Goal: Transaction & Acquisition: Book appointment/travel/reservation

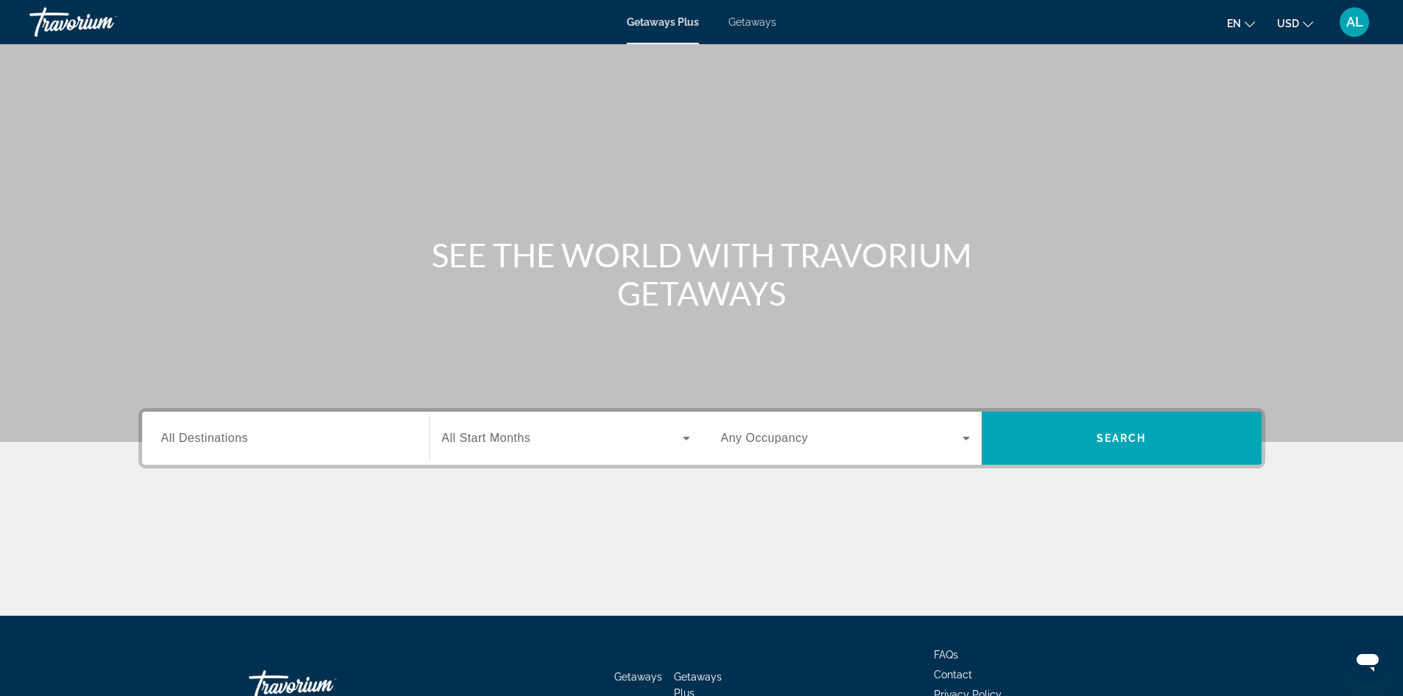
click at [768, 29] on div "Getaways Plus Getaways en English Español Français Italiano Português русский U…" at bounding box center [701, 22] width 1403 height 38
click at [757, 19] on span "Getaways" at bounding box center [752, 22] width 48 height 12
click at [689, 440] on icon "Search widget" at bounding box center [687, 438] width 18 height 18
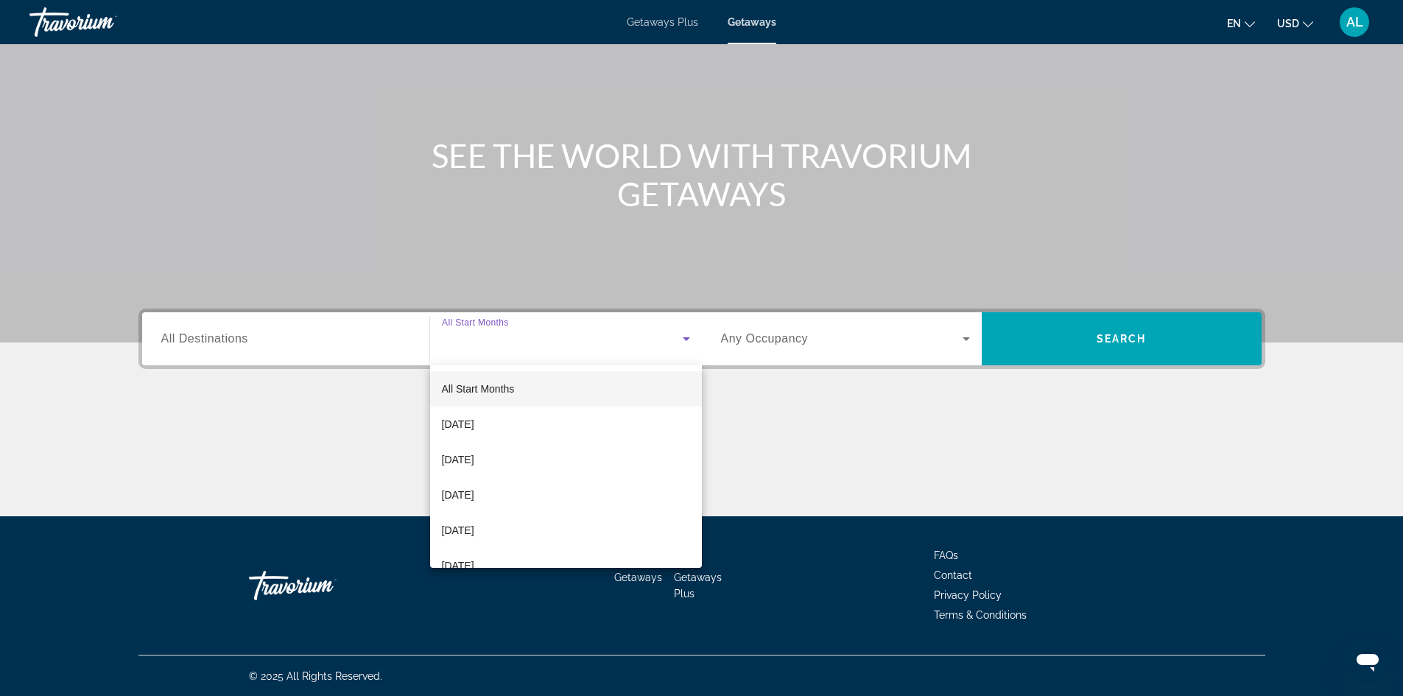
scroll to position [100, 0]
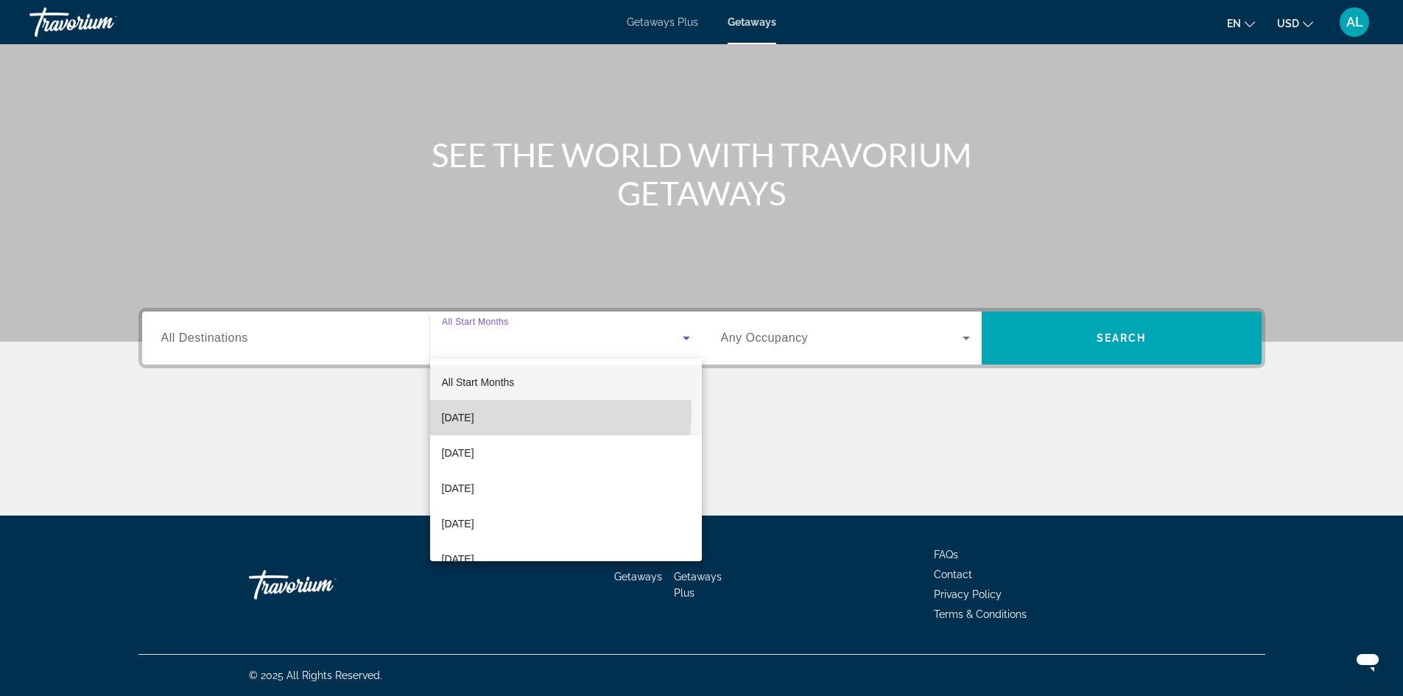
click at [474, 412] on span "[DATE]" at bounding box center [458, 418] width 32 height 18
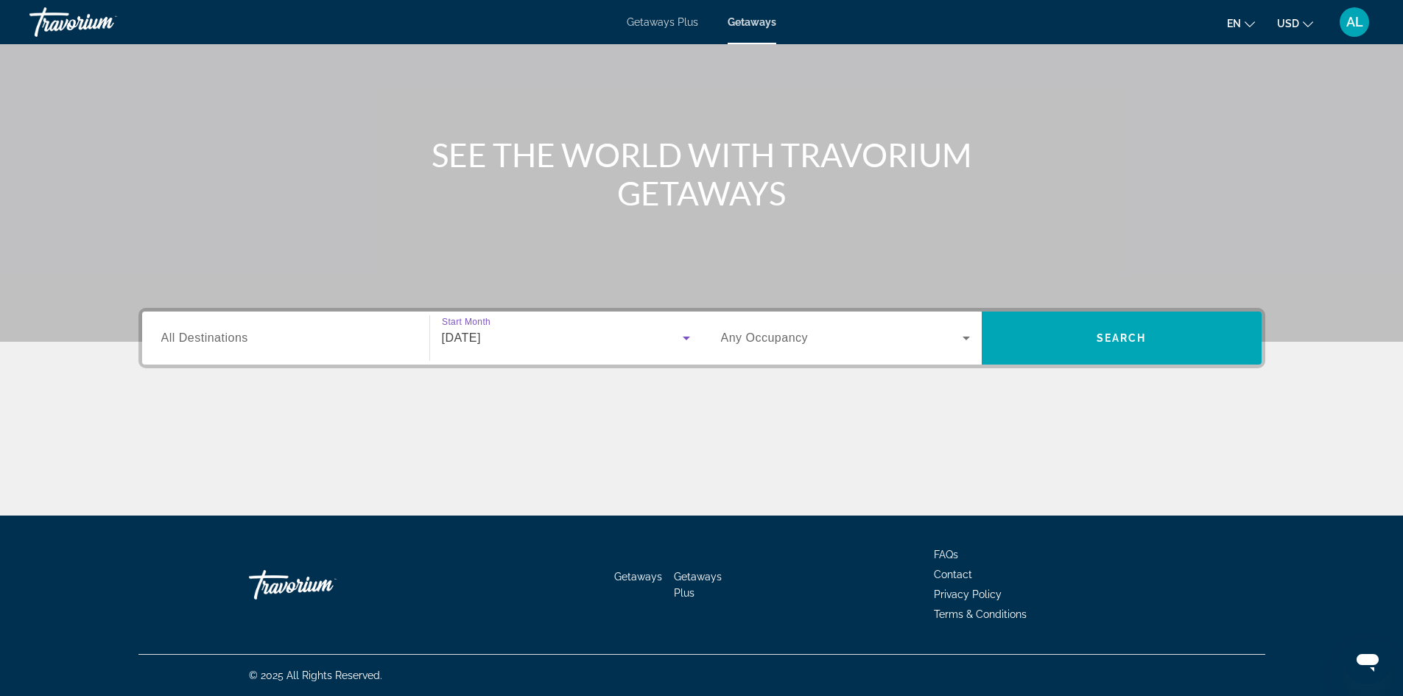
click at [968, 334] on icon "Search widget" at bounding box center [966, 338] width 18 height 18
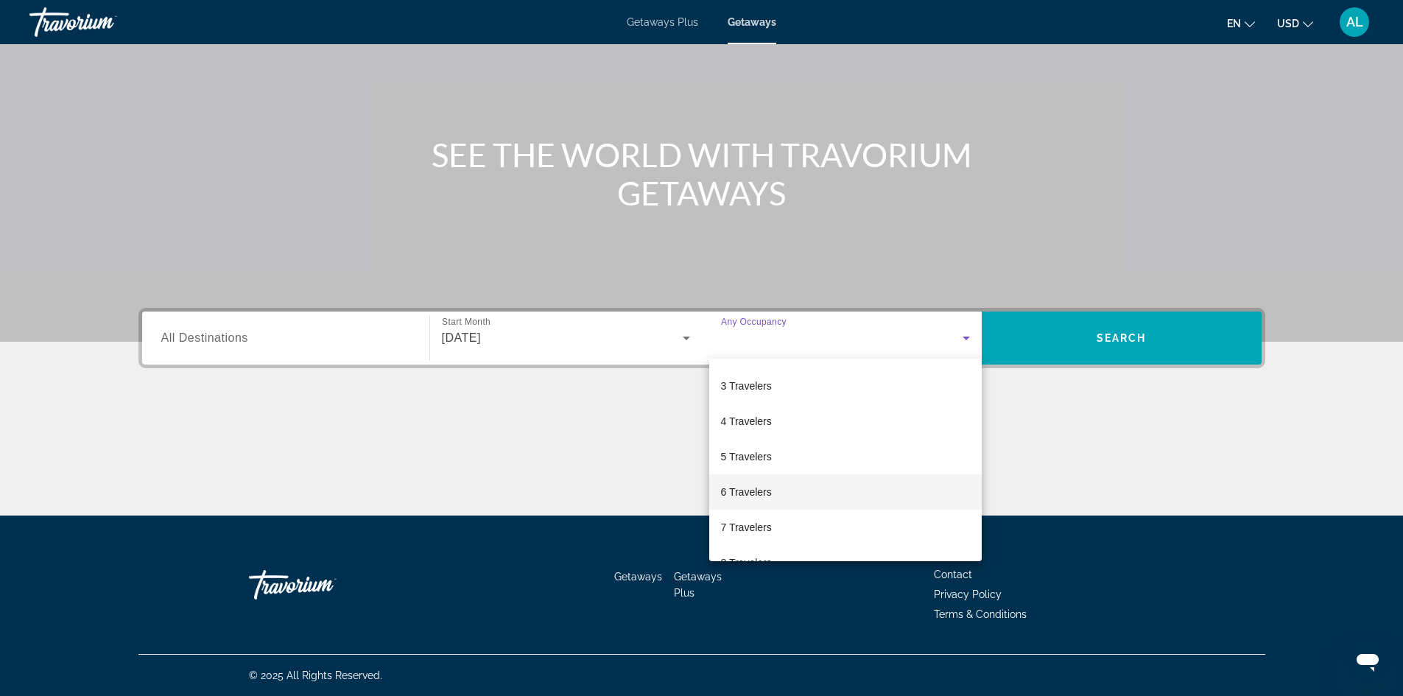
scroll to position [74, 0]
click at [762, 490] on span "6 Travelers" at bounding box center [746, 485] width 51 height 18
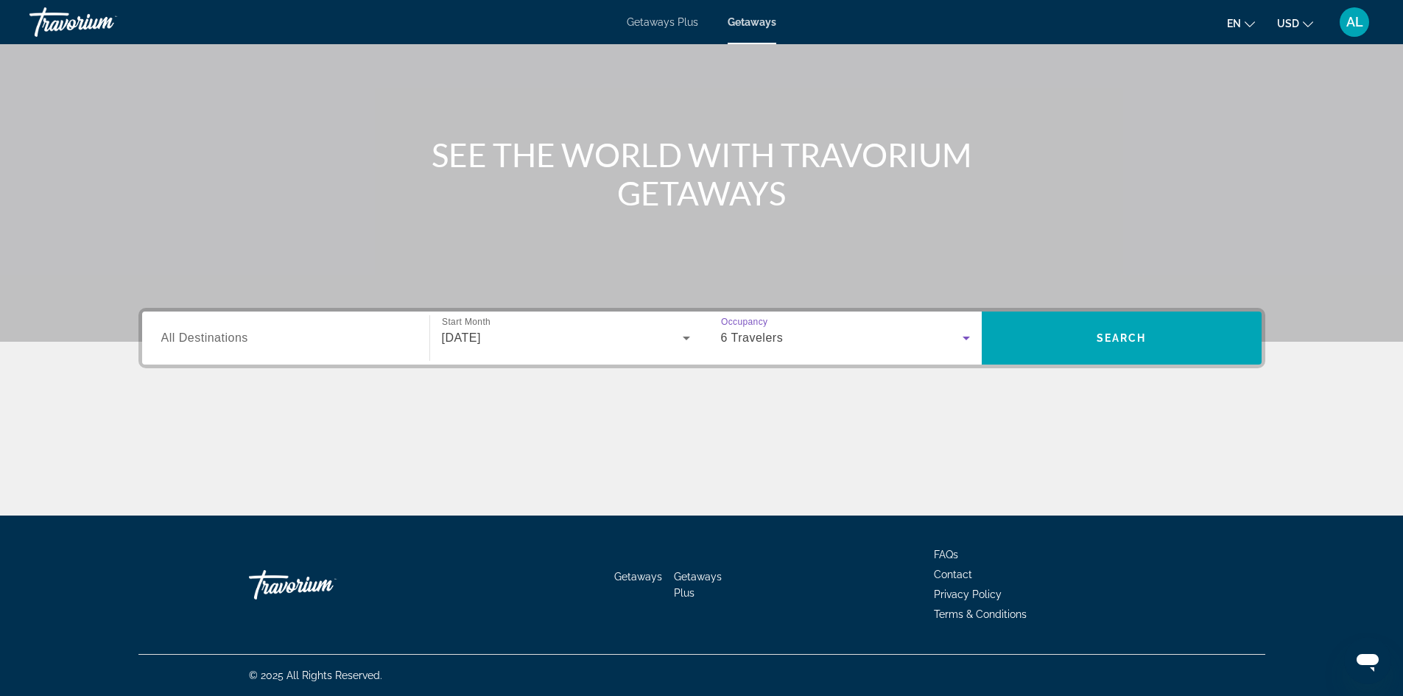
click at [256, 339] on input "Destination All Destinations" at bounding box center [285, 339] width 249 height 18
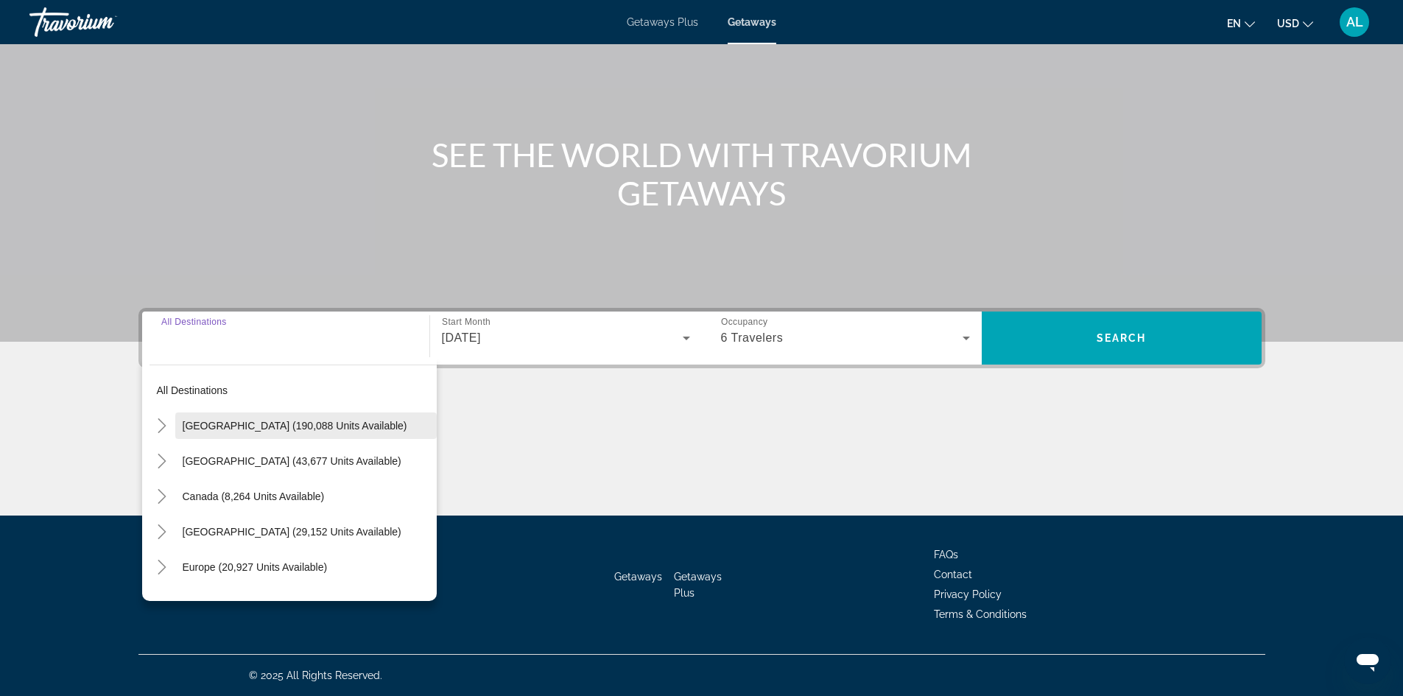
click at [257, 420] on span "[GEOGRAPHIC_DATA] (190,088 units available)" at bounding box center [295, 426] width 225 height 12
type input "**********"
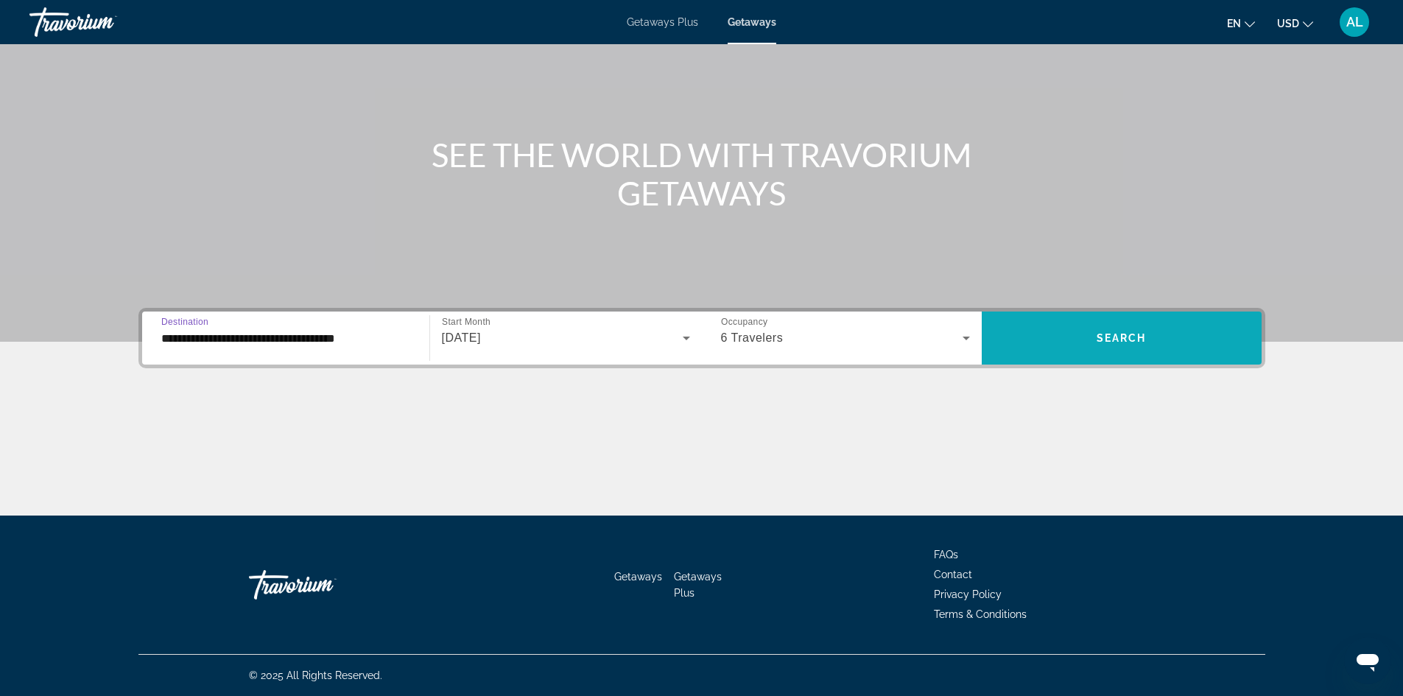
click at [1055, 361] on span "Search widget" at bounding box center [1122, 338] width 280 height 53
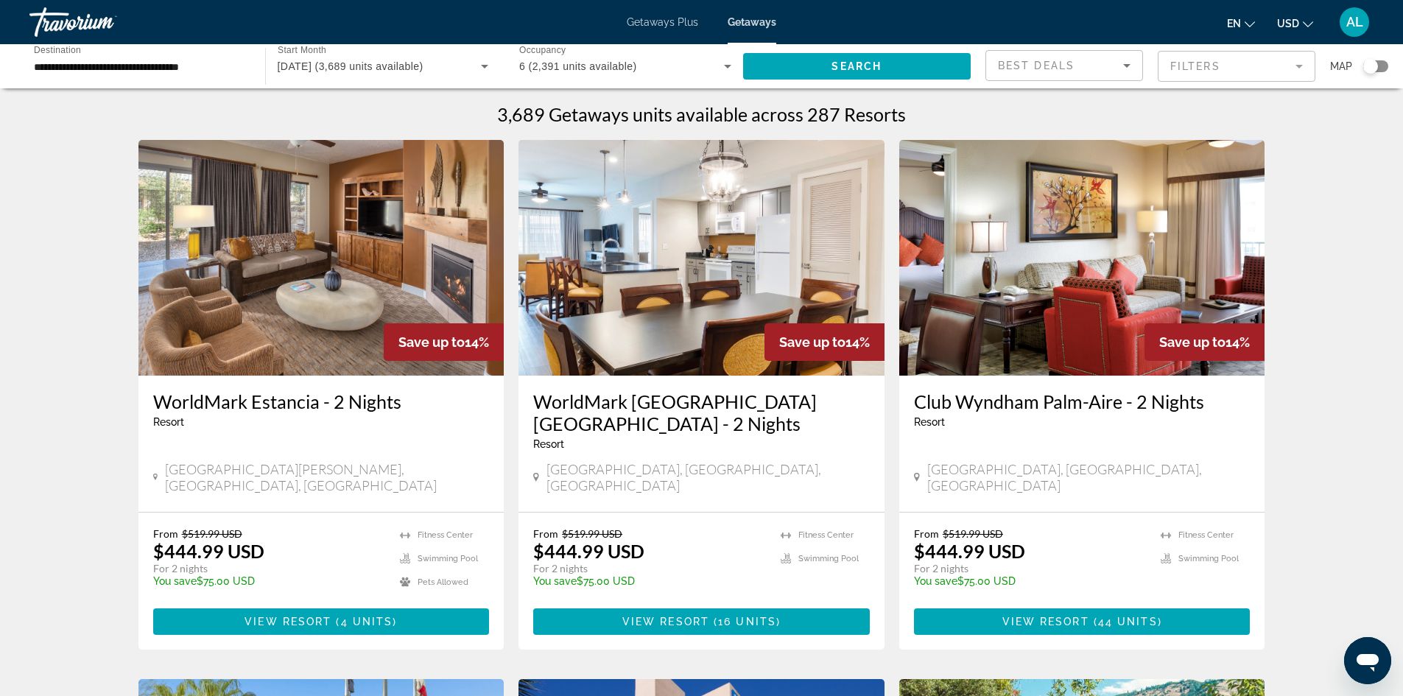
click at [211, 71] on input "**********" at bounding box center [140, 67] width 212 height 18
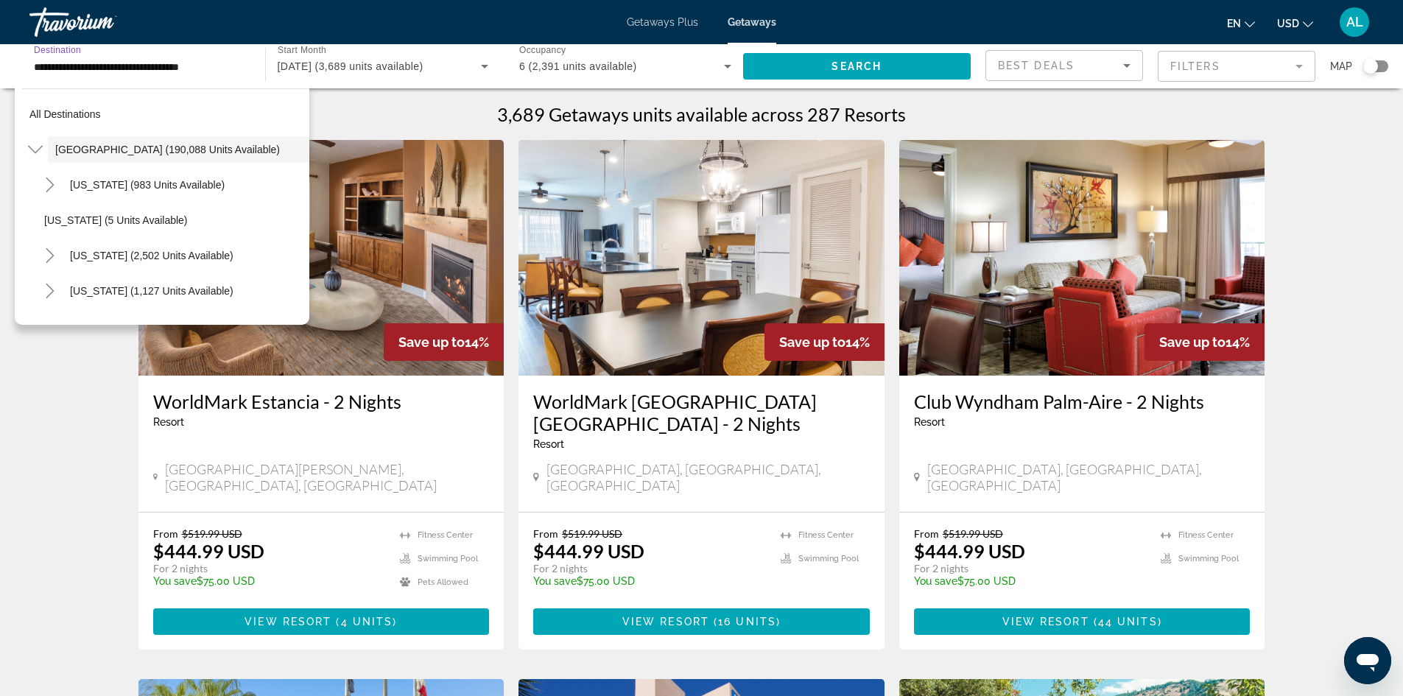
click at [214, 59] on input "**********" at bounding box center [140, 67] width 212 height 18
click at [244, 77] on div "**********" at bounding box center [140, 67] width 212 height 42
click at [231, 67] on input "**********" at bounding box center [140, 67] width 212 height 18
click at [107, 63] on input "**********" at bounding box center [140, 67] width 212 height 18
click at [82, 115] on span "All destinations" at bounding box center [64, 114] width 71 height 12
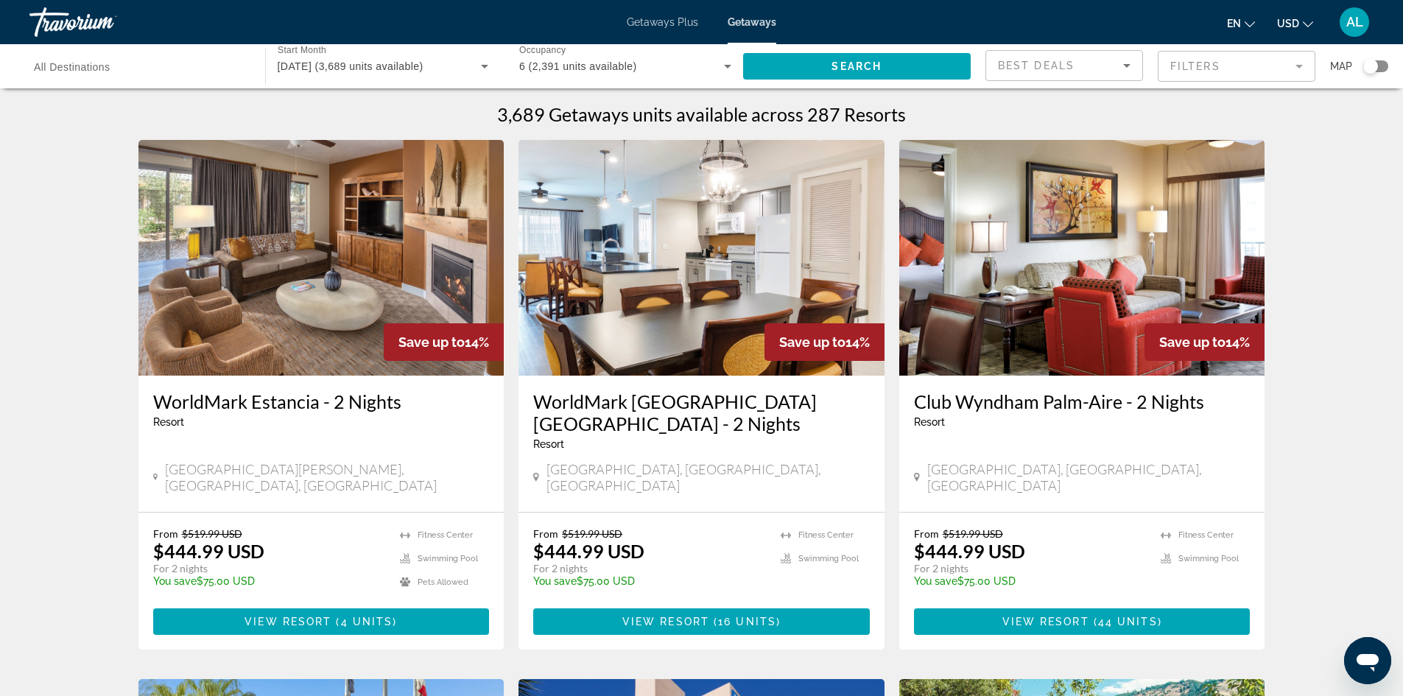
click at [144, 66] on input "Destination All Destinations" at bounding box center [140, 67] width 212 height 18
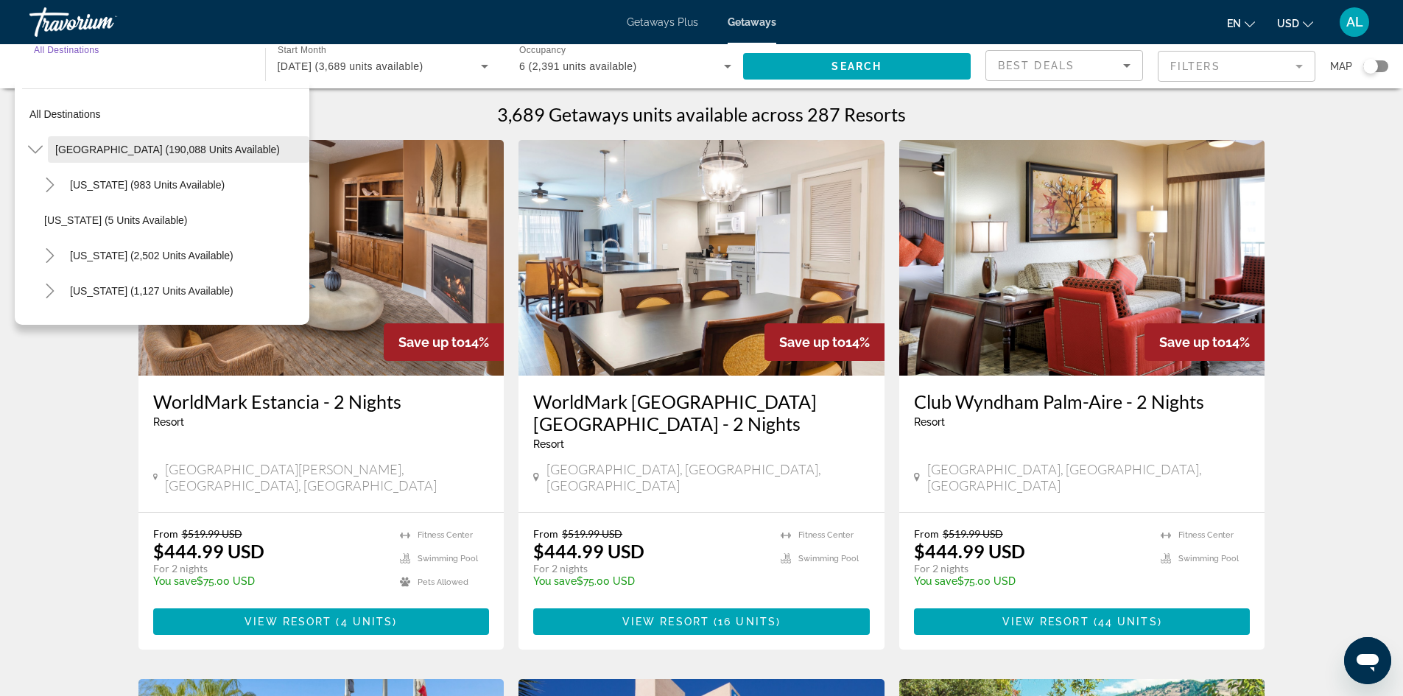
click at [117, 155] on span "Search widget" at bounding box center [178, 149] width 261 height 35
type input "**********"
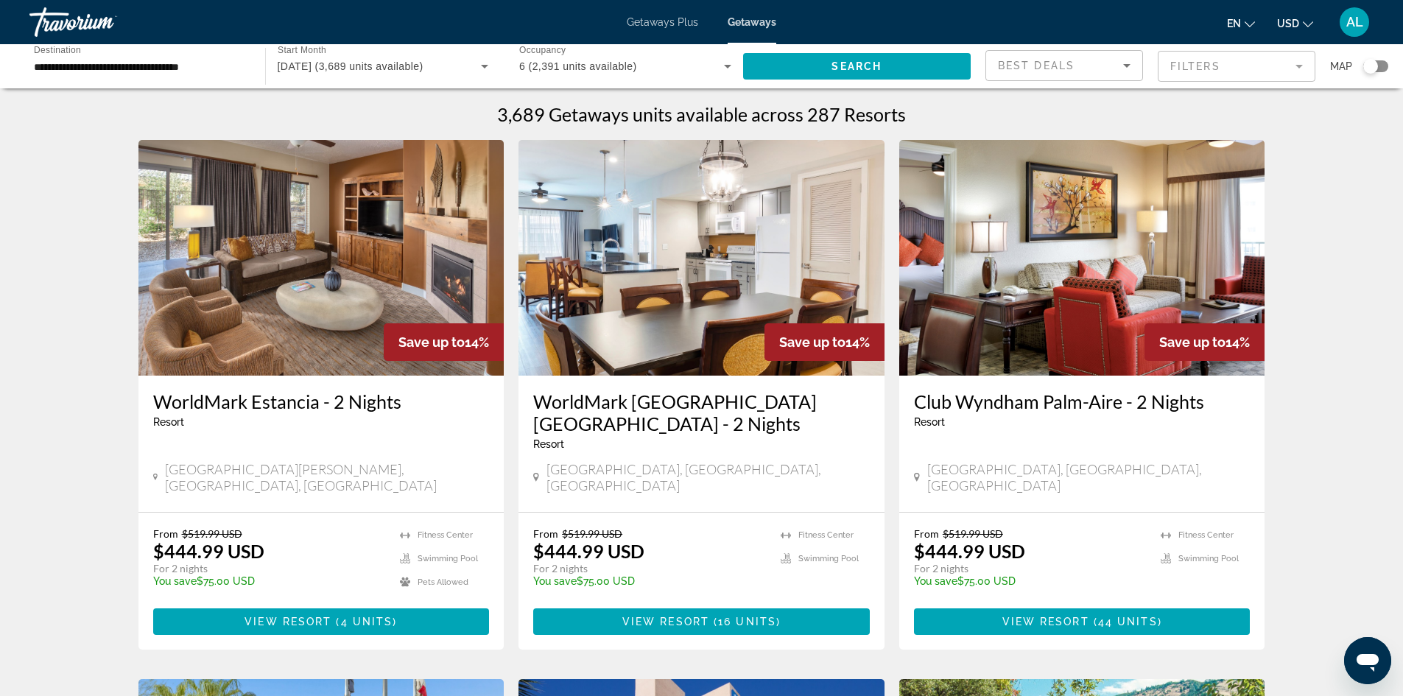
click at [1111, 65] on div "Best Deals" at bounding box center [1060, 66] width 125 height 18
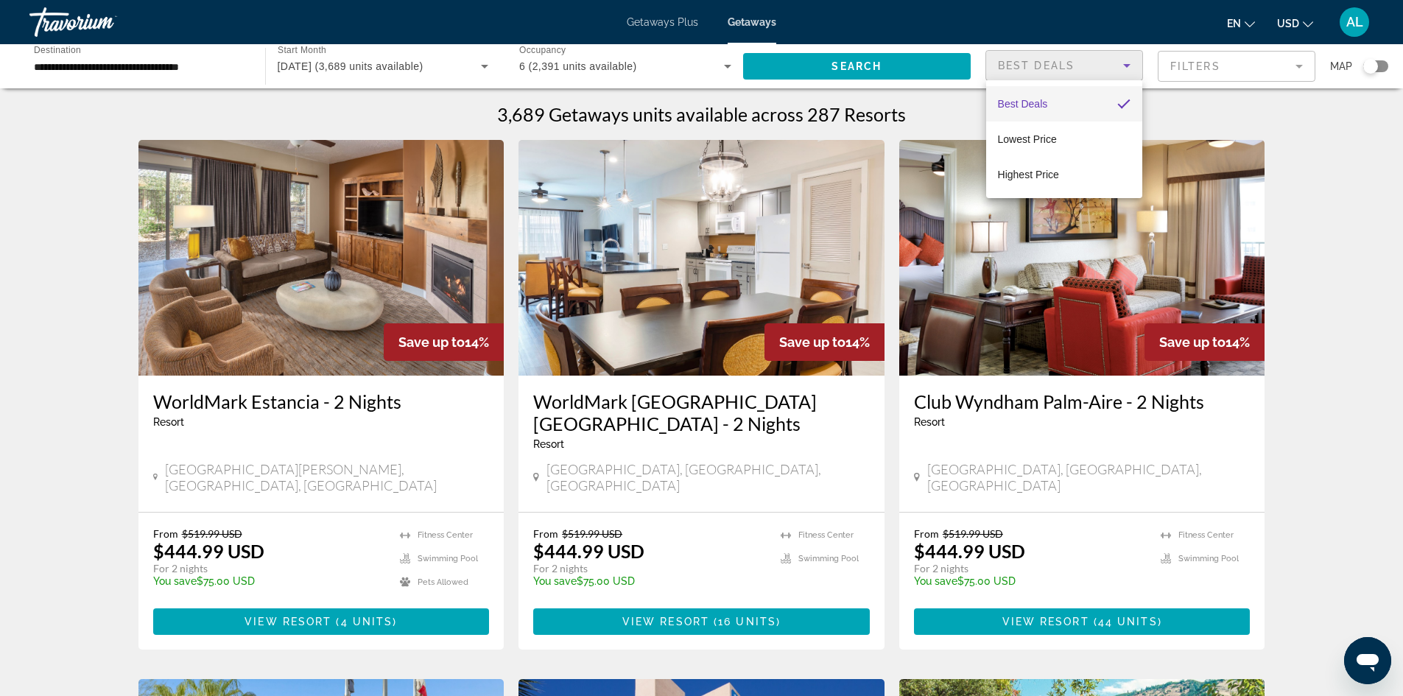
click at [1116, 67] on div at bounding box center [701, 348] width 1403 height 696
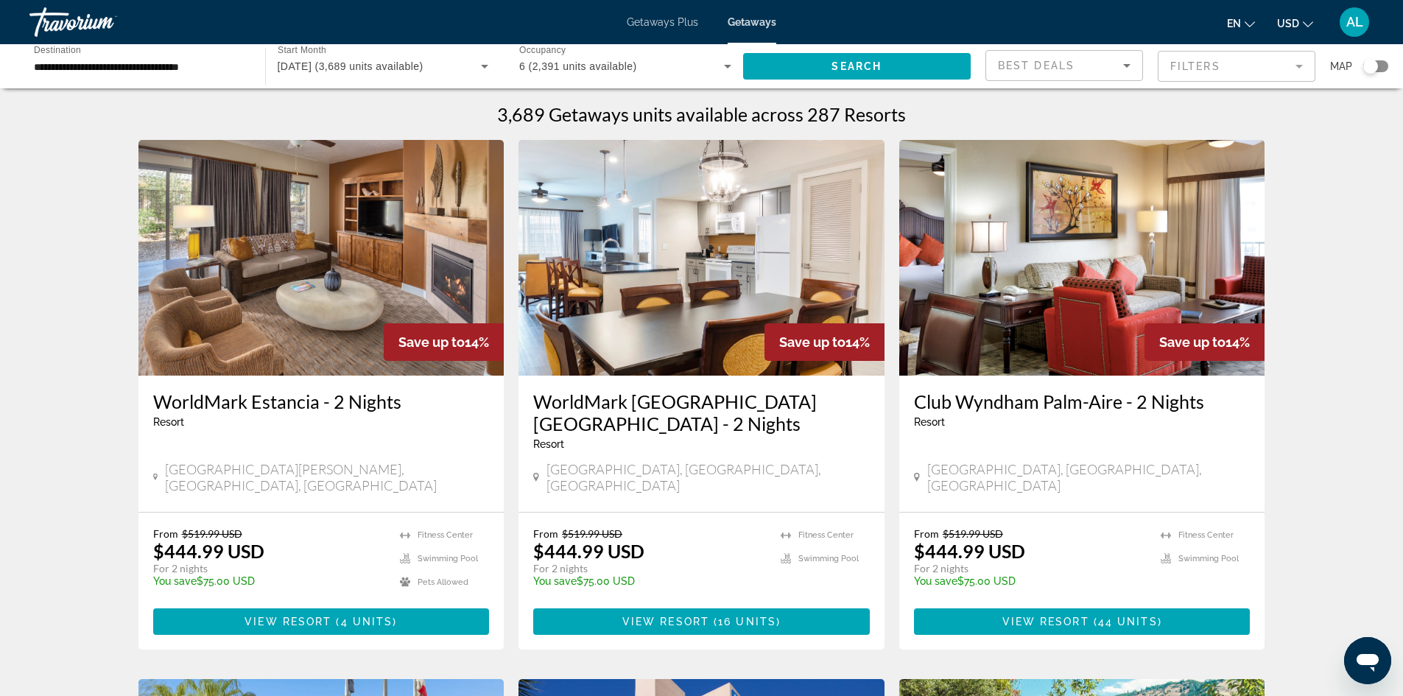
click at [1192, 63] on mat-form-field "Filters" at bounding box center [1237, 66] width 158 height 31
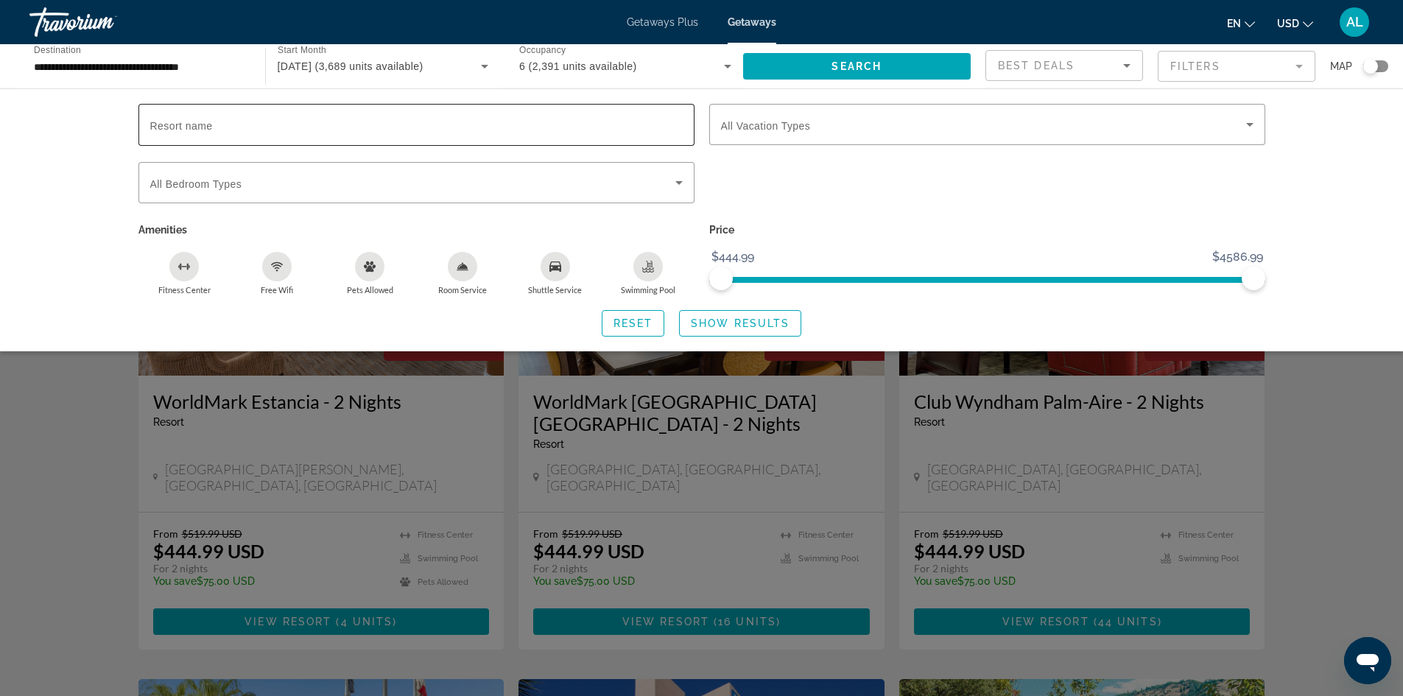
click at [309, 119] on input "Resort name" at bounding box center [416, 125] width 532 height 18
type input "*********"
click at [721, 317] on span "Show Results" at bounding box center [740, 323] width 99 height 12
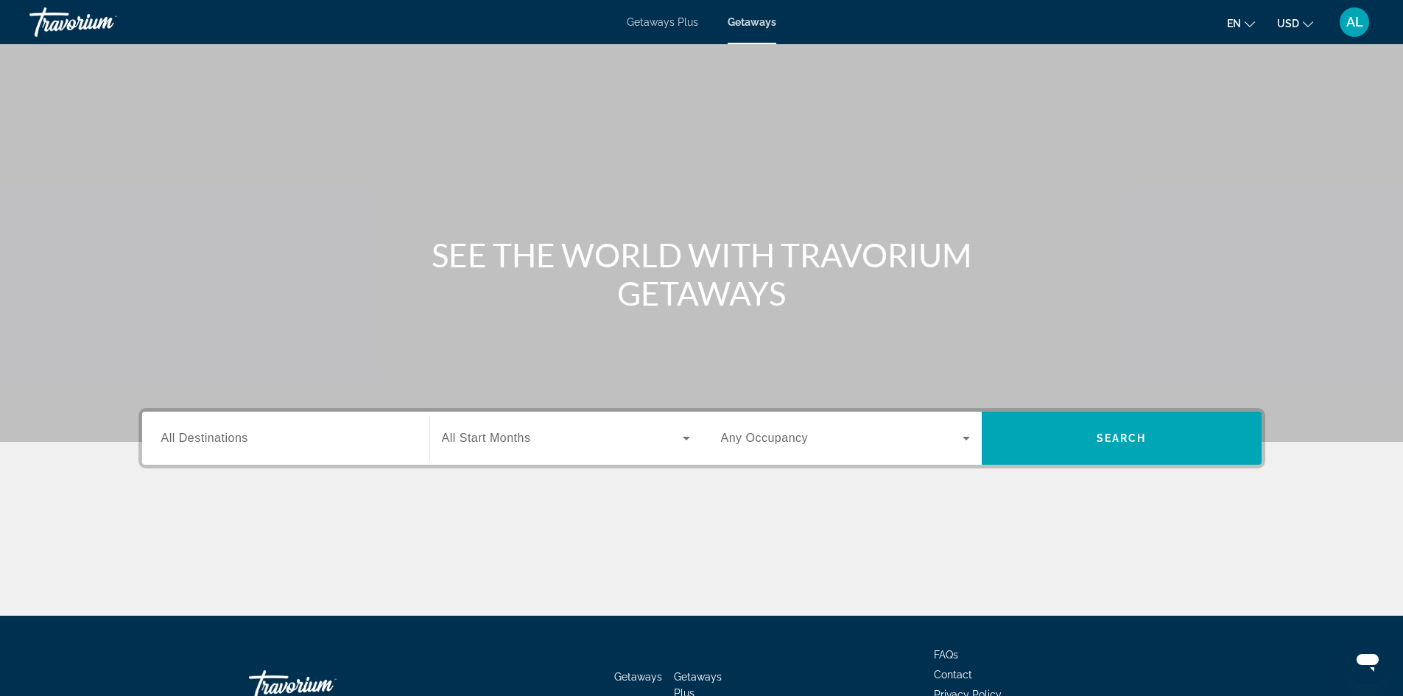
click at [754, 25] on span "Getaways" at bounding box center [752, 22] width 49 height 12
click at [267, 437] on input "Destination All Destinations" at bounding box center [285, 439] width 249 height 18
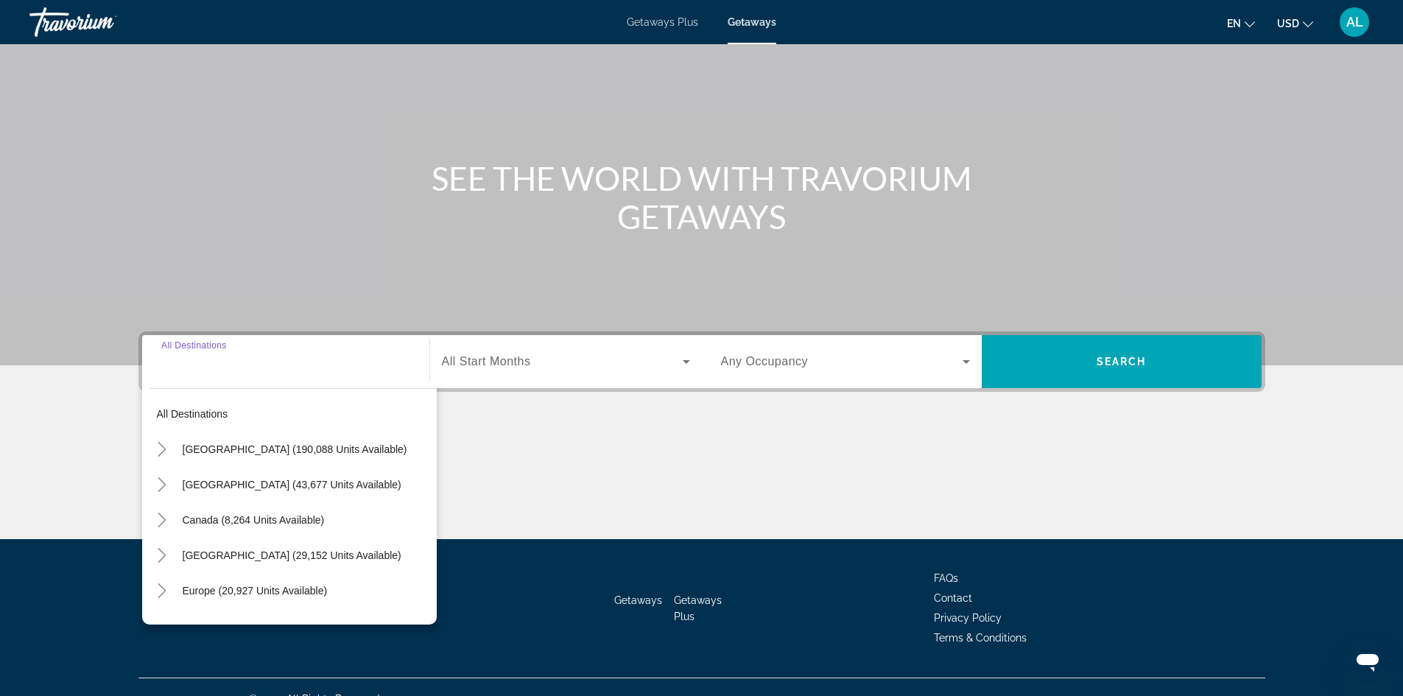
scroll to position [100, 0]
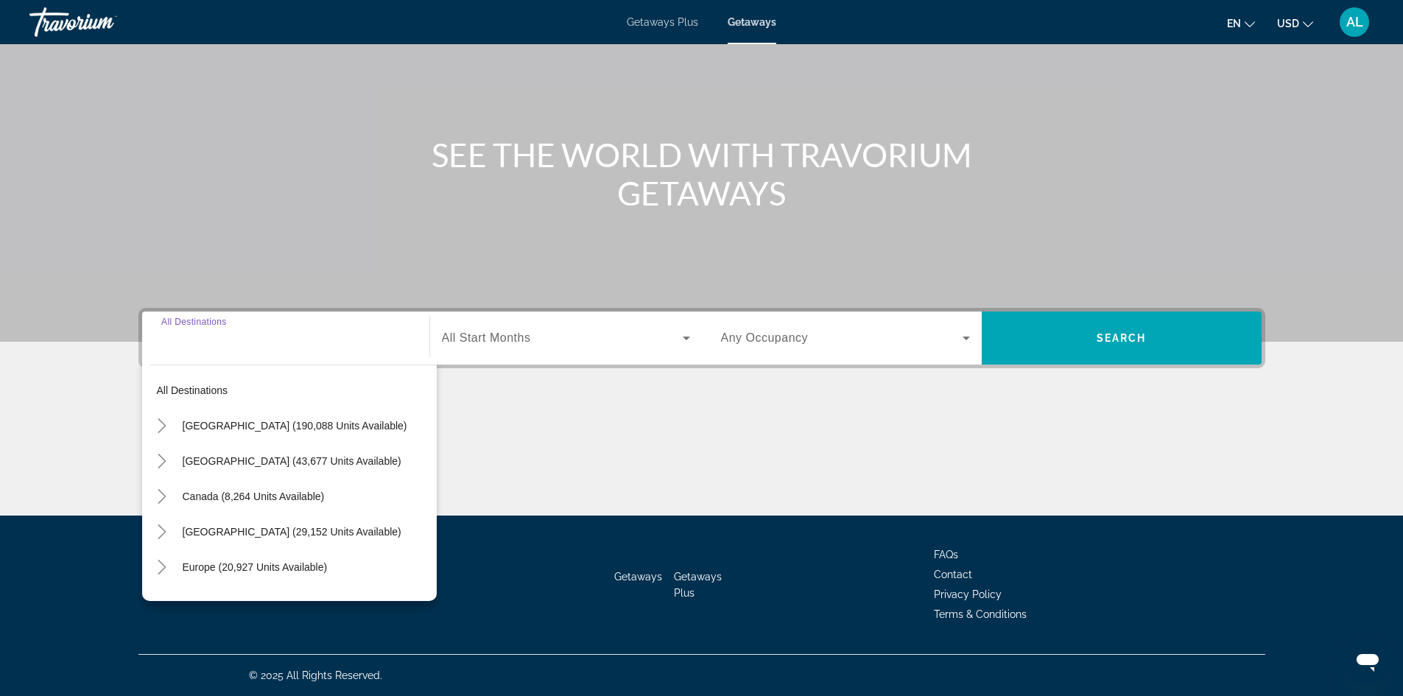
click at [618, 351] on div "Search widget" at bounding box center [566, 337] width 248 height 41
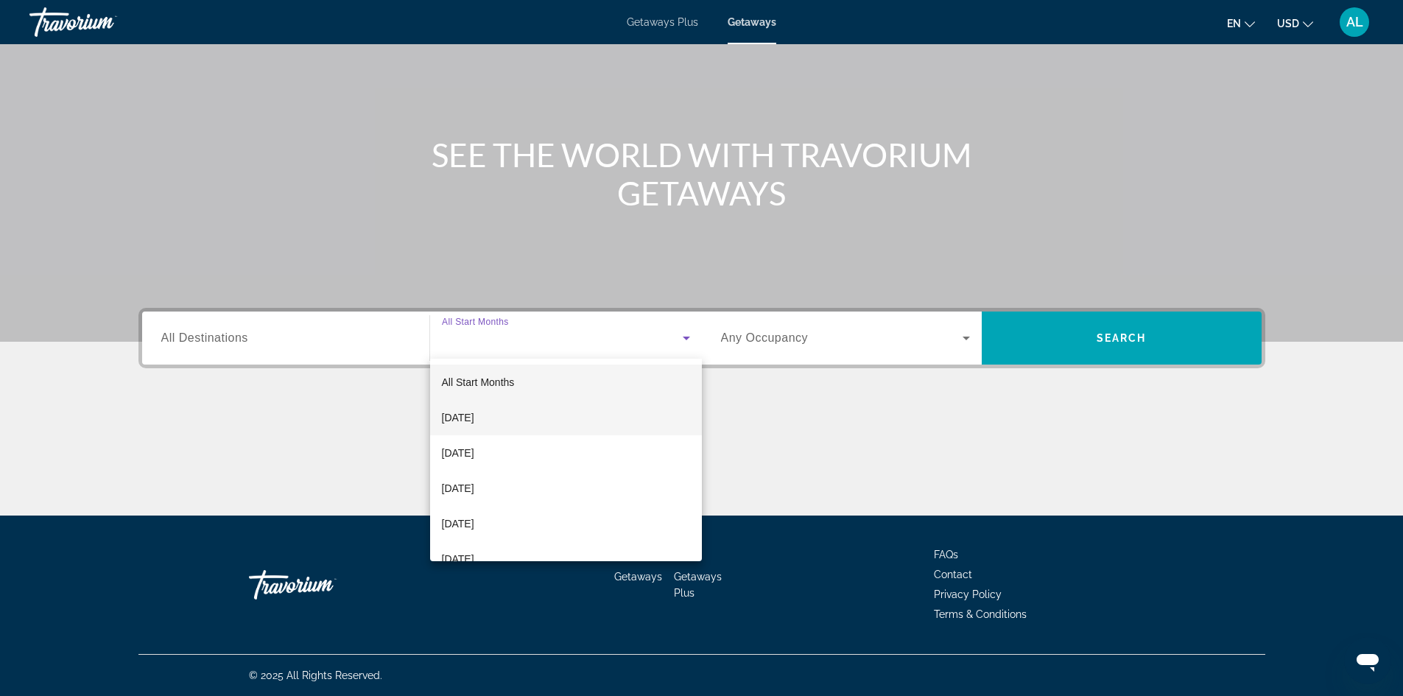
click at [462, 422] on span "[DATE]" at bounding box center [458, 418] width 32 height 18
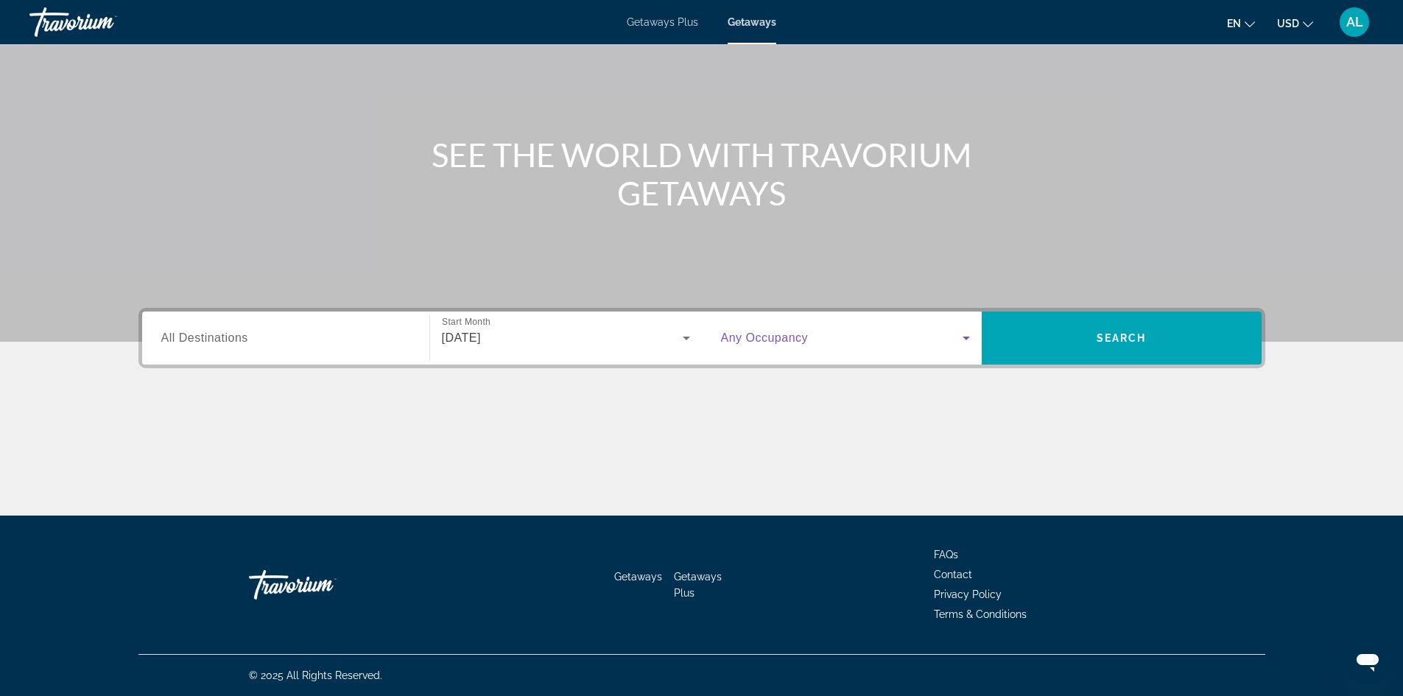
click at [951, 345] on span "Search widget" at bounding box center [842, 338] width 242 height 18
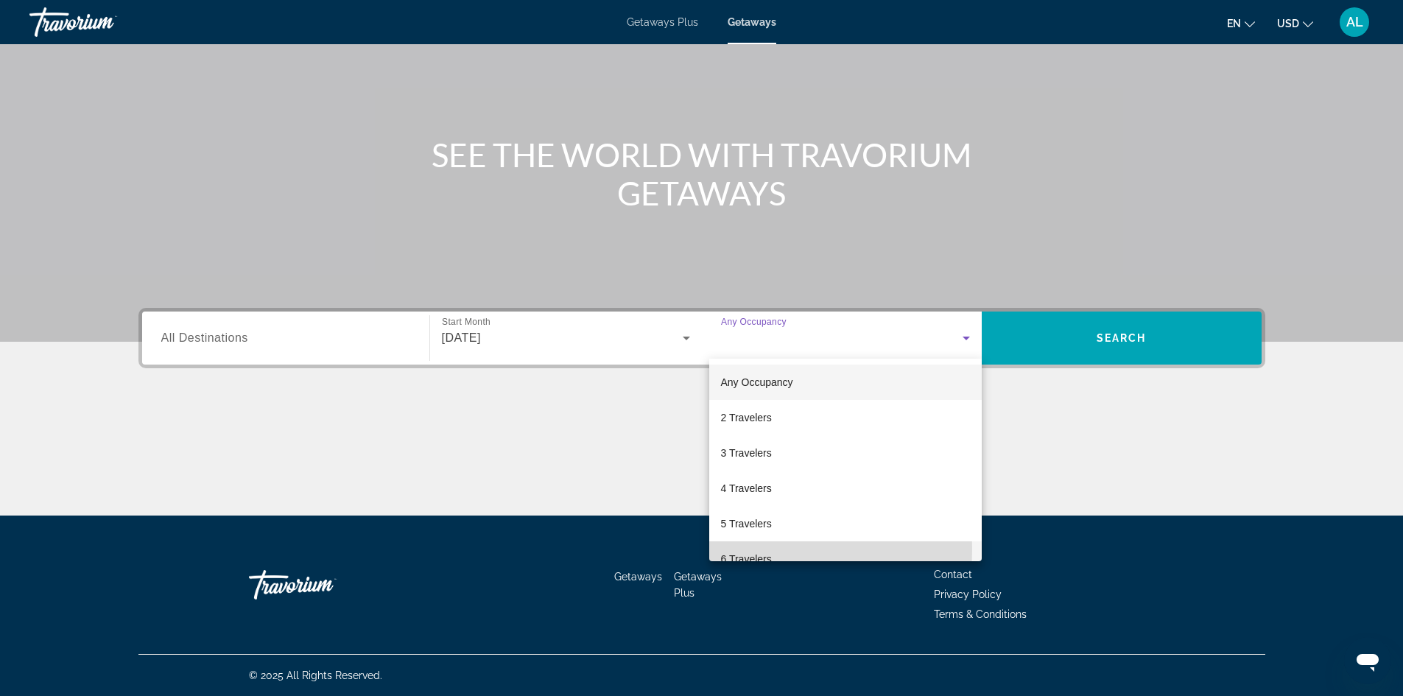
click at [751, 549] on mat-option "6 Travelers" at bounding box center [845, 558] width 272 height 35
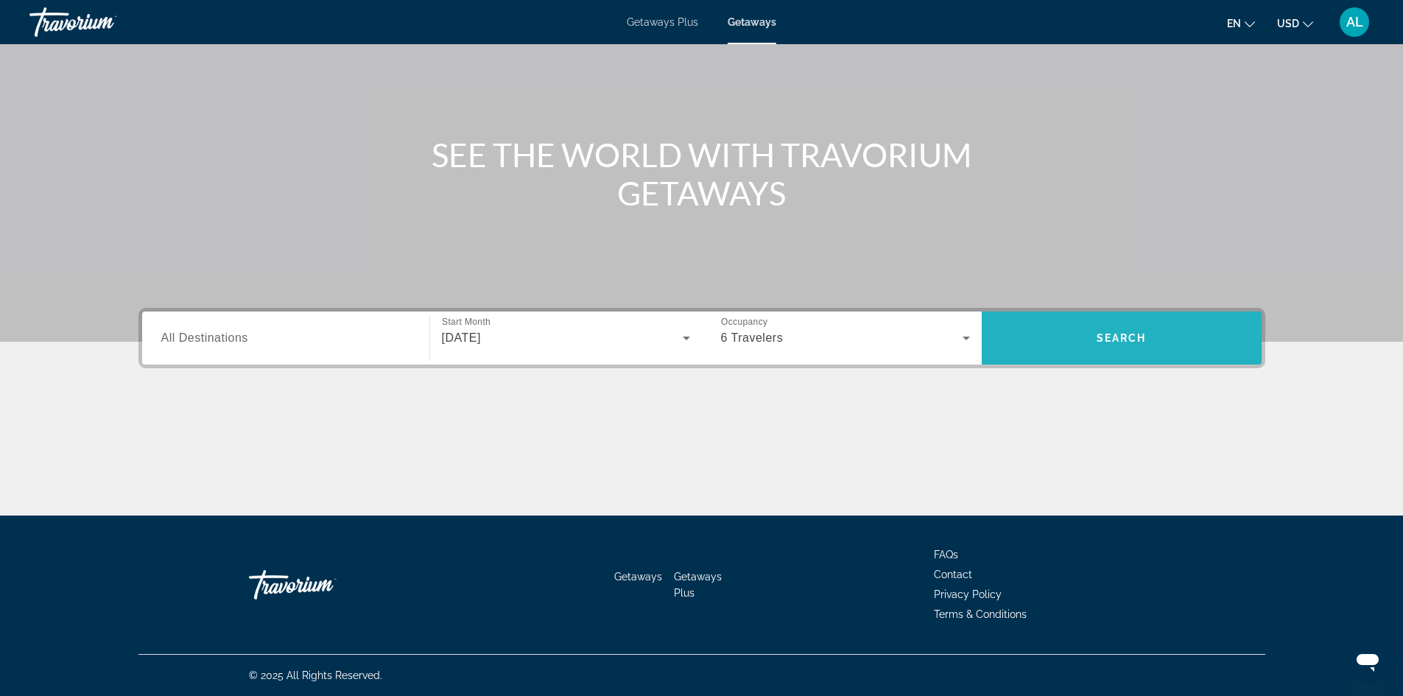
click at [1122, 329] on span "Search widget" at bounding box center [1122, 337] width 280 height 35
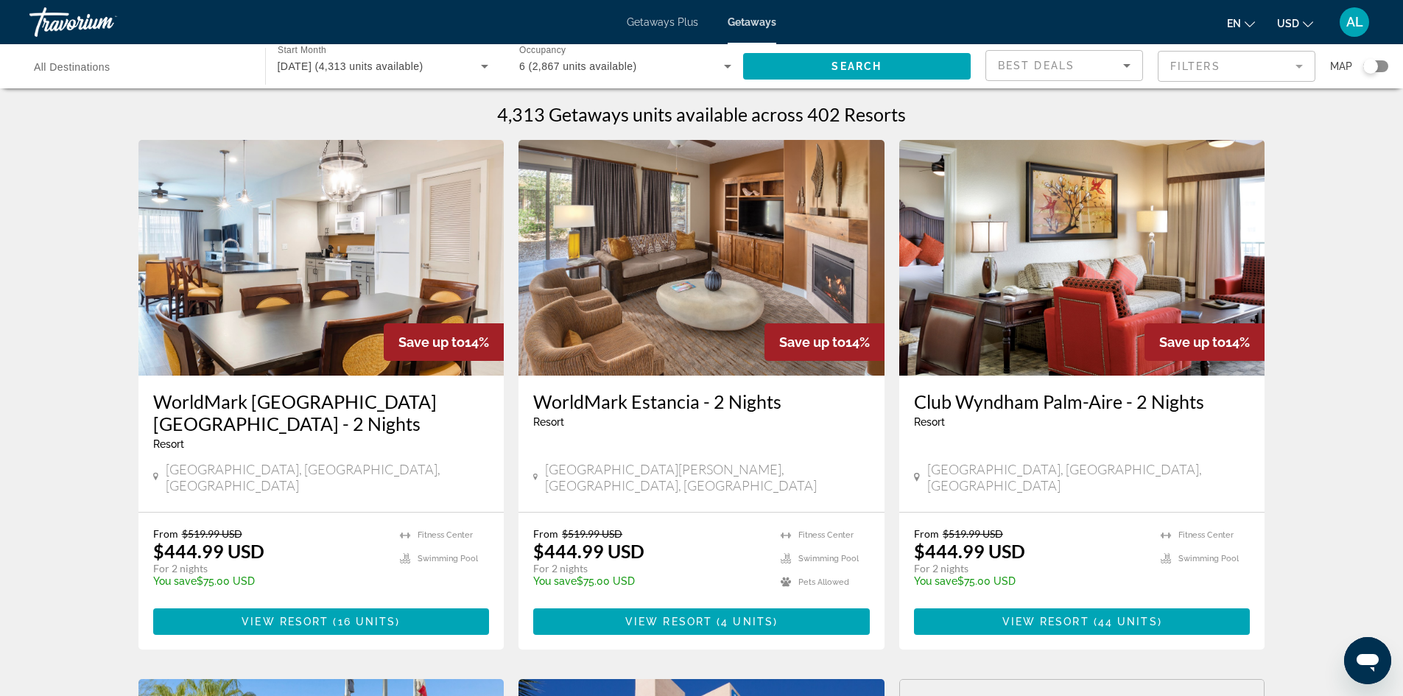
click at [1294, 27] on span "USD" at bounding box center [1288, 24] width 22 height 12
click at [1365, 19] on div "AL" at bounding box center [1354, 21] width 29 height 29
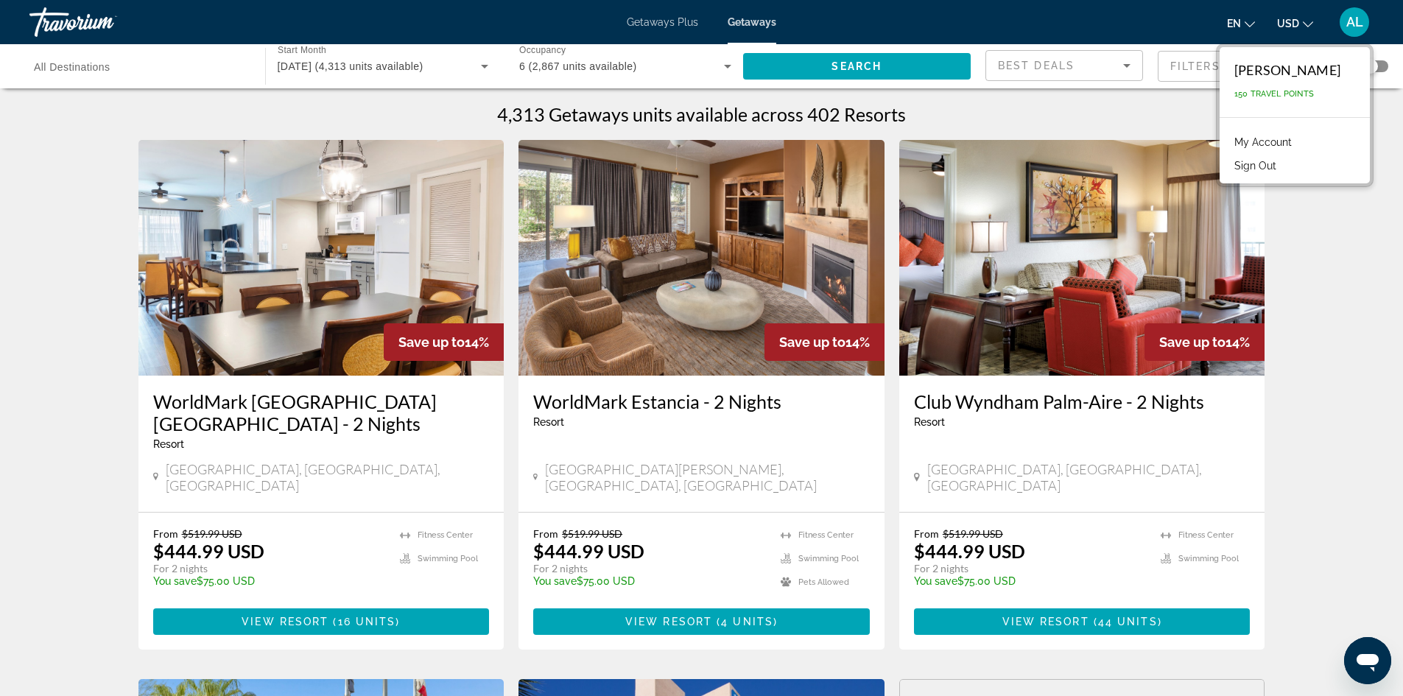
click at [1273, 96] on span "150 Travel Points" at bounding box center [1274, 94] width 80 height 10
click at [1279, 138] on link "My Account" at bounding box center [1263, 142] width 72 height 19
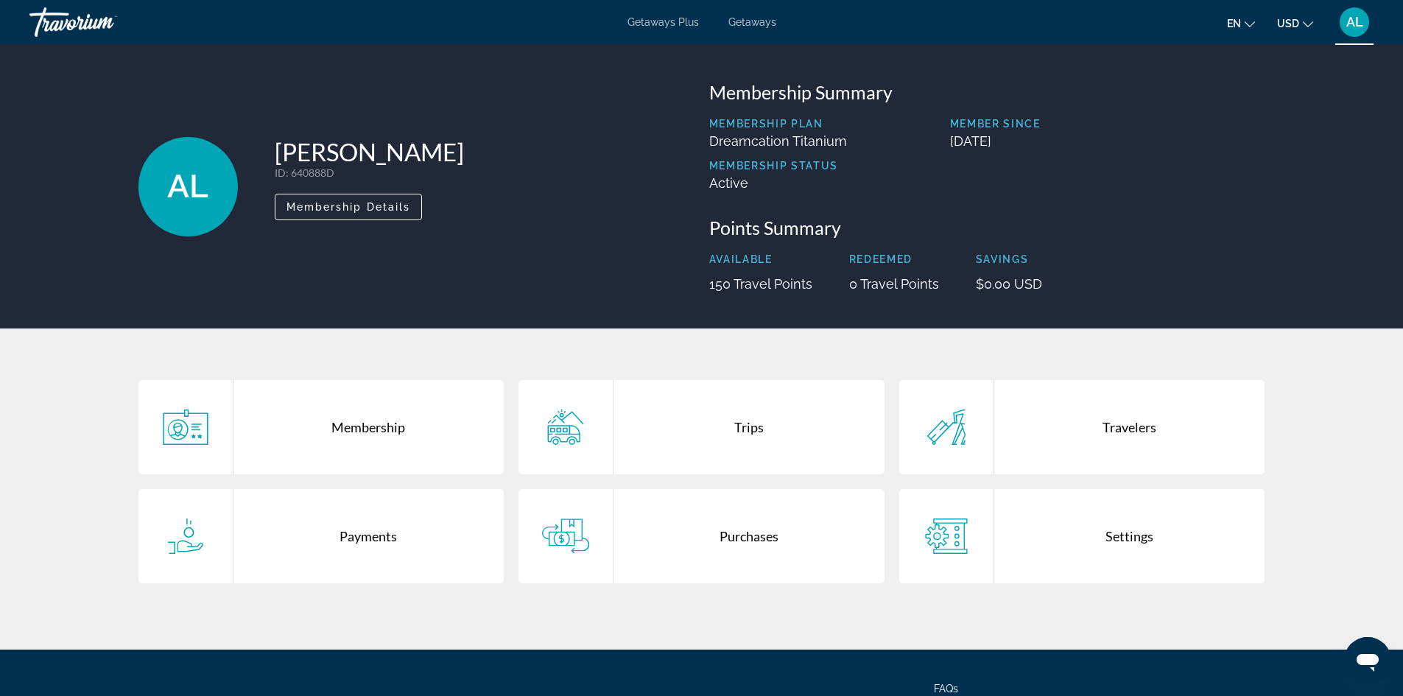
click at [766, 27] on span "Getaways" at bounding box center [752, 22] width 48 height 12
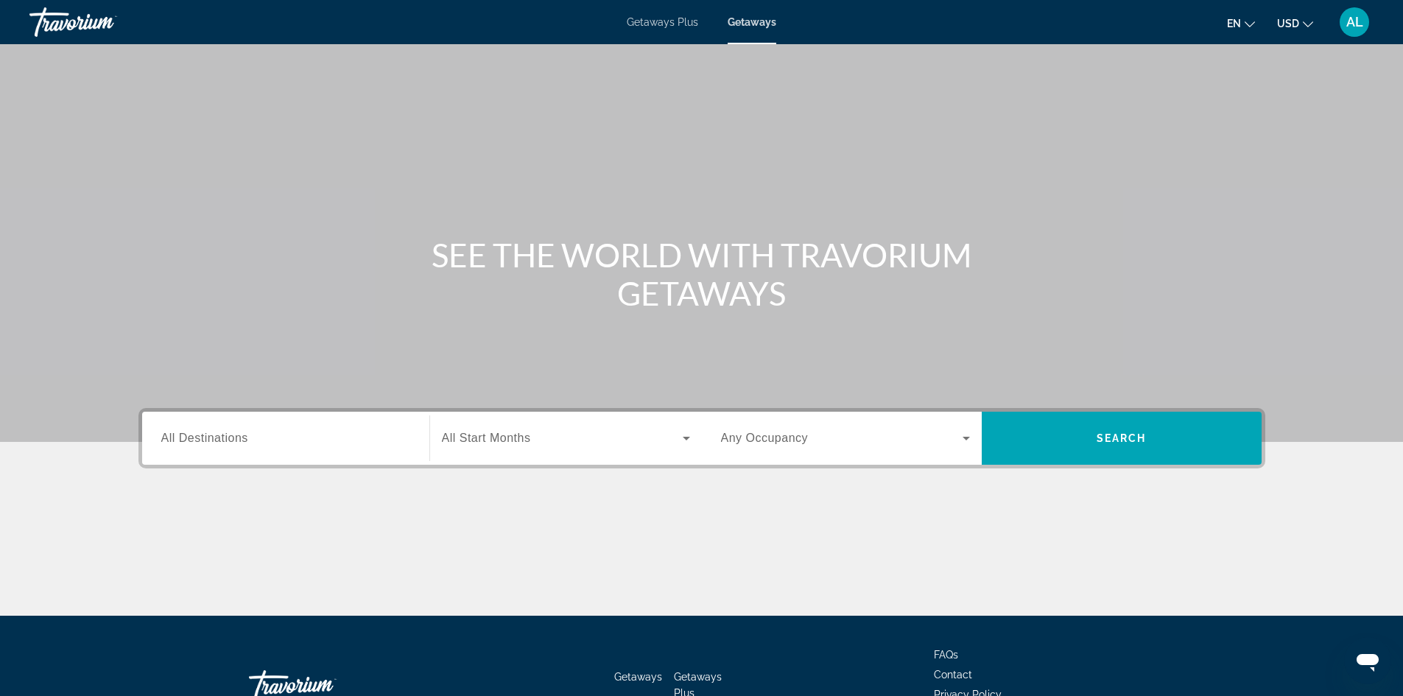
click at [349, 448] on div "Search widget" at bounding box center [285, 439] width 249 height 42
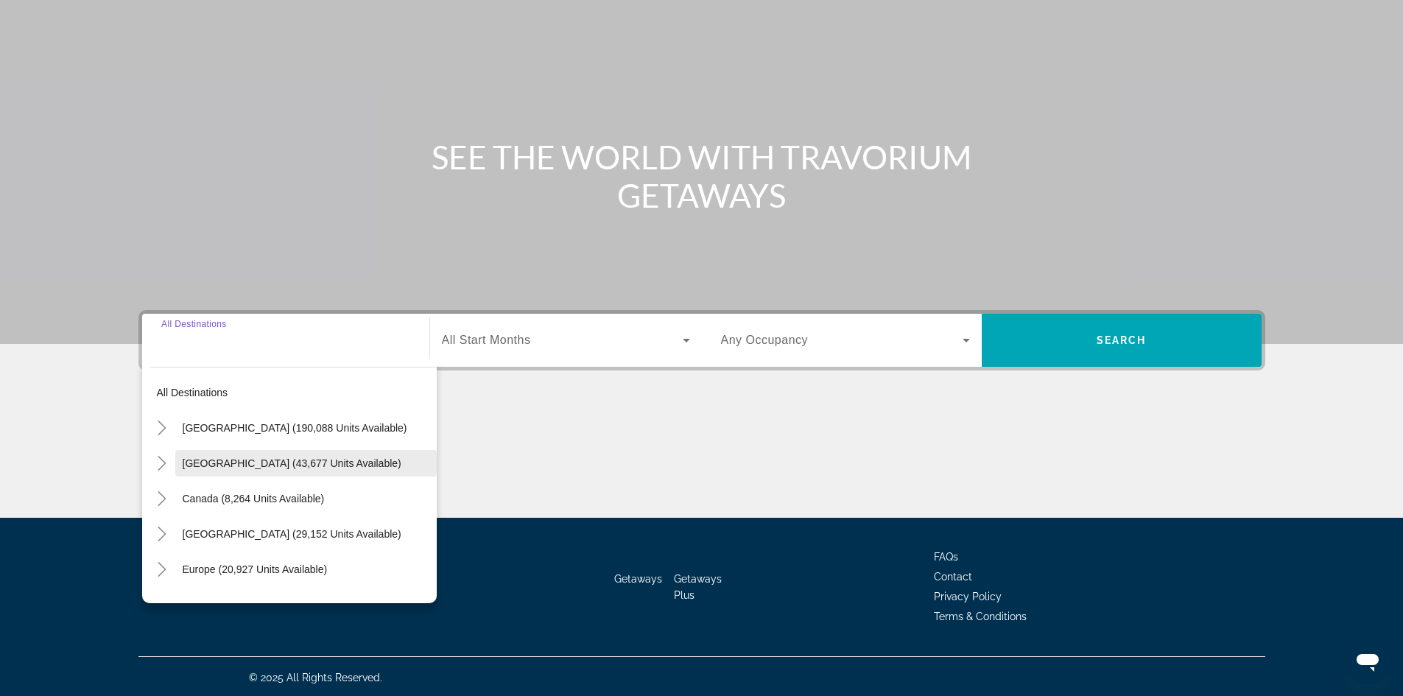
scroll to position [100, 0]
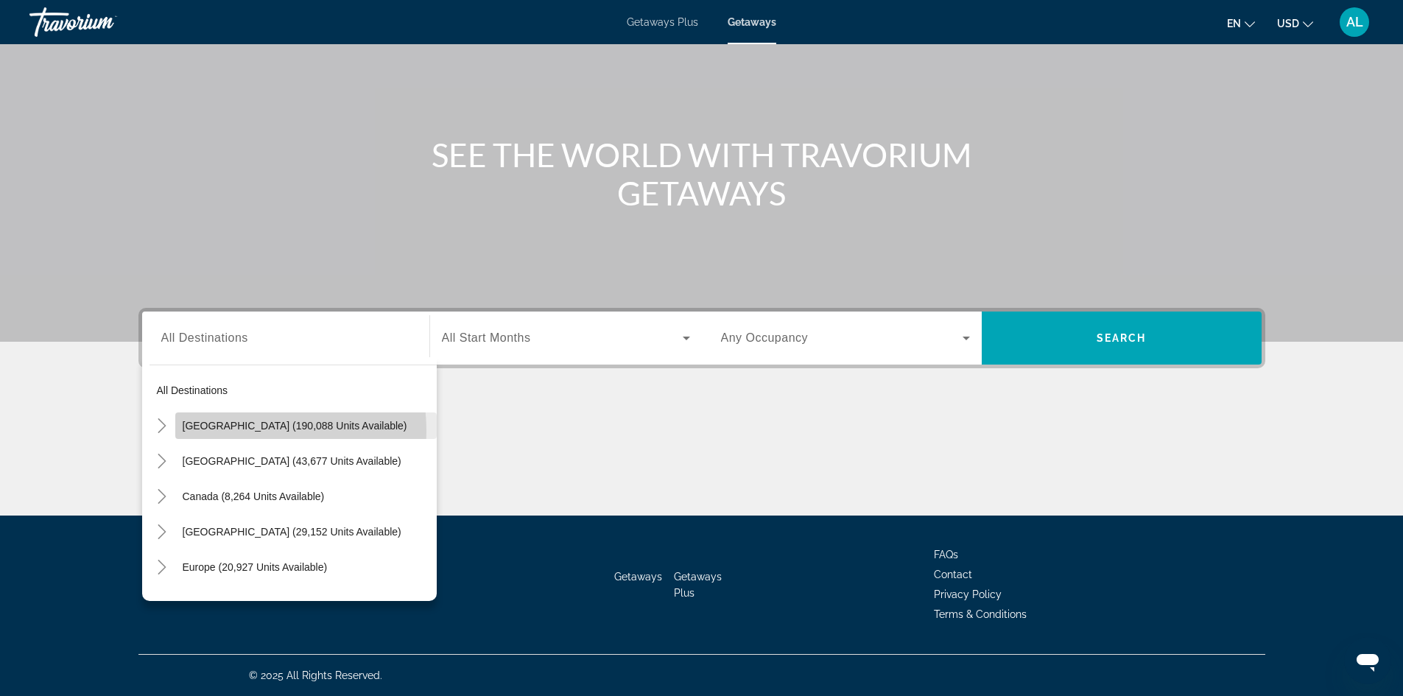
click at [240, 431] on span "[GEOGRAPHIC_DATA] (190,088 units available)" at bounding box center [295, 426] width 225 height 12
type input "**********"
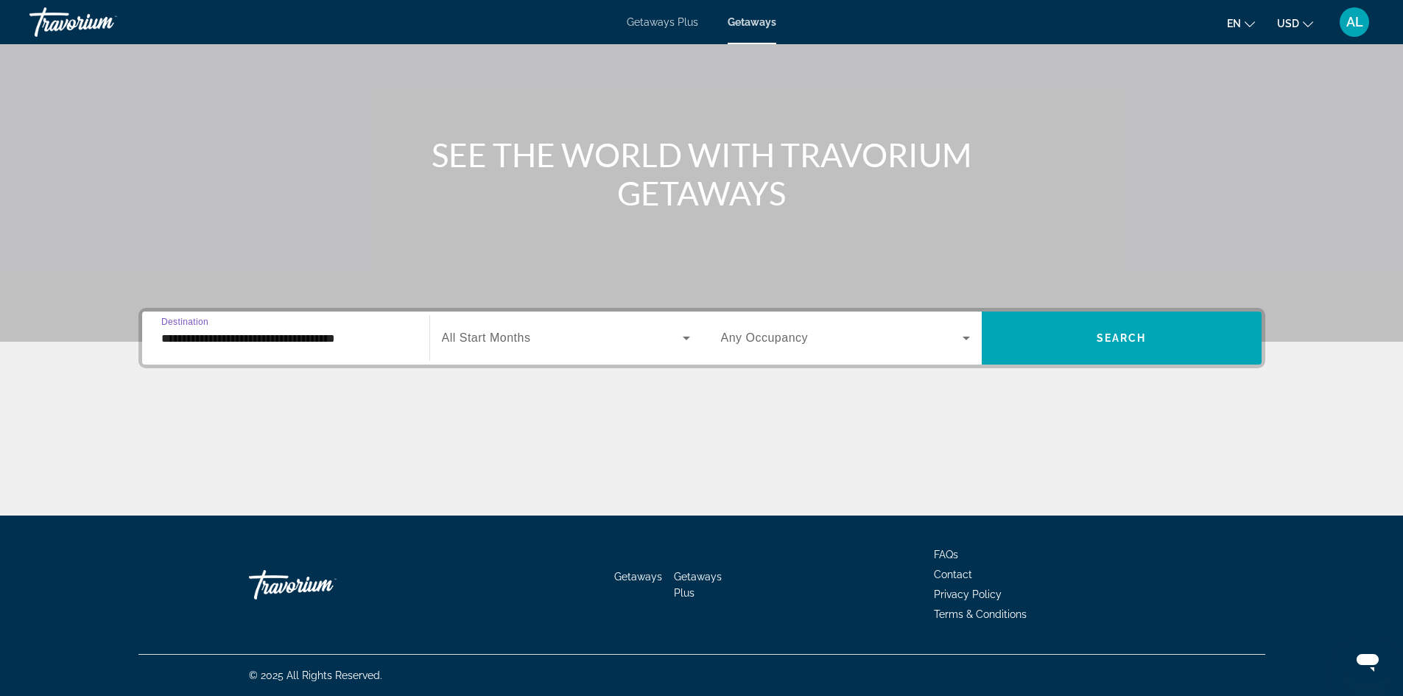
click at [679, 339] on icon "Search widget" at bounding box center [687, 338] width 18 height 18
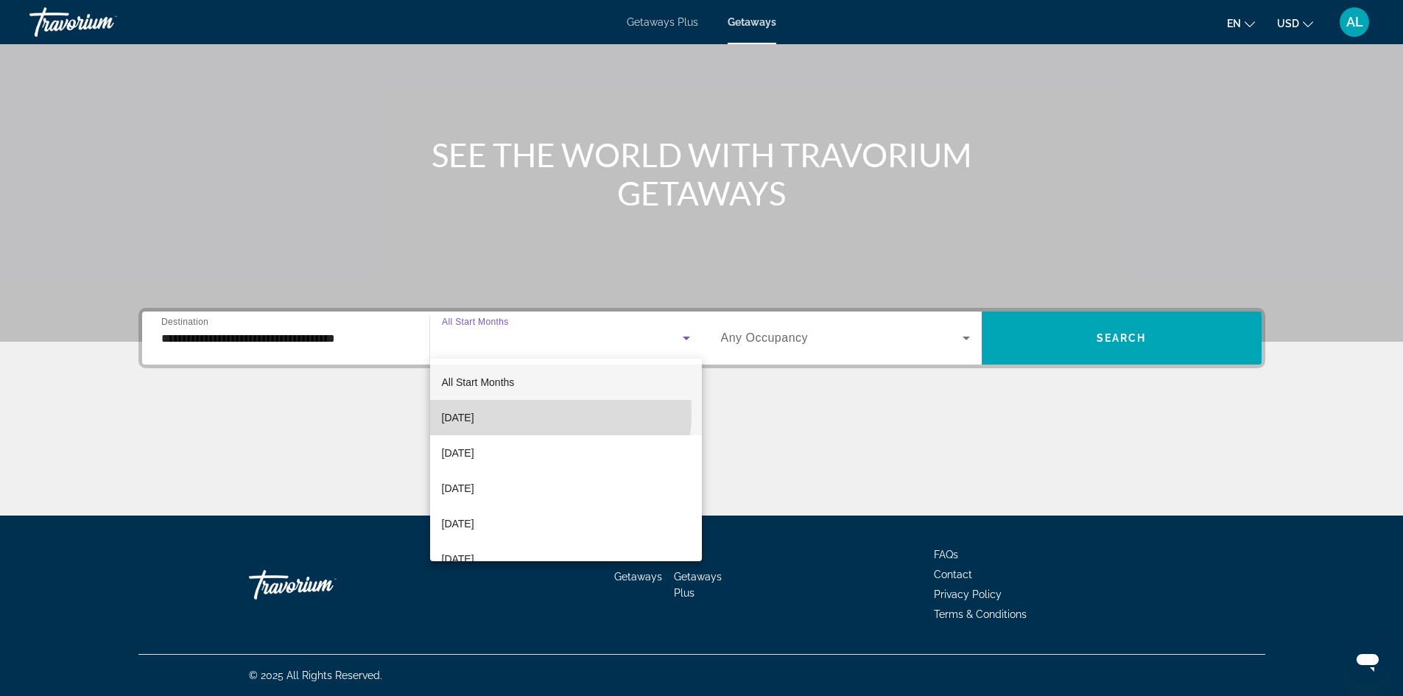
click at [474, 412] on span "[DATE]" at bounding box center [458, 418] width 32 height 18
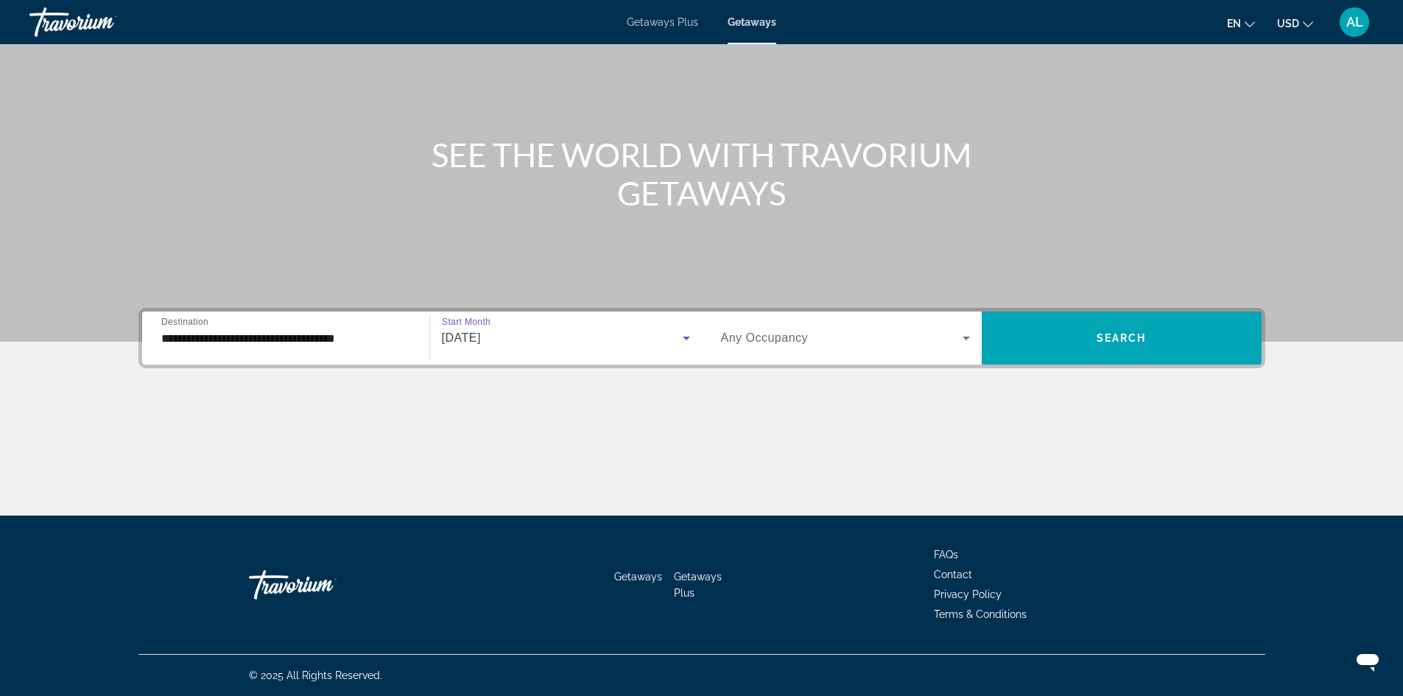
click at [967, 347] on div "Search widget" at bounding box center [845, 337] width 249 height 41
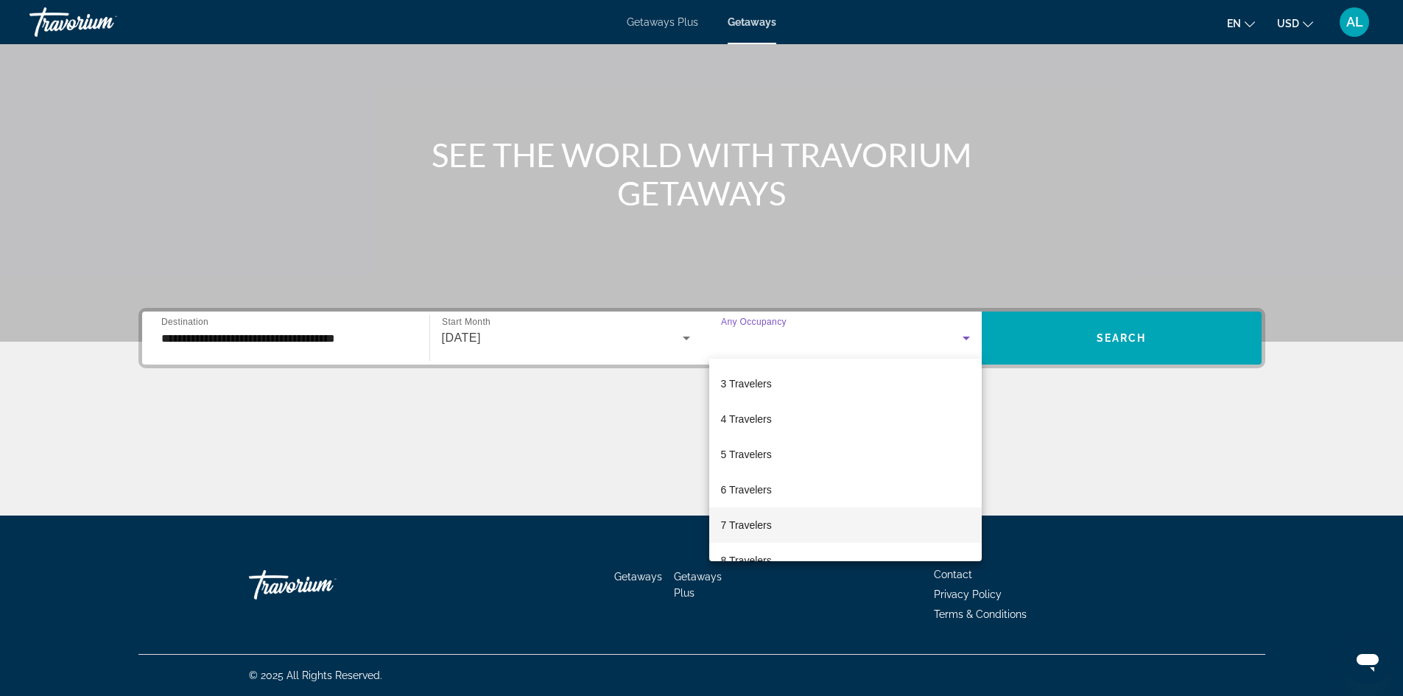
scroll to position [74, 0]
click at [736, 488] on span "6 Travelers" at bounding box center [746, 485] width 51 height 18
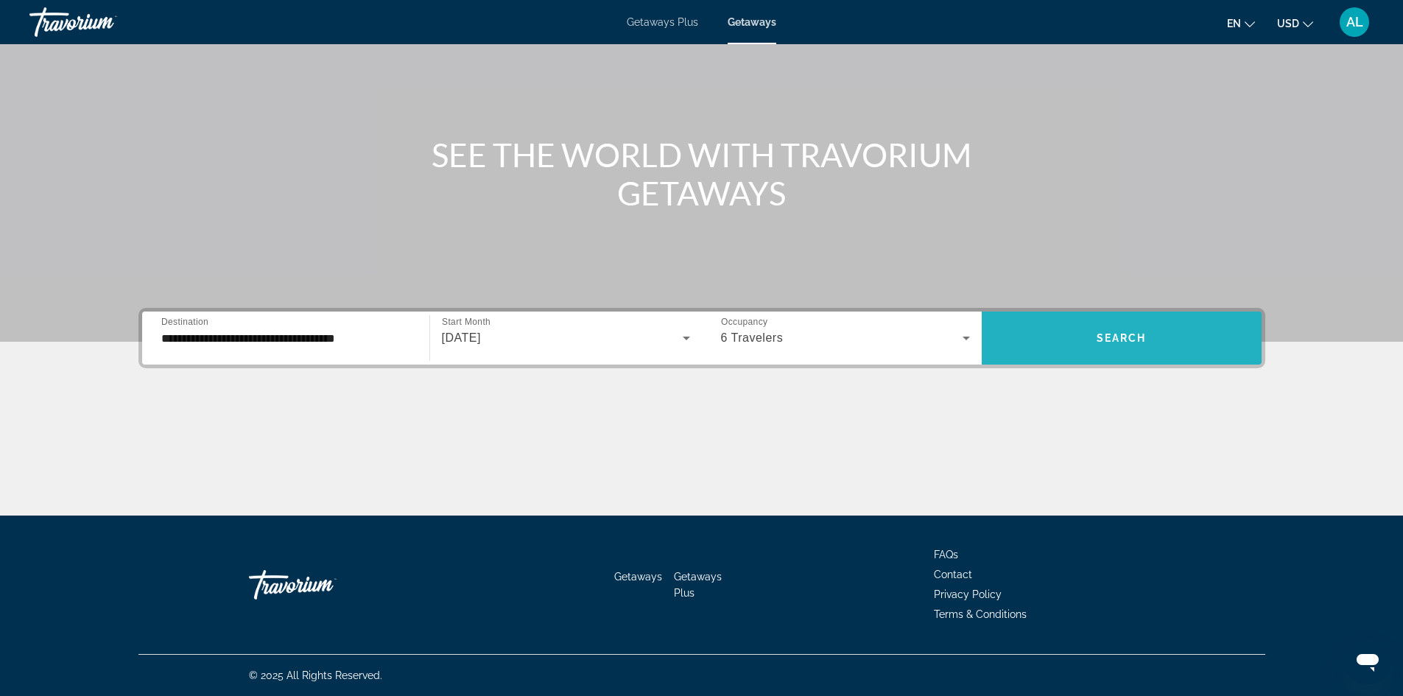
click at [1091, 348] on span "Search widget" at bounding box center [1122, 337] width 280 height 35
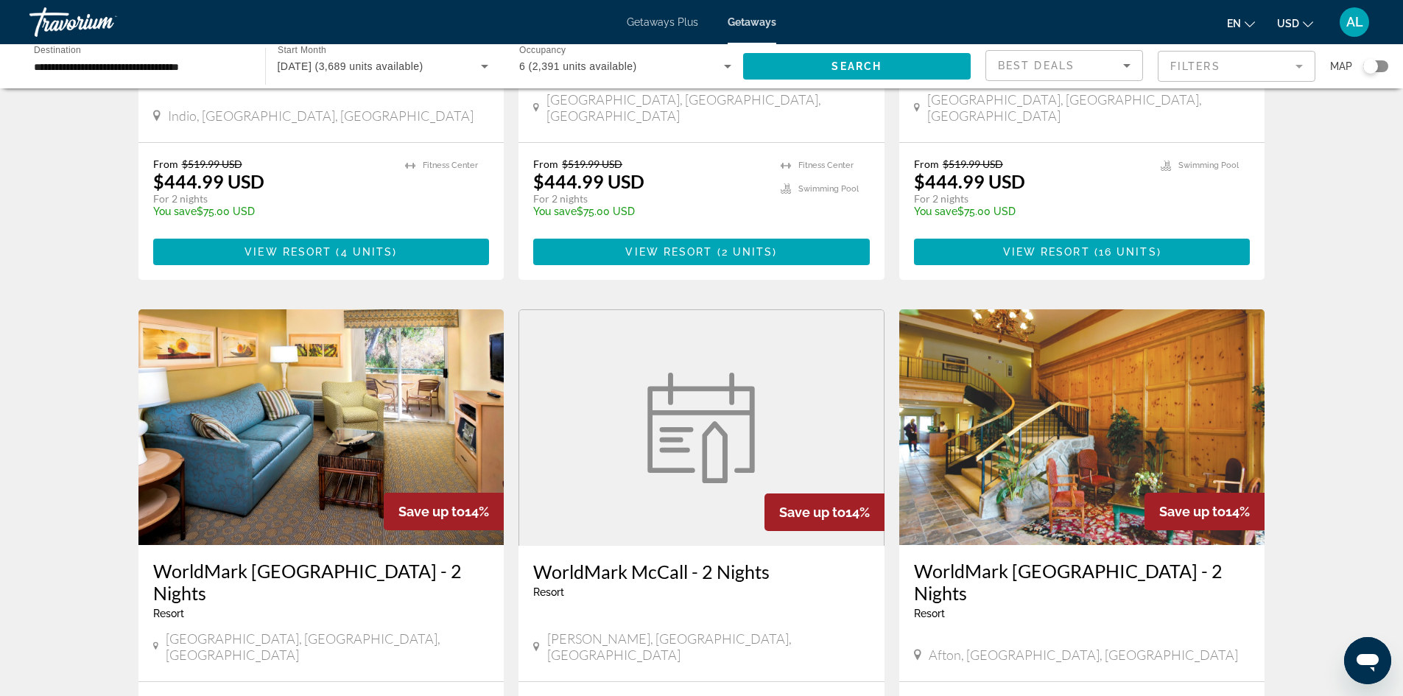
scroll to position [1031, 0]
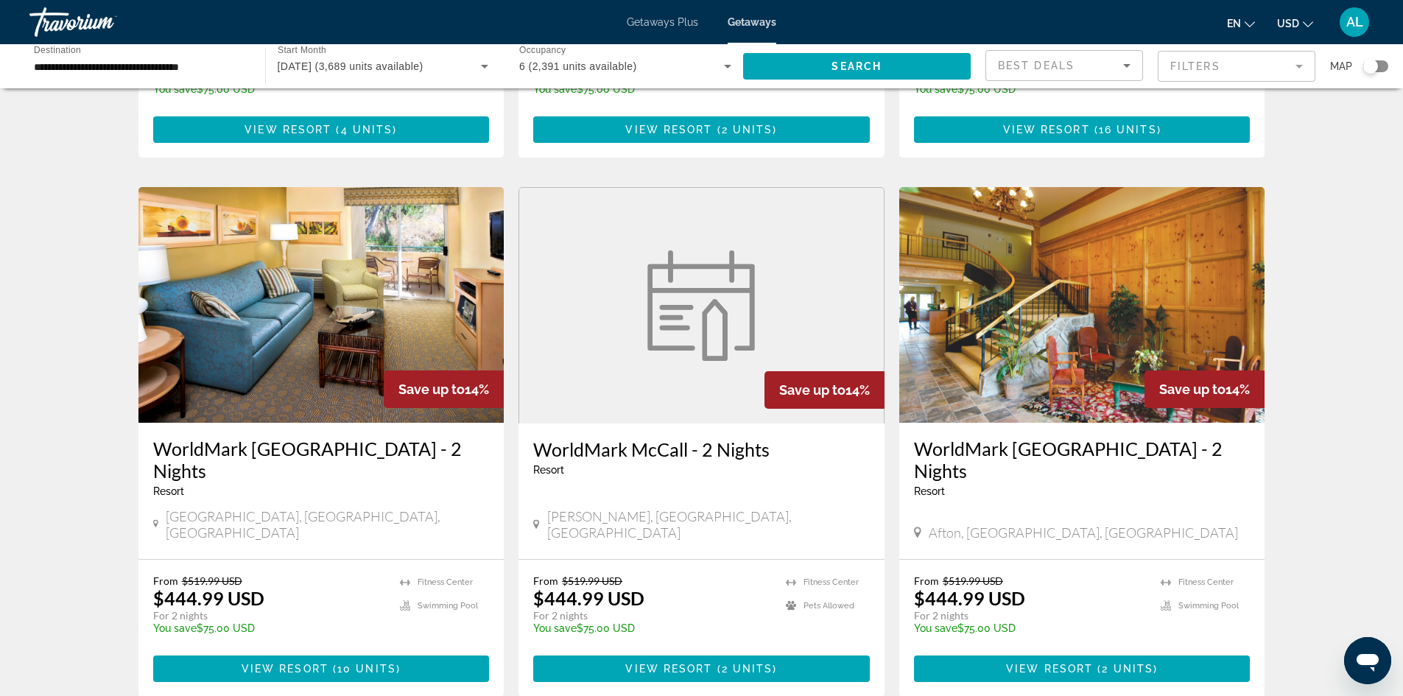
click at [1285, 72] on mat-form-field "Filters" at bounding box center [1237, 66] width 158 height 31
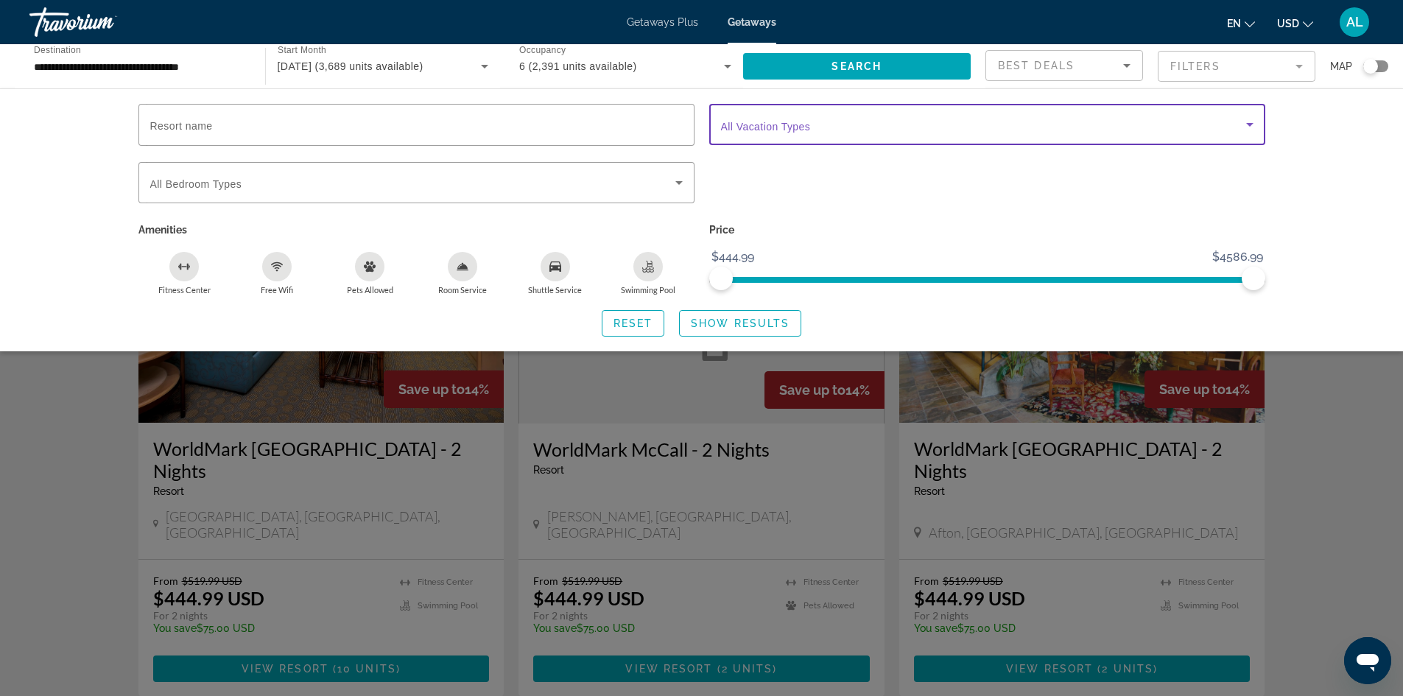
click at [1248, 130] on icon "Search widget" at bounding box center [1250, 125] width 18 height 18
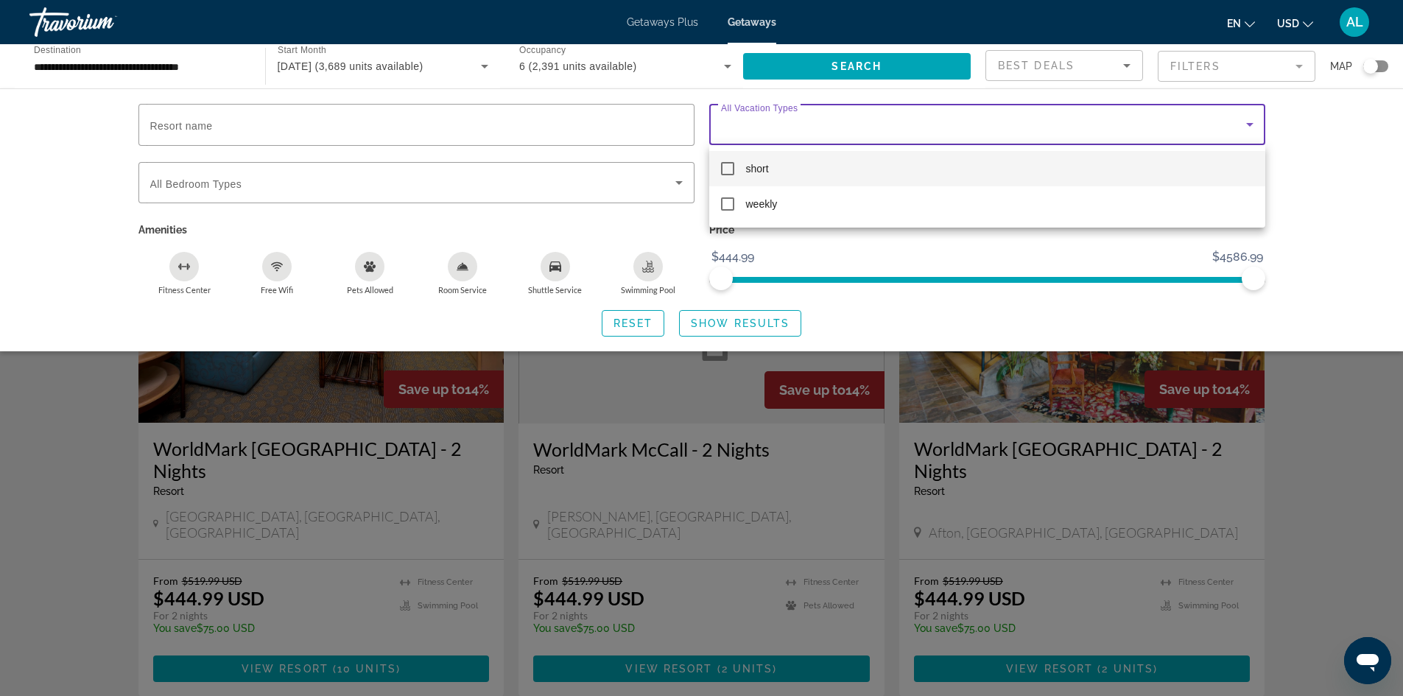
click at [1248, 130] on div at bounding box center [701, 348] width 1403 height 696
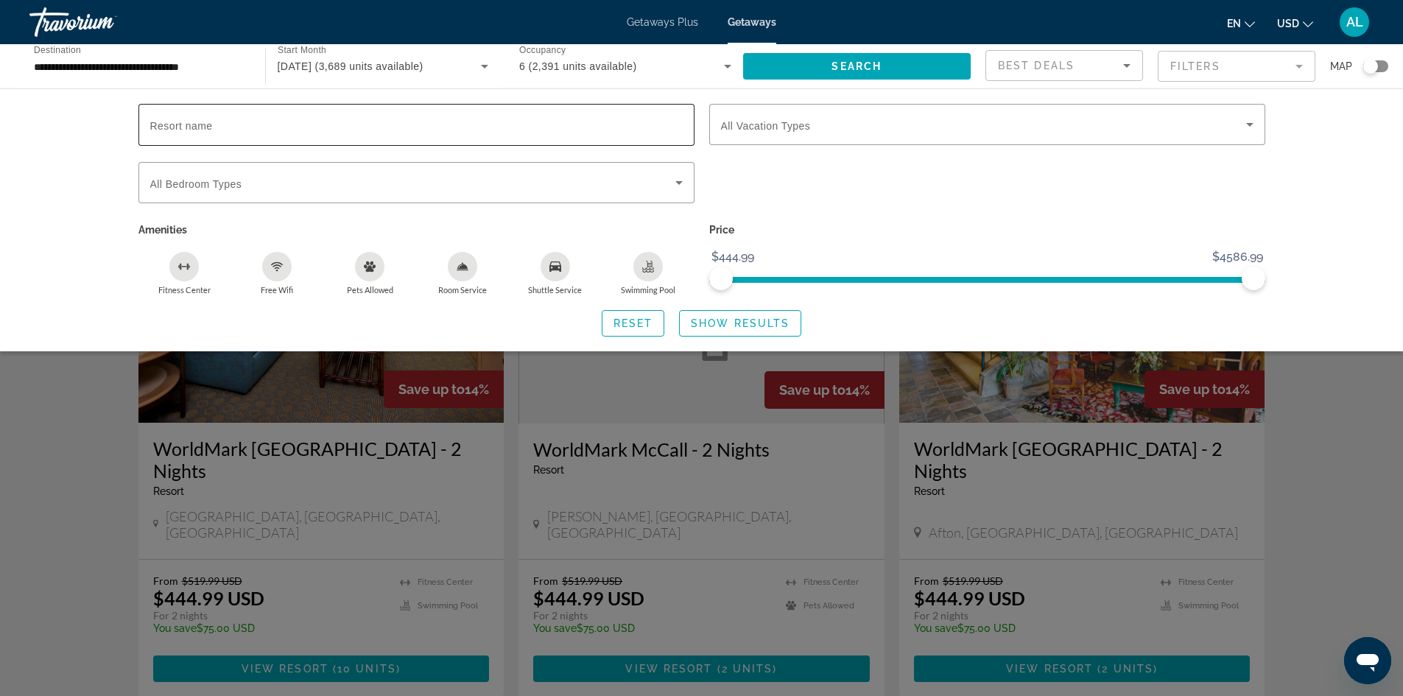
click at [337, 125] on input "Resort name" at bounding box center [416, 125] width 532 height 18
drag, startPoint x: 264, startPoint y: 115, endPoint x: 198, endPoint y: 127, distance: 67.5
click at [198, 127] on span "Resort name" at bounding box center [181, 126] width 63 height 12
click at [198, 127] on input "Resort name" at bounding box center [416, 125] width 532 height 18
paste input "**********"
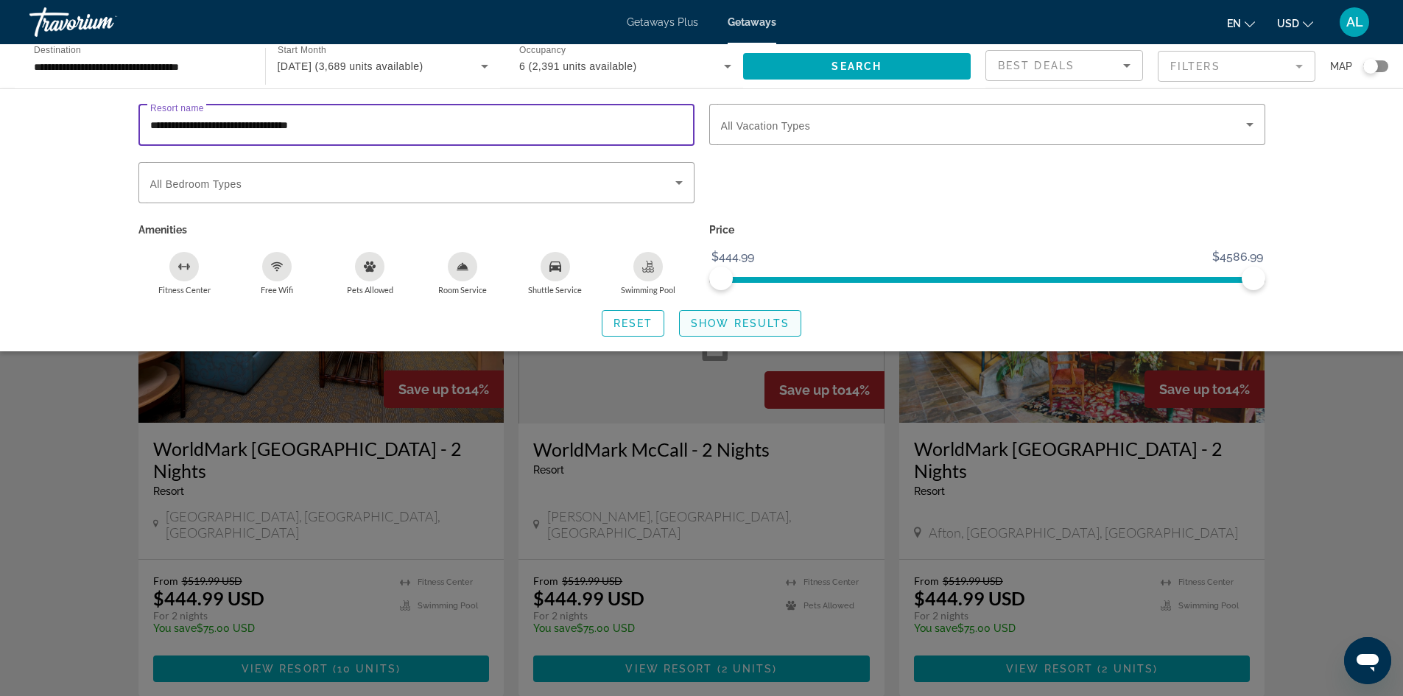
type input "**********"
click at [728, 317] on span "Show Results" at bounding box center [740, 323] width 99 height 12
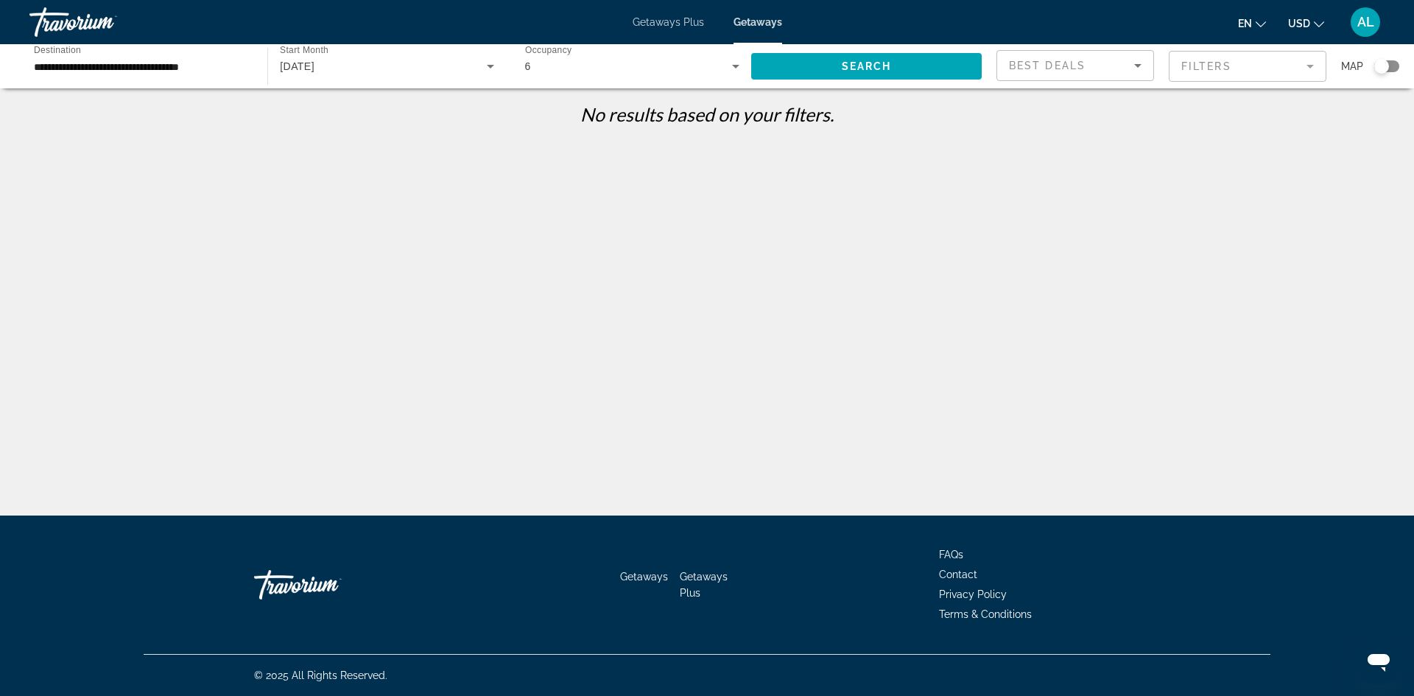
click at [1361, 16] on span "AL" at bounding box center [1365, 22] width 17 height 15
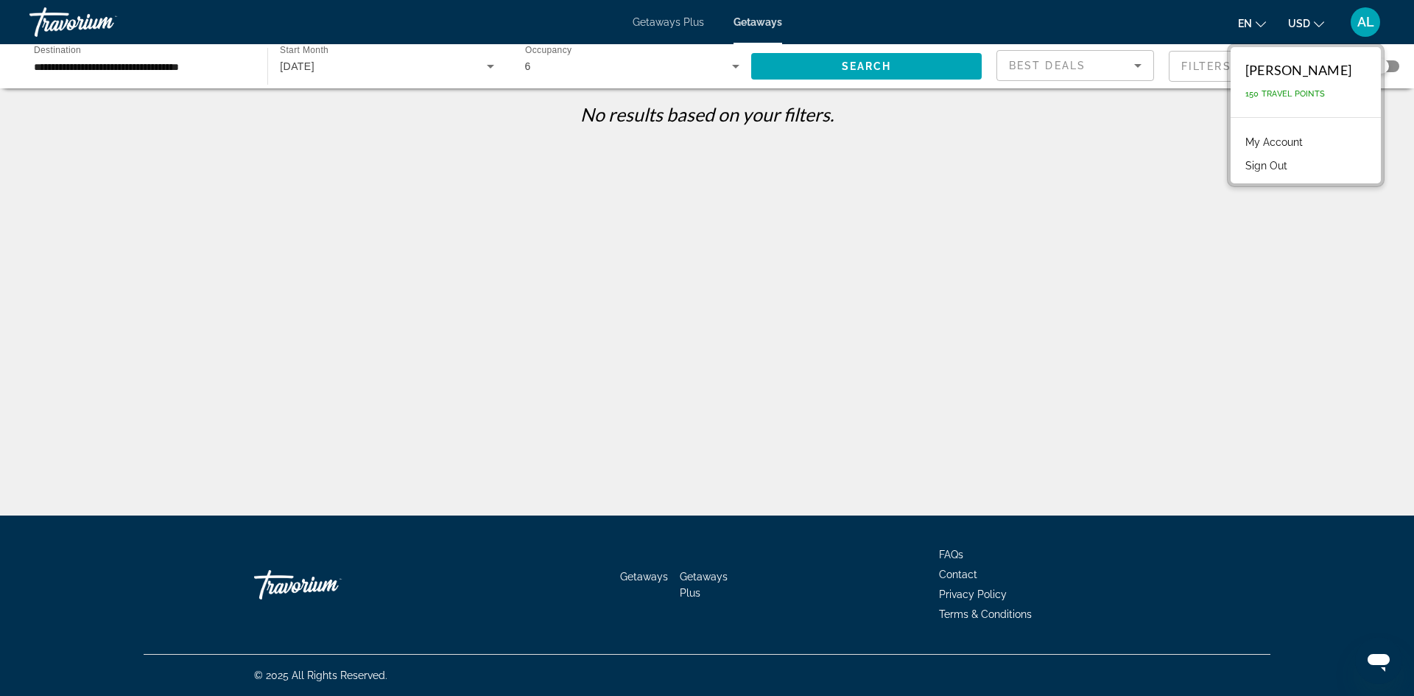
click at [183, 63] on input "**********" at bounding box center [141, 67] width 214 height 18
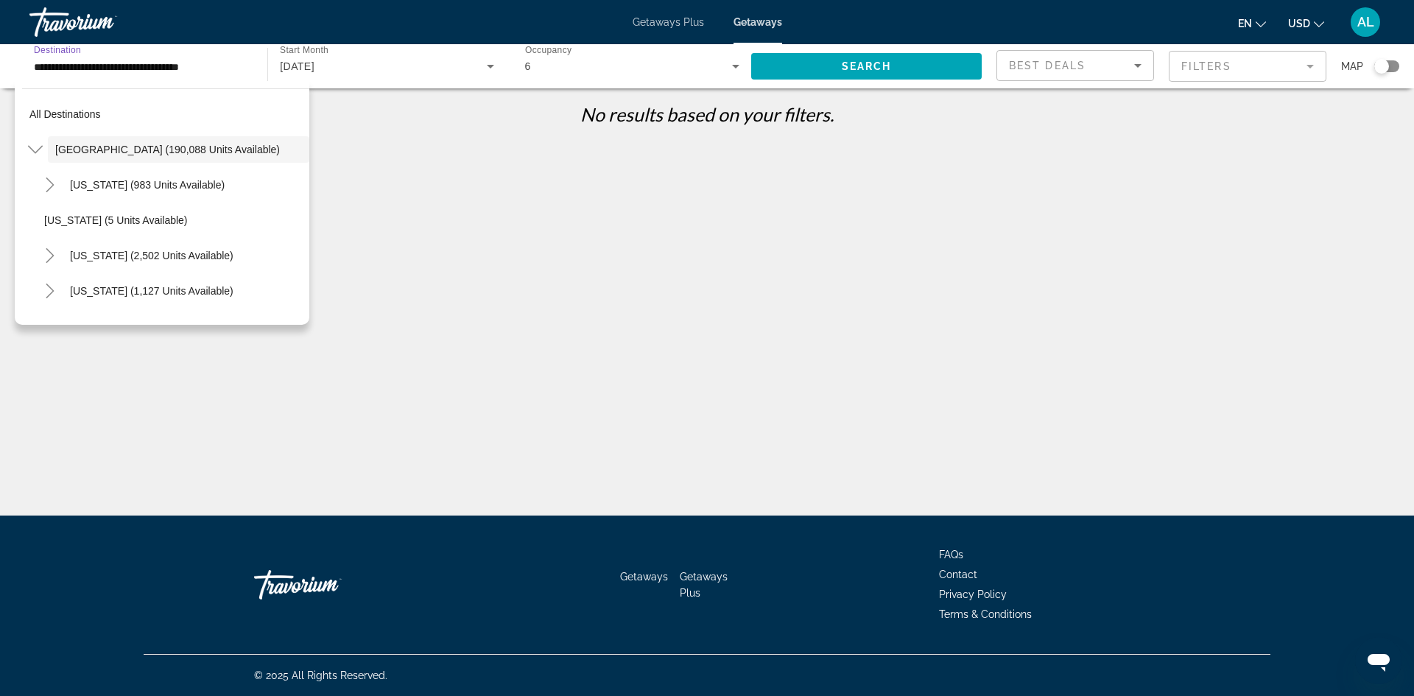
click at [175, 71] on input "**********" at bounding box center [141, 67] width 214 height 18
click at [32, 153] on icon "Toggle United States (190,088 units available)" at bounding box center [35, 149] width 15 height 15
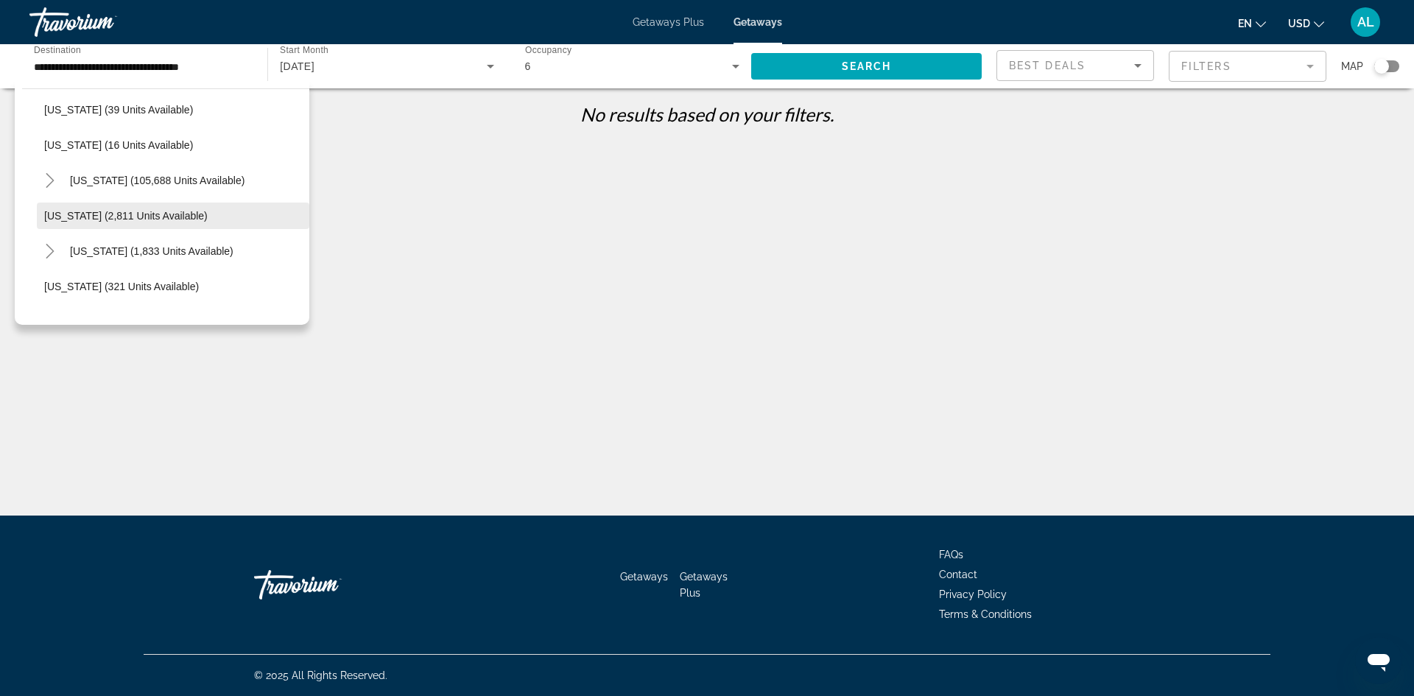
scroll to position [221, 0]
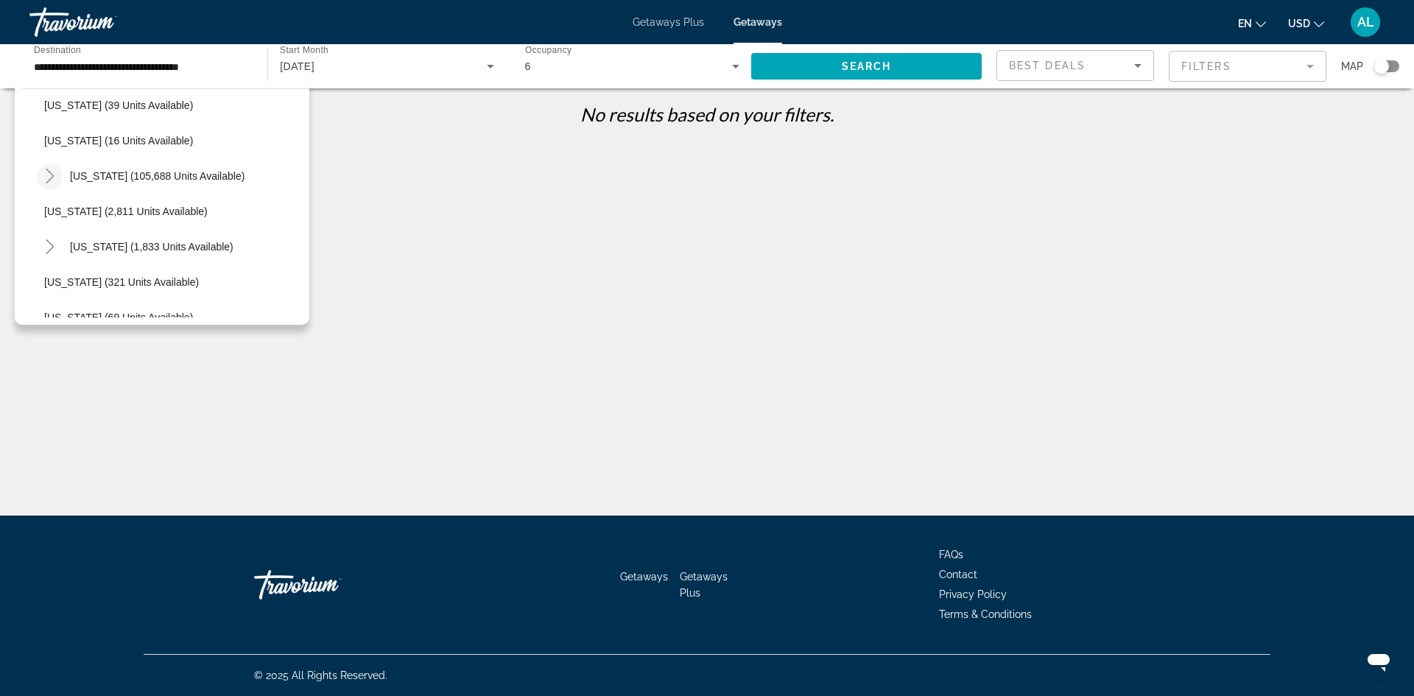
click at [50, 181] on icon "Toggle Florida (105,688 units available)" at bounding box center [50, 176] width 15 height 15
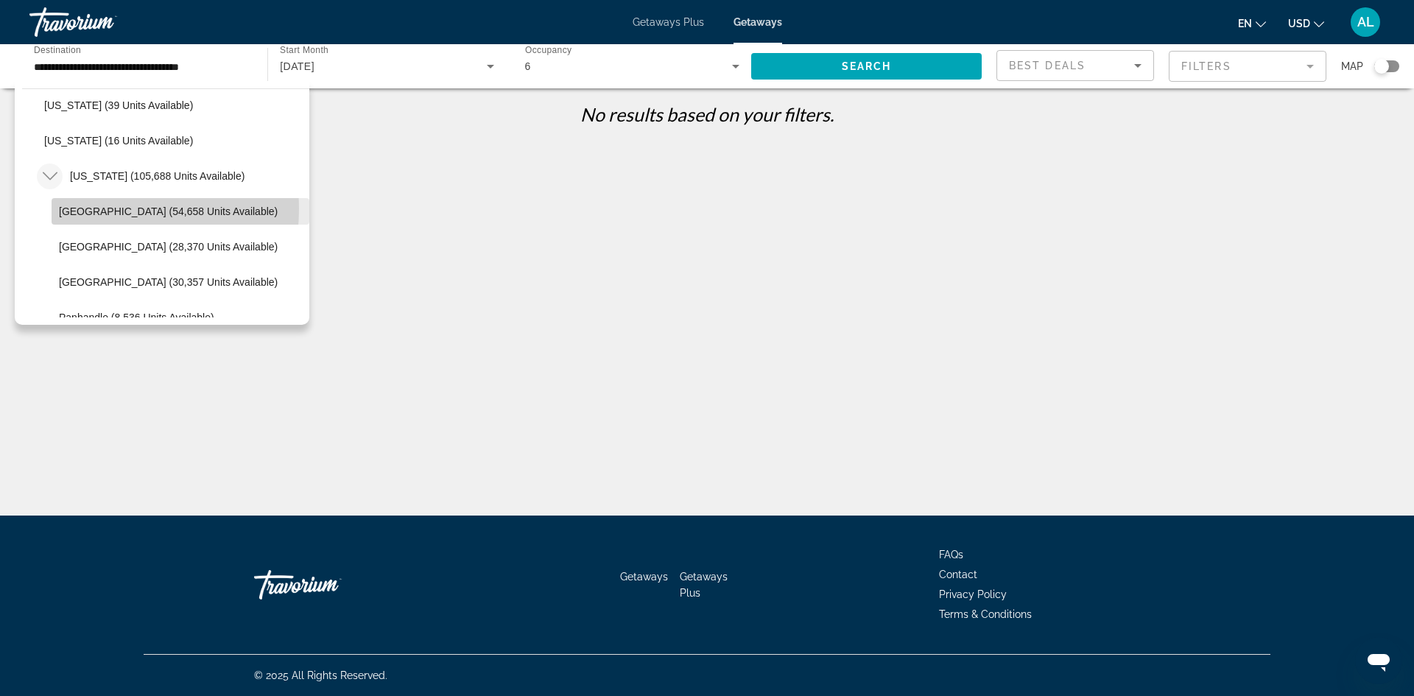
click at [75, 208] on span "[GEOGRAPHIC_DATA] (54,658 units available)" at bounding box center [168, 211] width 219 height 12
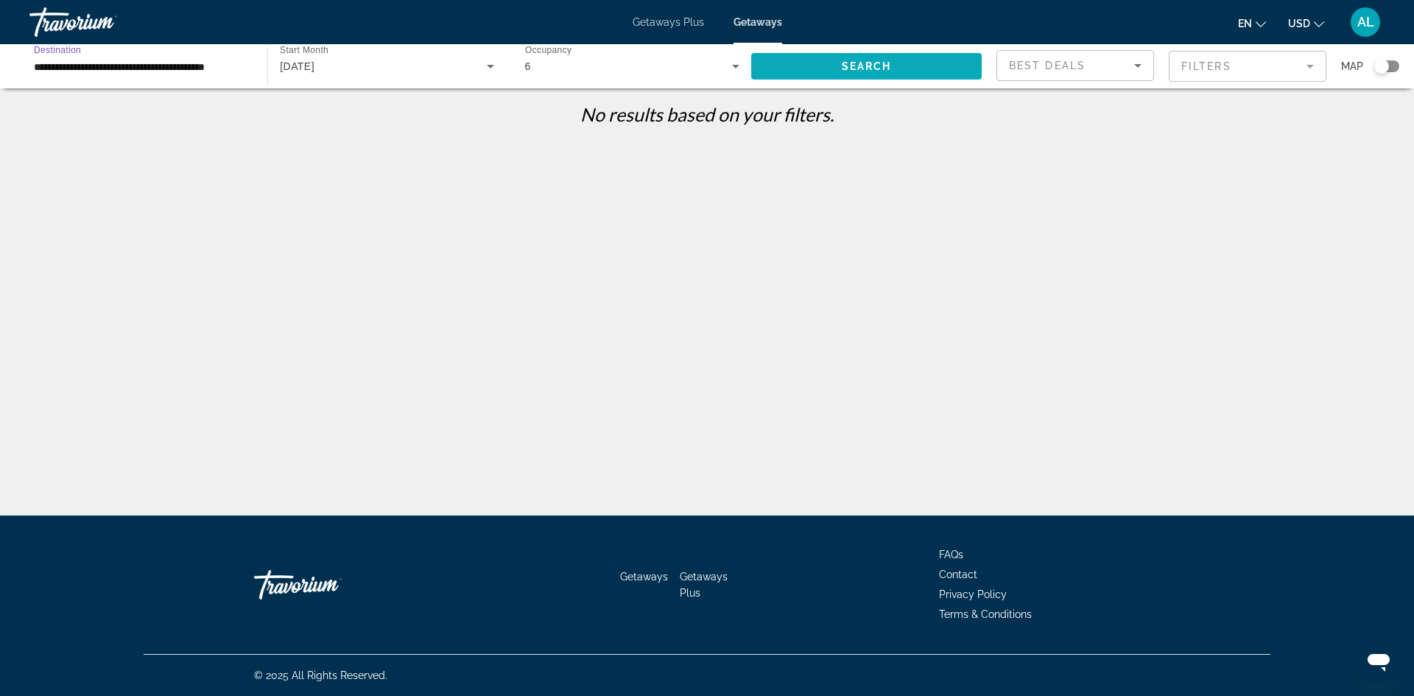
click at [874, 67] on span "Search" at bounding box center [867, 66] width 50 height 12
click at [493, 68] on icon "Search widget" at bounding box center [491, 66] width 18 height 18
click at [324, 110] on span "All Start Months" at bounding box center [316, 111] width 73 height 12
click at [847, 74] on span "Search widget" at bounding box center [866, 66] width 231 height 35
click at [865, 67] on span "Search" at bounding box center [867, 66] width 50 height 12
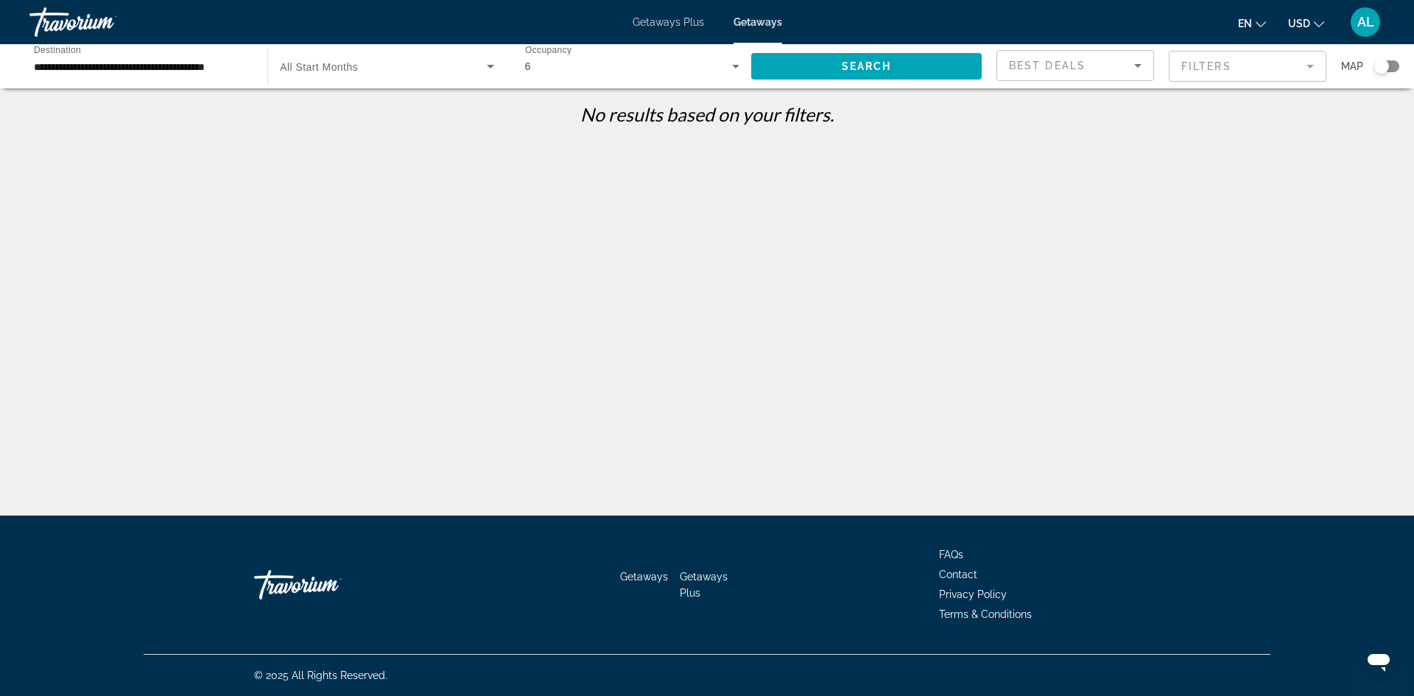
click at [738, 70] on icon "Search widget" at bounding box center [736, 66] width 18 height 18
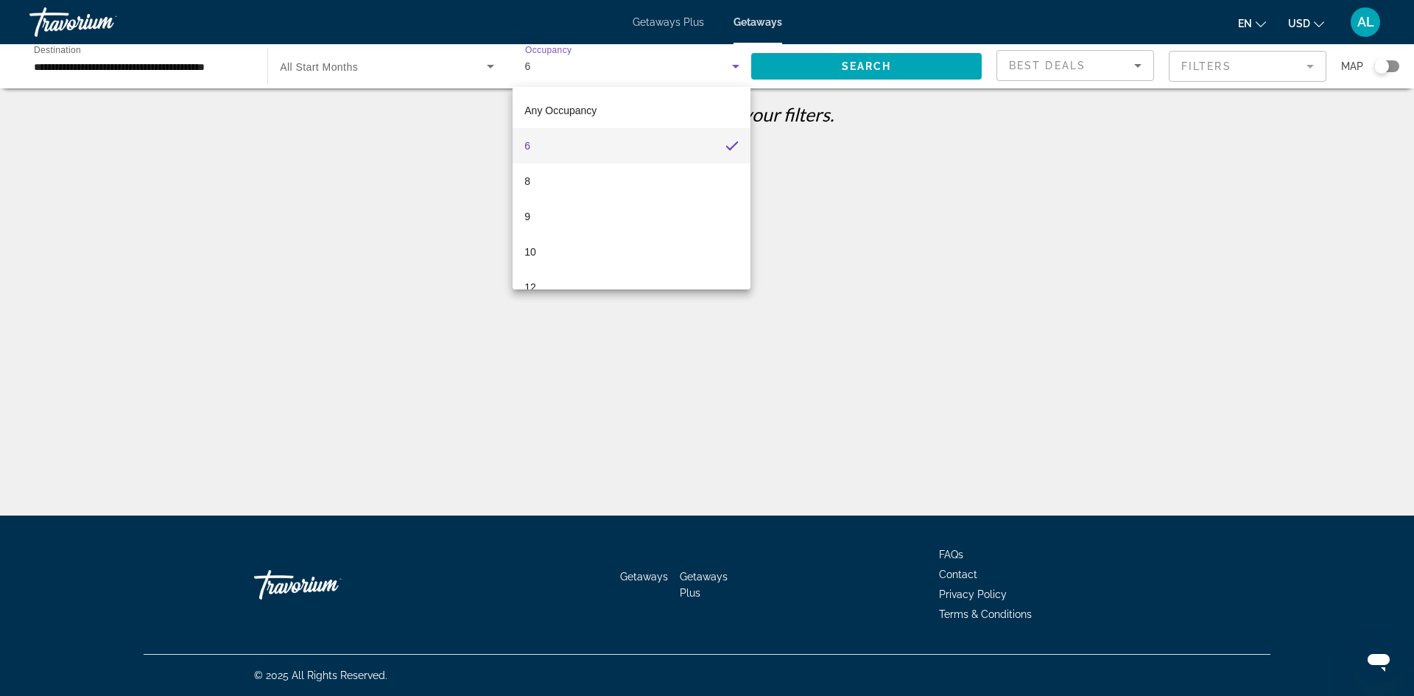
click at [555, 142] on mat-option "6" at bounding box center [632, 145] width 238 height 35
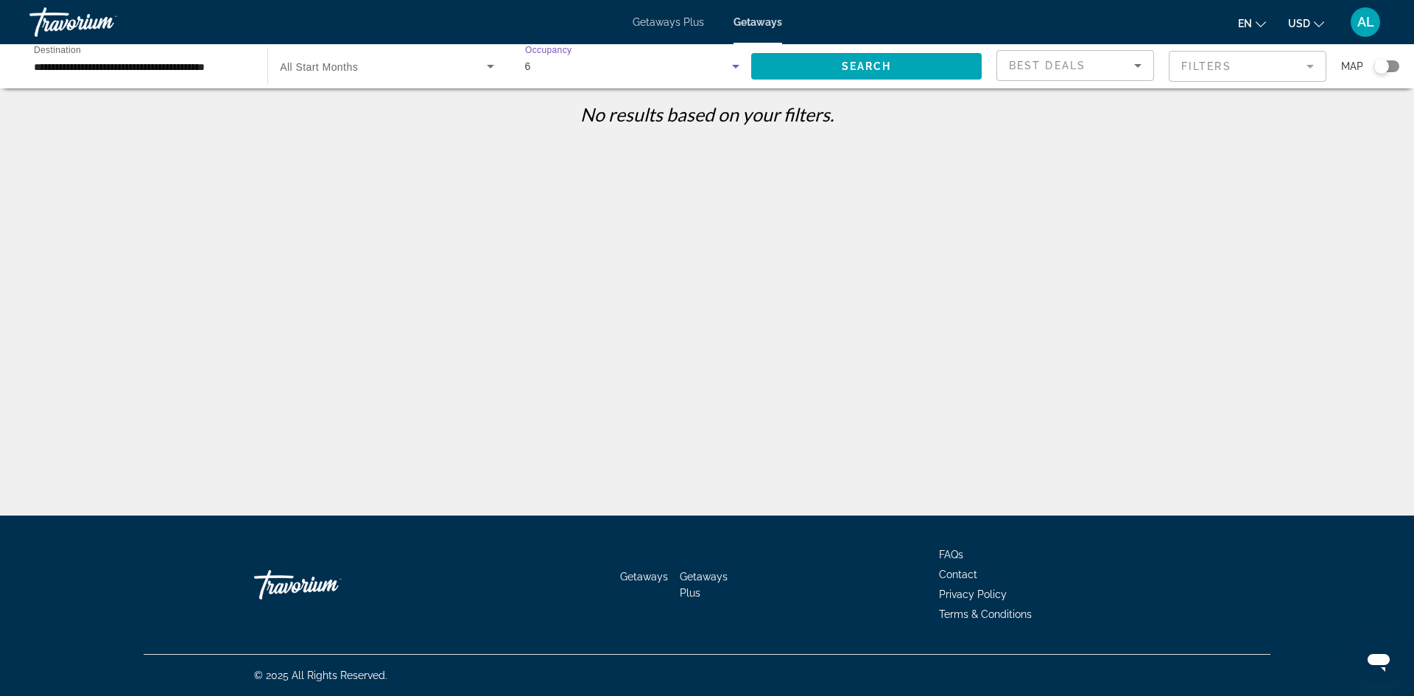
click at [119, 70] on input "**********" at bounding box center [141, 67] width 214 height 18
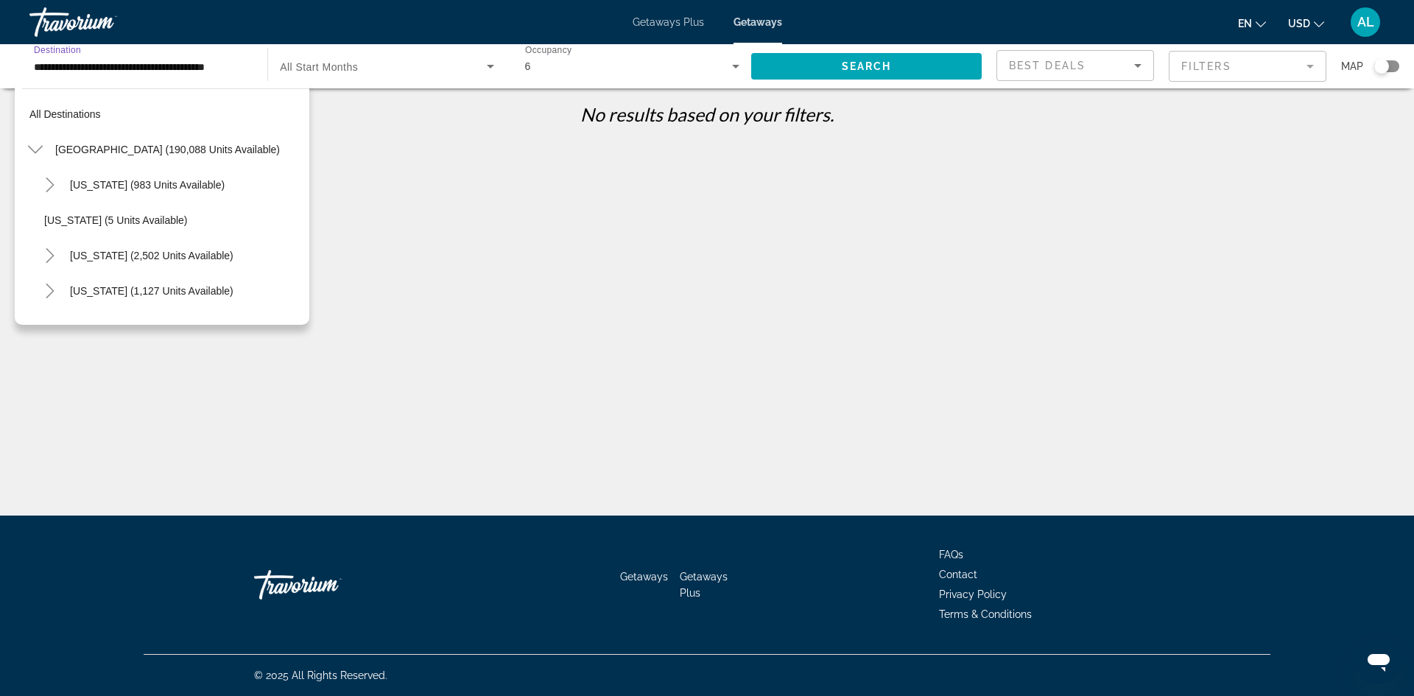
scroll to position [229, 0]
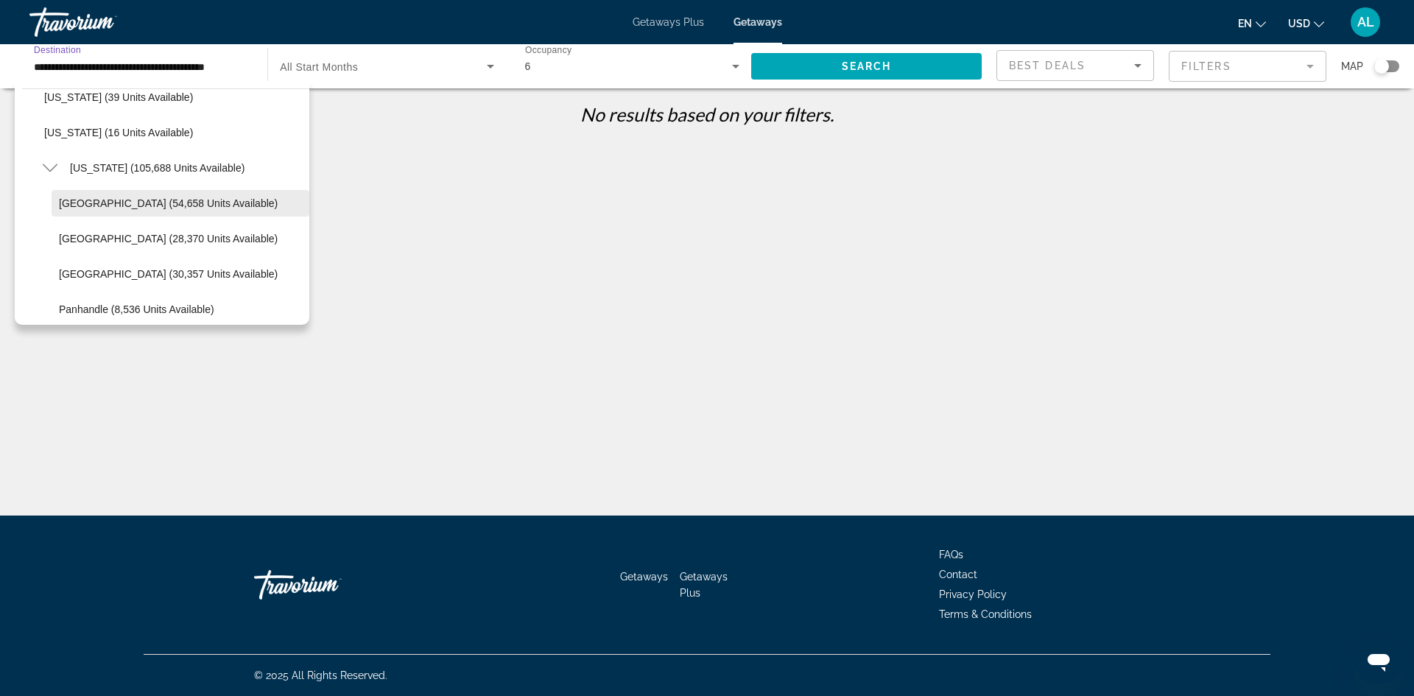
click at [119, 202] on span "[GEOGRAPHIC_DATA] (54,658 units available)" at bounding box center [168, 203] width 219 height 12
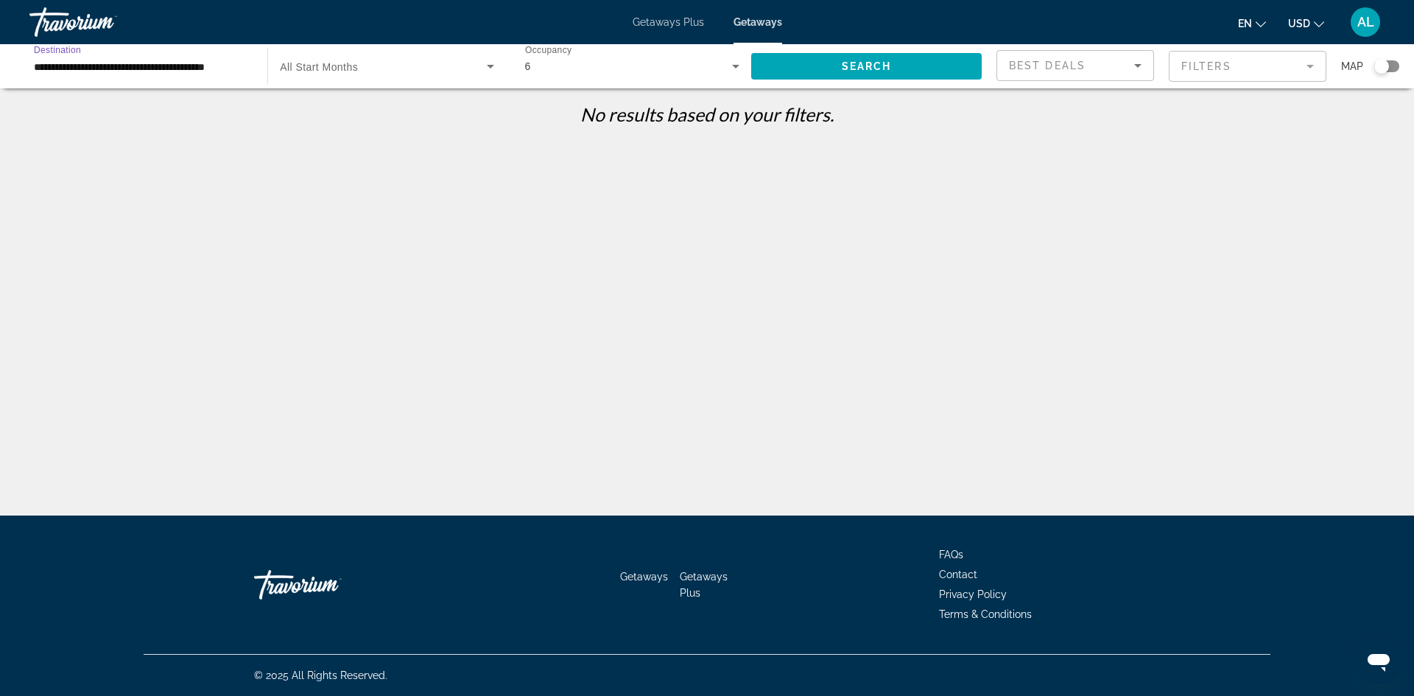
click at [213, 68] on input "**********" at bounding box center [141, 67] width 214 height 18
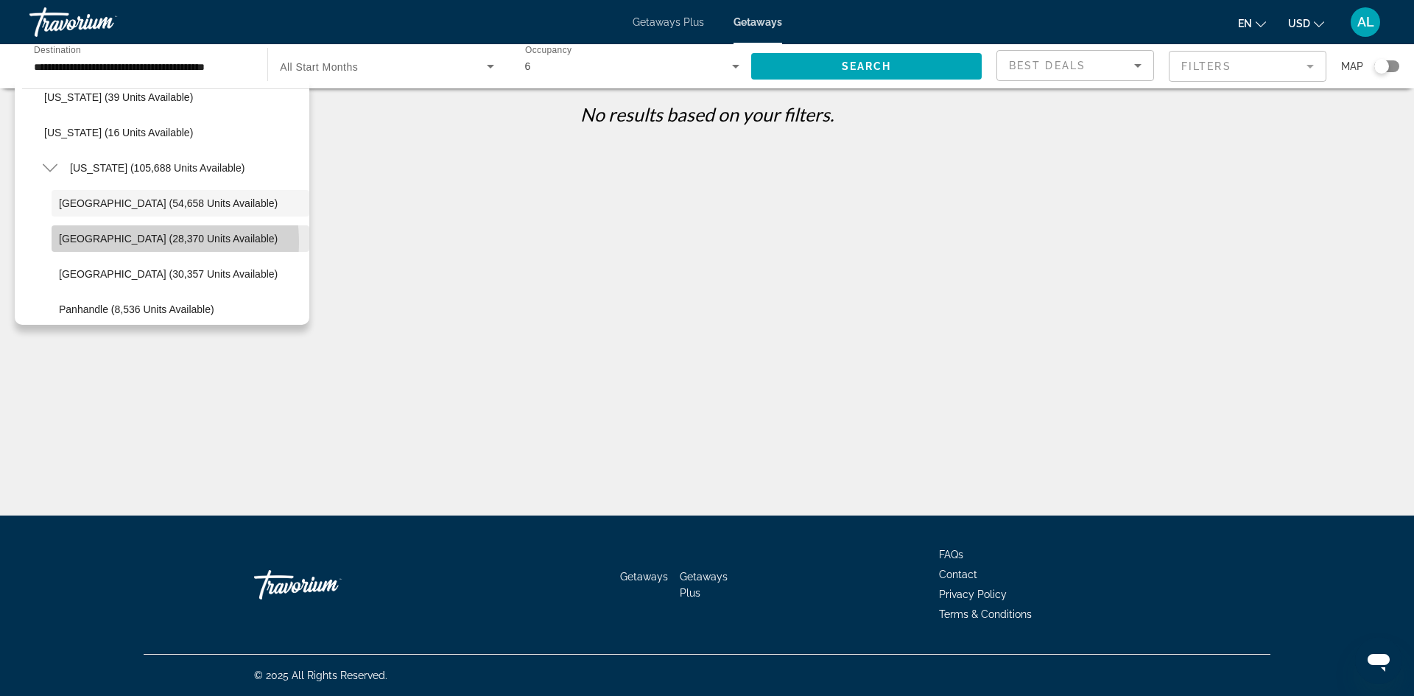
click at [130, 242] on span "[GEOGRAPHIC_DATA] (28,370 units available)" at bounding box center [168, 239] width 219 height 12
type input "**********"
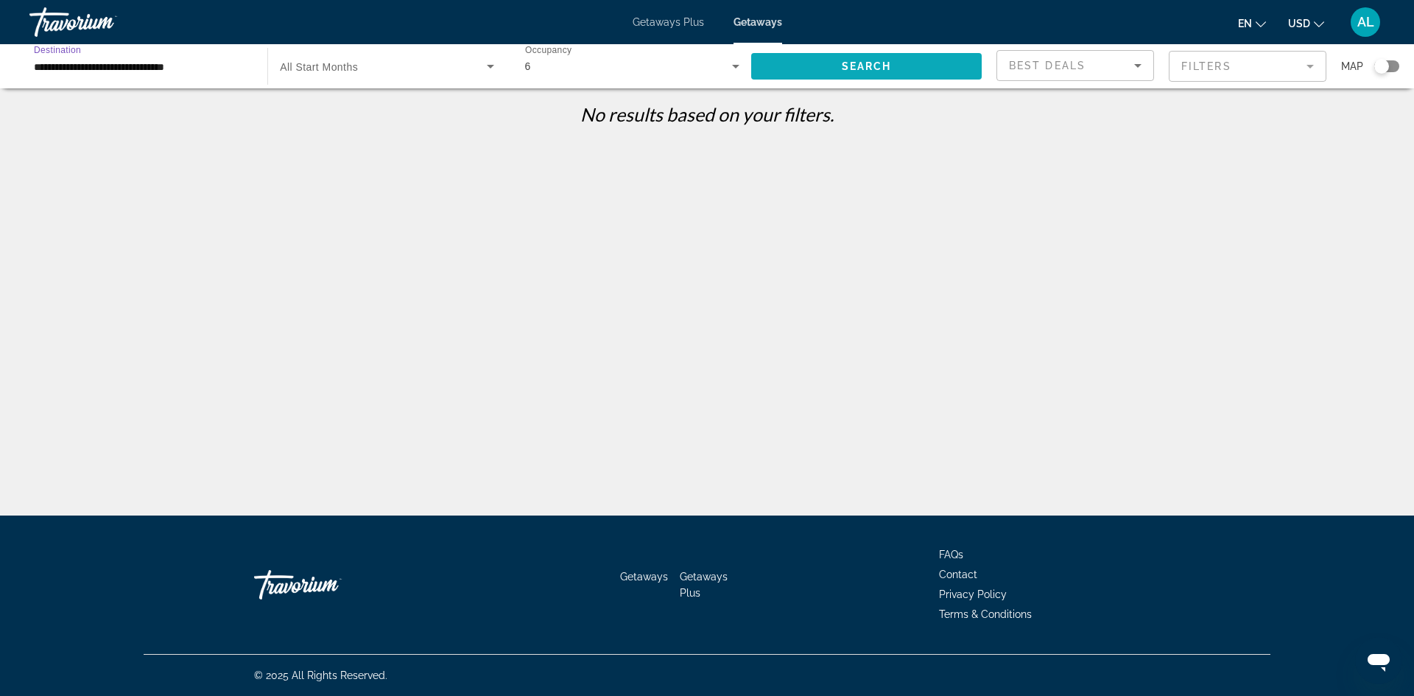
click at [837, 68] on span "Search widget" at bounding box center [866, 66] width 231 height 35
click at [763, 29] on div "Getaways Plus Getaways en English Español Français Italiano Português русский U…" at bounding box center [707, 22] width 1414 height 38
click at [761, 28] on div "Getaways Plus Getaways en English Español Français Italiano Português русский U…" at bounding box center [707, 22] width 1414 height 38
click at [211, 69] on input "**********" at bounding box center [141, 67] width 214 height 18
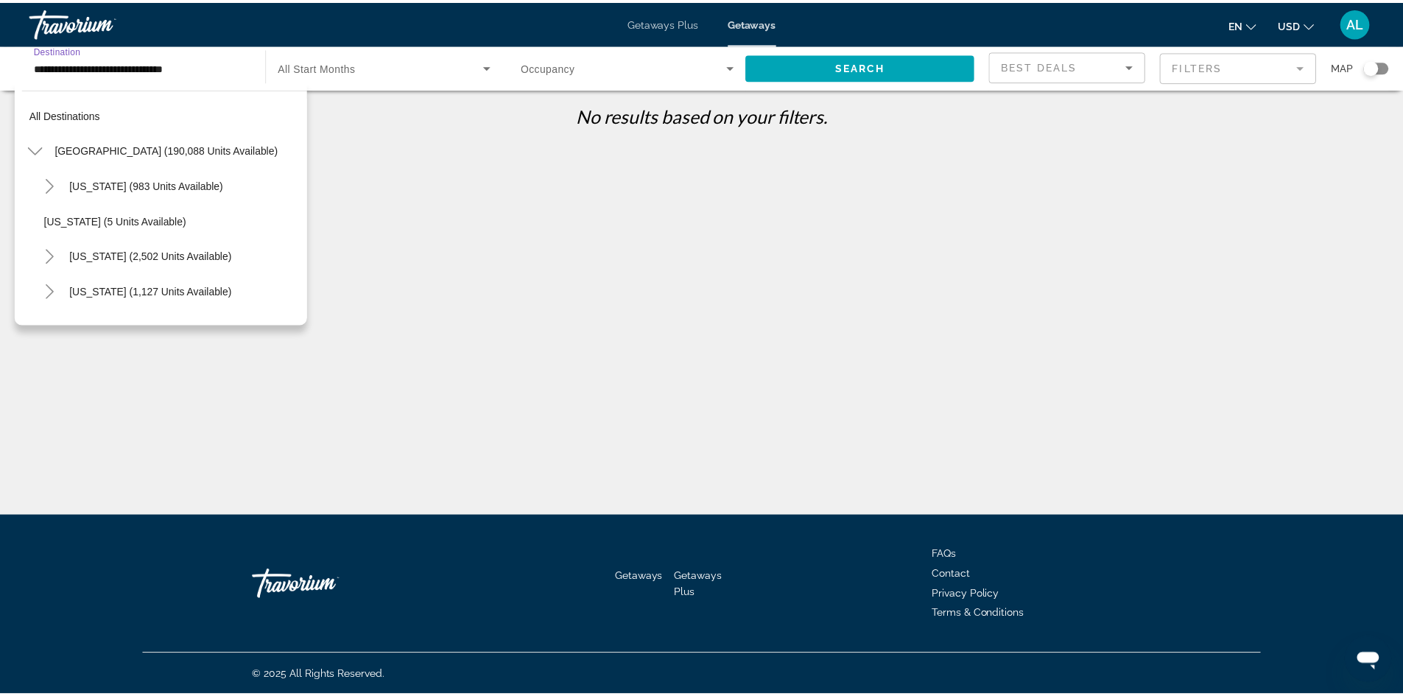
scroll to position [264, 0]
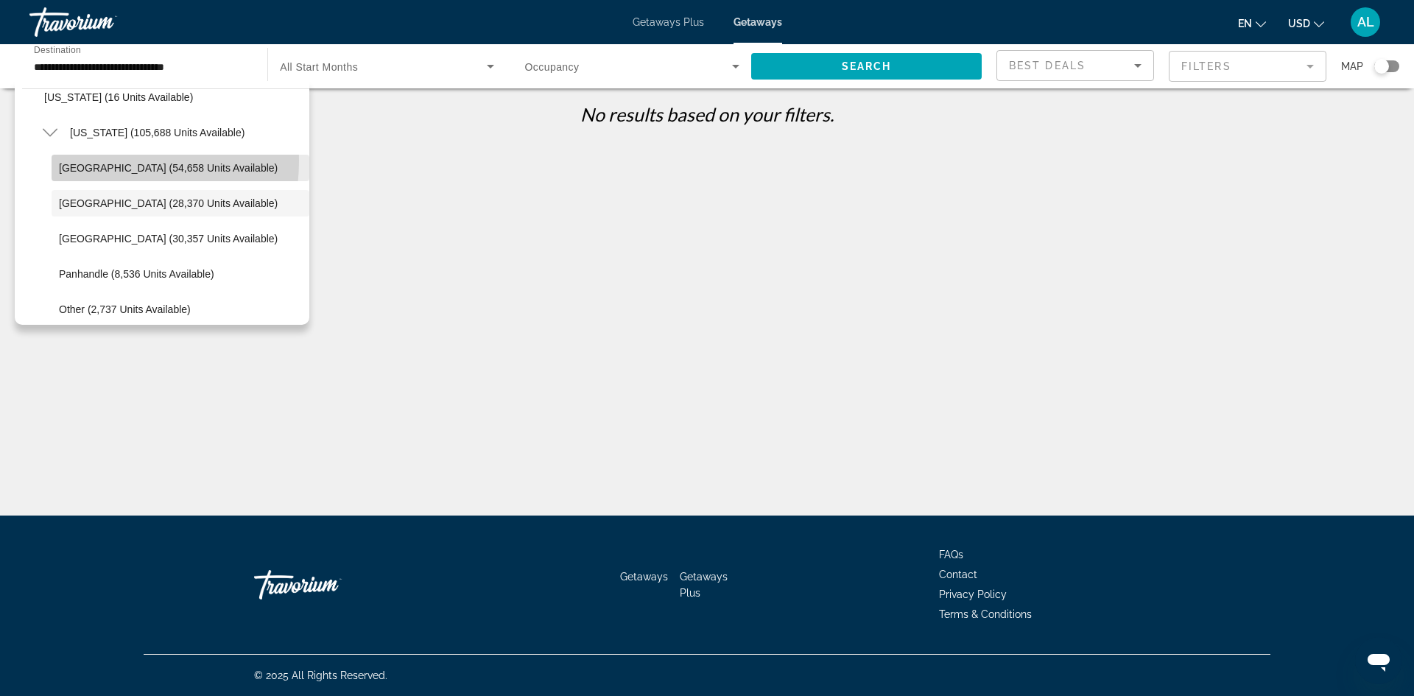
click at [85, 161] on span "Search widget" at bounding box center [181, 167] width 258 height 35
type input "**********"
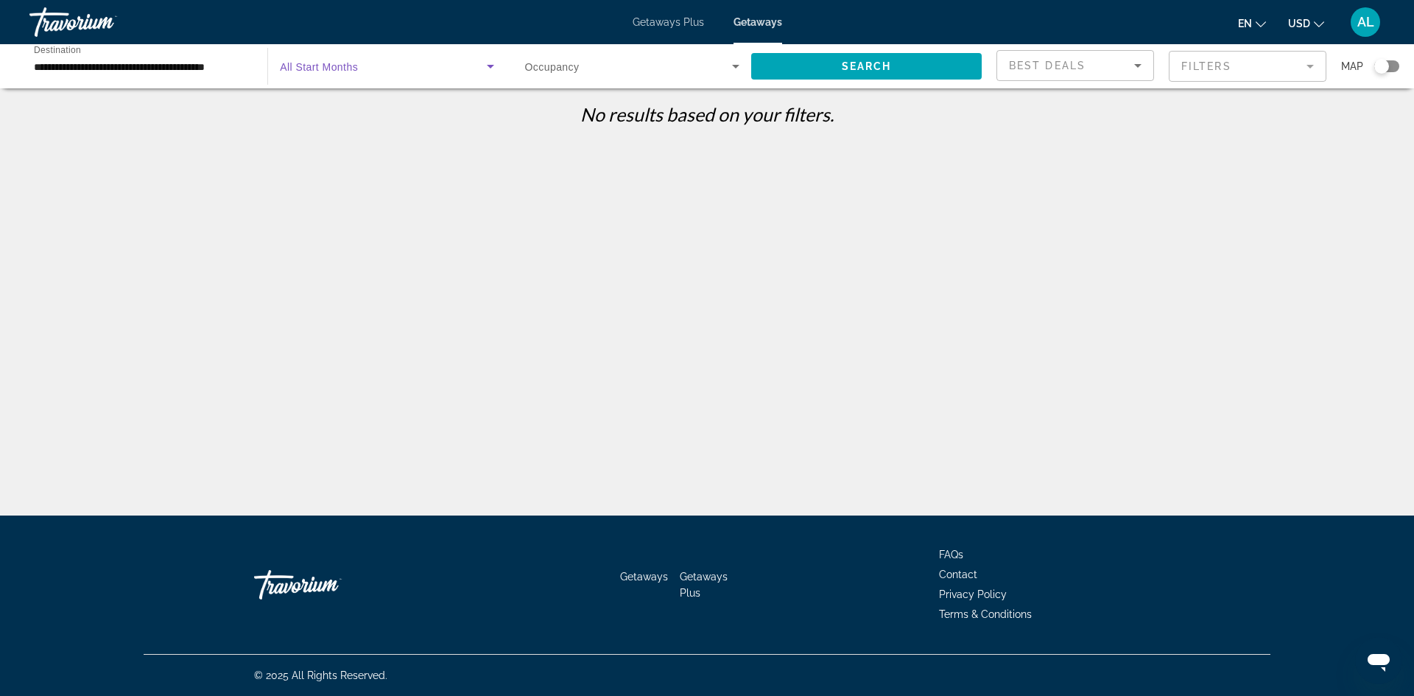
click at [491, 68] on icon "Search widget" at bounding box center [491, 66] width 18 height 18
click at [303, 118] on span "All Start Months" at bounding box center [316, 111] width 73 height 18
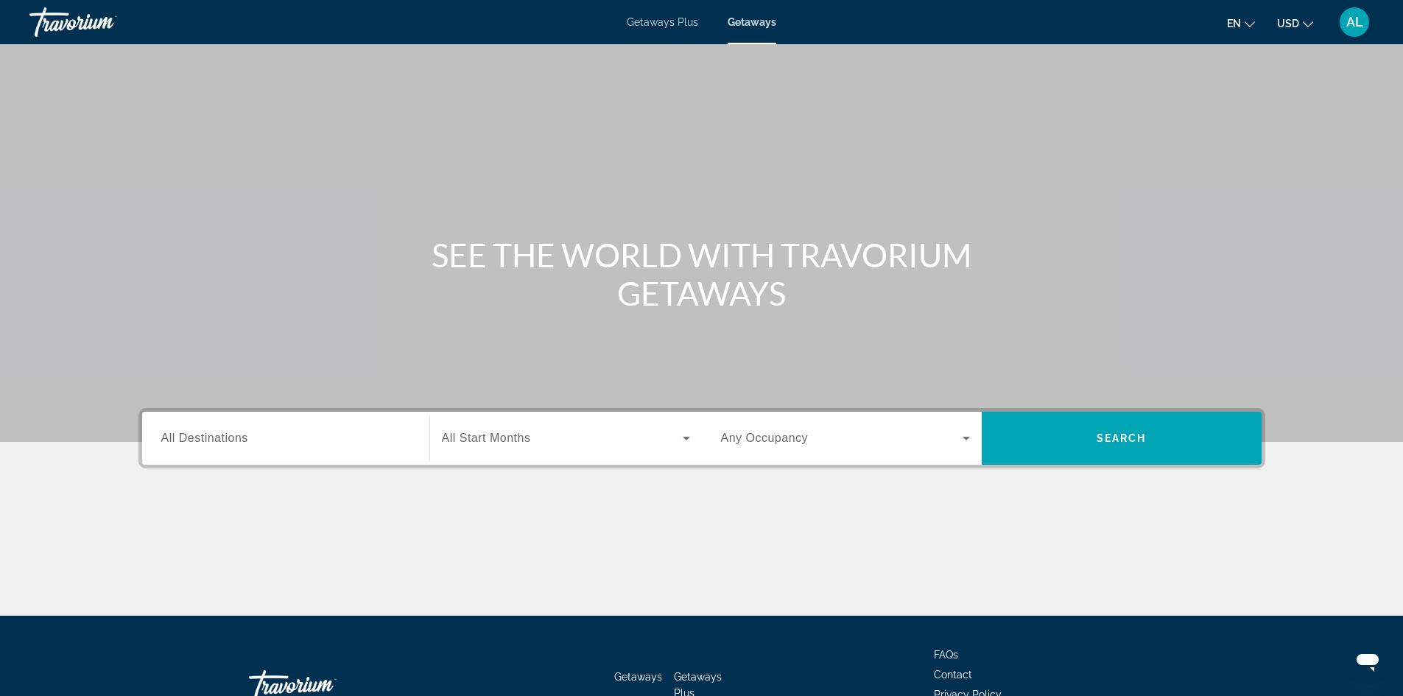
click at [323, 439] on input "Destination All Destinations" at bounding box center [285, 439] width 249 height 18
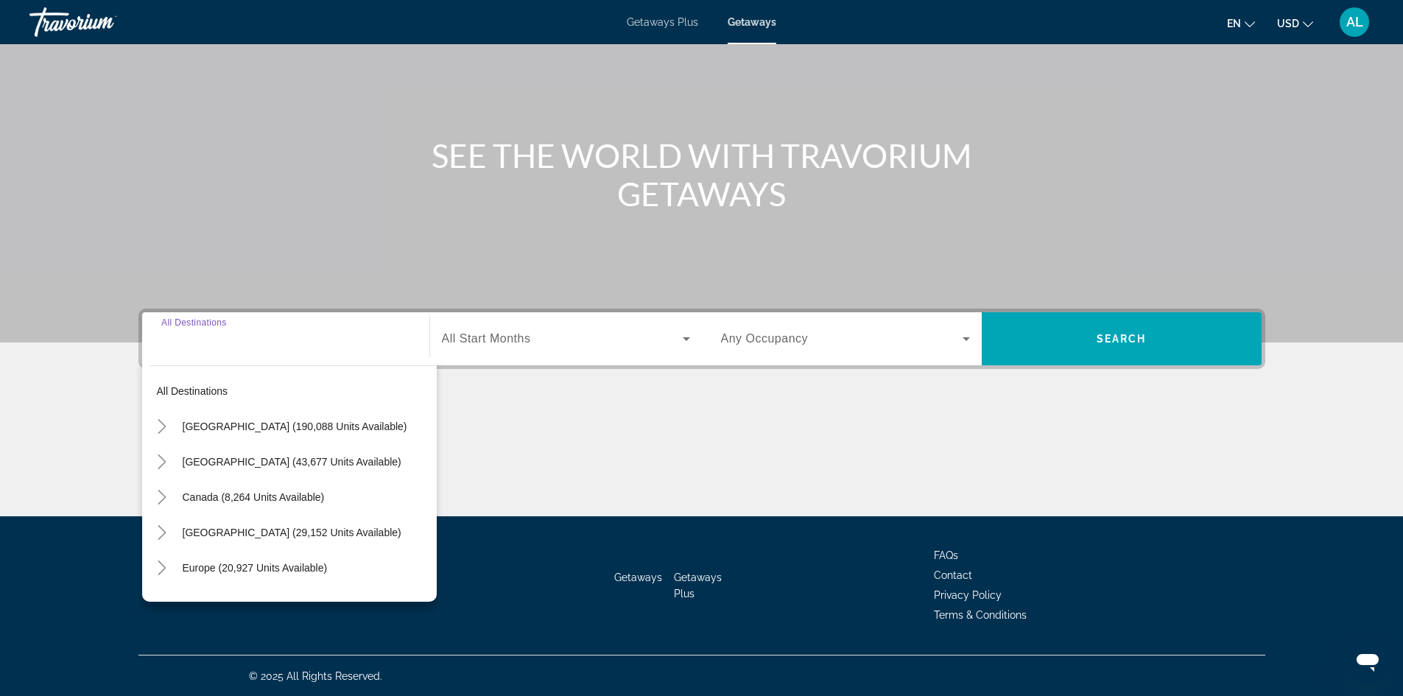
scroll to position [100, 0]
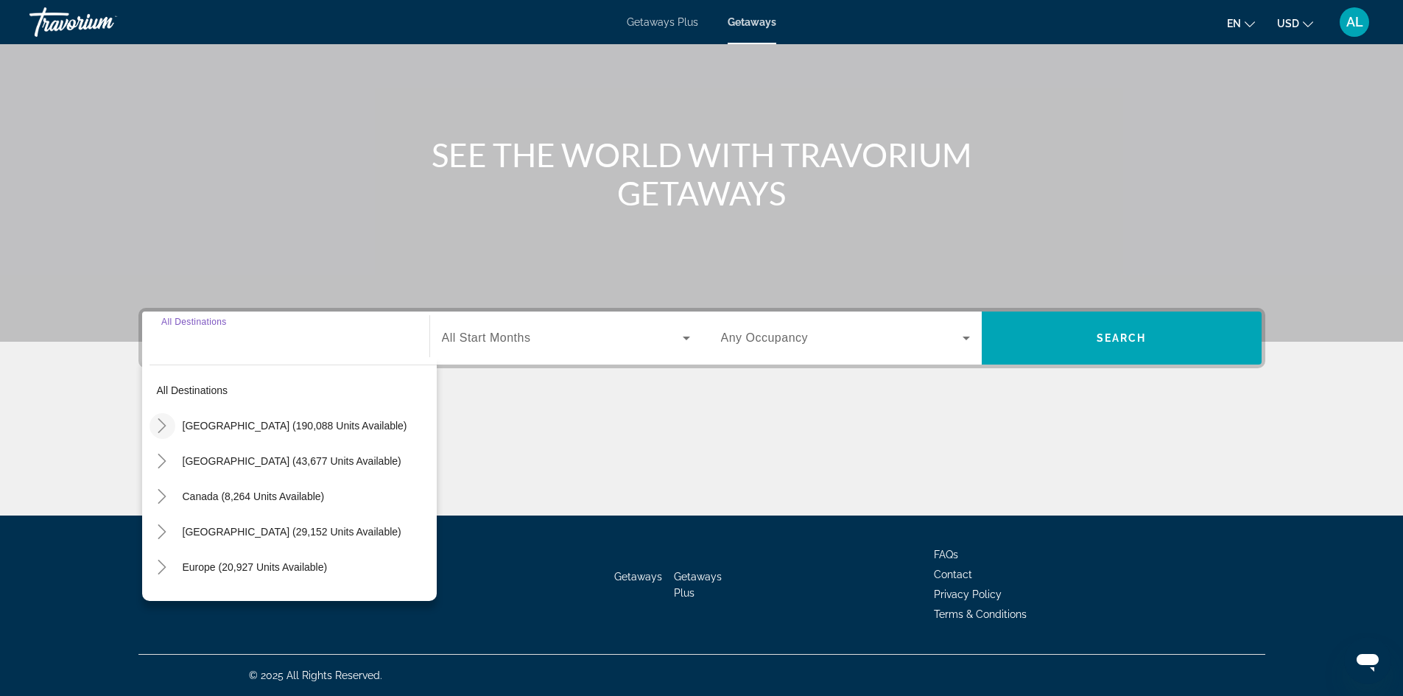
click at [170, 429] on mat-icon "Toggle United States (190,088 units available)" at bounding box center [162, 426] width 26 height 26
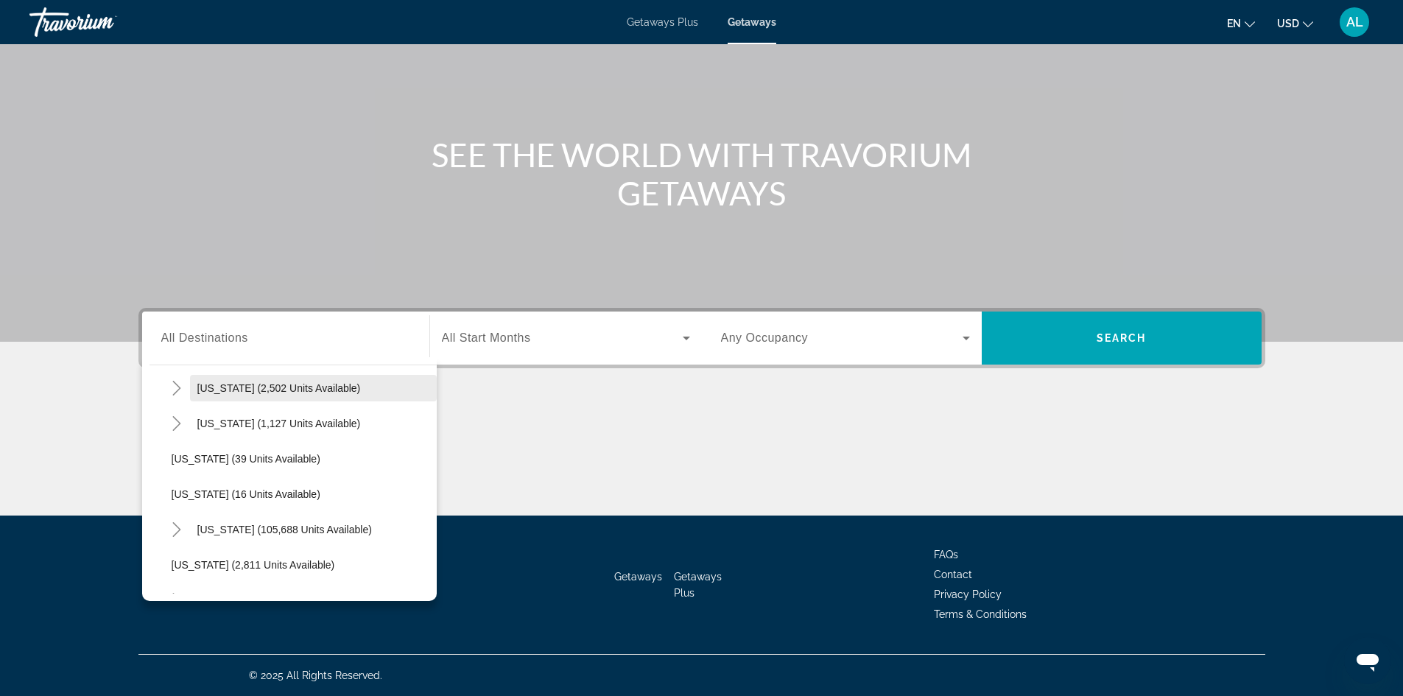
scroll to position [190, 0]
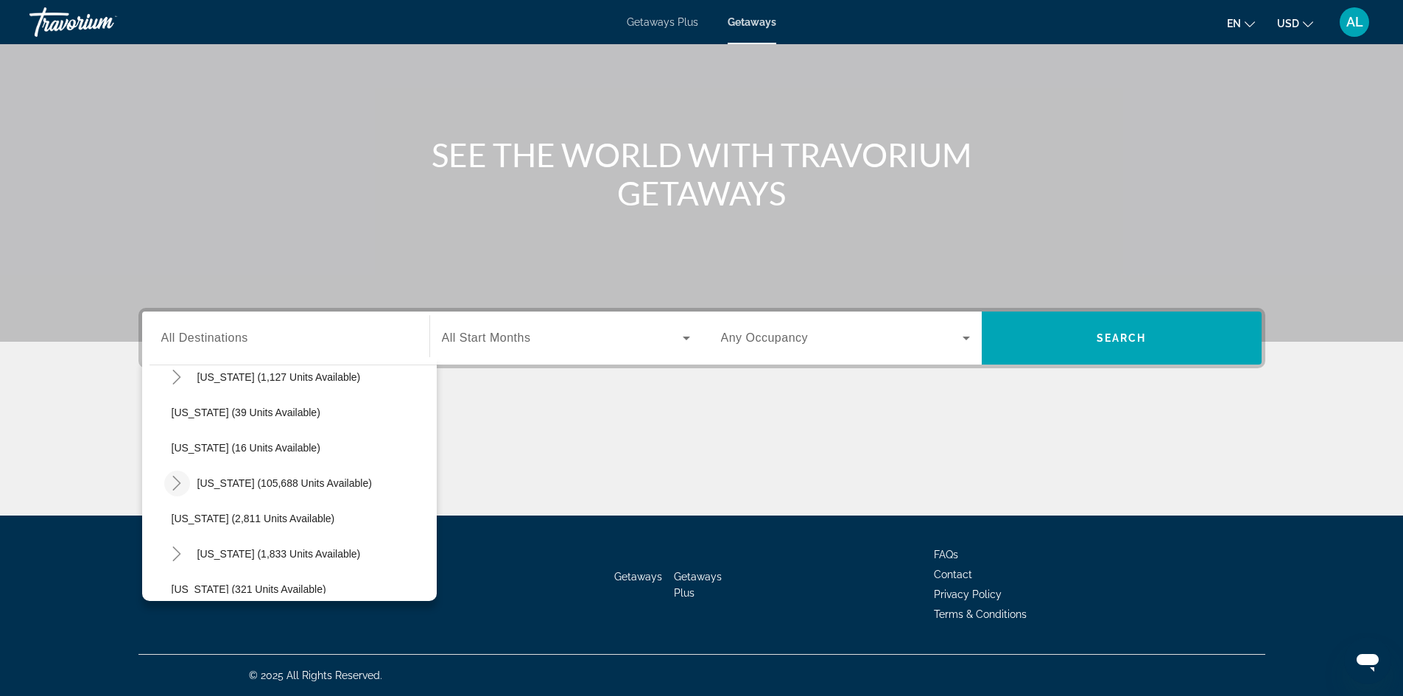
click at [183, 480] on icon "Toggle Florida (105,688 units available)" at bounding box center [176, 483] width 15 height 15
click at [197, 516] on span "[GEOGRAPHIC_DATA] (54,658 units available)" at bounding box center [295, 519] width 219 height 12
type input "**********"
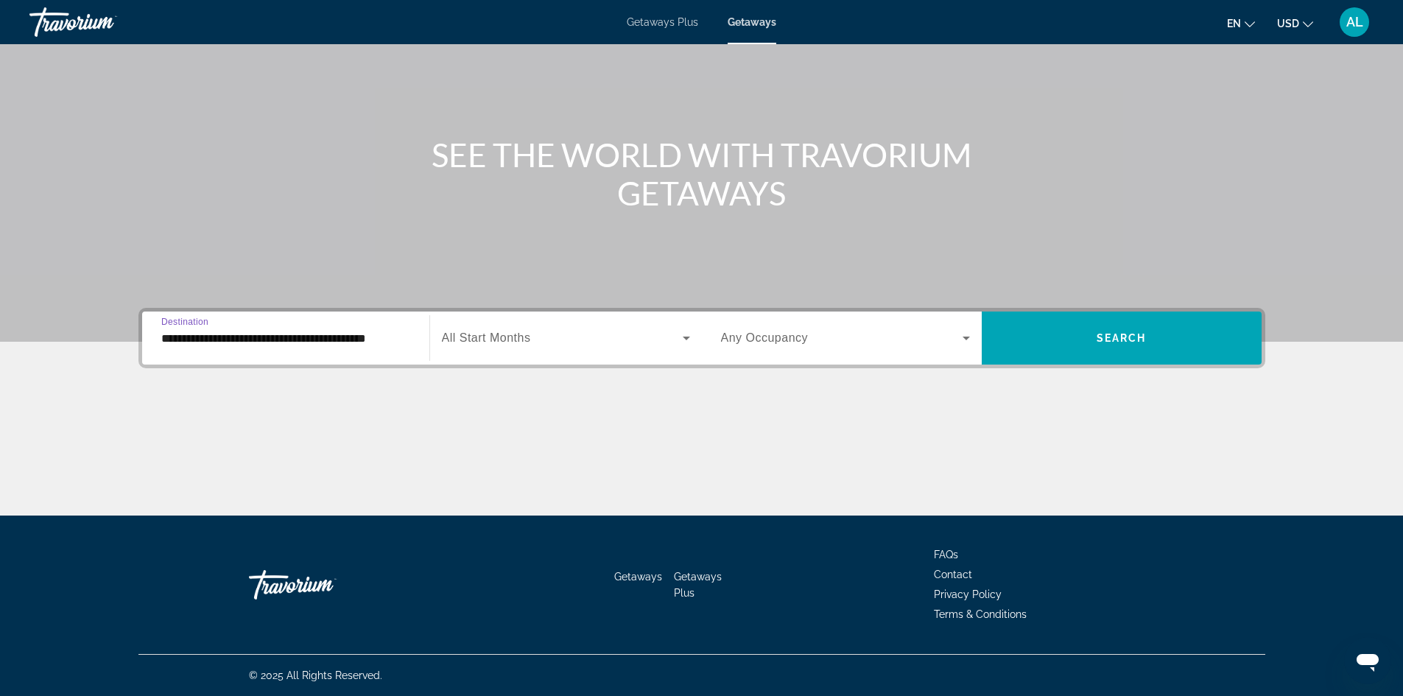
click at [686, 343] on icon "Search widget" at bounding box center [687, 338] width 18 height 18
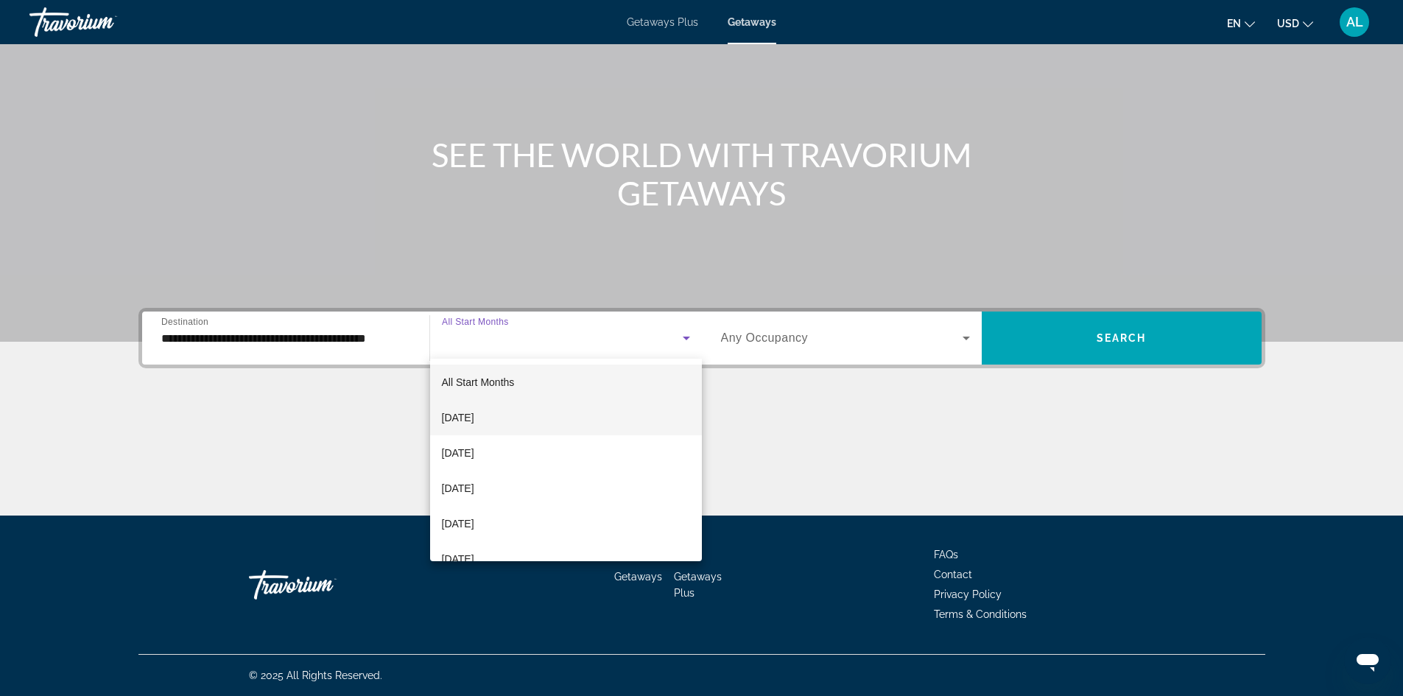
click at [474, 416] on span "[DATE]" at bounding box center [458, 418] width 32 height 18
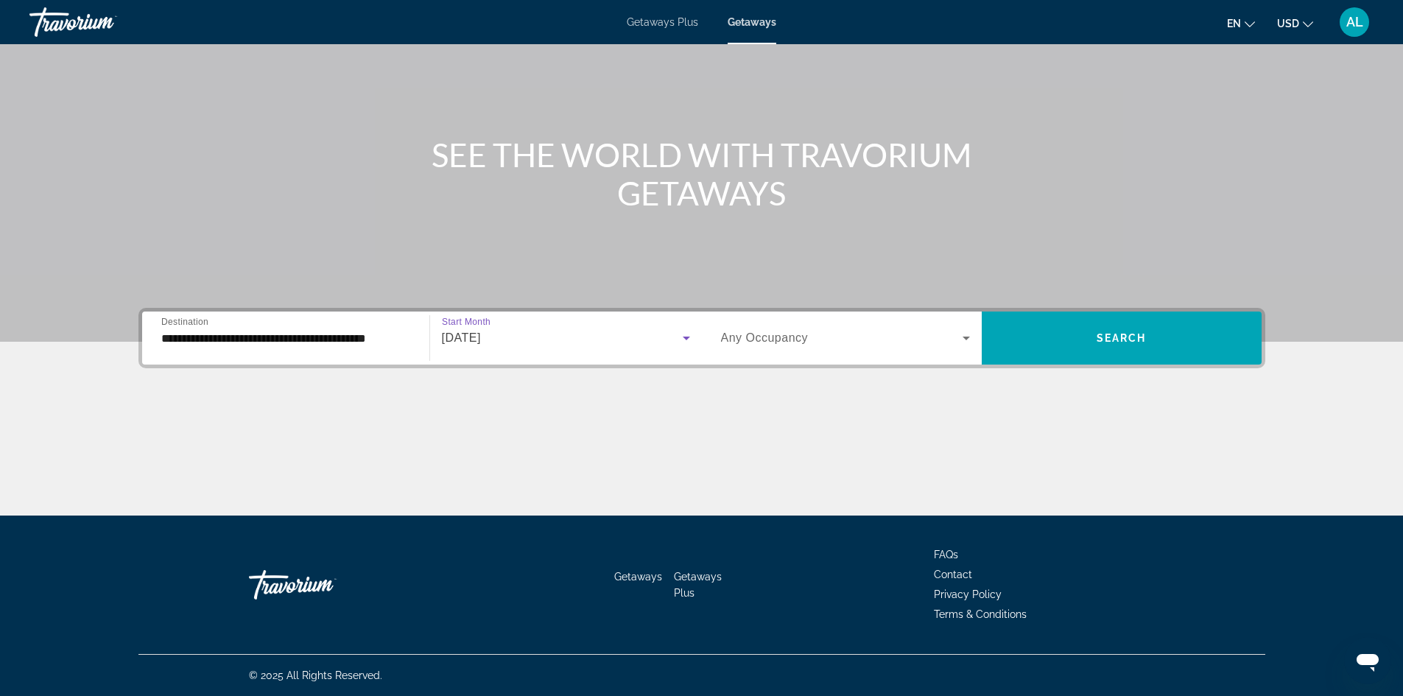
click at [954, 339] on span "Search widget" at bounding box center [842, 338] width 242 height 18
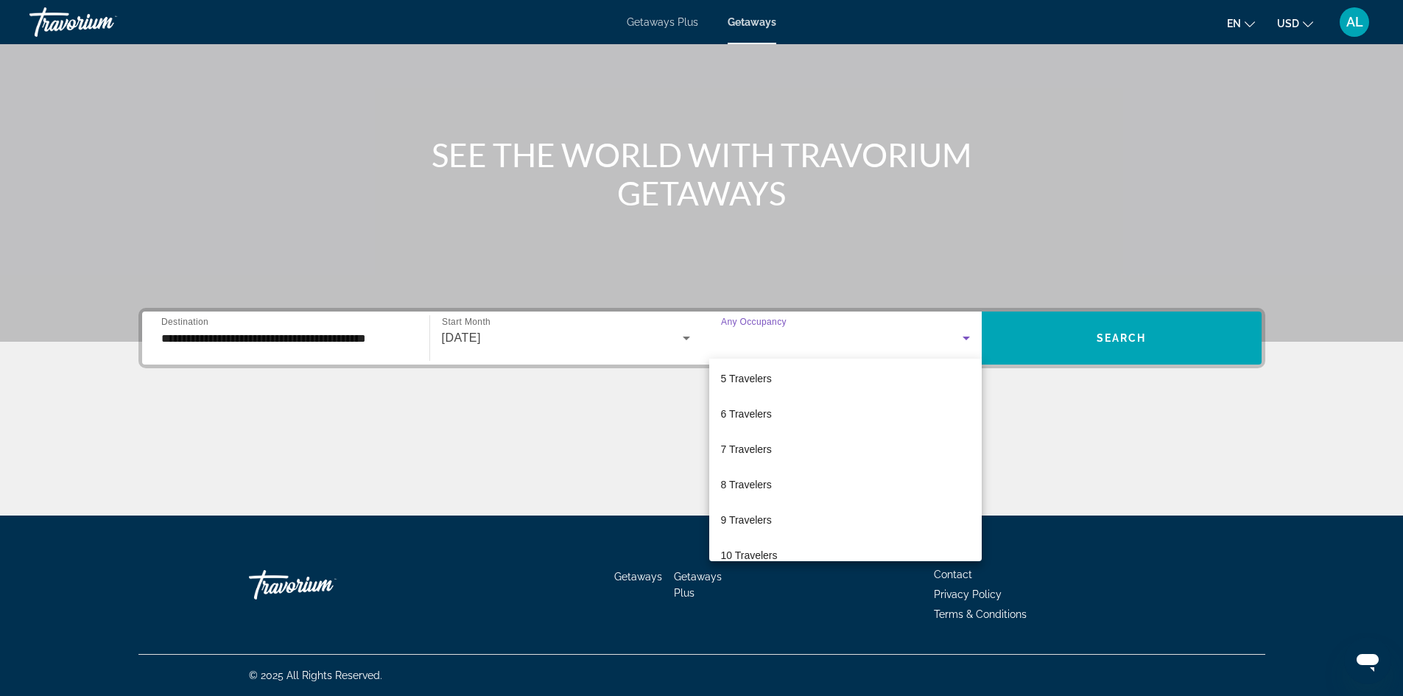
scroll to position [147, 0]
click at [742, 411] on span "6 Travelers" at bounding box center [746, 412] width 51 height 18
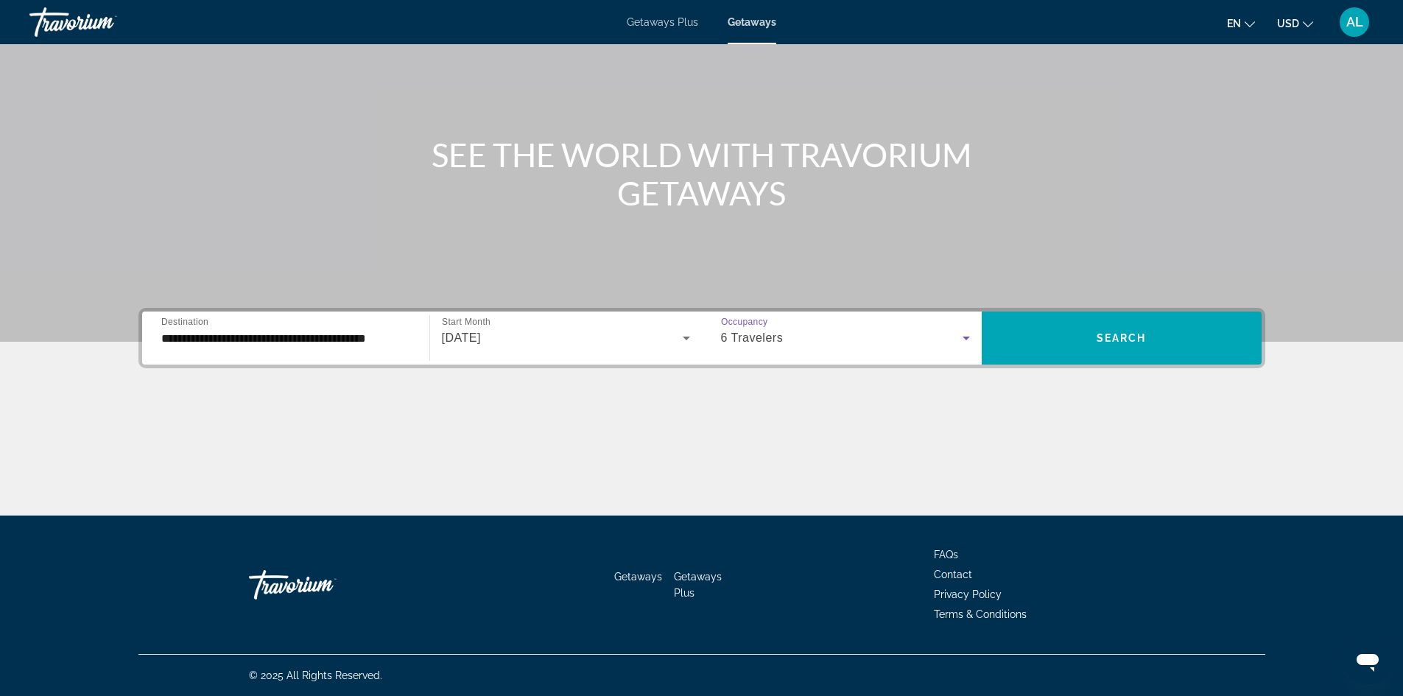
click at [973, 341] on icon "Search widget" at bounding box center [966, 338] width 18 height 18
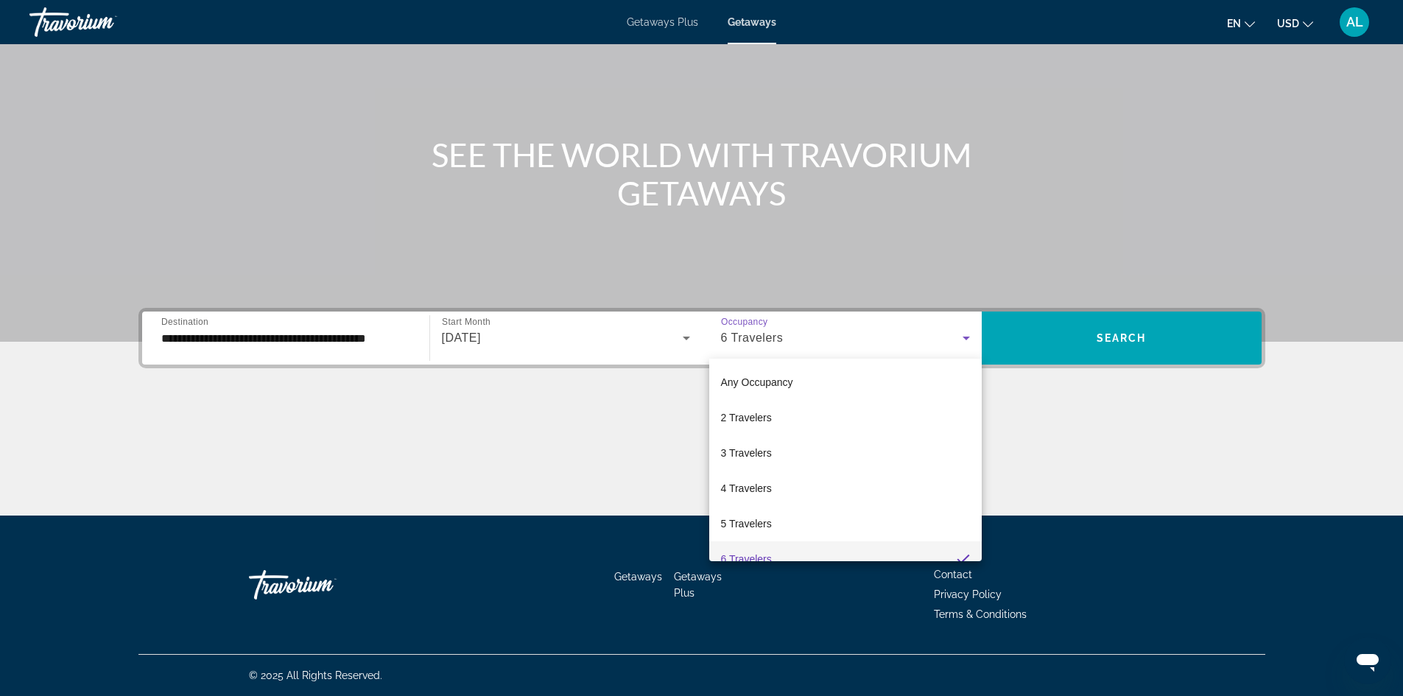
scroll to position [15, 0]
click at [1053, 352] on div at bounding box center [701, 348] width 1403 height 696
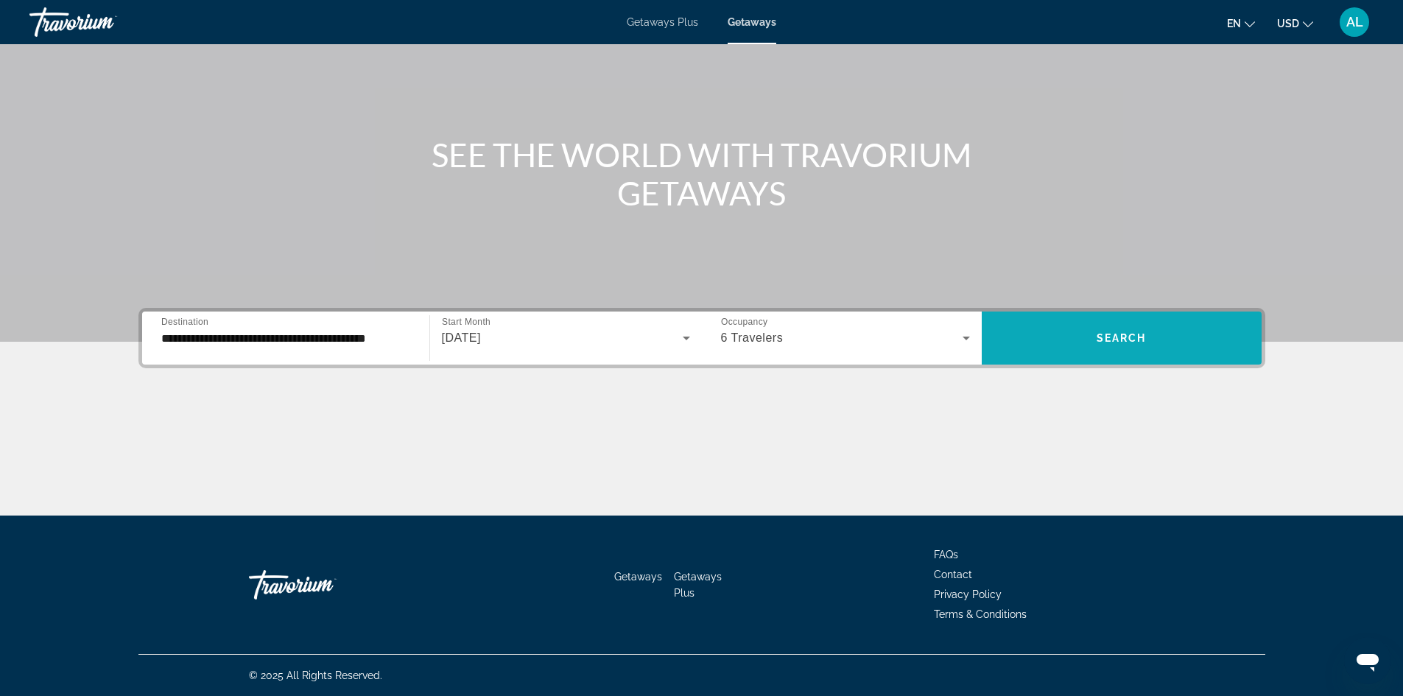
click at [1048, 345] on span "Search widget" at bounding box center [1122, 337] width 280 height 35
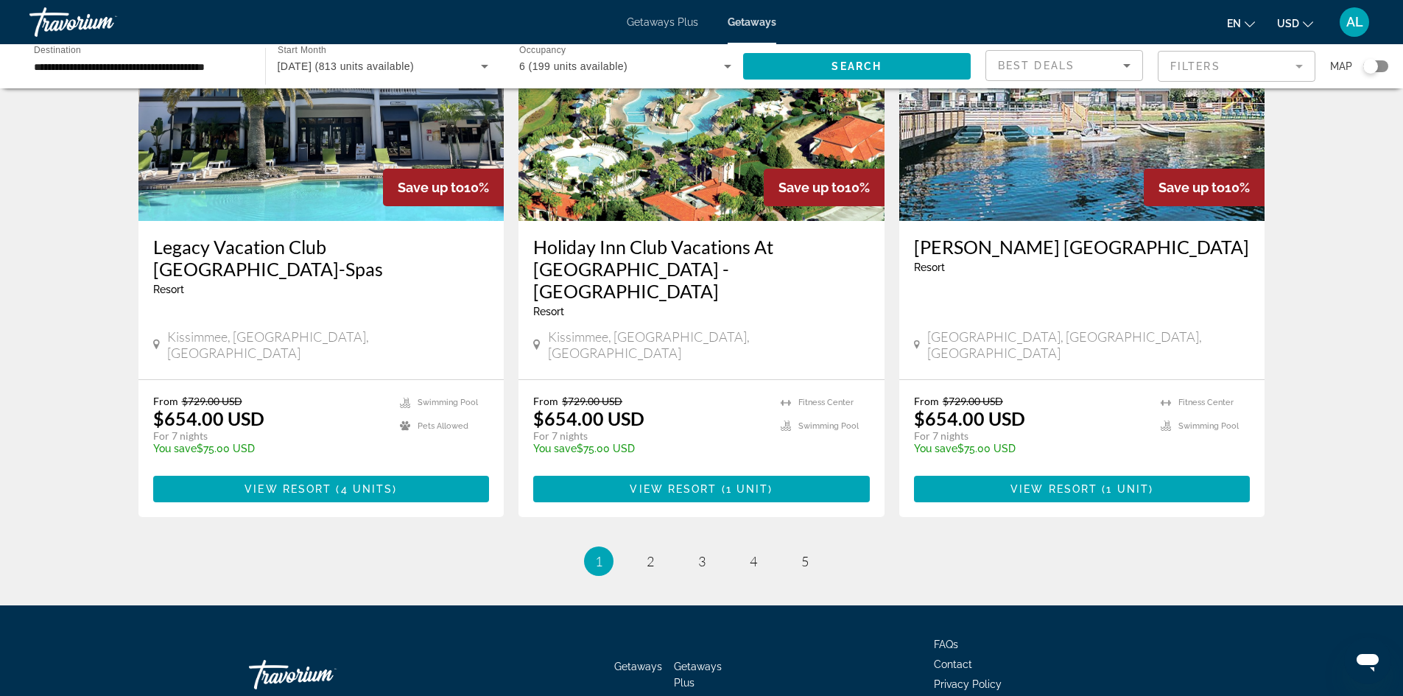
scroll to position [1753, 0]
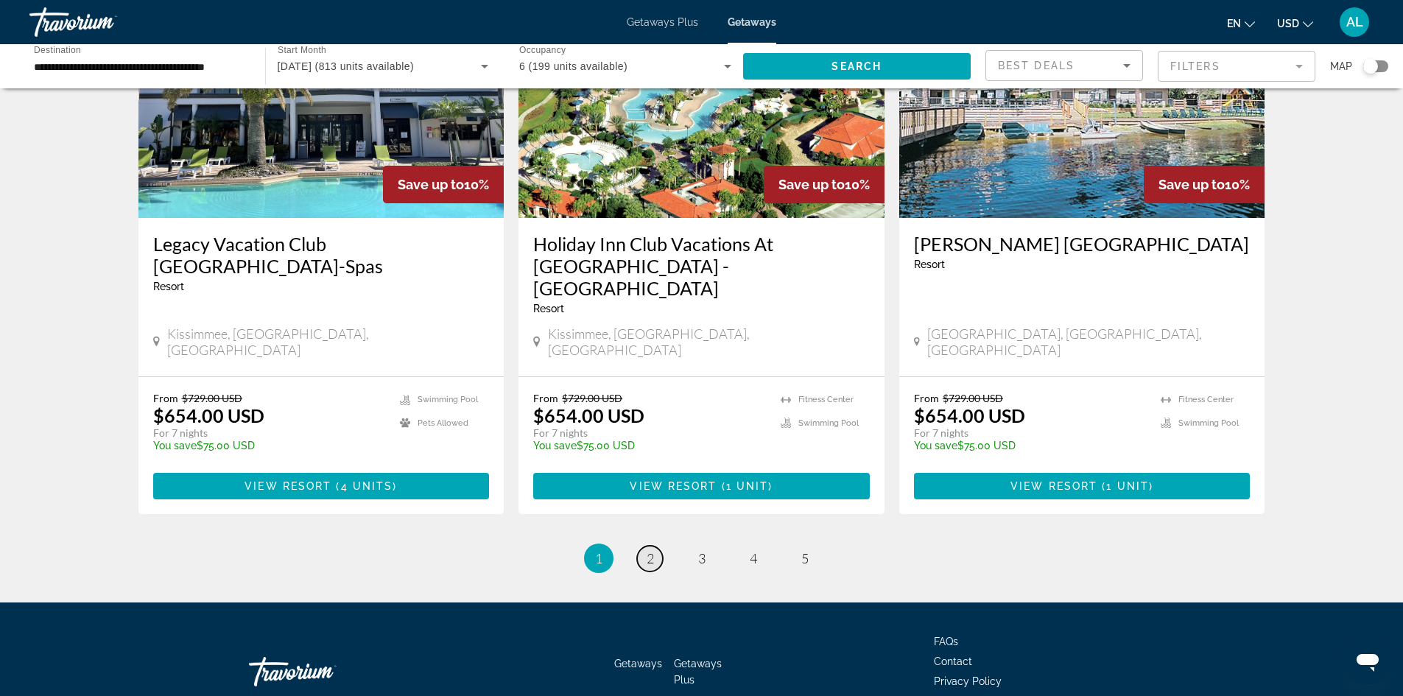
click at [644, 546] on link "page 2" at bounding box center [650, 559] width 26 height 26
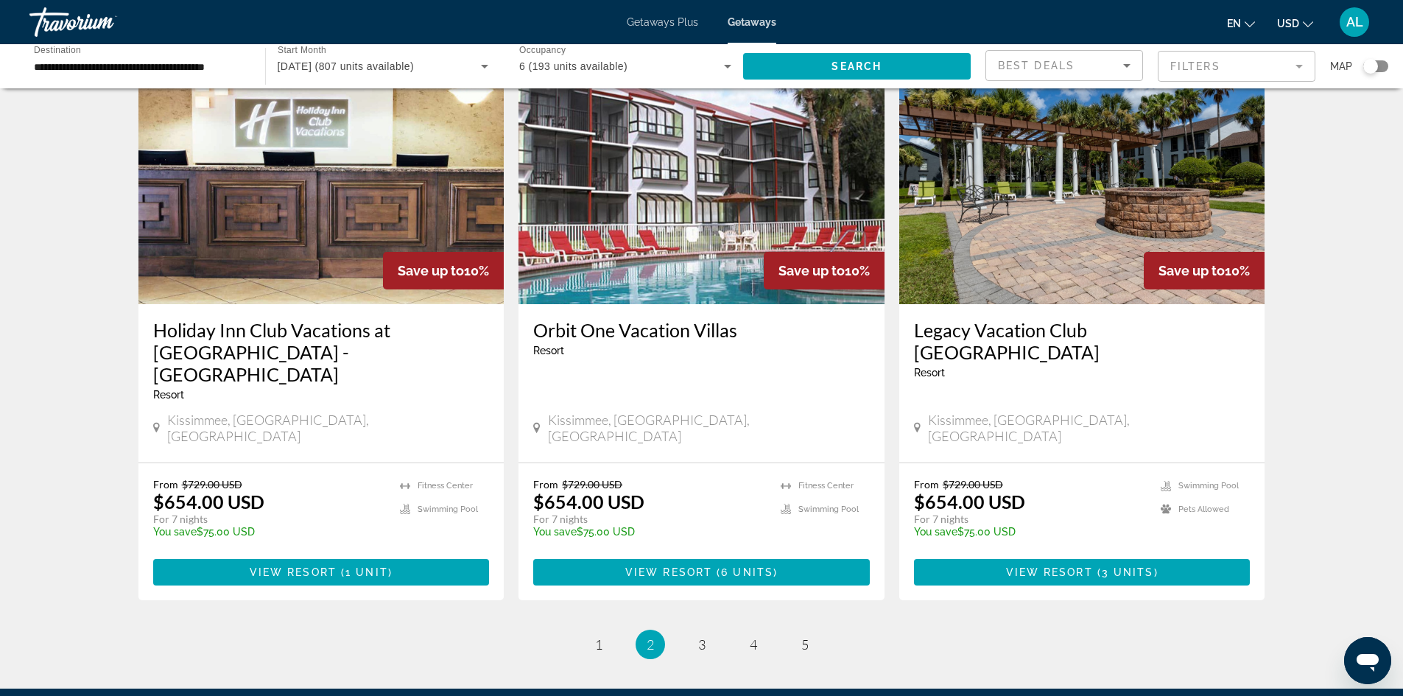
scroll to position [1709, 0]
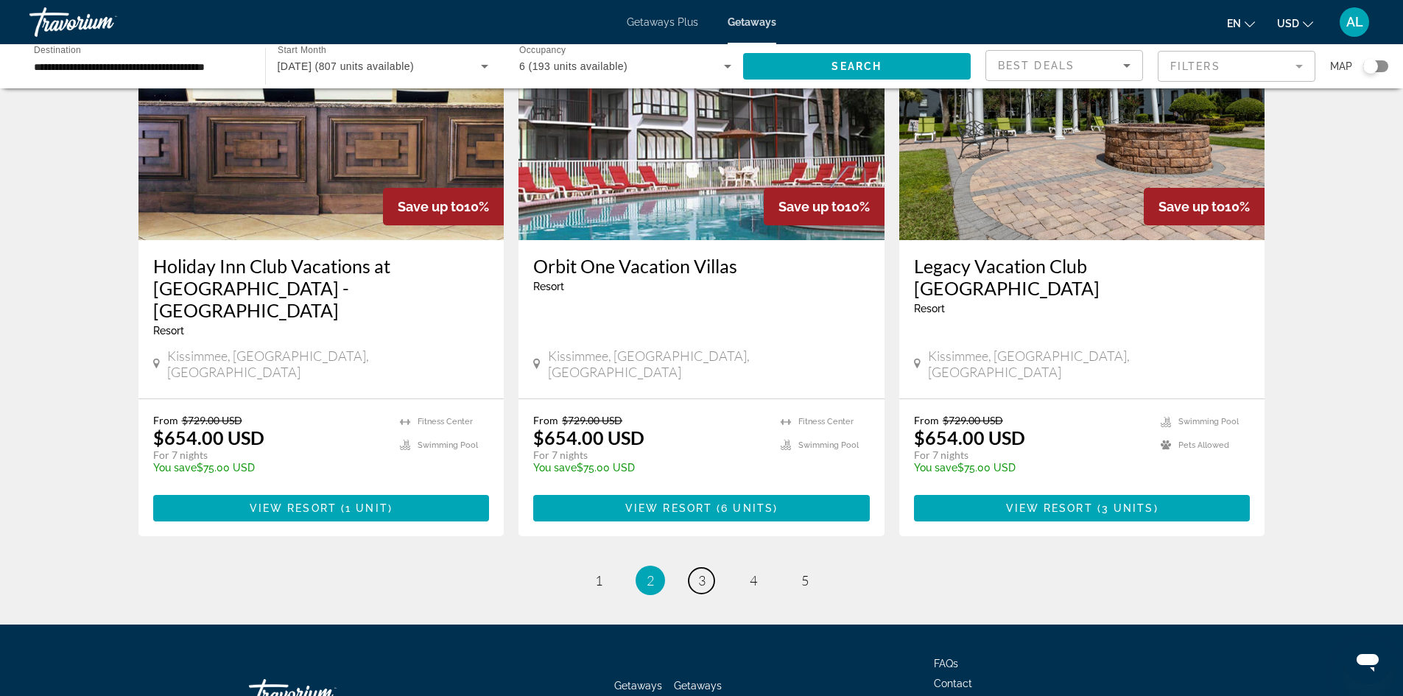
click at [708, 568] on link "page 3" at bounding box center [702, 581] width 26 height 26
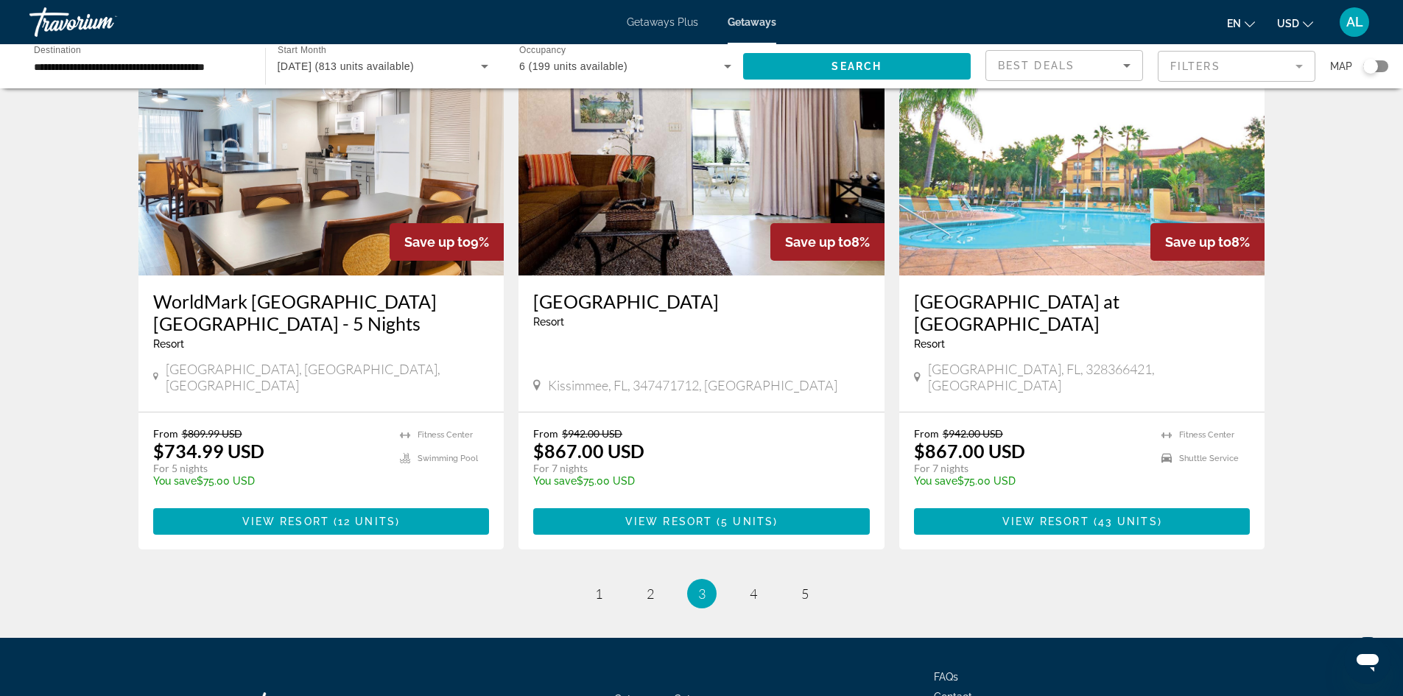
scroll to position [1731, 0]
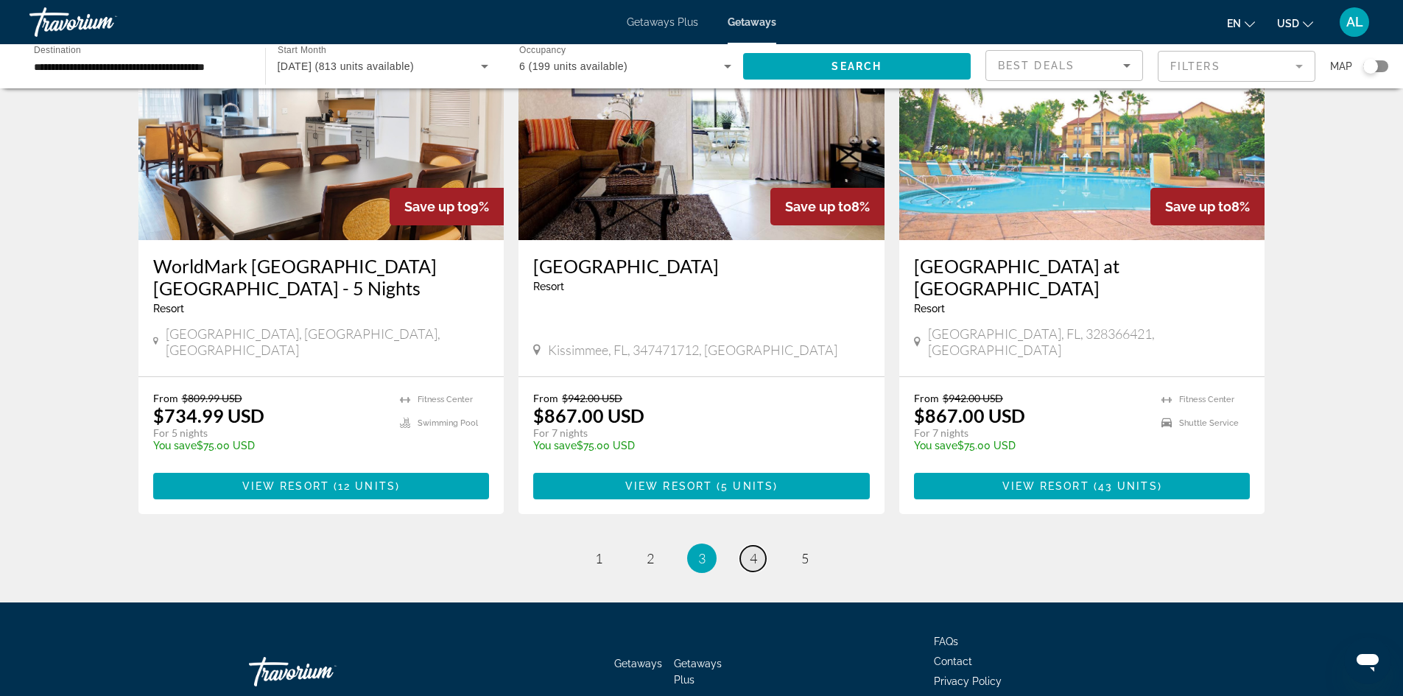
click at [758, 546] on link "page 4" at bounding box center [753, 559] width 26 height 26
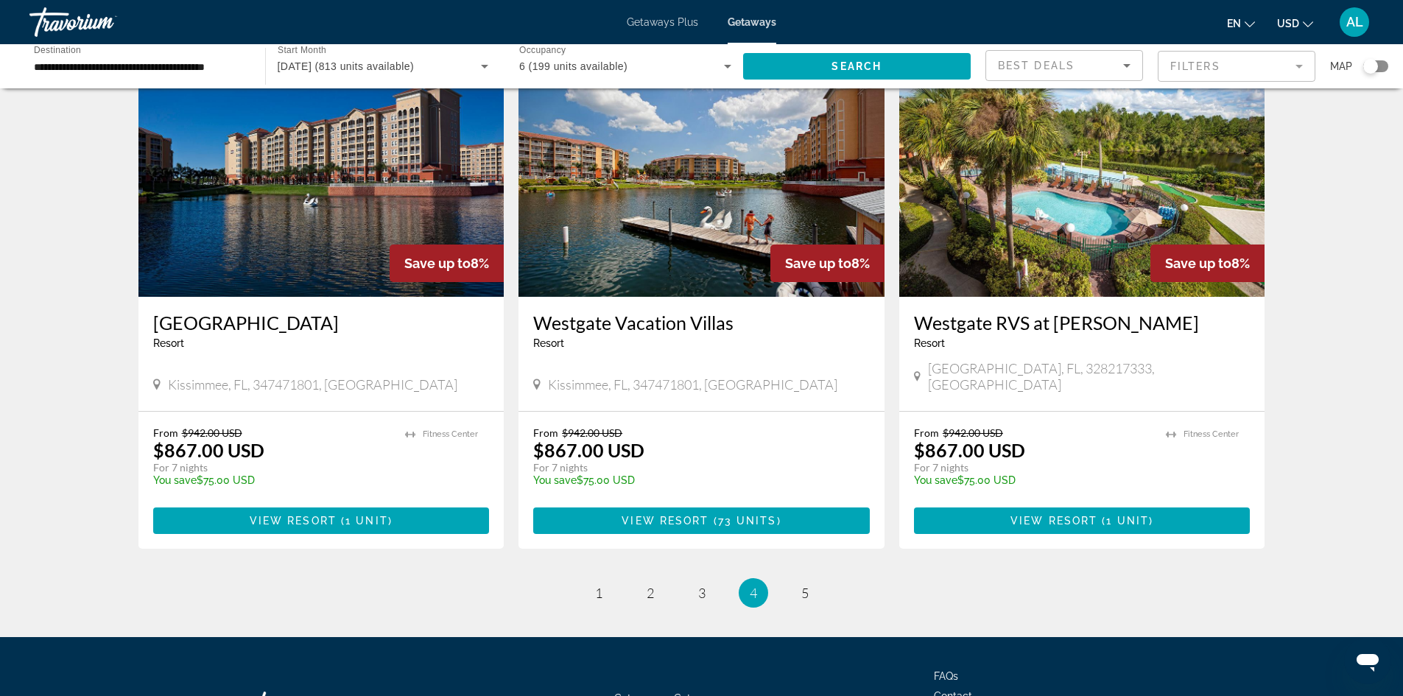
scroll to position [1686, 0]
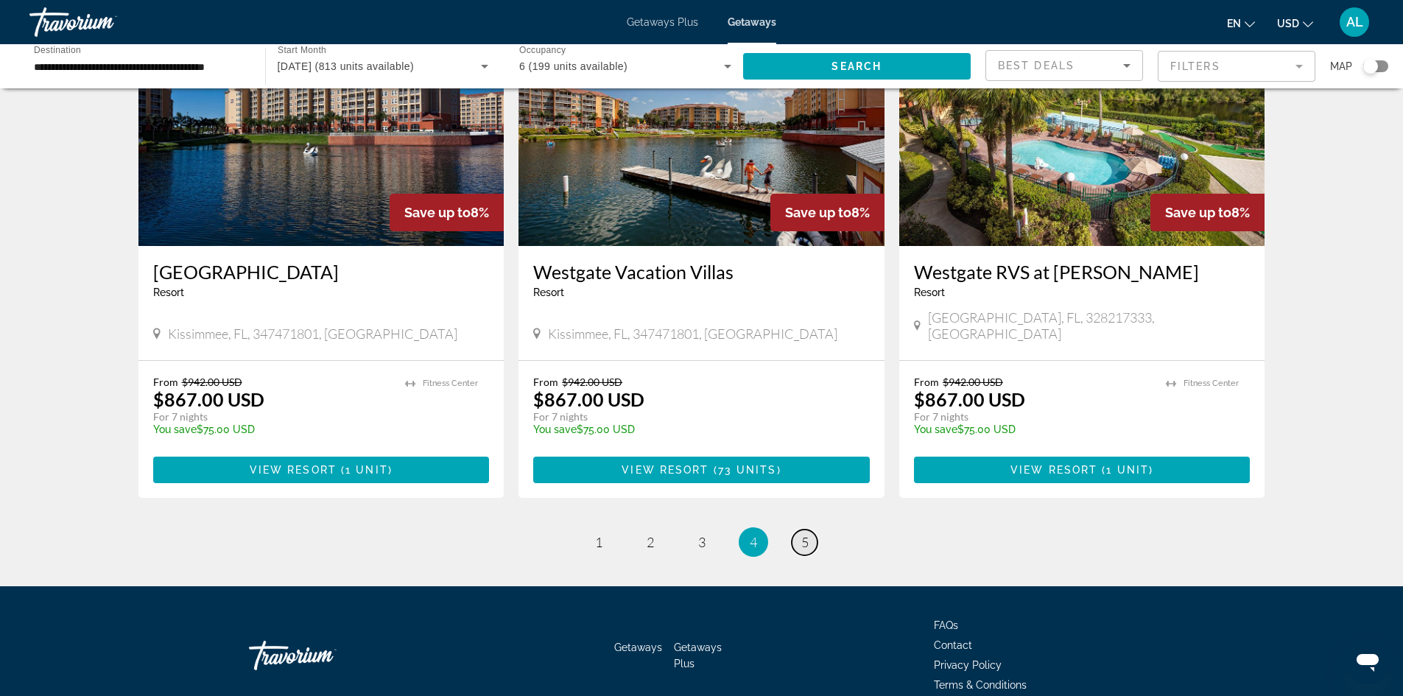
click at [806, 534] on span "5" at bounding box center [804, 542] width 7 height 16
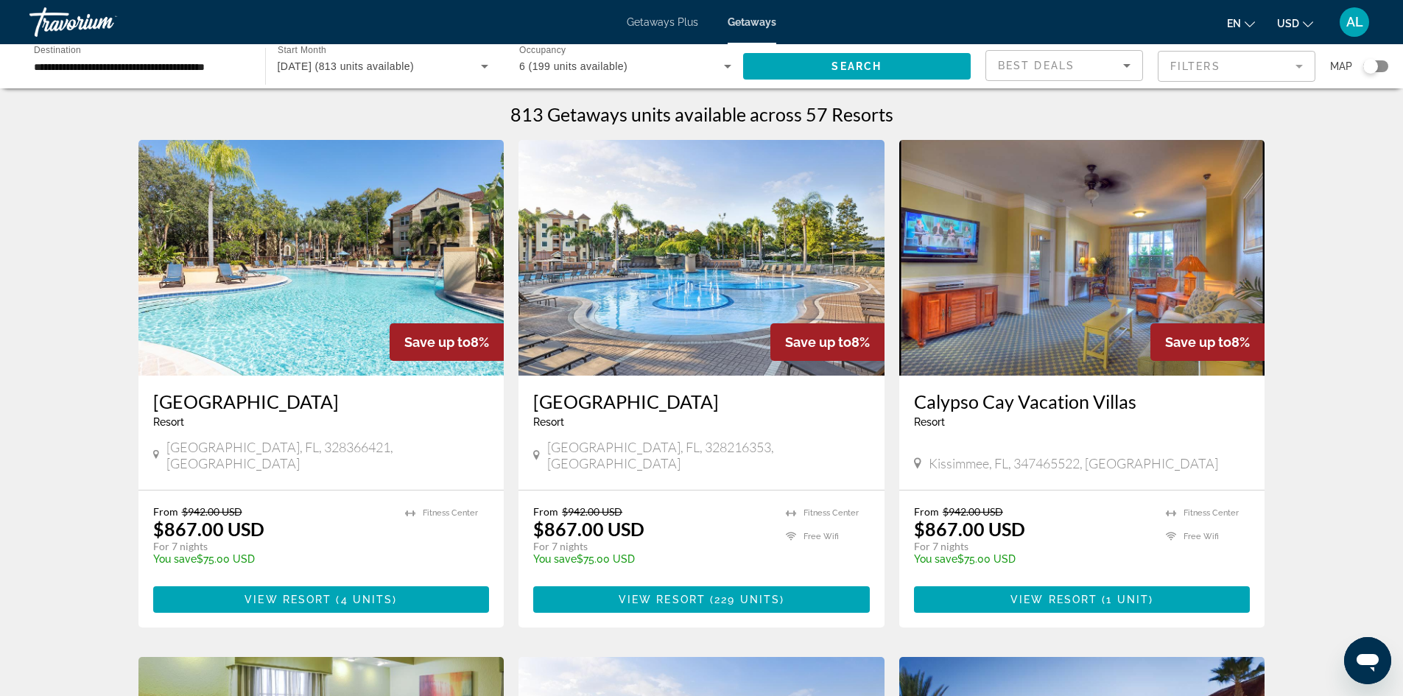
click at [1291, 66] on mat-form-field "Filters" at bounding box center [1237, 66] width 158 height 31
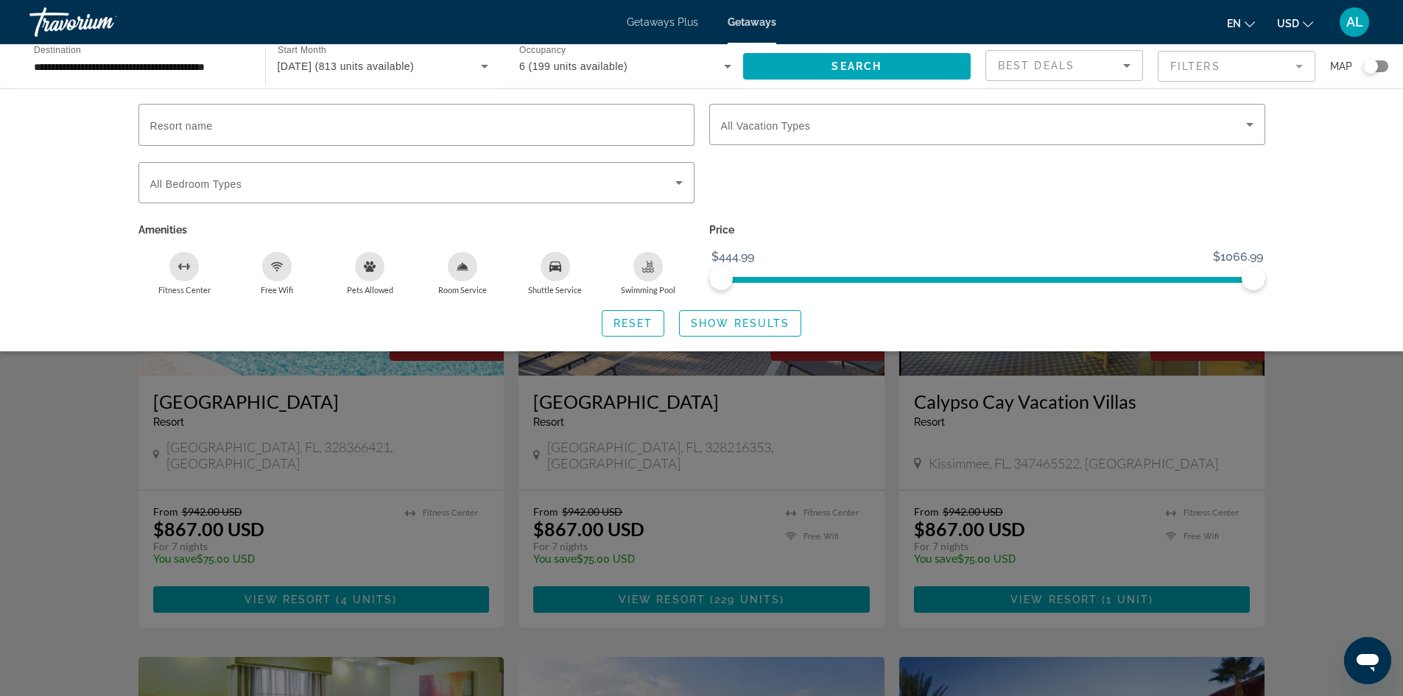
click at [1080, 74] on div "Best Deals" at bounding box center [1060, 66] width 125 height 18
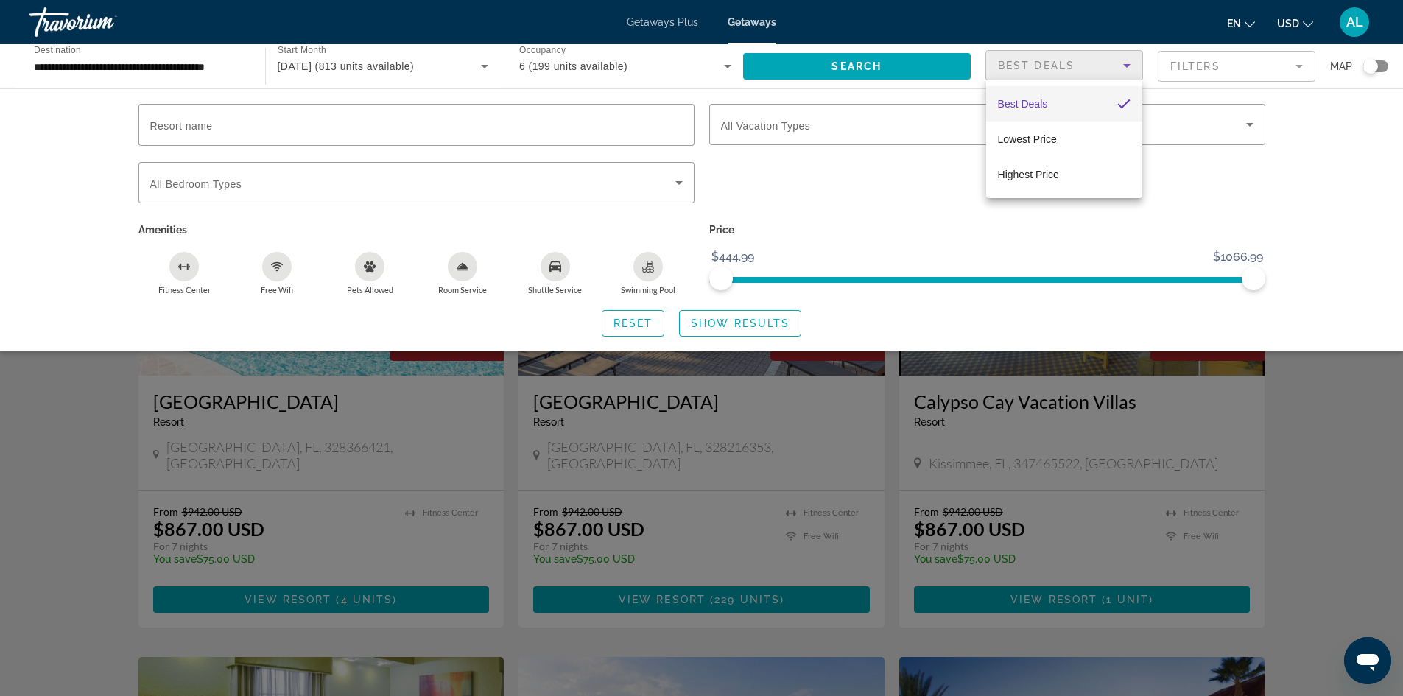
click at [1080, 72] on div at bounding box center [701, 348] width 1403 height 696
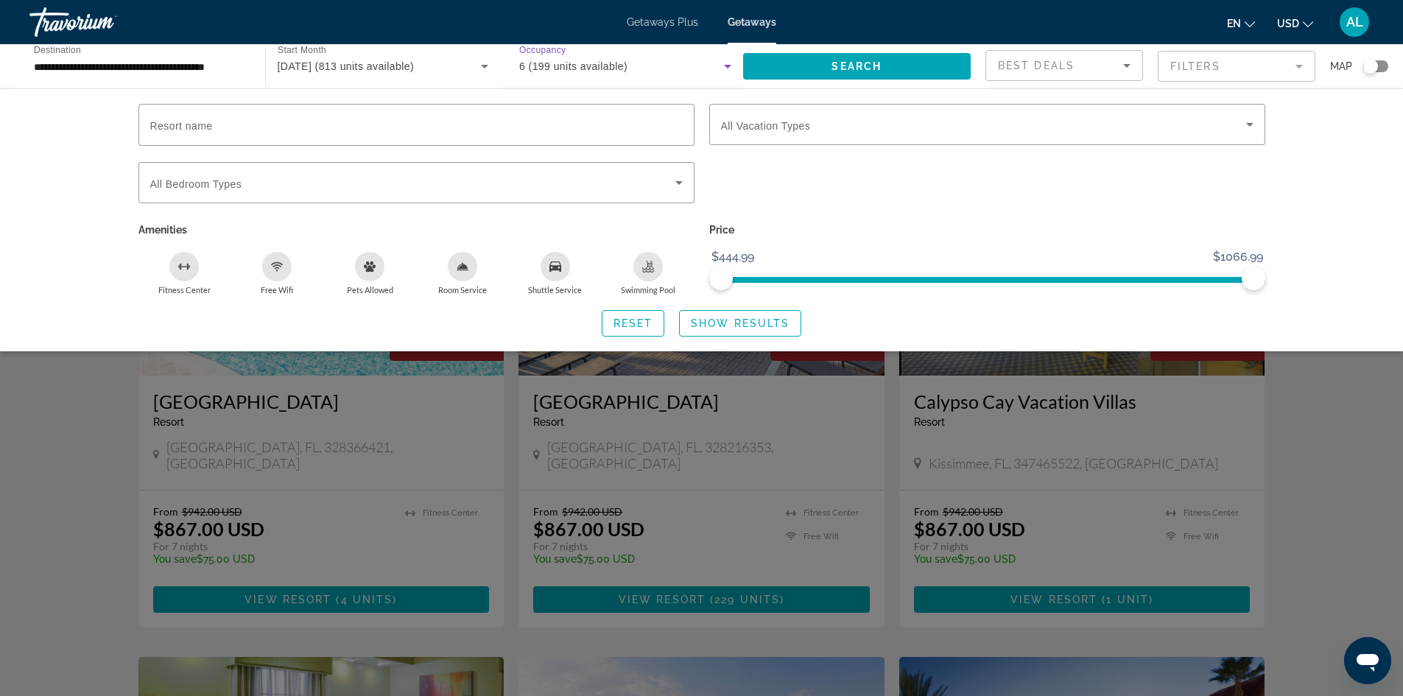
click at [725, 66] on icon "Search widget" at bounding box center [727, 67] width 7 height 4
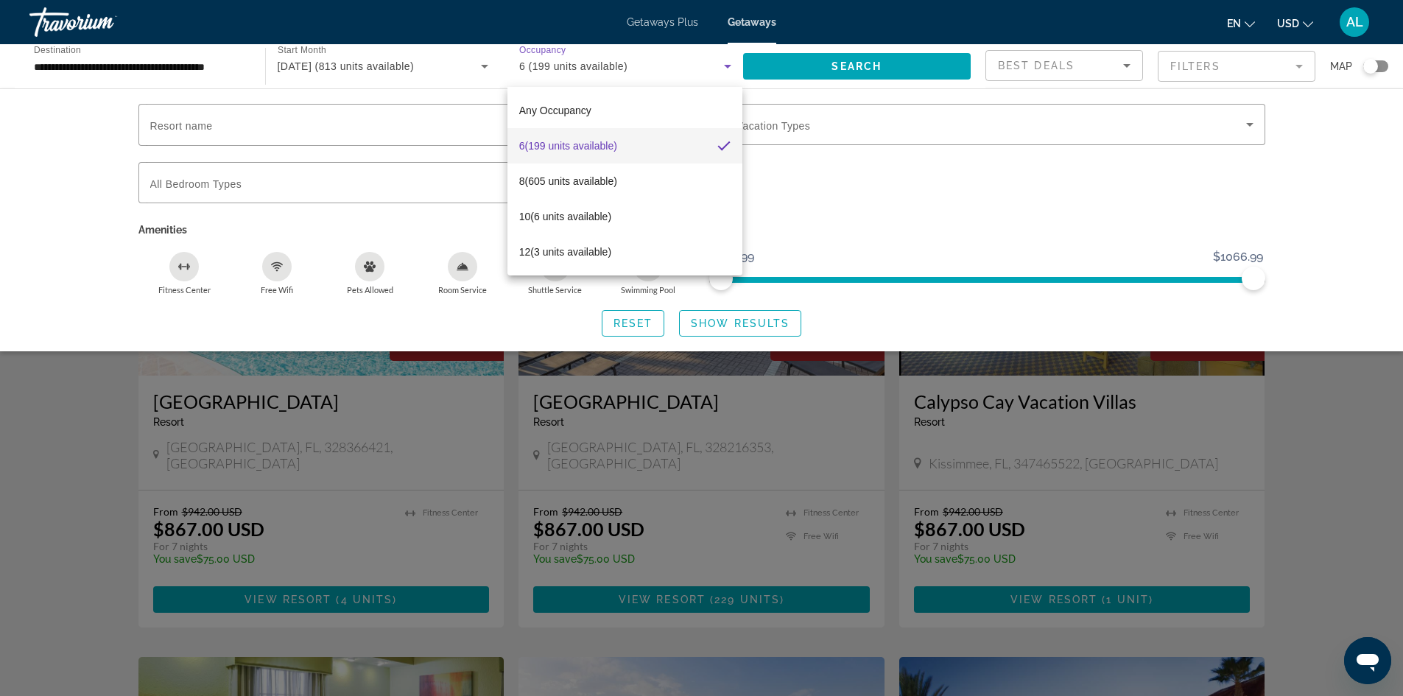
click at [726, 66] on div at bounding box center [701, 348] width 1403 height 696
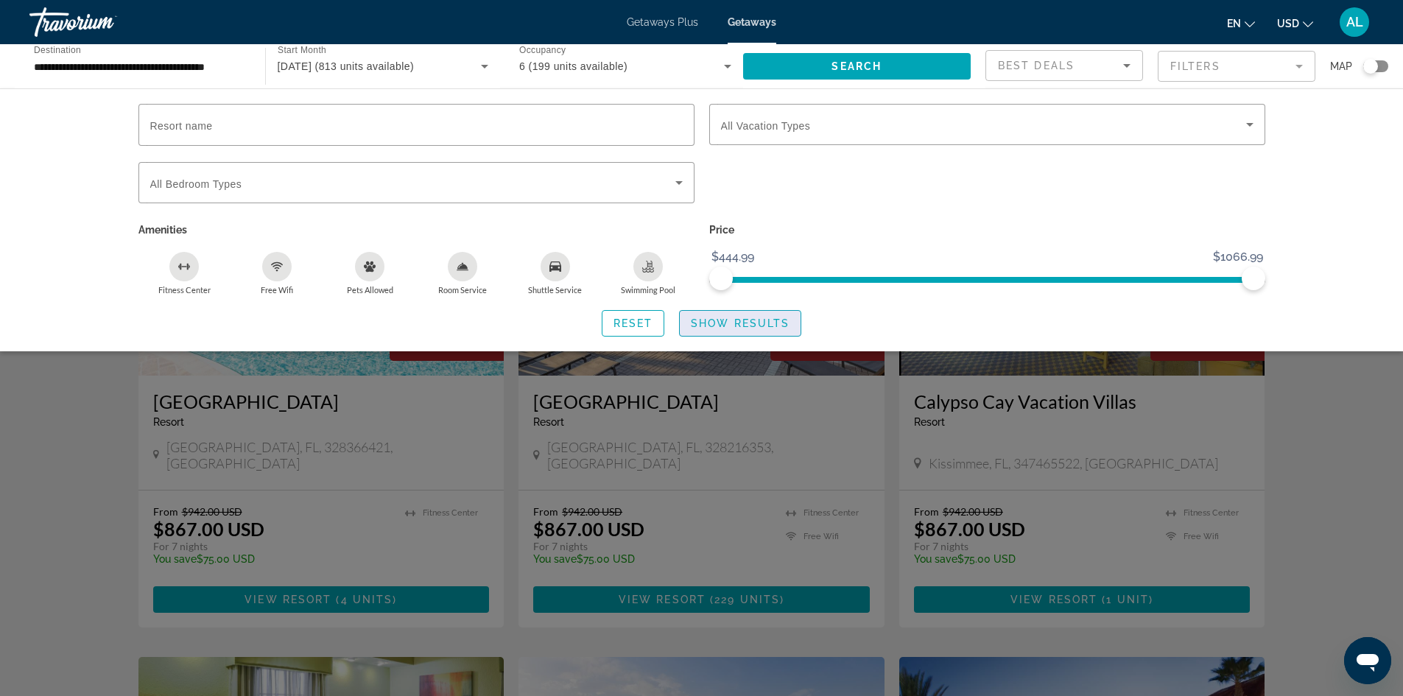
click at [721, 331] on span "Search widget" at bounding box center [740, 323] width 121 height 35
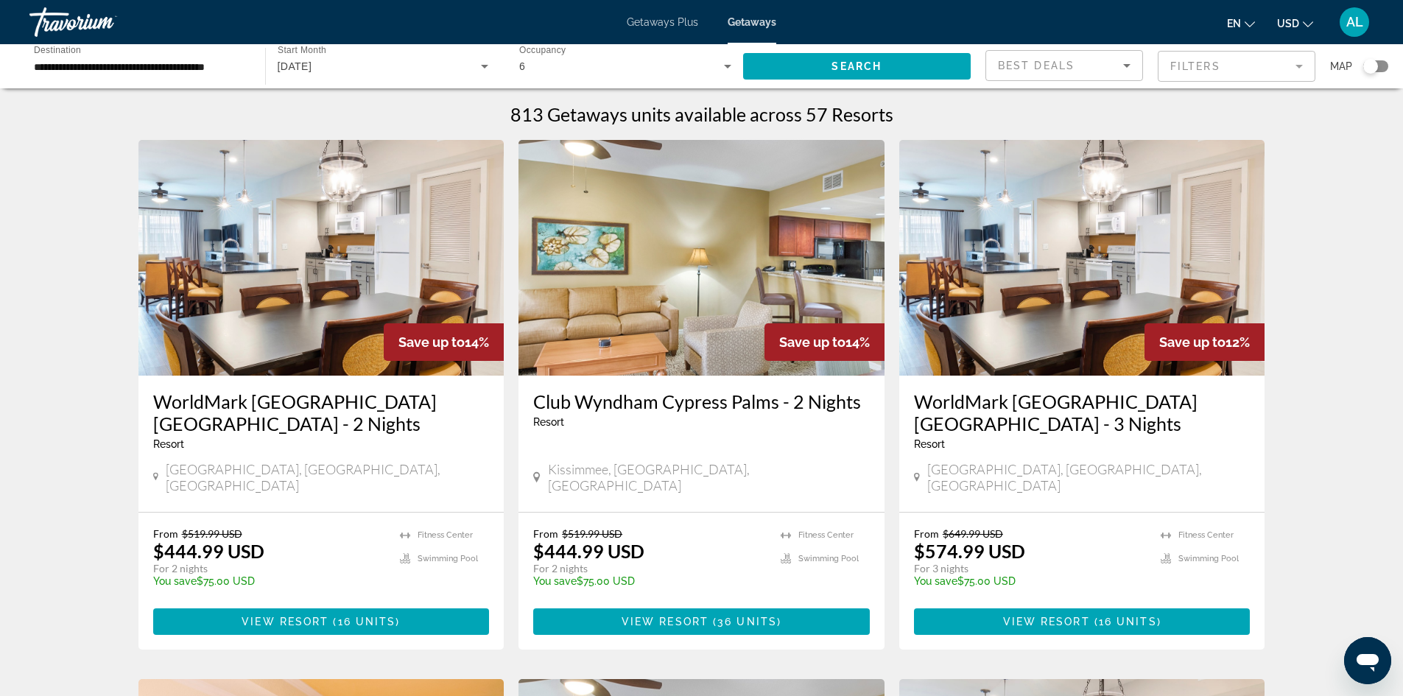
click at [671, 26] on span "Getaways Plus" at bounding box center [662, 22] width 71 height 12
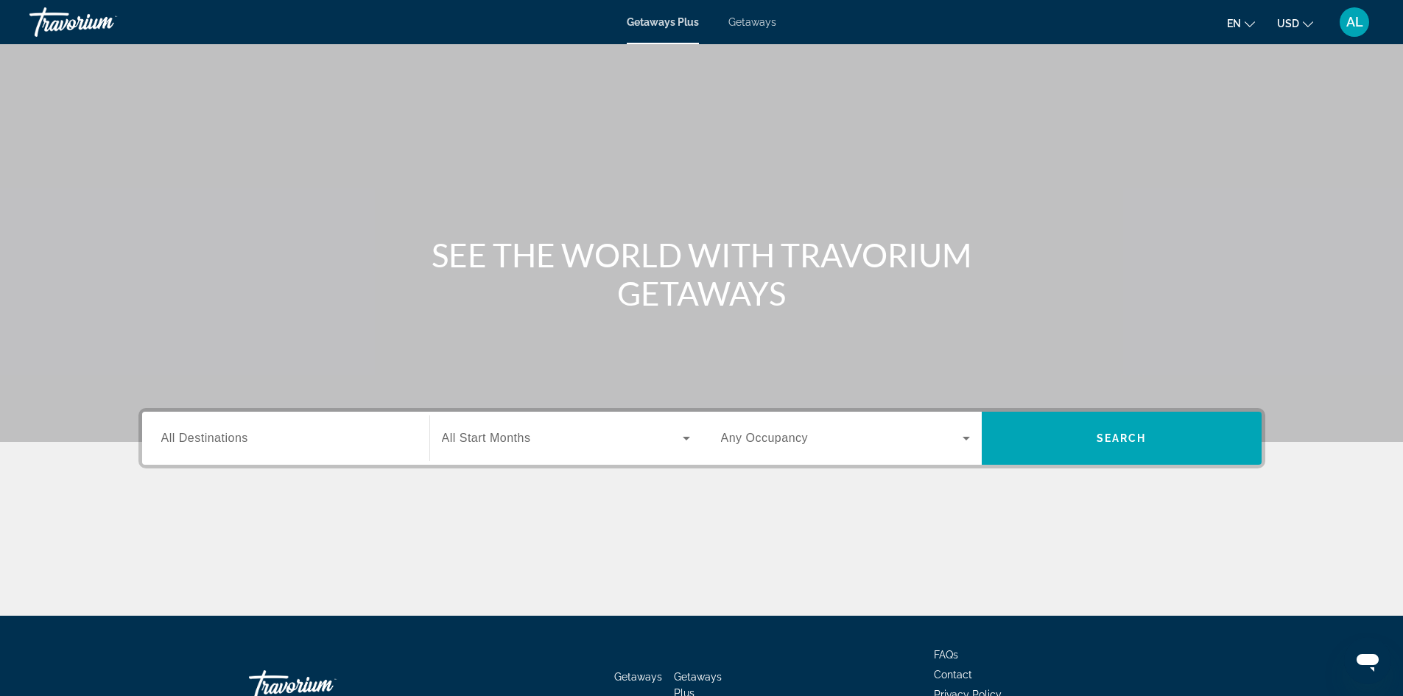
click at [391, 429] on div "Search widget" at bounding box center [285, 439] width 249 height 42
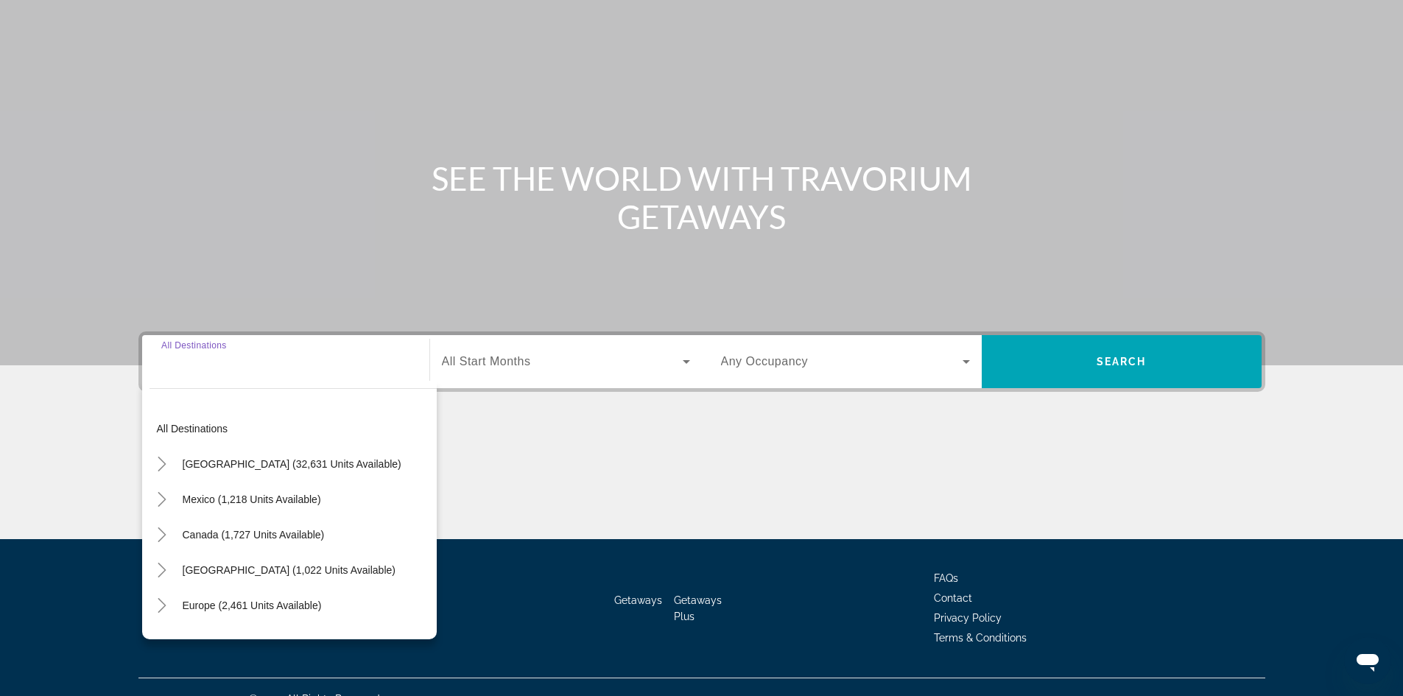
scroll to position [100, 0]
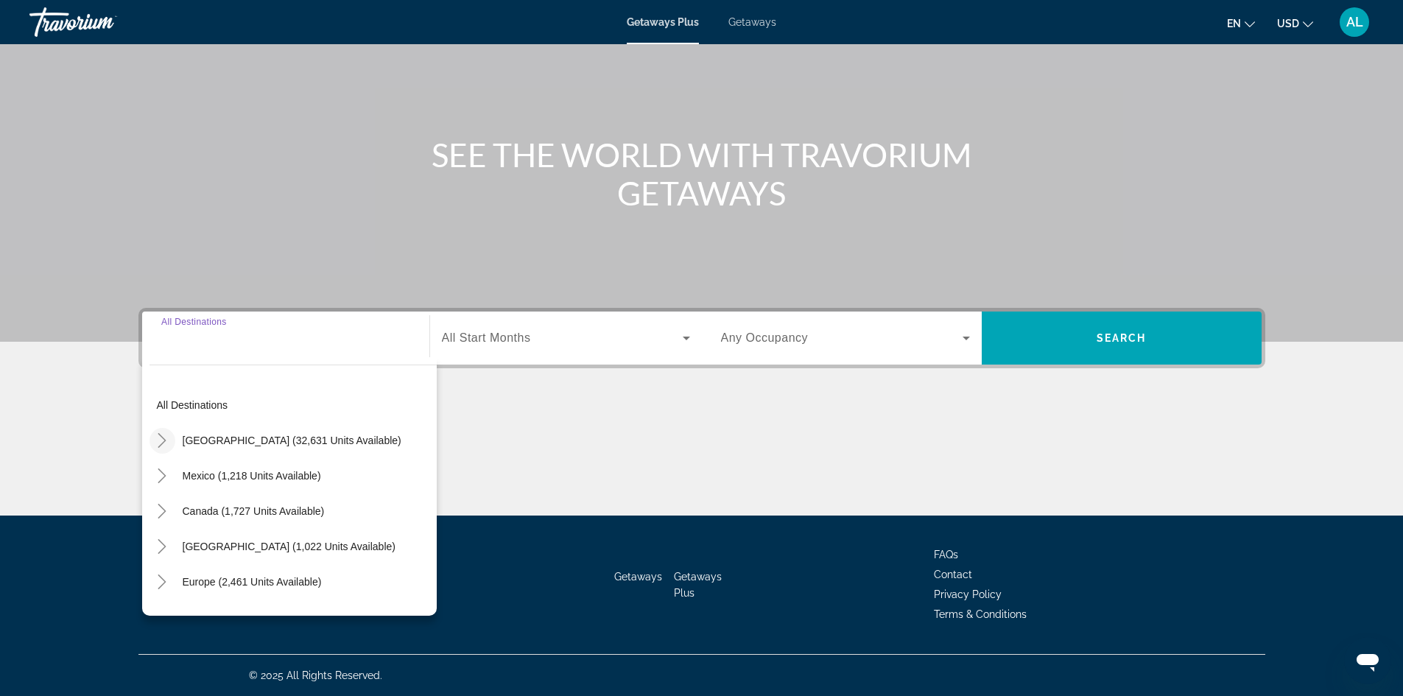
click at [153, 443] on mat-icon "Toggle United States (32,631 units available)" at bounding box center [162, 441] width 26 height 26
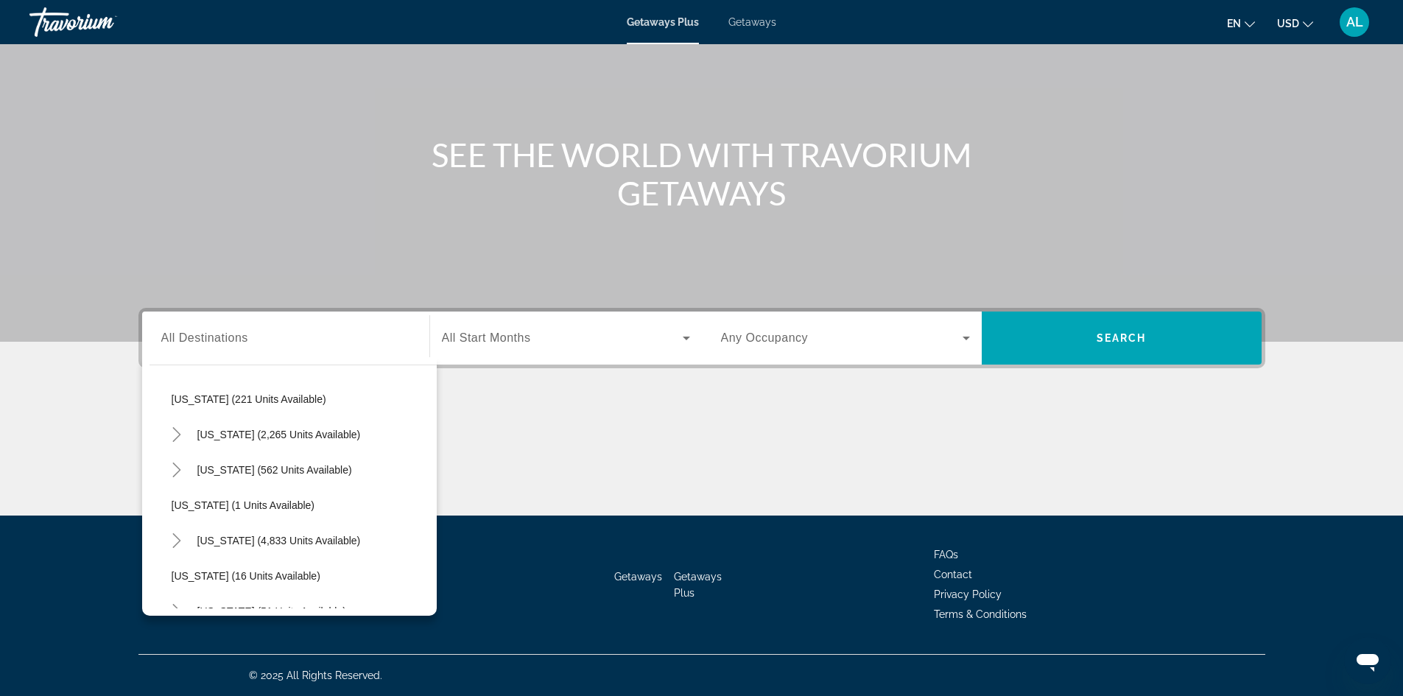
scroll to position [116, 0]
click at [180, 540] on icon "Toggle Florida (4,833 units available)" at bounding box center [176, 536] width 15 height 15
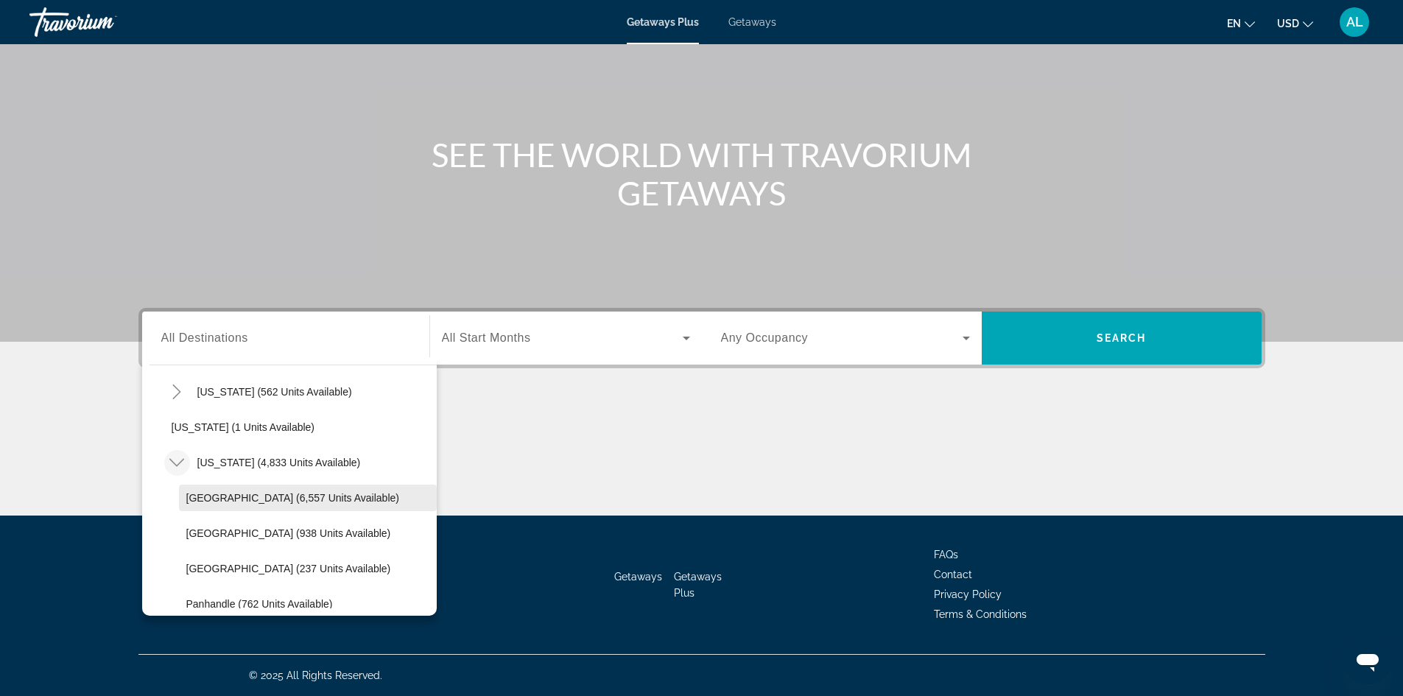
click at [190, 502] on span "Orlando & Disney Area (6,557 units available)" at bounding box center [292, 498] width 213 height 12
type input "**********"
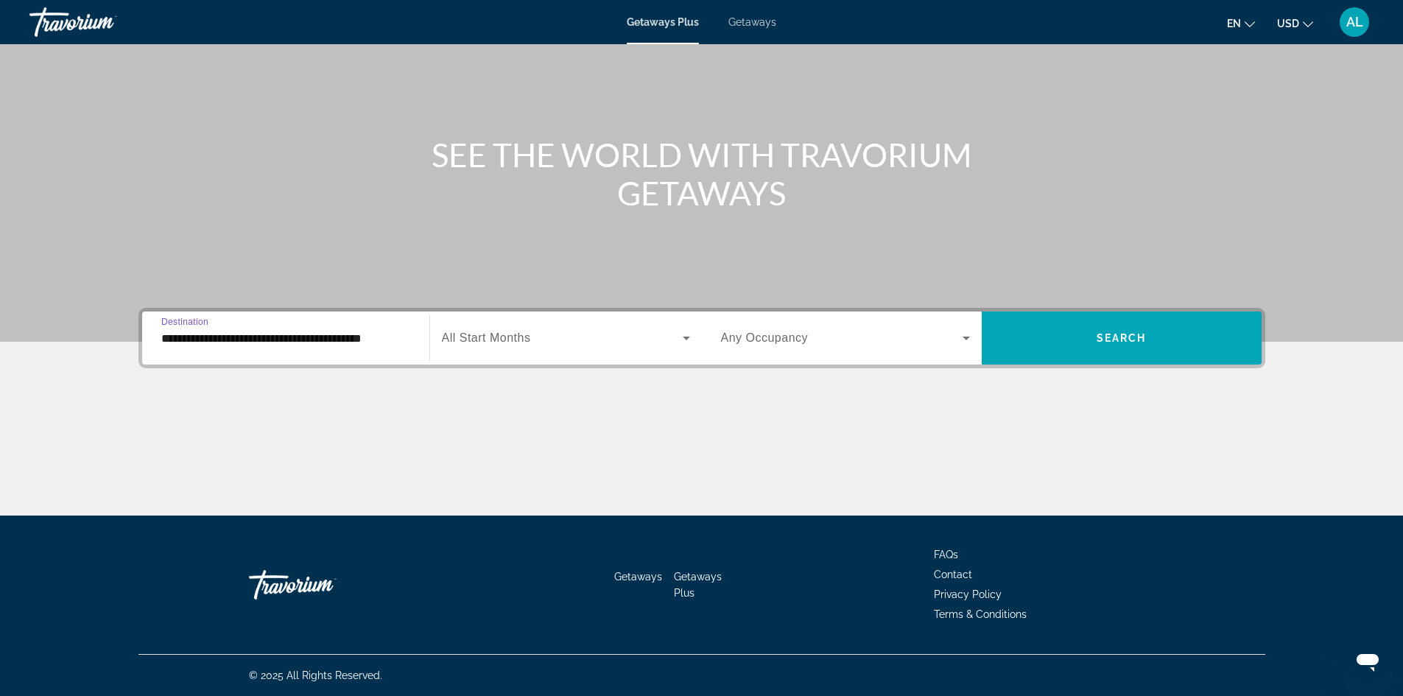
click at [669, 331] on span "Search widget" at bounding box center [562, 338] width 241 height 18
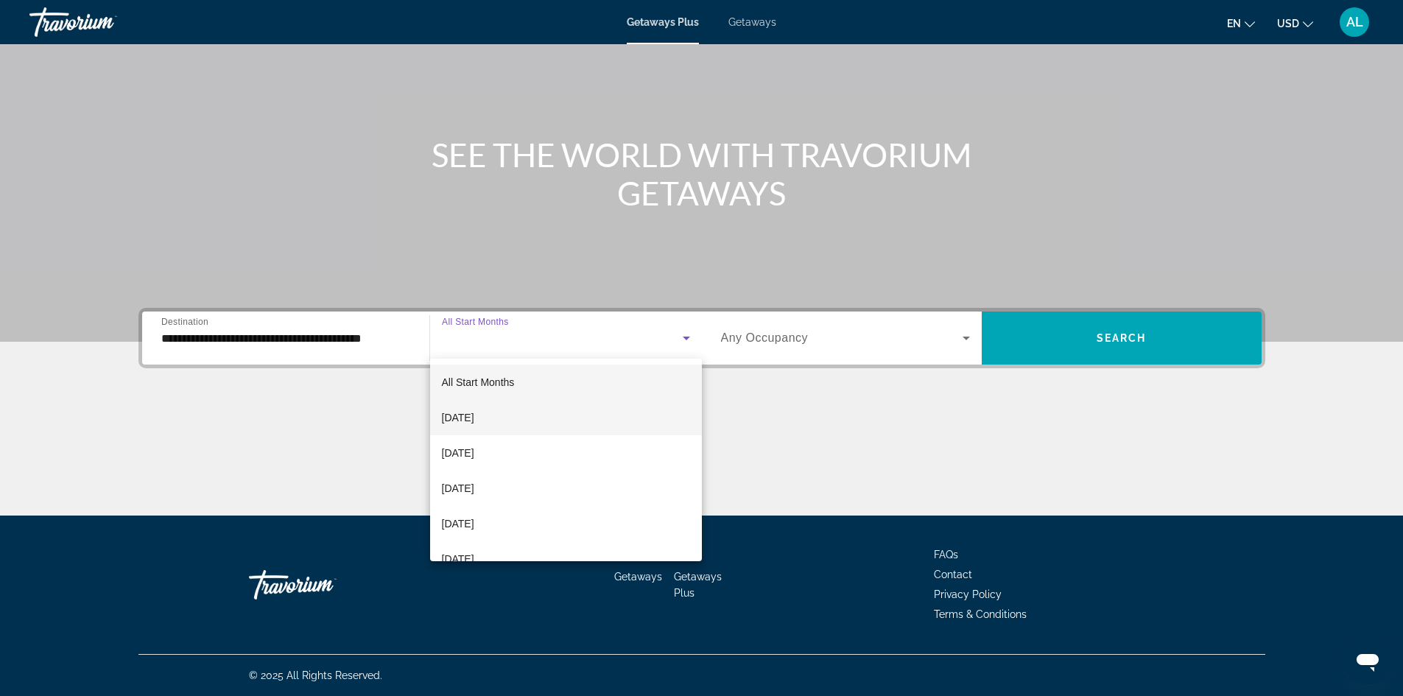
click at [474, 415] on span "[DATE]" at bounding box center [458, 418] width 32 height 18
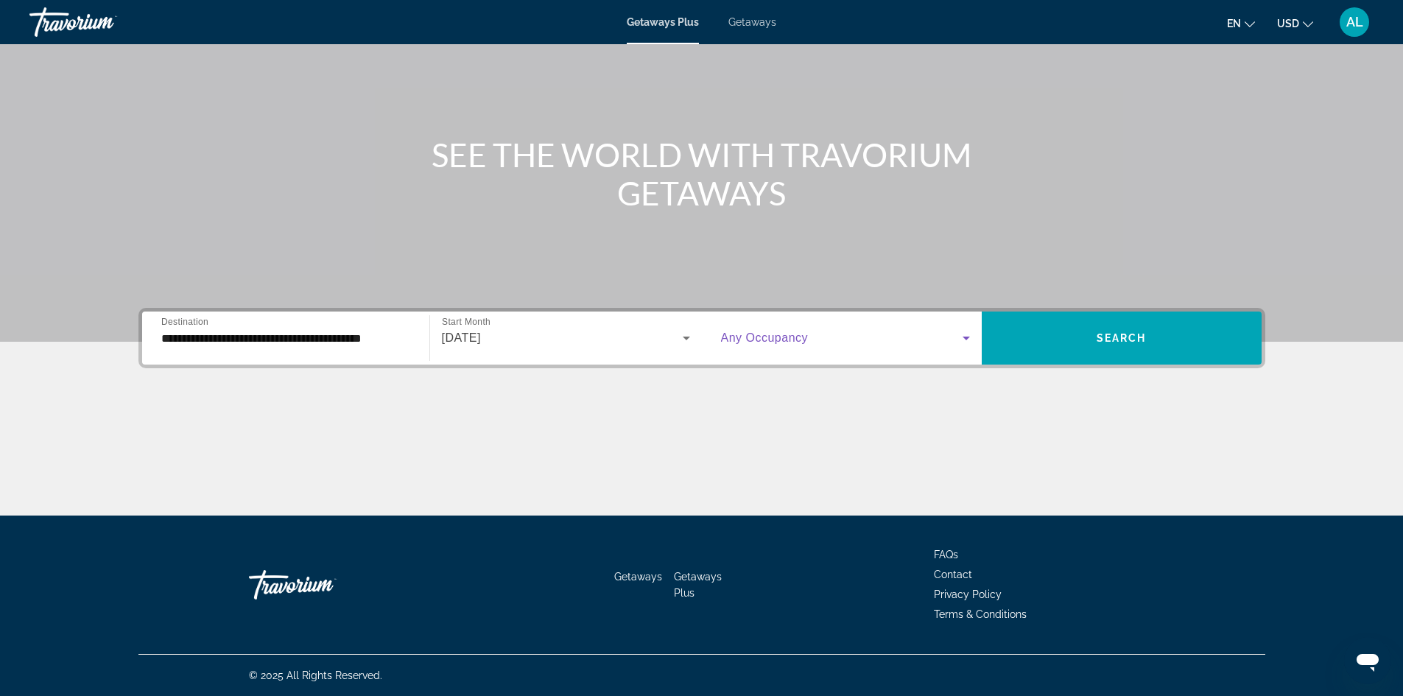
click at [937, 345] on span "Search widget" at bounding box center [842, 338] width 242 height 18
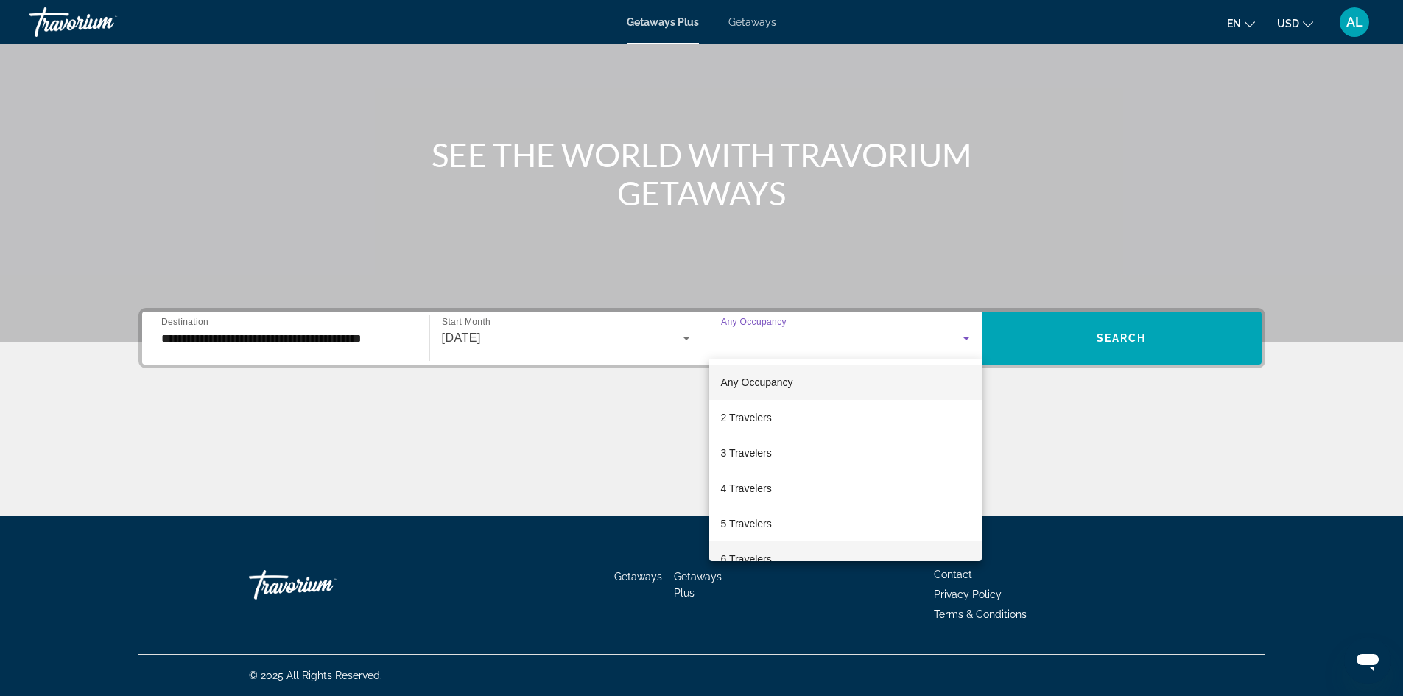
click at [733, 550] on span "6 Travelers" at bounding box center [746, 559] width 51 height 18
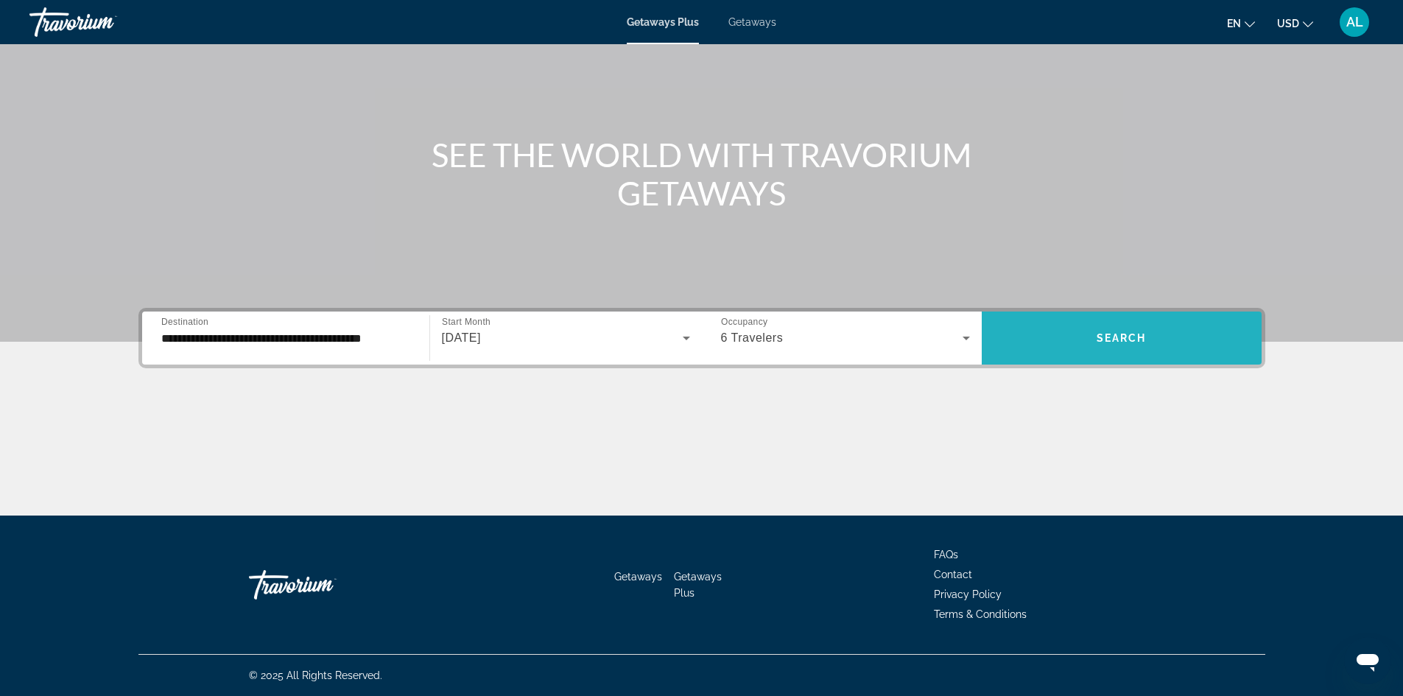
click at [1198, 333] on span "Search widget" at bounding box center [1122, 337] width 280 height 35
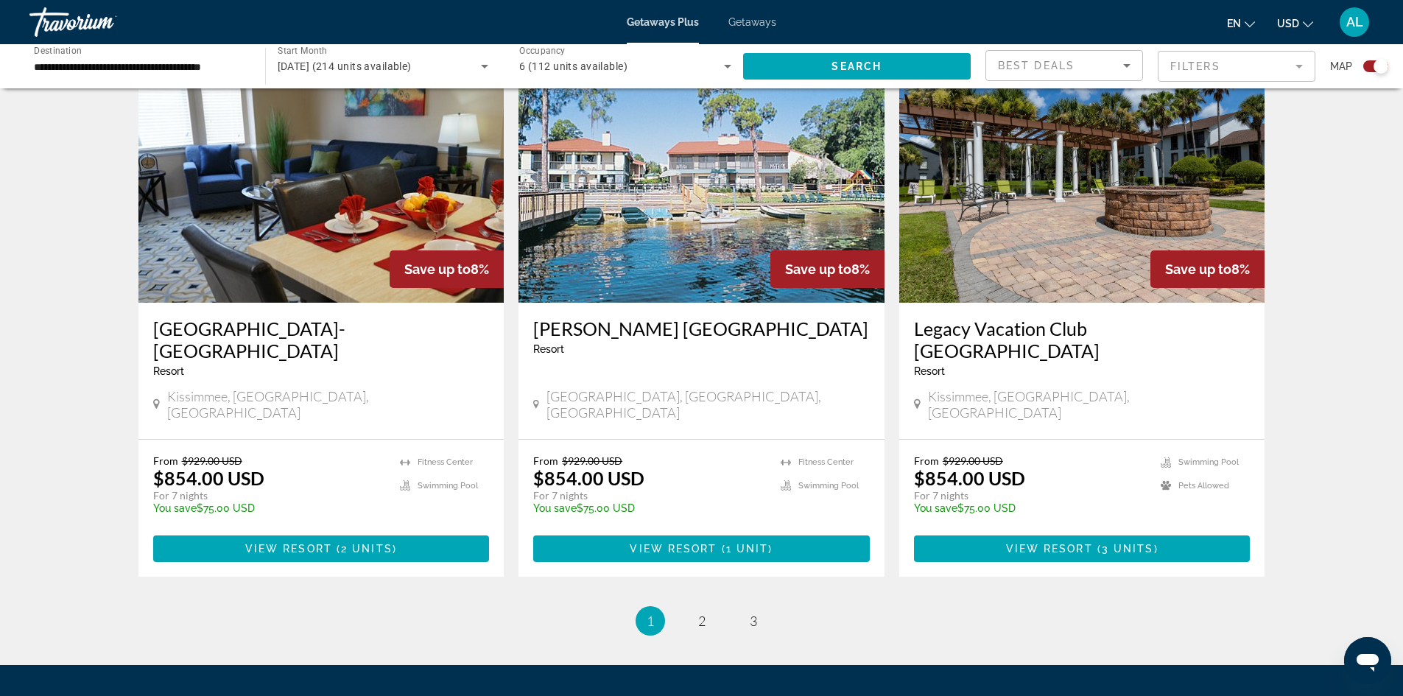
scroll to position [2165, 0]
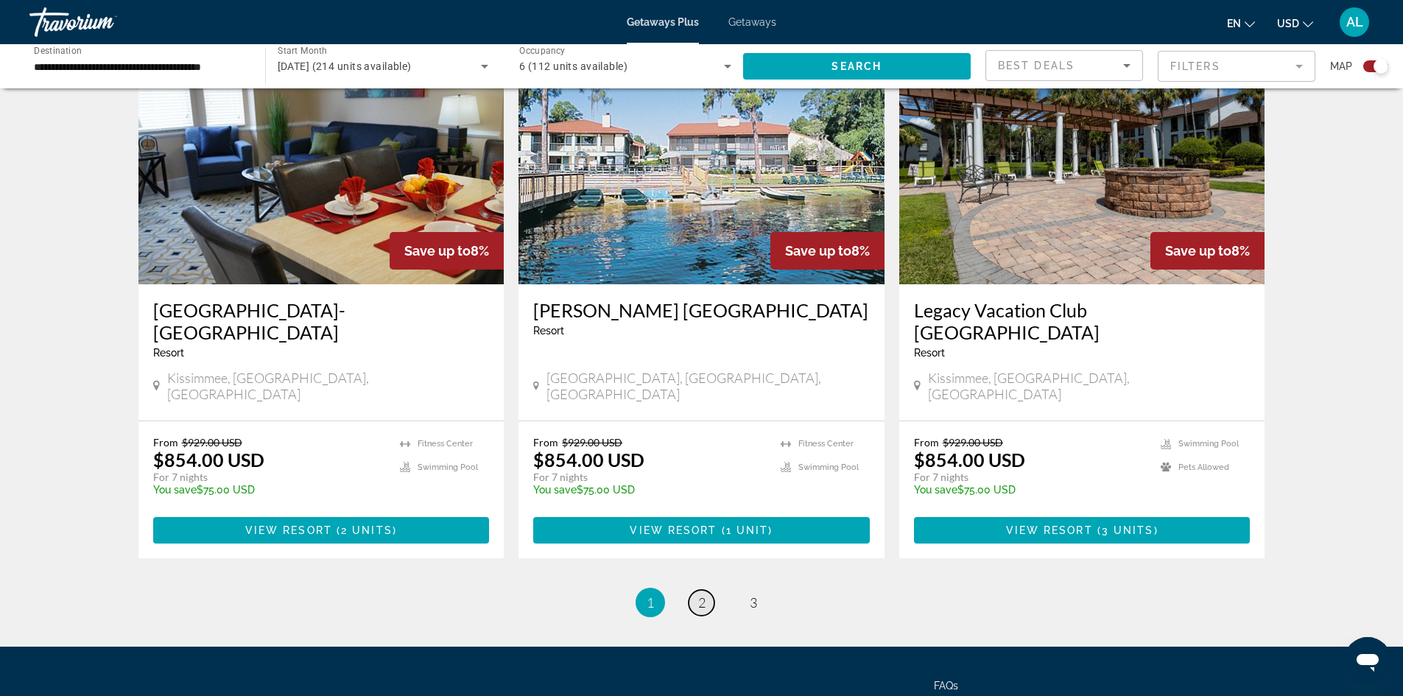
click at [710, 590] on link "page 2" at bounding box center [702, 603] width 26 height 26
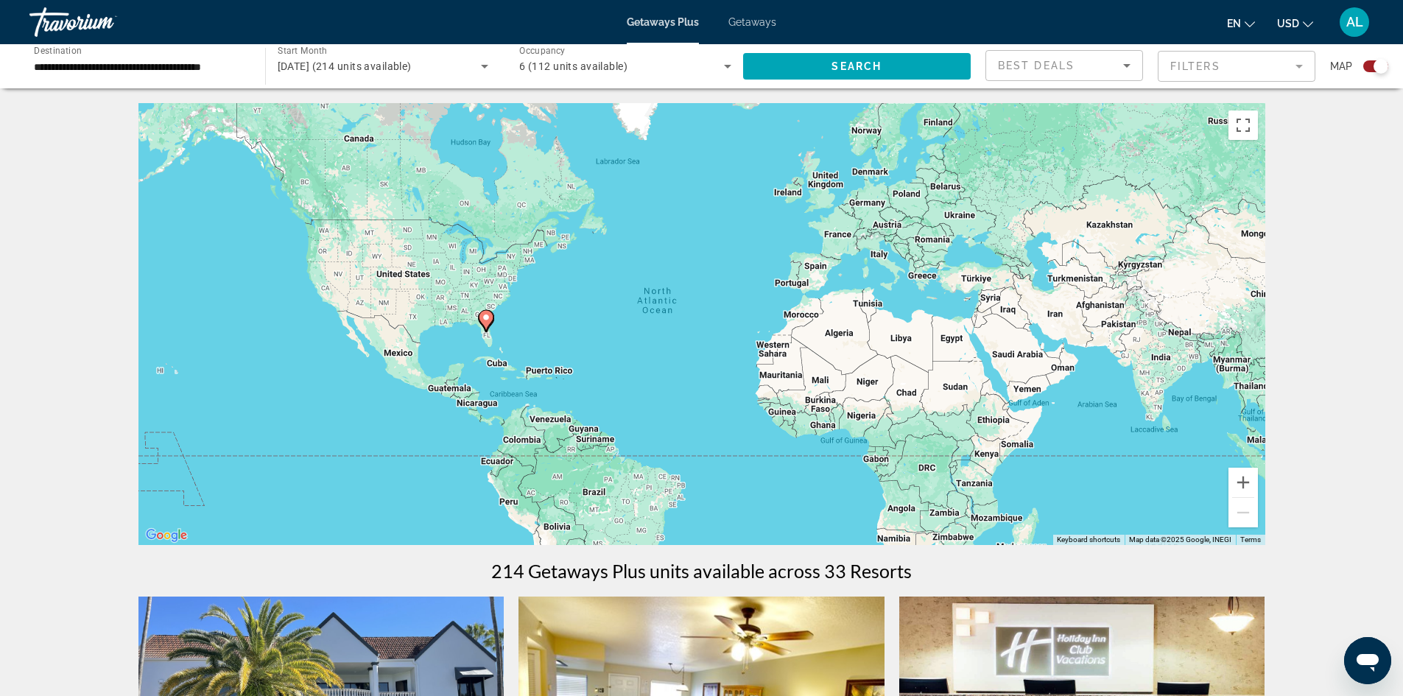
click at [1359, 16] on span "AL" at bounding box center [1354, 22] width 17 height 15
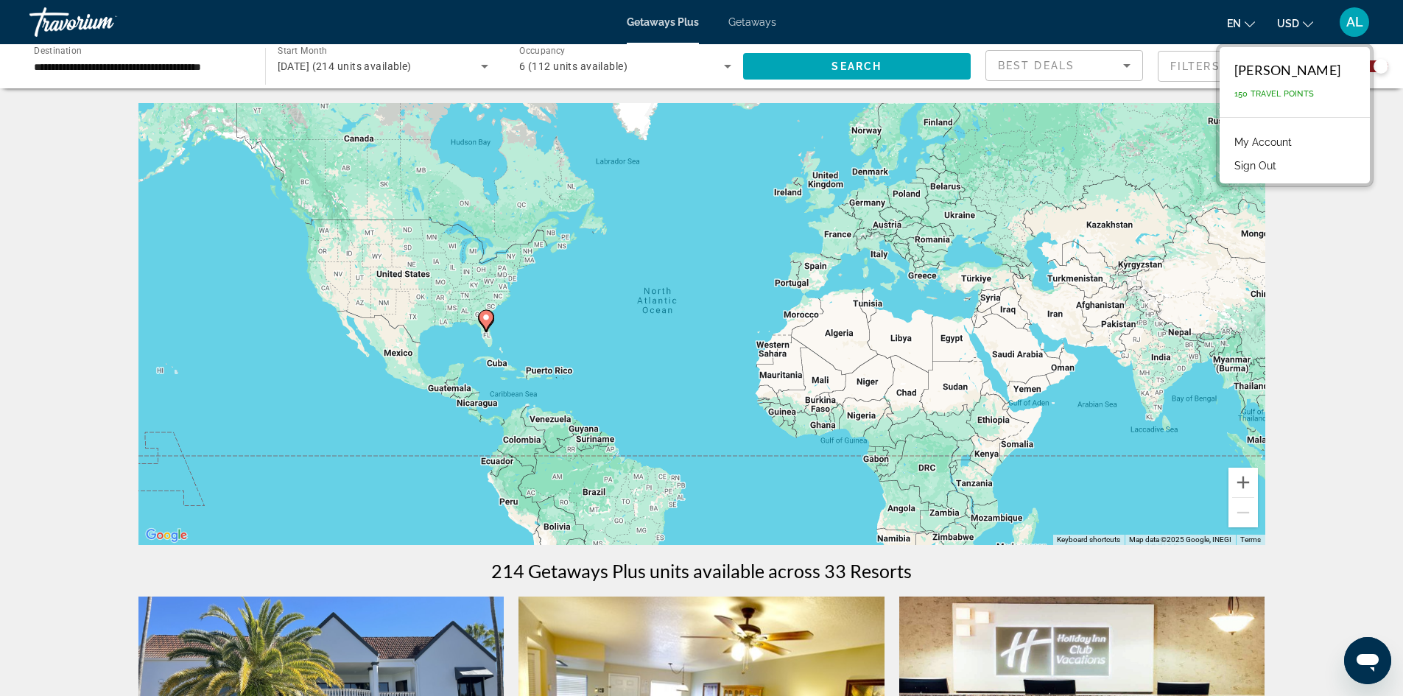
click at [1270, 139] on link "My Account" at bounding box center [1263, 142] width 72 height 19
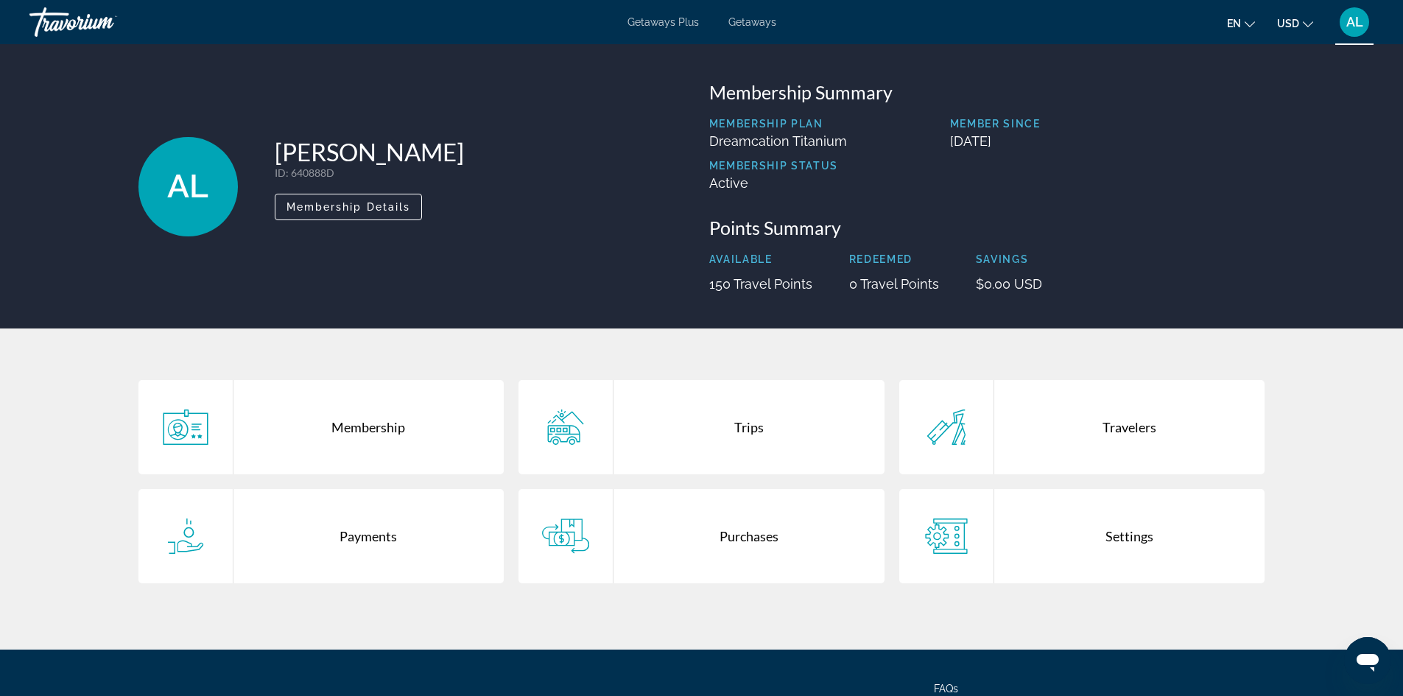
click at [764, 555] on div "Purchases" at bounding box center [748, 536] width 271 height 94
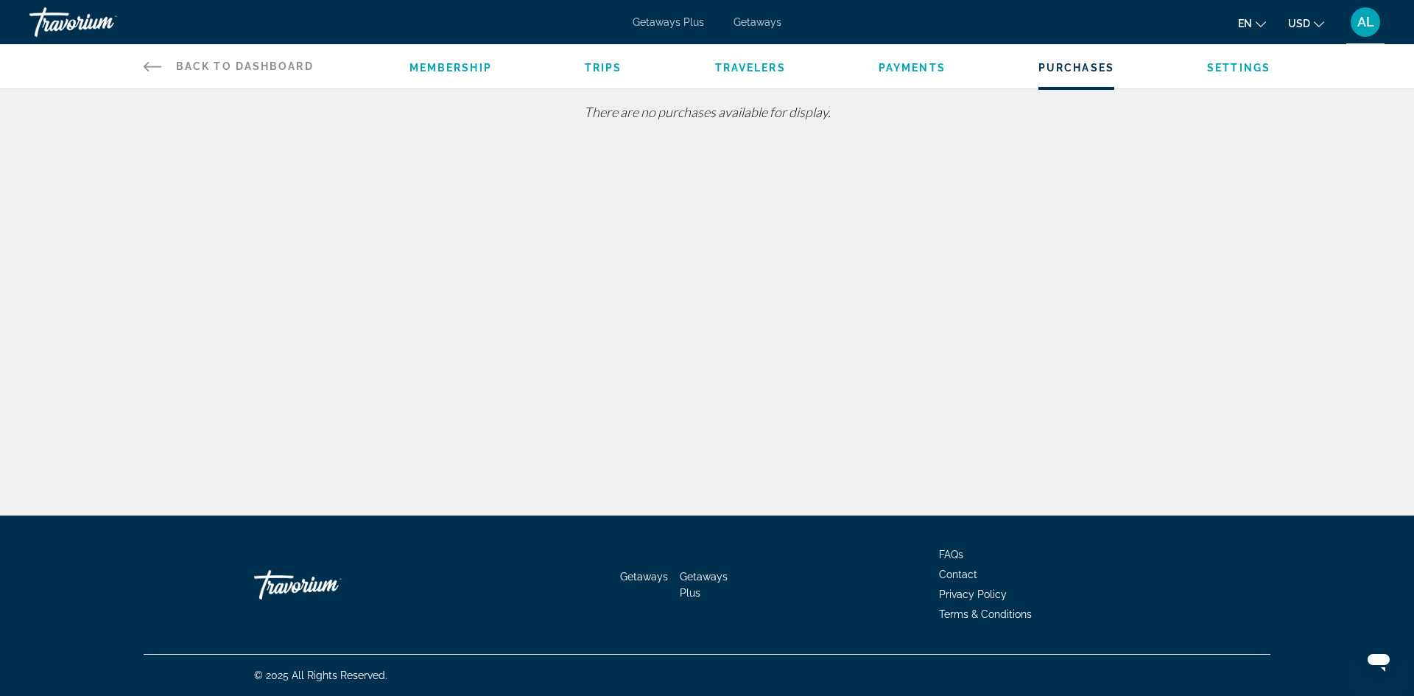
click at [1256, 63] on span "Settings" at bounding box center [1238, 68] width 63 height 12
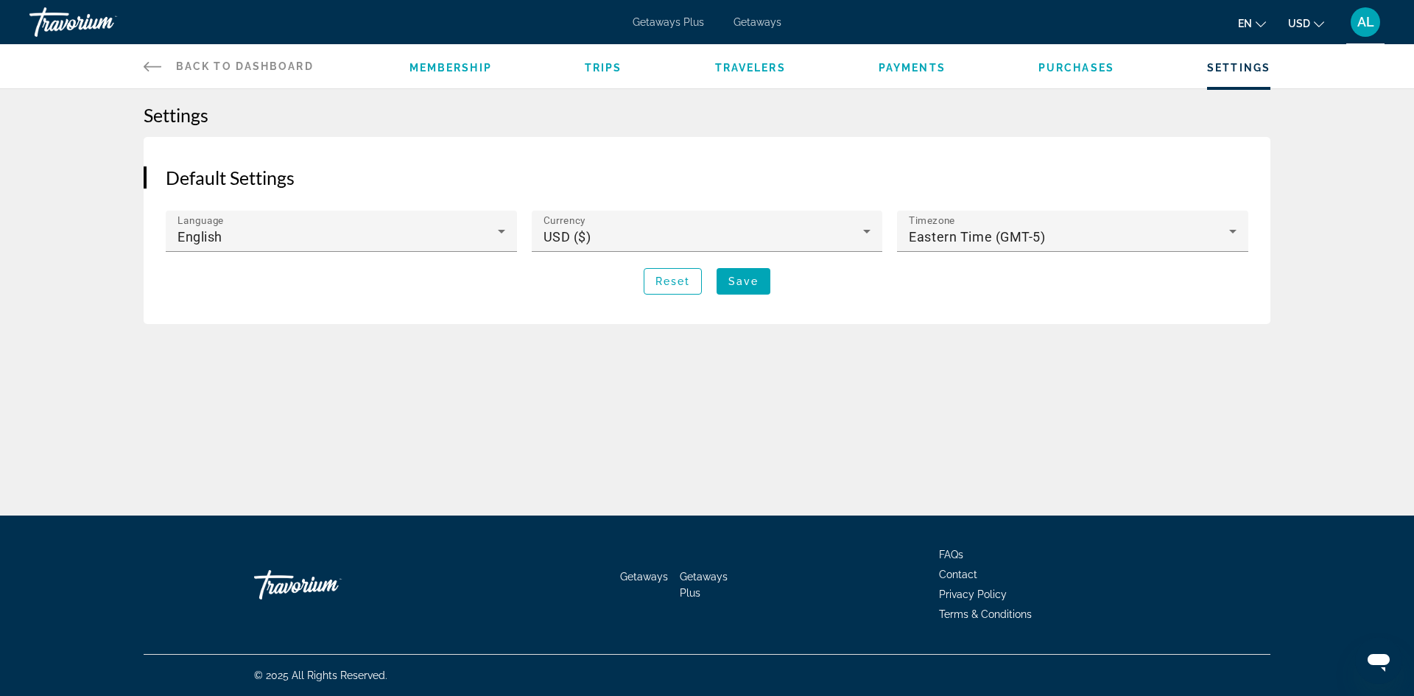
click at [1318, 20] on icon "Change currency" at bounding box center [1319, 24] width 10 height 10
click at [1307, 24] on span "USD" at bounding box center [1299, 24] width 22 height 12
click at [1363, 18] on span "AL" at bounding box center [1365, 22] width 17 height 15
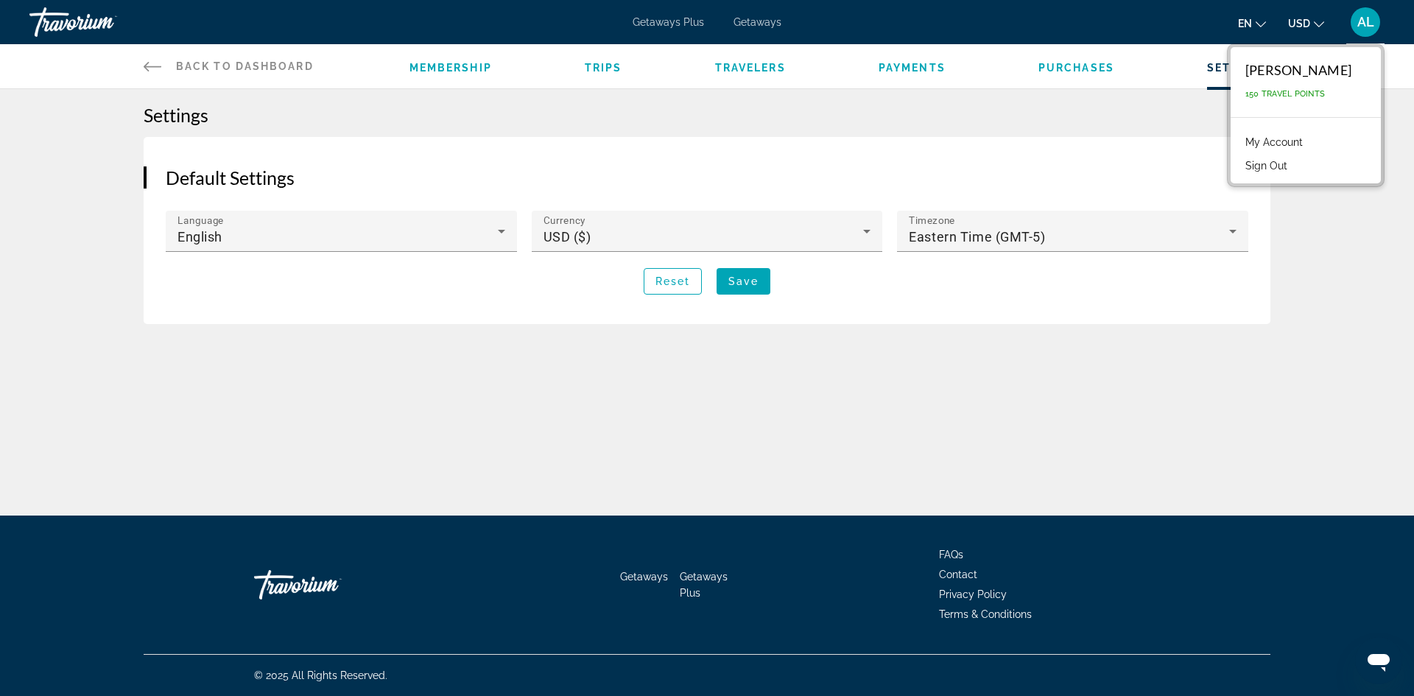
click at [1295, 92] on span "150 Travel Points" at bounding box center [1285, 94] width 80 height 10
click at [1286, 137] on link "My Account" at bounding box center [1274, 142] width 72 height 19
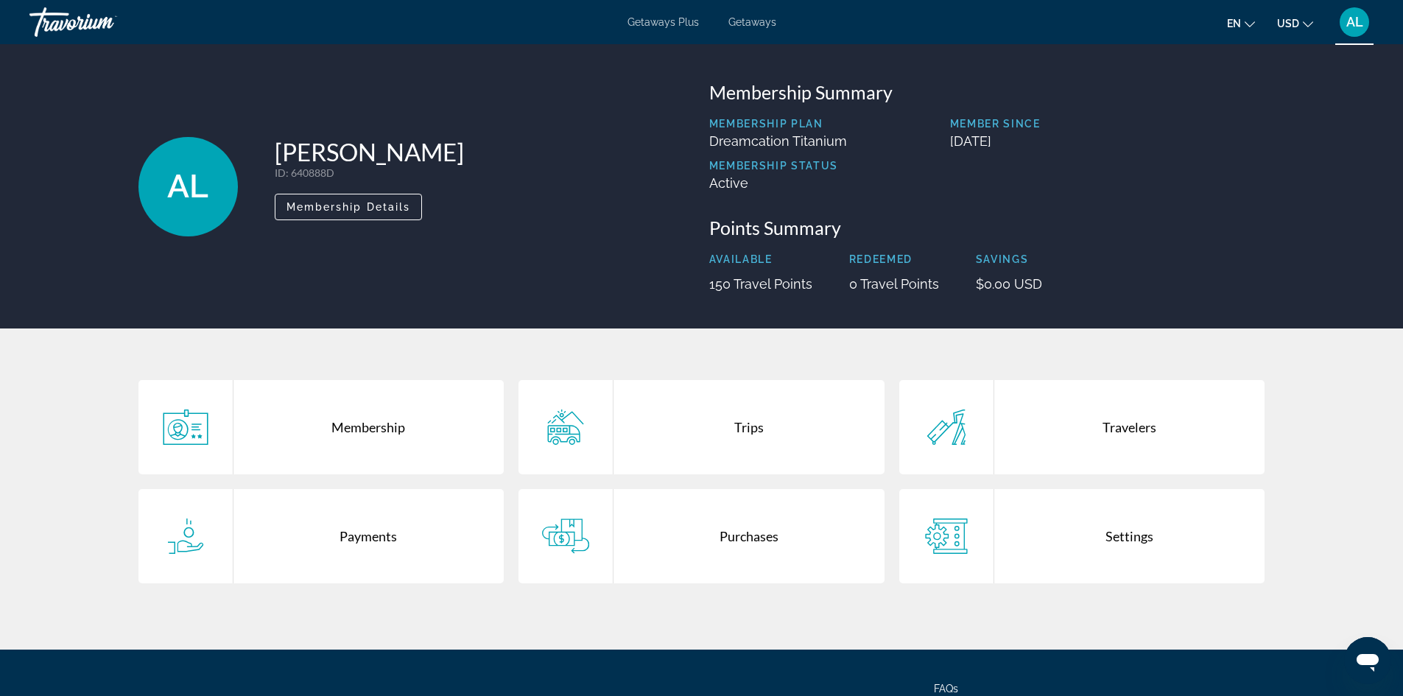
click at [331, 443] on div "Membership" at bounding box center [368, 427] width 271 height 94
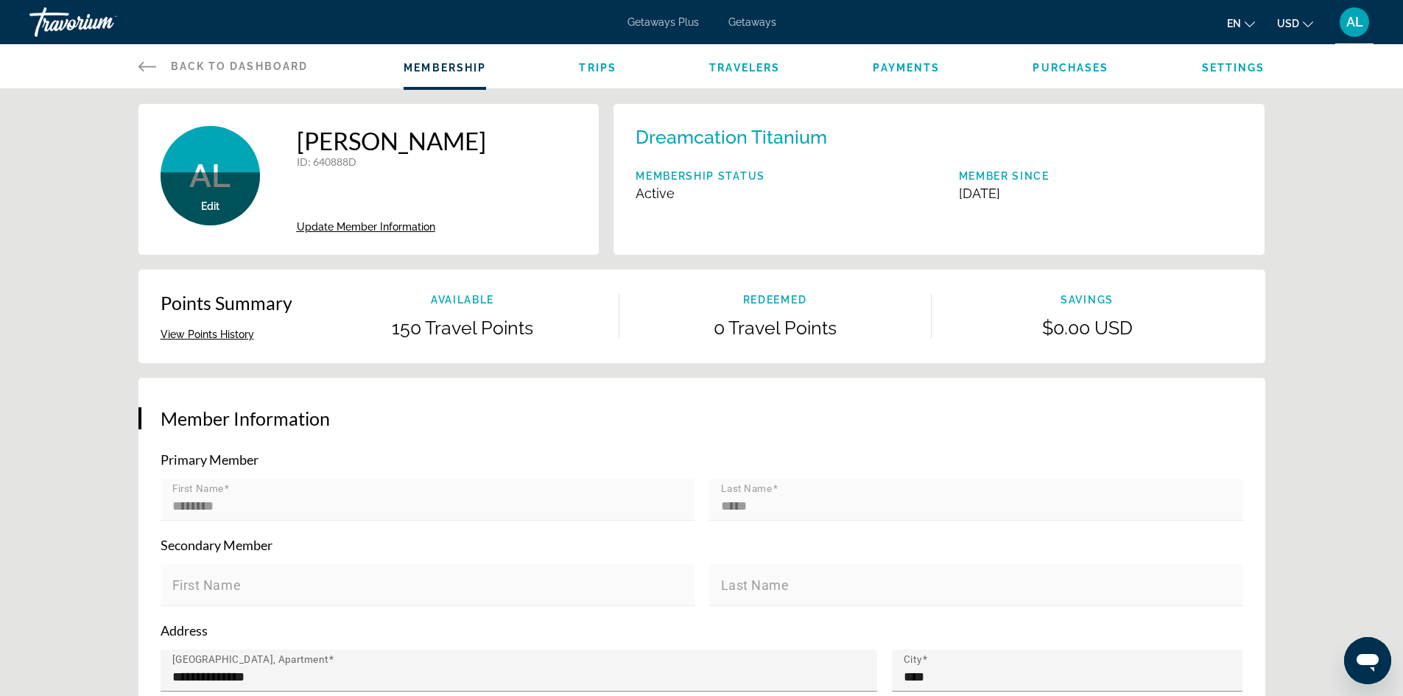
click at [218, 337] on button "View Points History" at bounding box center [208, 334] width 94 height 13
click at [755, 74] on div "Membership Trips Travelers Payments Purchases Settings" at bounding box center [834, 66] width 861 height 44
click at [746, 66] on span "Travelers" at bounding box center [744, 68] width 71 height 12
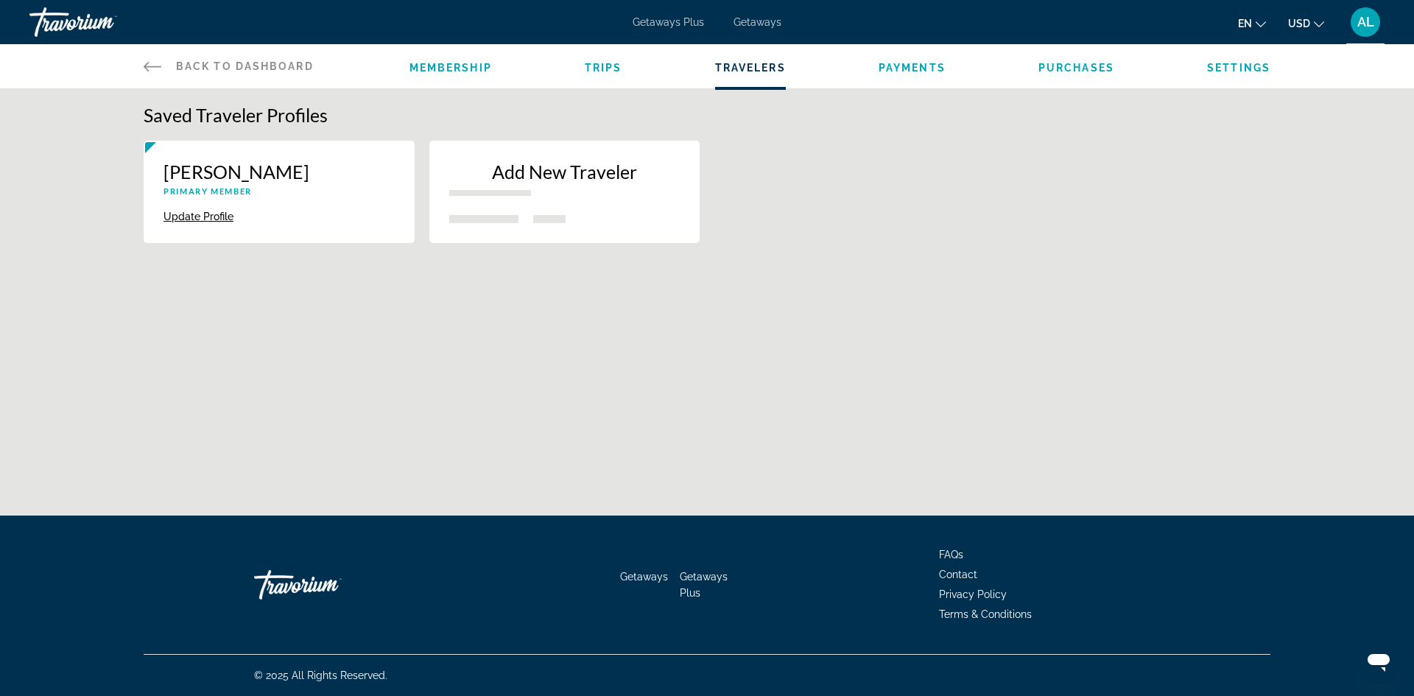
click at [1080, 71] on span "Purchases" at bounding box center [1076, 68] width 76 height 12
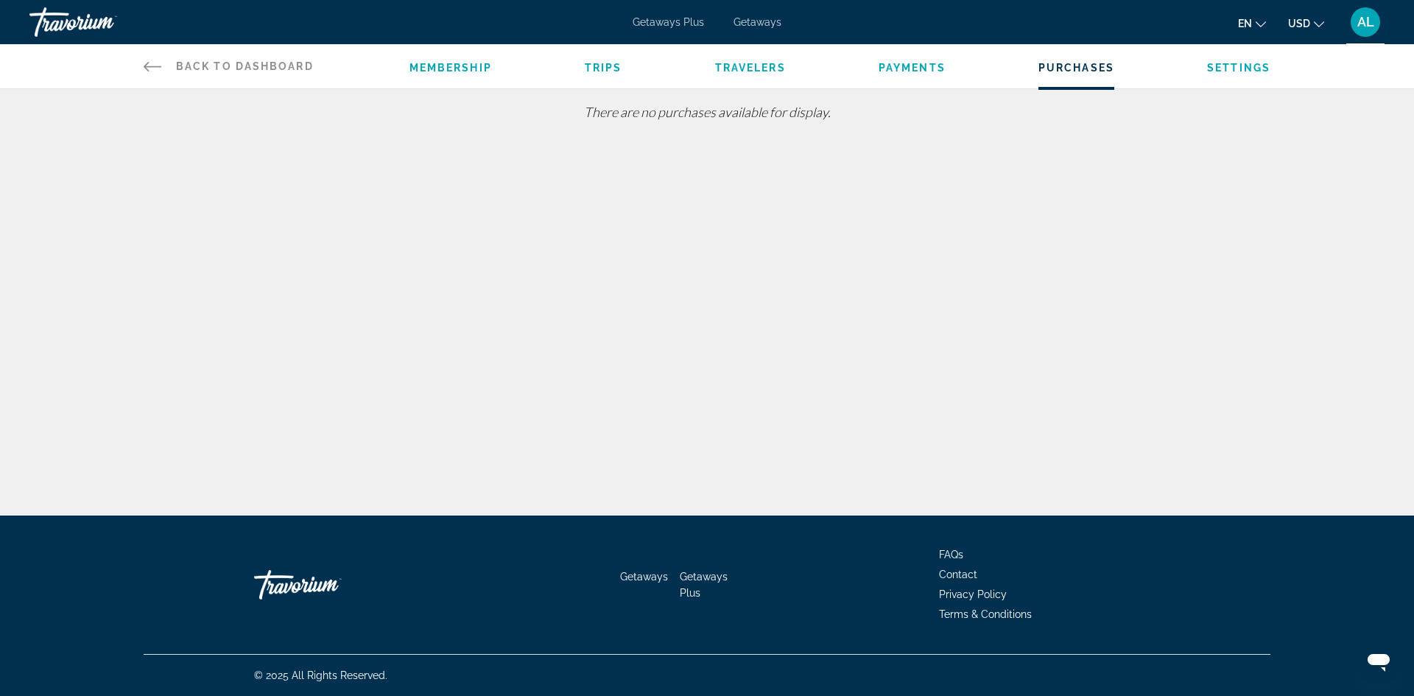
click at [611, 71] on span "Trips" at bounding box center [604, 68] width 38 height 12
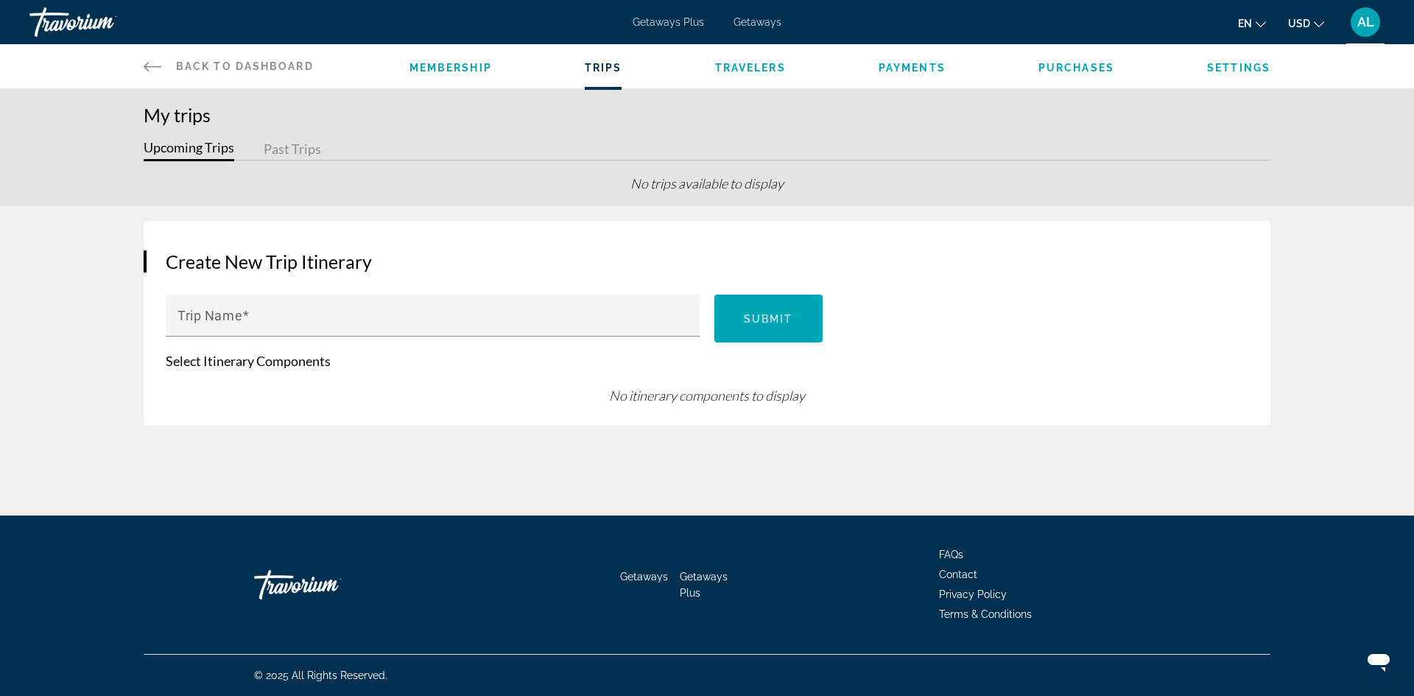
click at [478, 63] on span "Membership" at bounding box center [450, 68] width 82 height 12
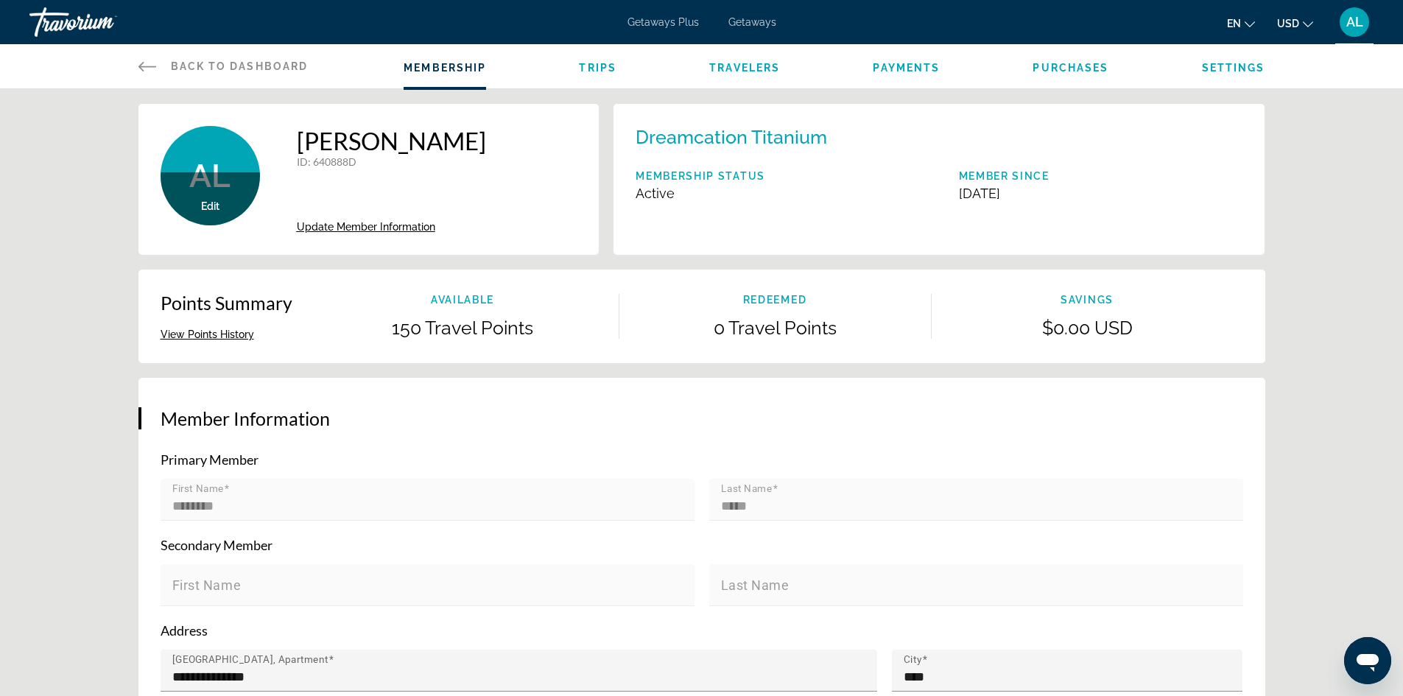
click at [252, 68] on span "Back to Dashboard" at bounding box center [240, 66] width 138 height 12
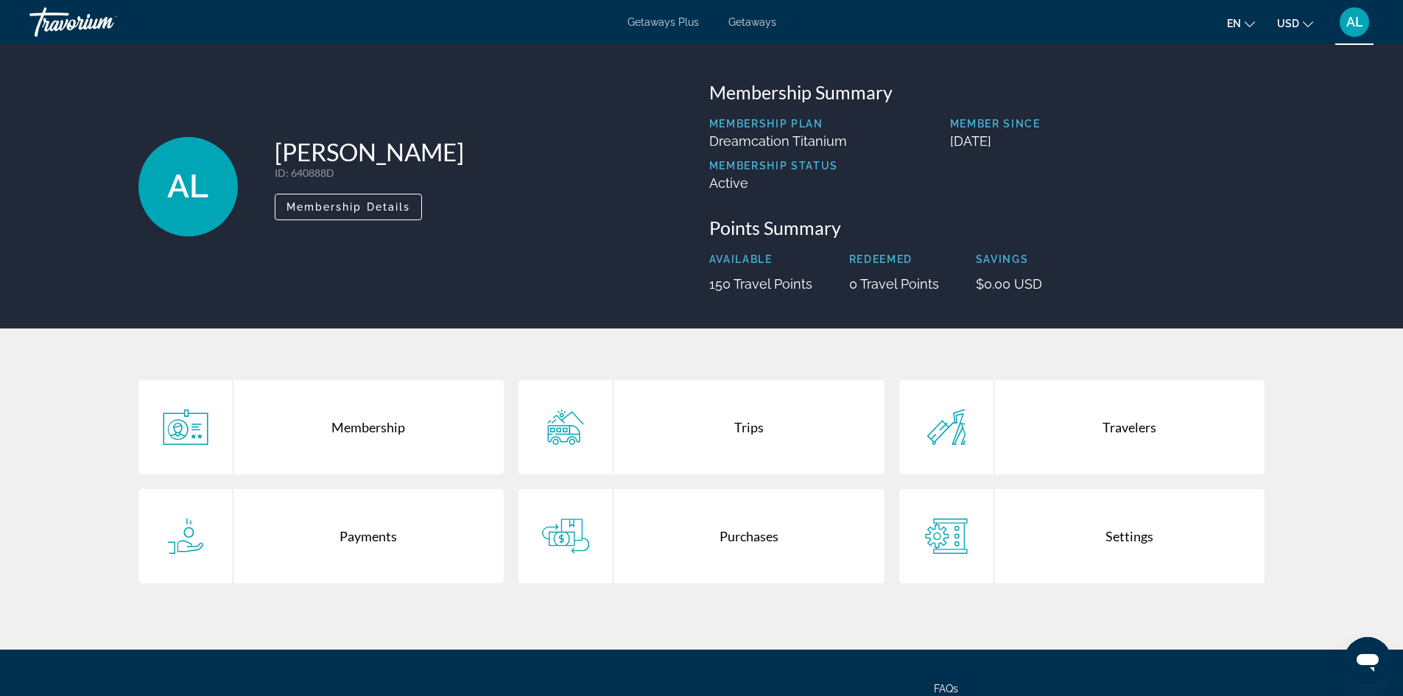
click at [680, 18] on span "Getaways Plus" at bounding box center [662, 22] width 71 height 12
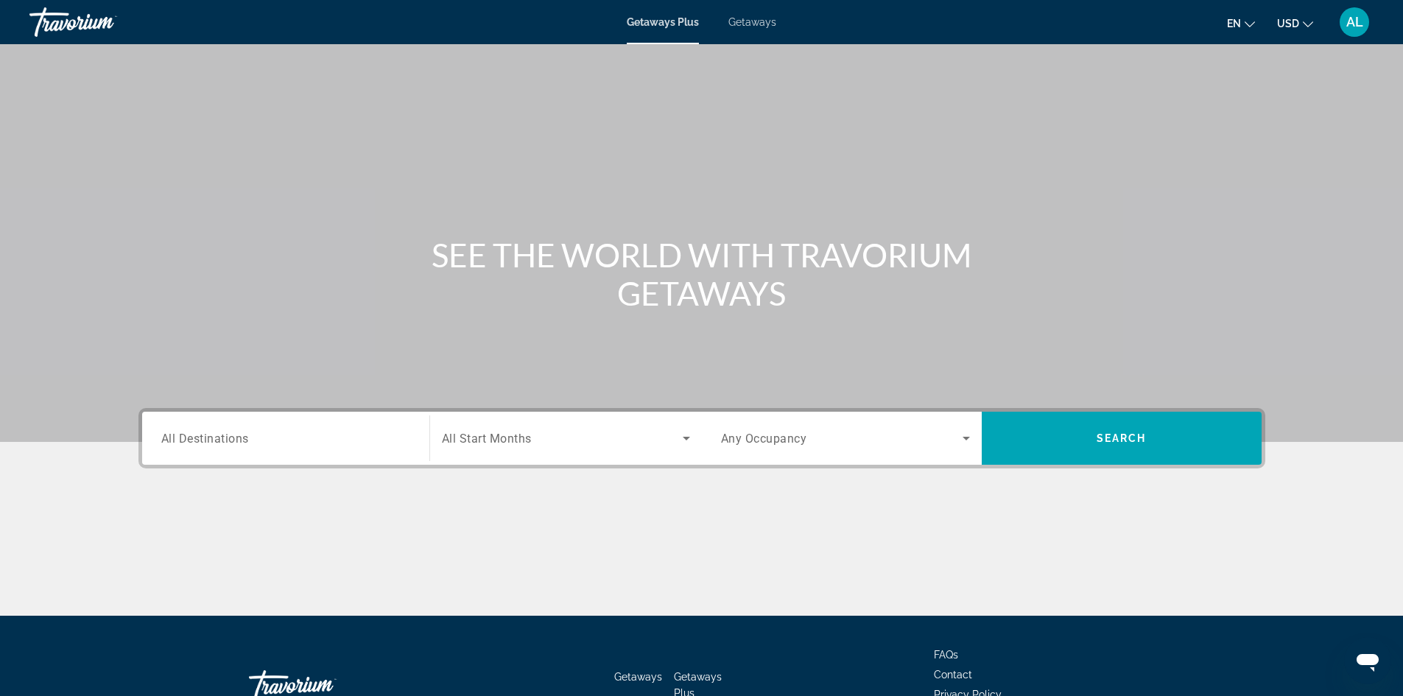
click at [756, 29] on div "Getaways Plus Getaways en English Español Français Italiano Português русский U…" at bounding box center [701, 22] width 1403 height 38
click at [757, 21] on span "Getaways" at bounding box center [752, 22] width 48 height 12
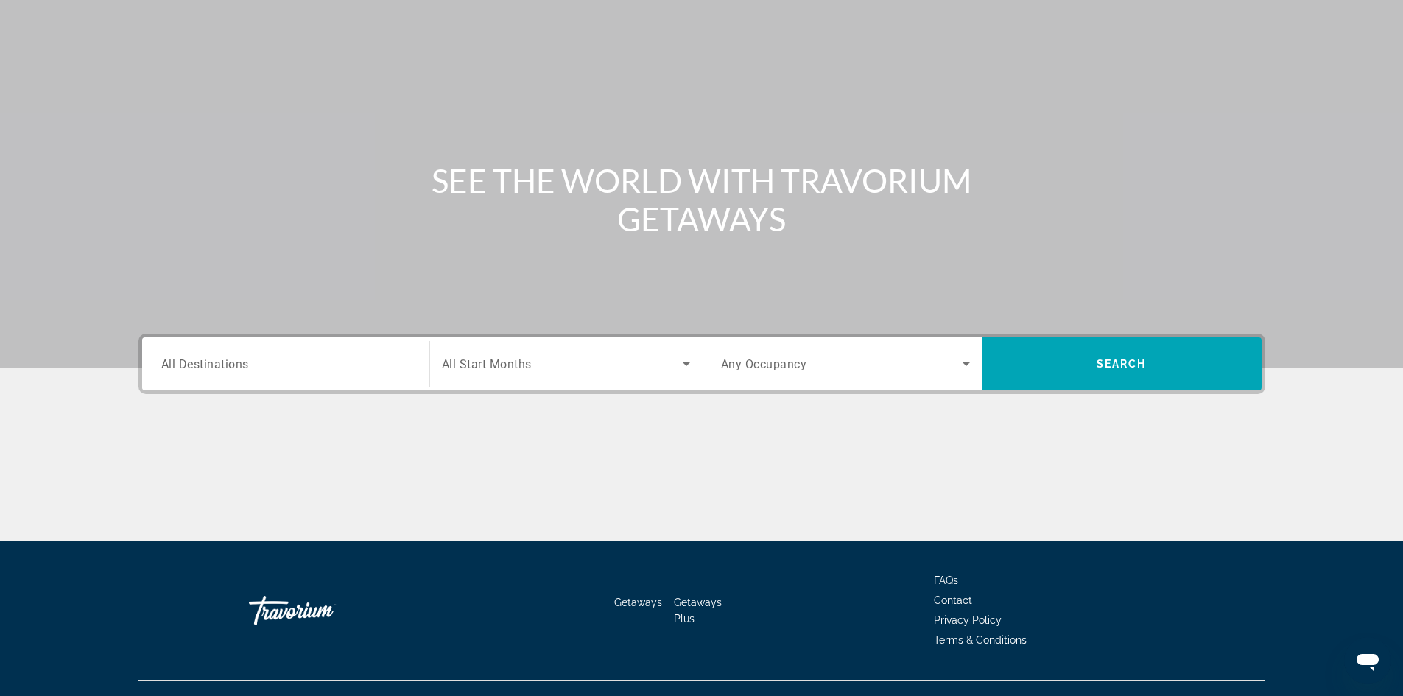
scroll to position [100, 0]
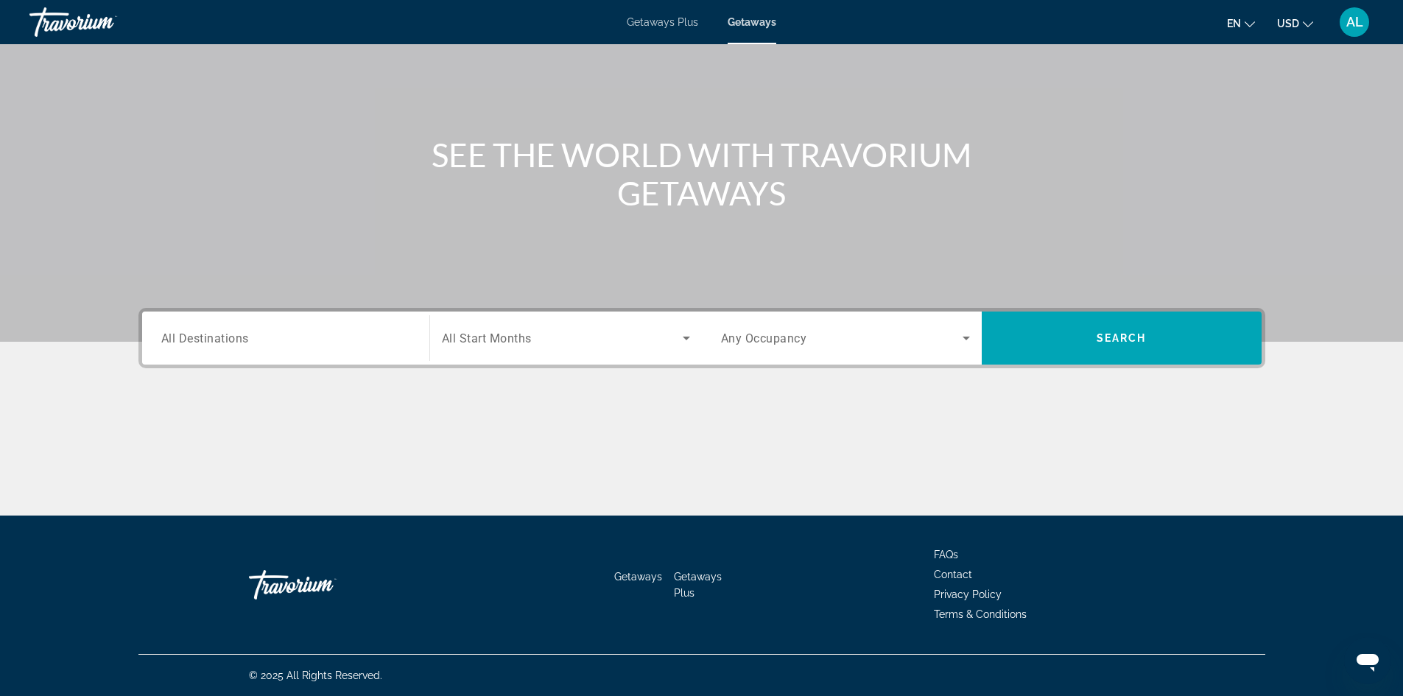
click at [187, 347] on div "Search widget" at bounding box center [285, 338] width 249 height 42
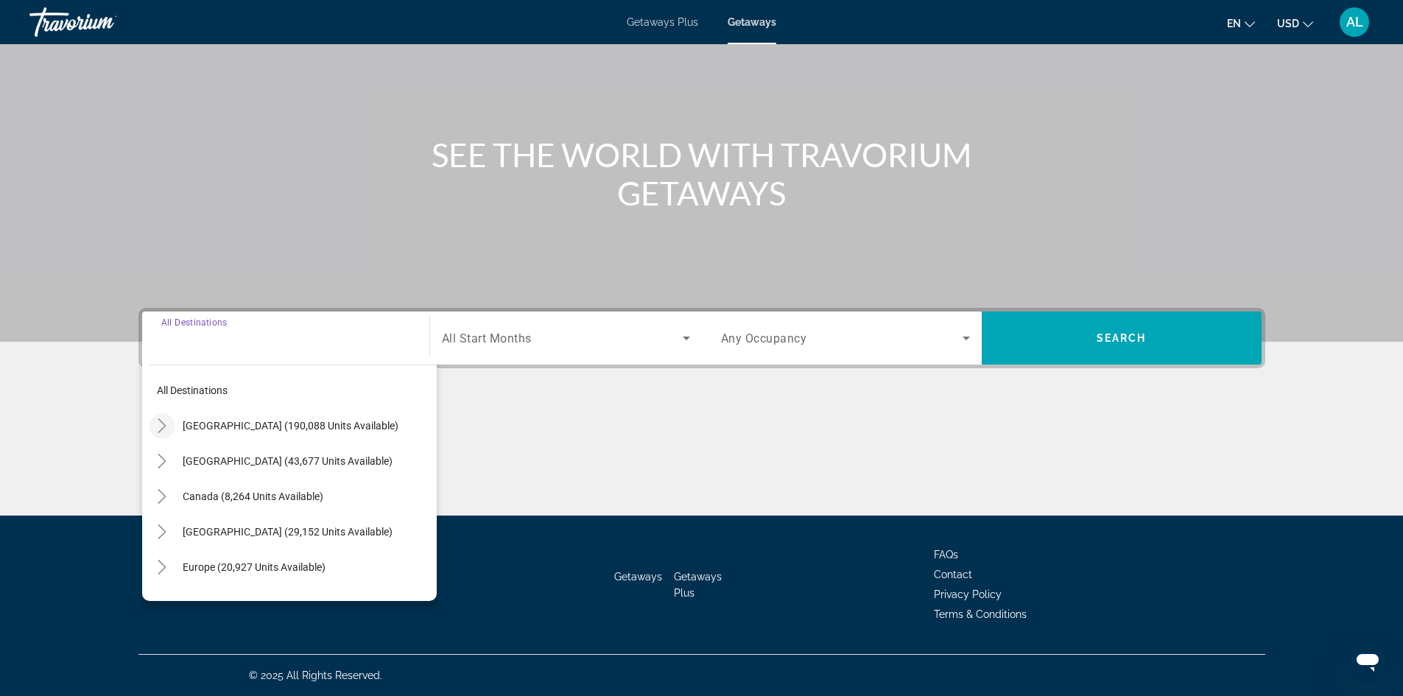
click at [162, 423] on icon "Toggle United States (190,088 units available)" at bounding box center [162, 425] width 8 height 15
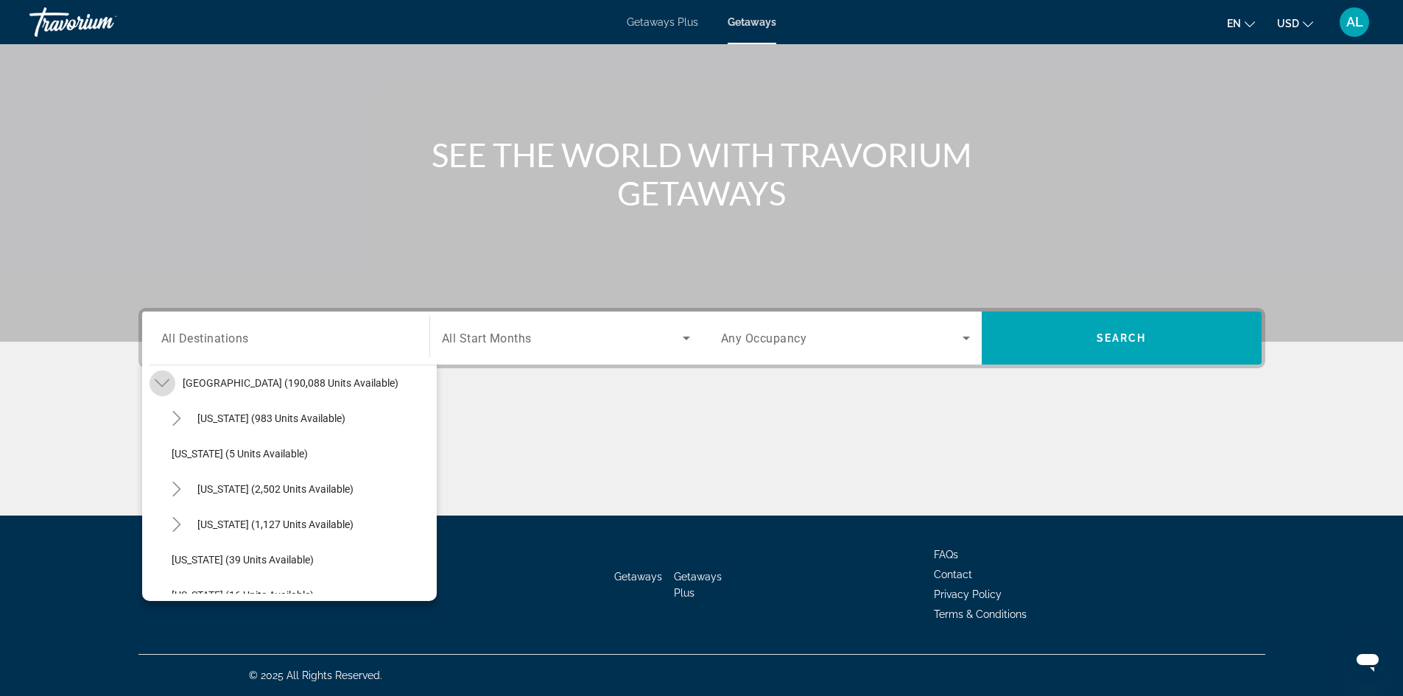
click at [166, 390] on mat-icon "Toggle United States (190,088 units available)" at bounding box center [162, 383] width 26 height 26
click at [164, 382] on icon "Toggle United States (190,088 units available)" at bounding box center [162, 383] width 15 height 15
click at [170, 386] on mat-icon "Toggle United States (190,088 units available)" at bounding box center [162, 383] width 26 height 26
click at [163, 389] on icon "Toggle United States (190,088 units available)" at bounding box center [162, 383] width 15 height 15
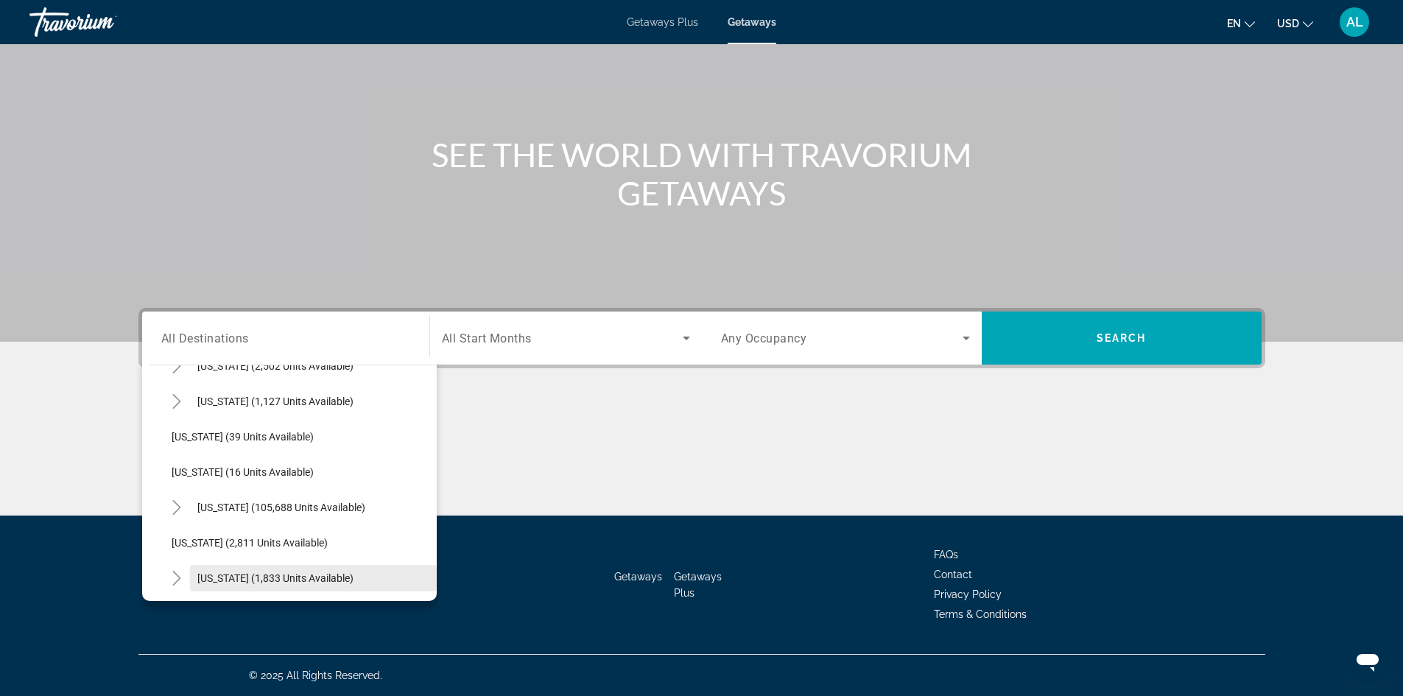
scroll to position [190, 0]
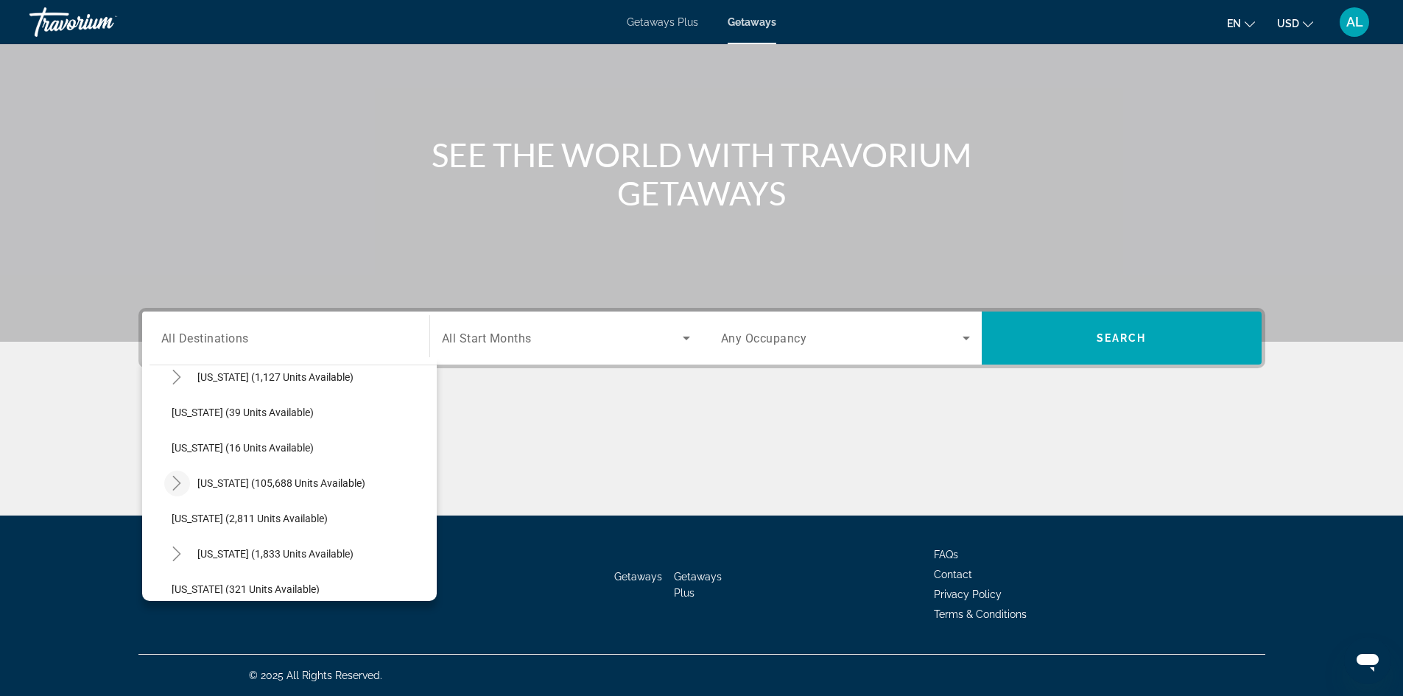
click at [176, 486] on icon "Toggle Florida (105,688 units available)" at bounding box center [176, 483] width 15 height 15
click at [208, 519] on span "[GEOGRAPHIC_DATA] (54,658 units available)" at bounding box center [291, 519] width 210 height 12
type input "**********"
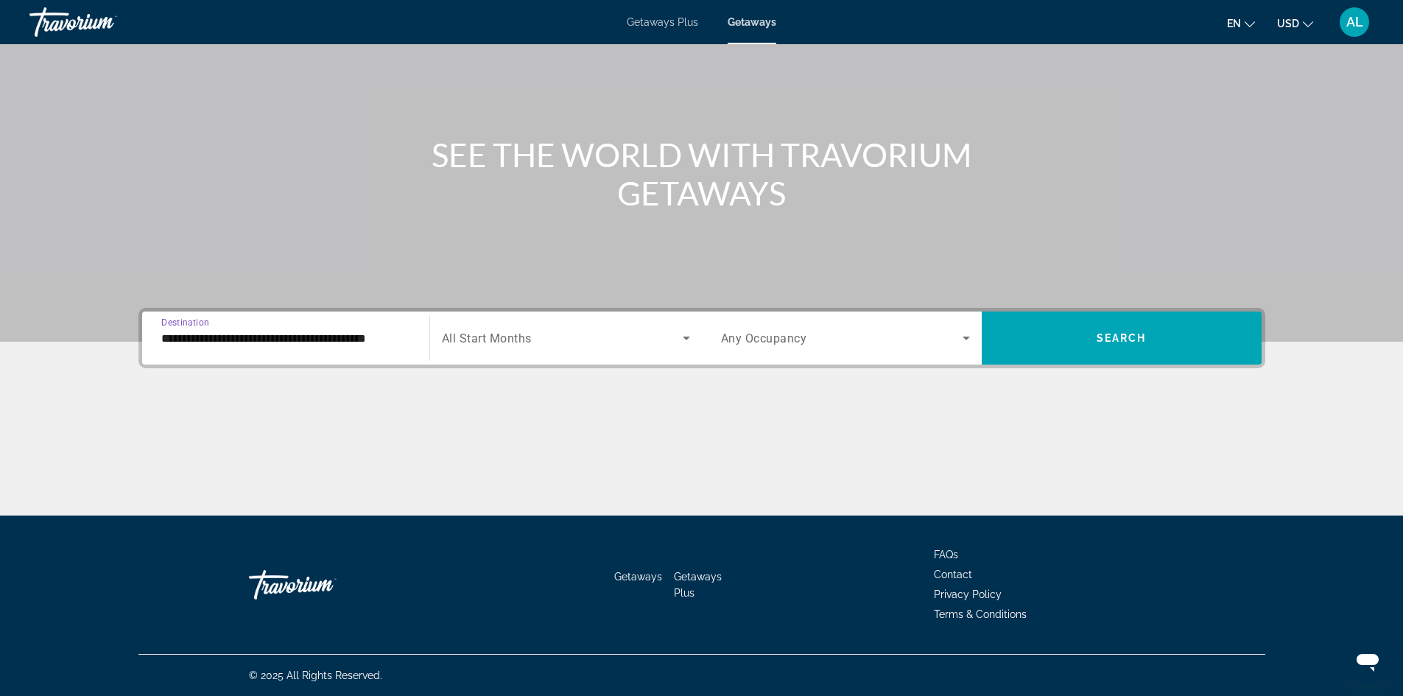
click at [686, 336] on icon "Search widget" at bounding box center [687, 338] width 18 height 18
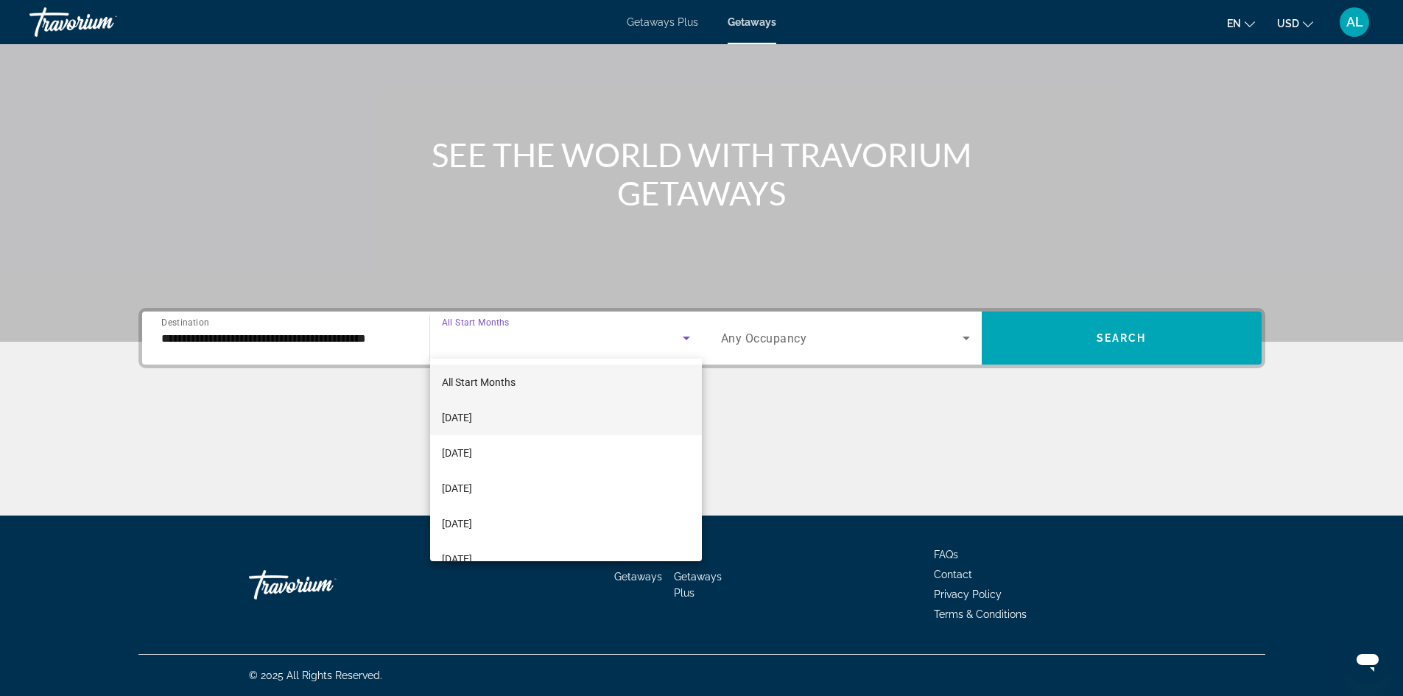
click at [472, 415] on span "[DATE]" at bounding box center [457, 418] width 30 height 18
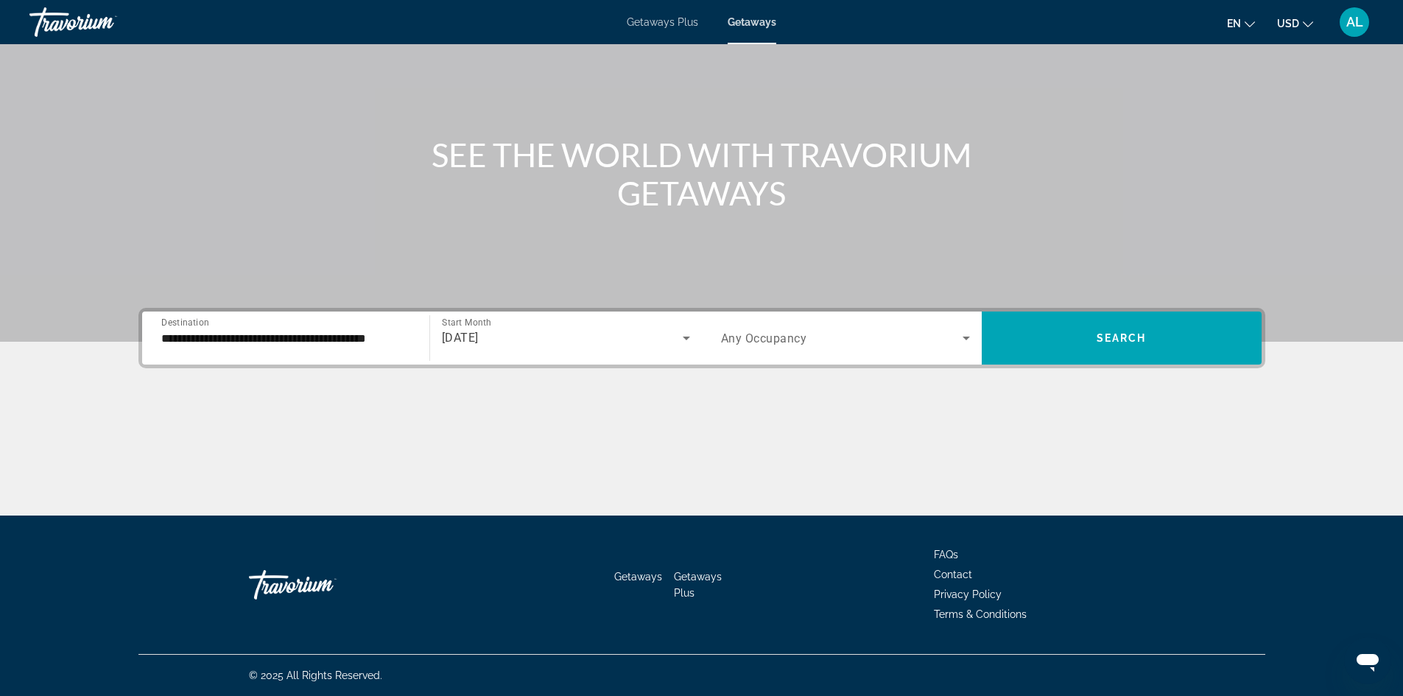
click at [824, 348] on div "Search widget" at bounding box center [845, 337] width 249 height 41
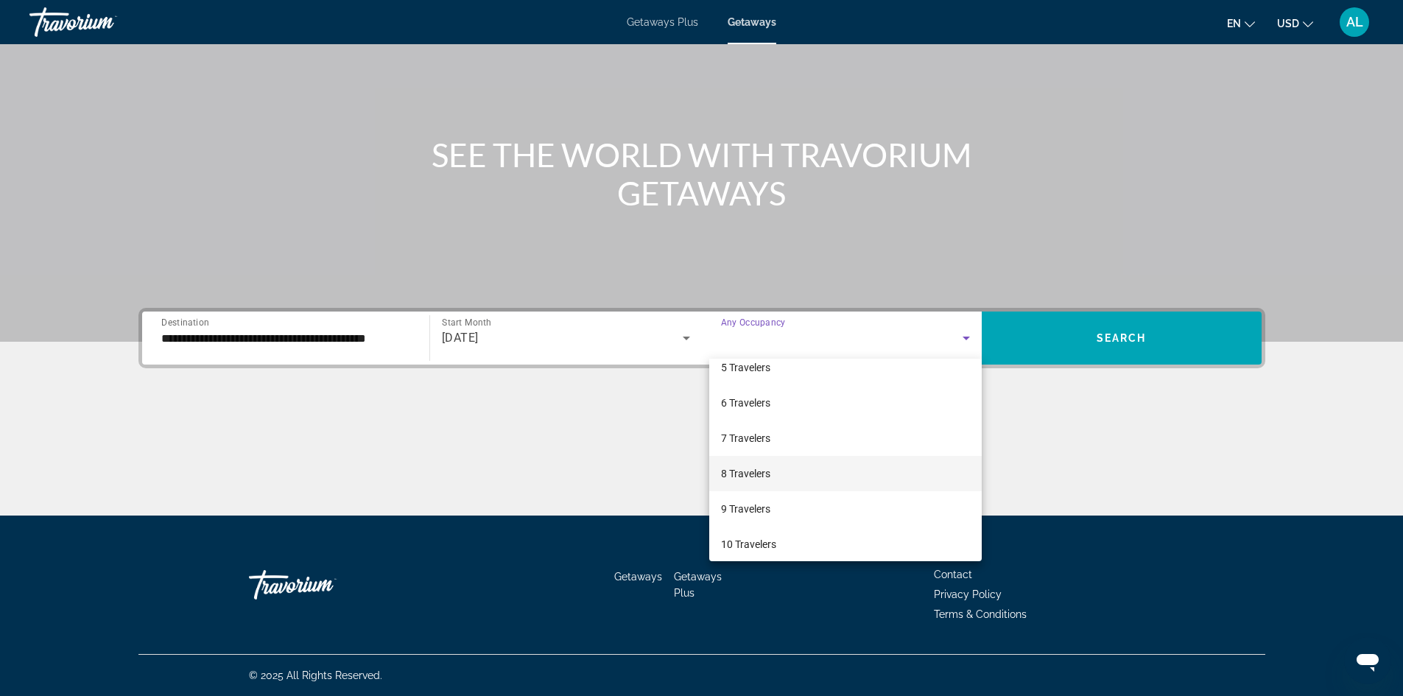
scroll to position [163, 0]
click at [749, 401] on span "6 Travelers" at bounding box center [745, 396] width 49 height 18
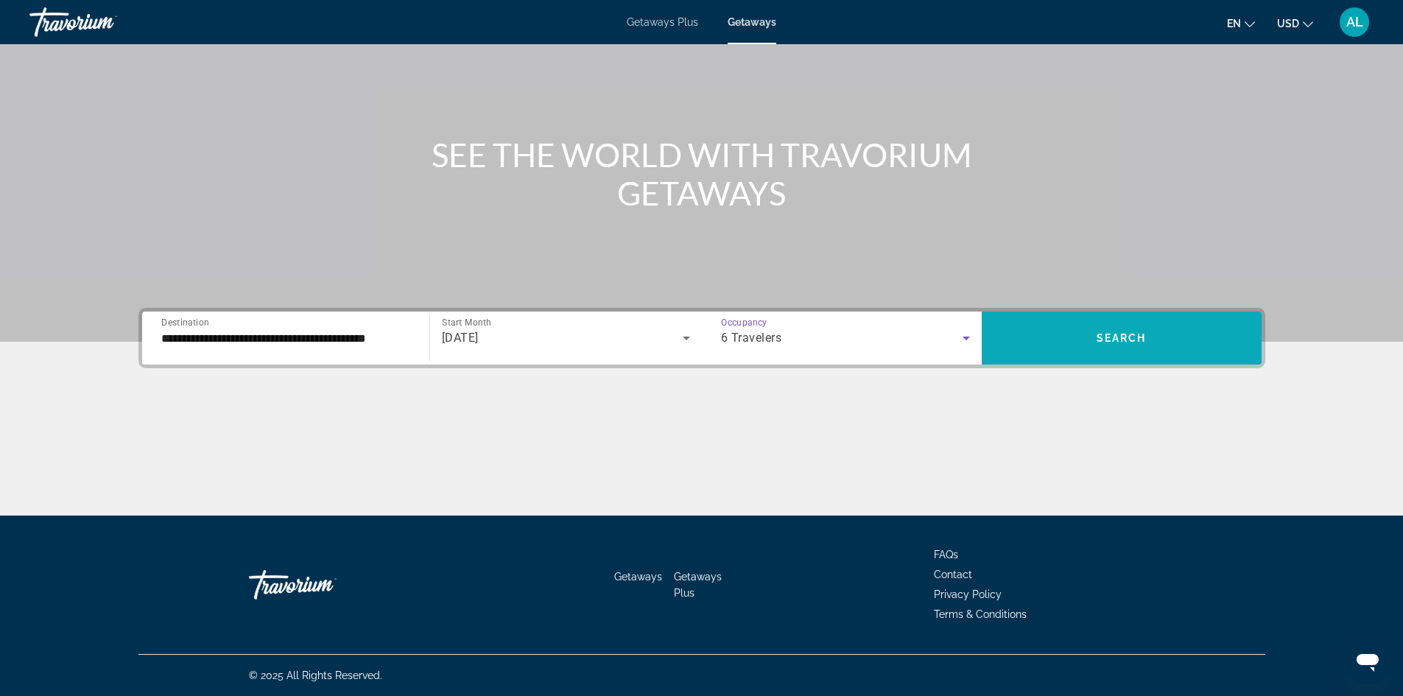
click at [1160, 342] on span "Search widget" at bounding box center [1122, 337] width 280 height 35
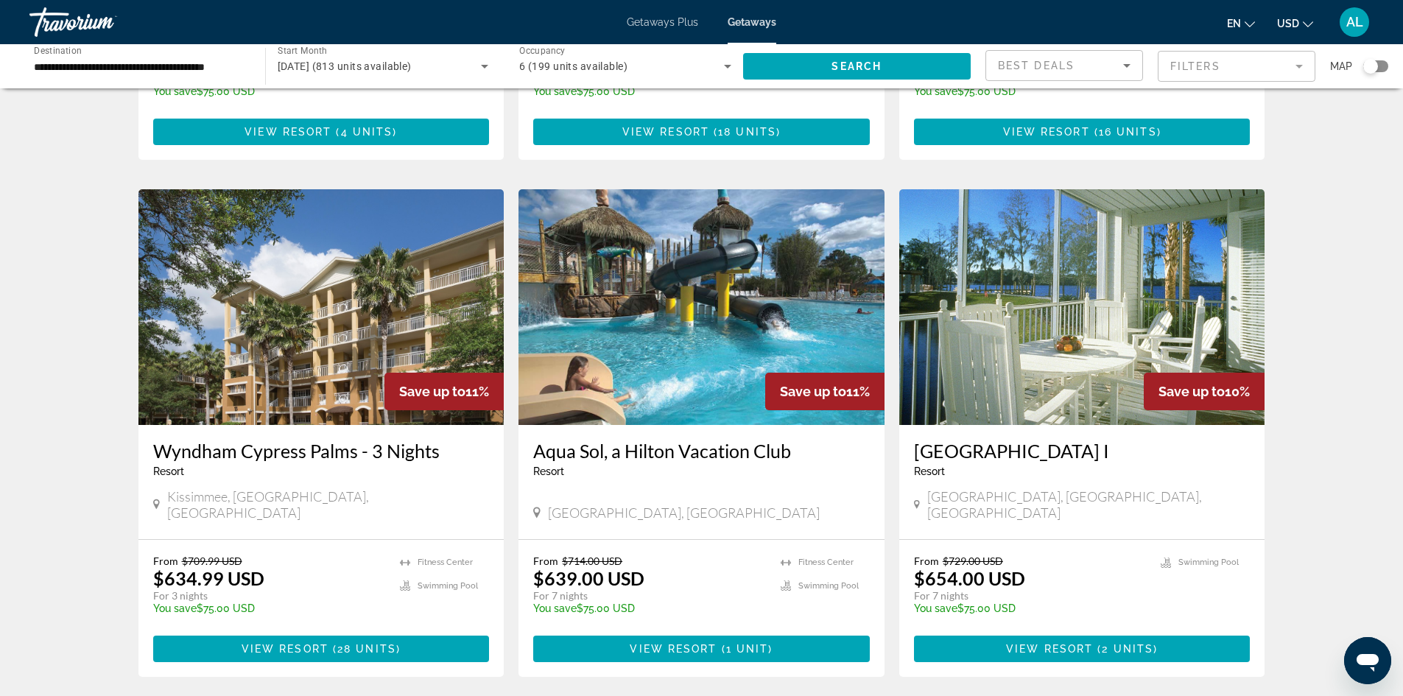
scroll to position [1031, 0]
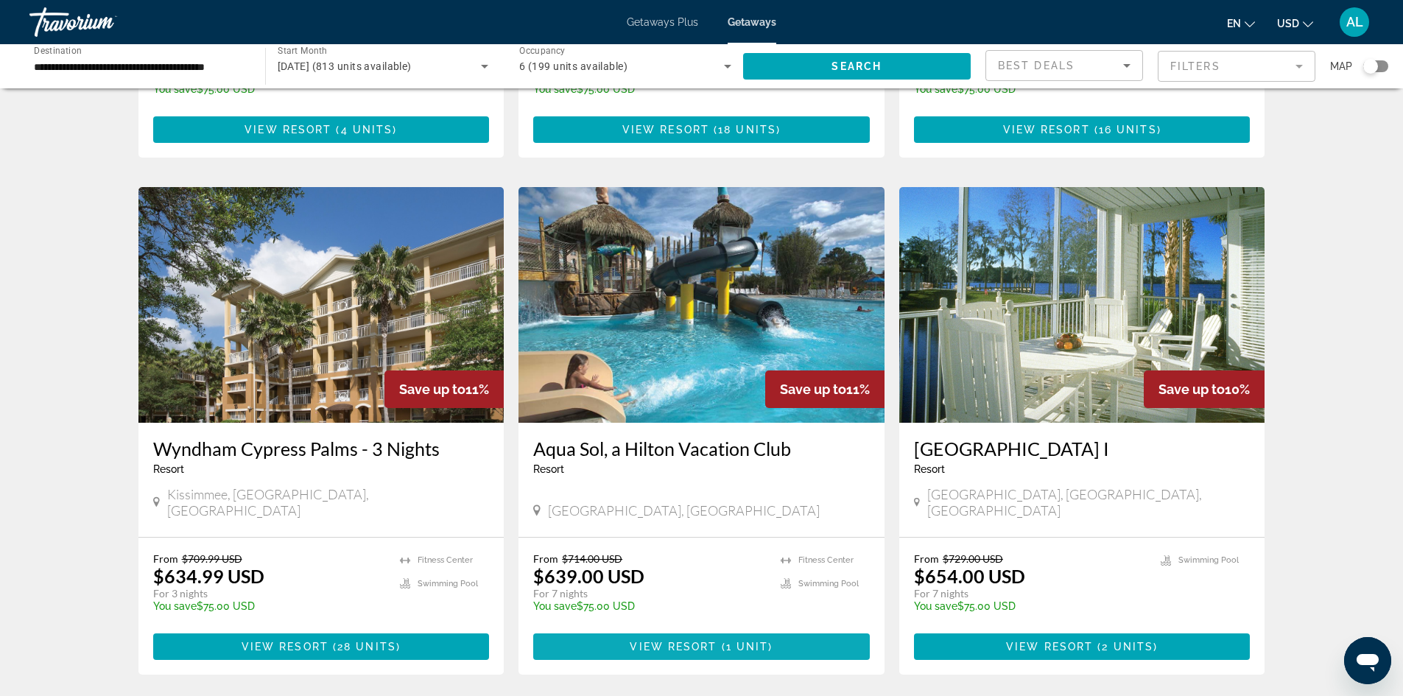
click at [722, 641] on span "( 1 unit )" at bounding box center [745, 647] width 56 height 12
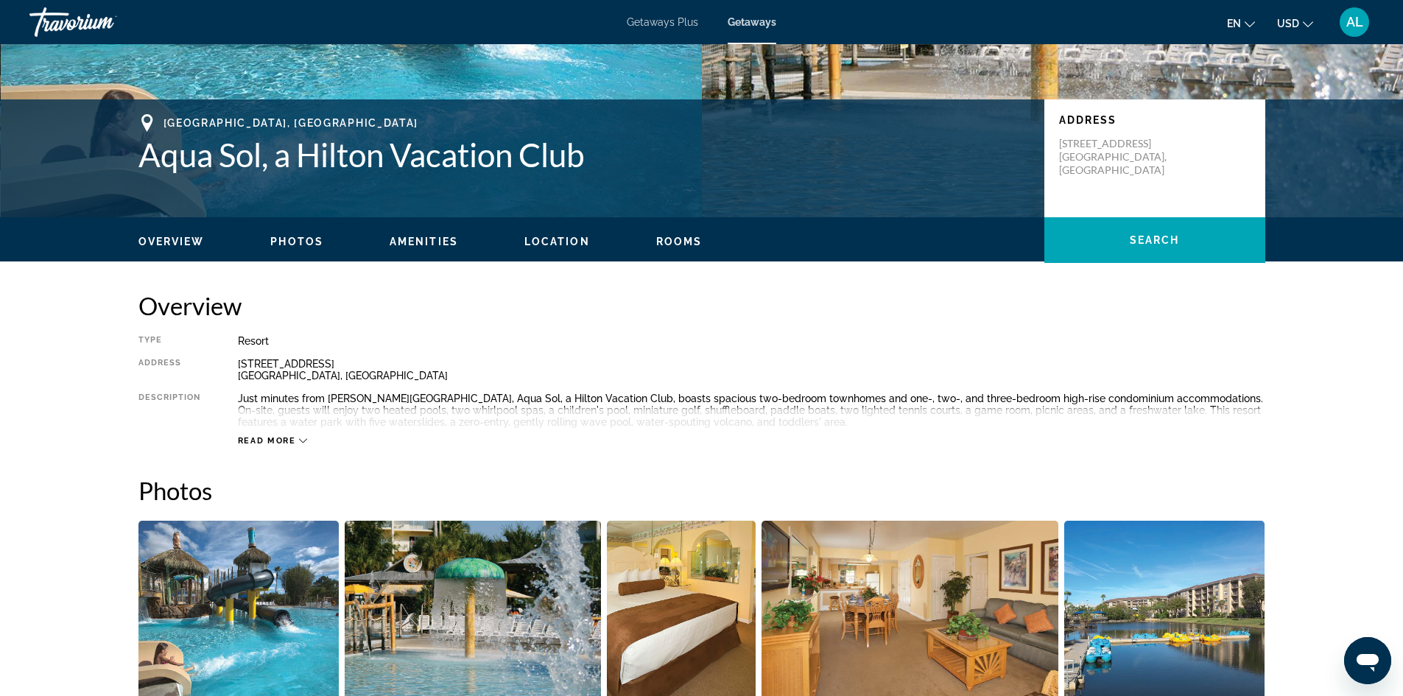
scroll to position [263, 0]
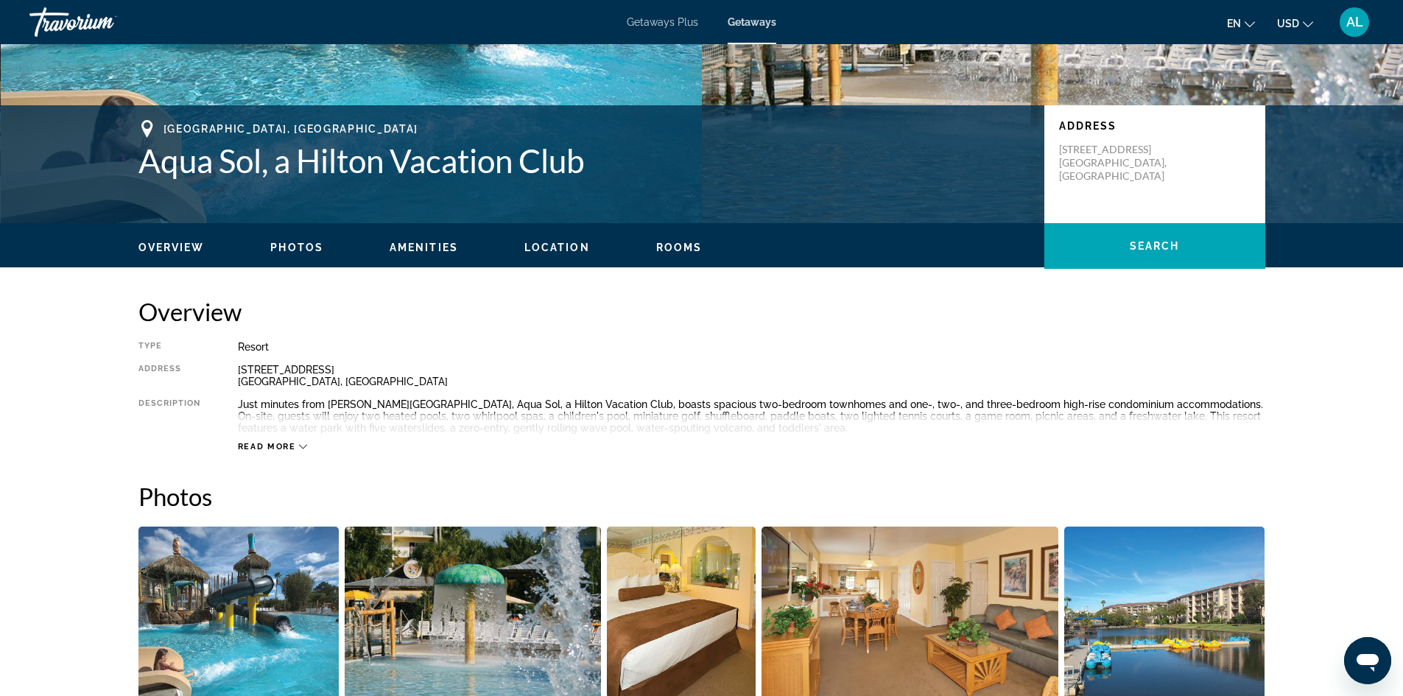
click at [278, 447] on span "Read more" at bounding box center [267, 447] width 58 height 10
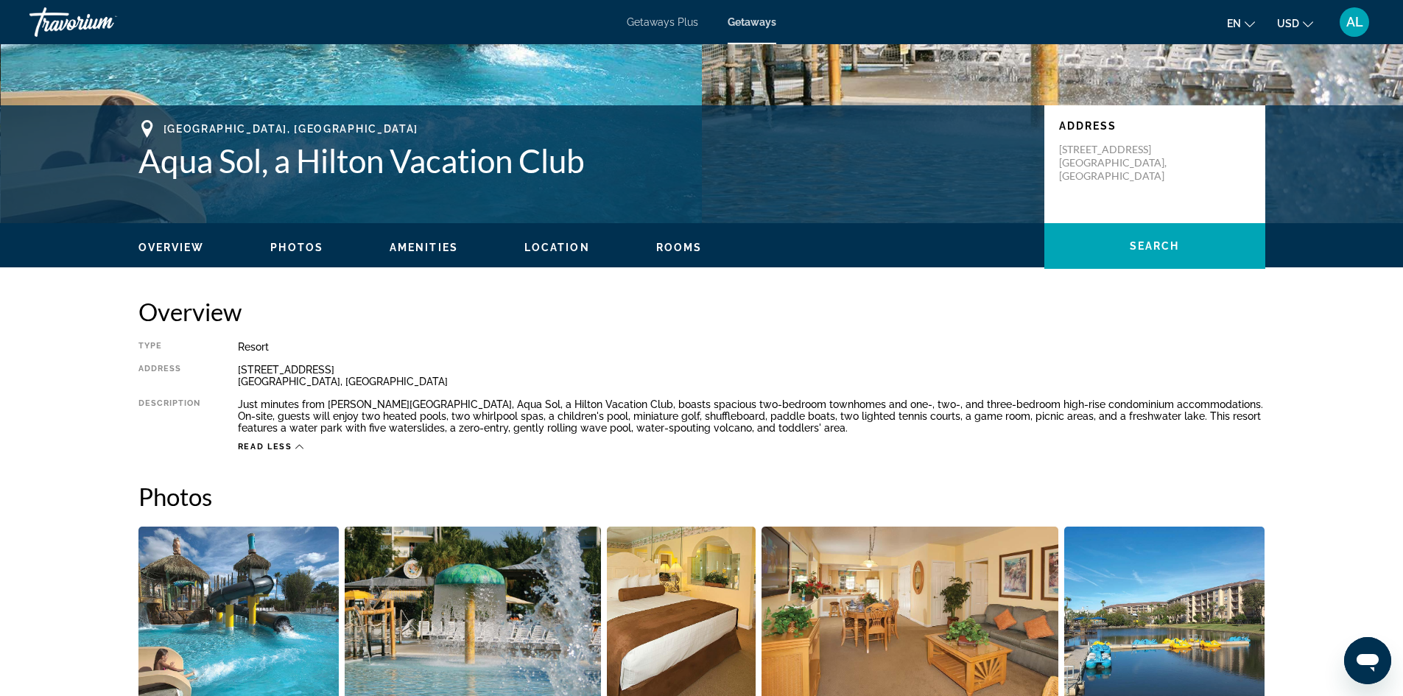
click at [295, 443] on icon "Main content" at bounding box center [299, 447] width 8 height 8
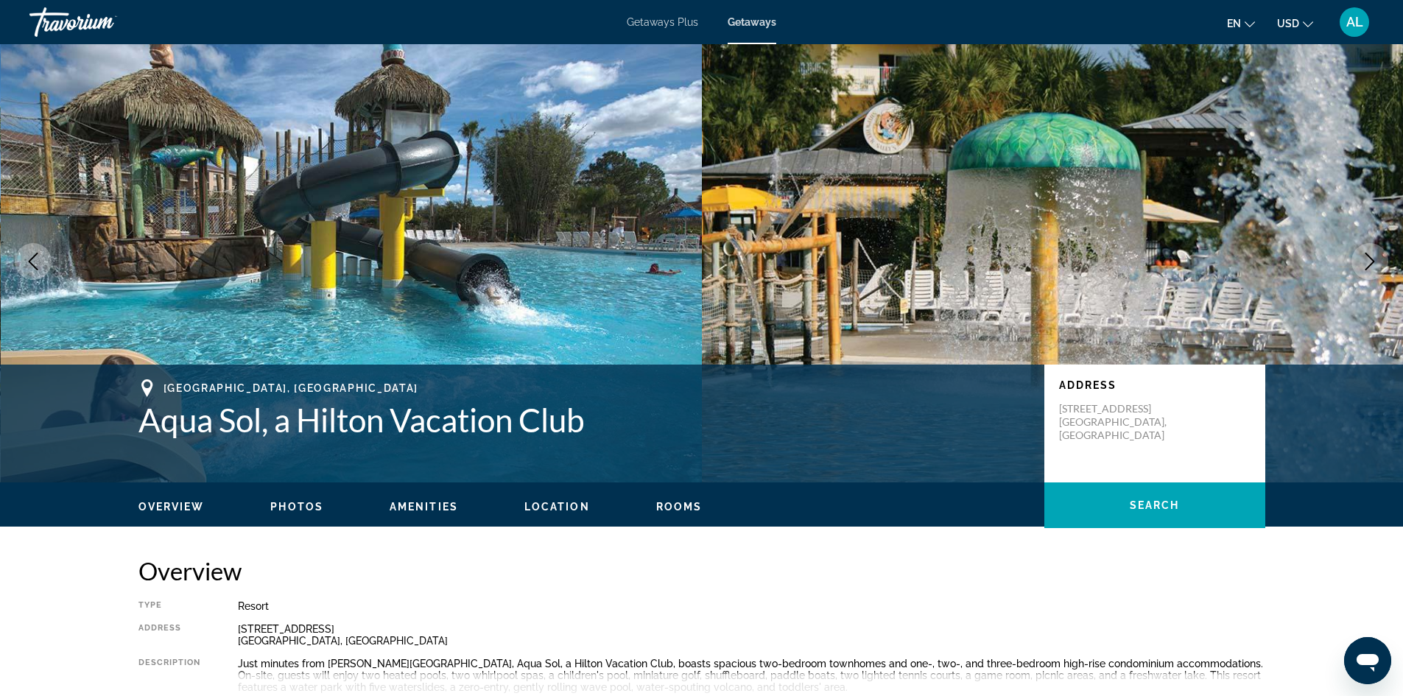
scroll to position [0, 0]
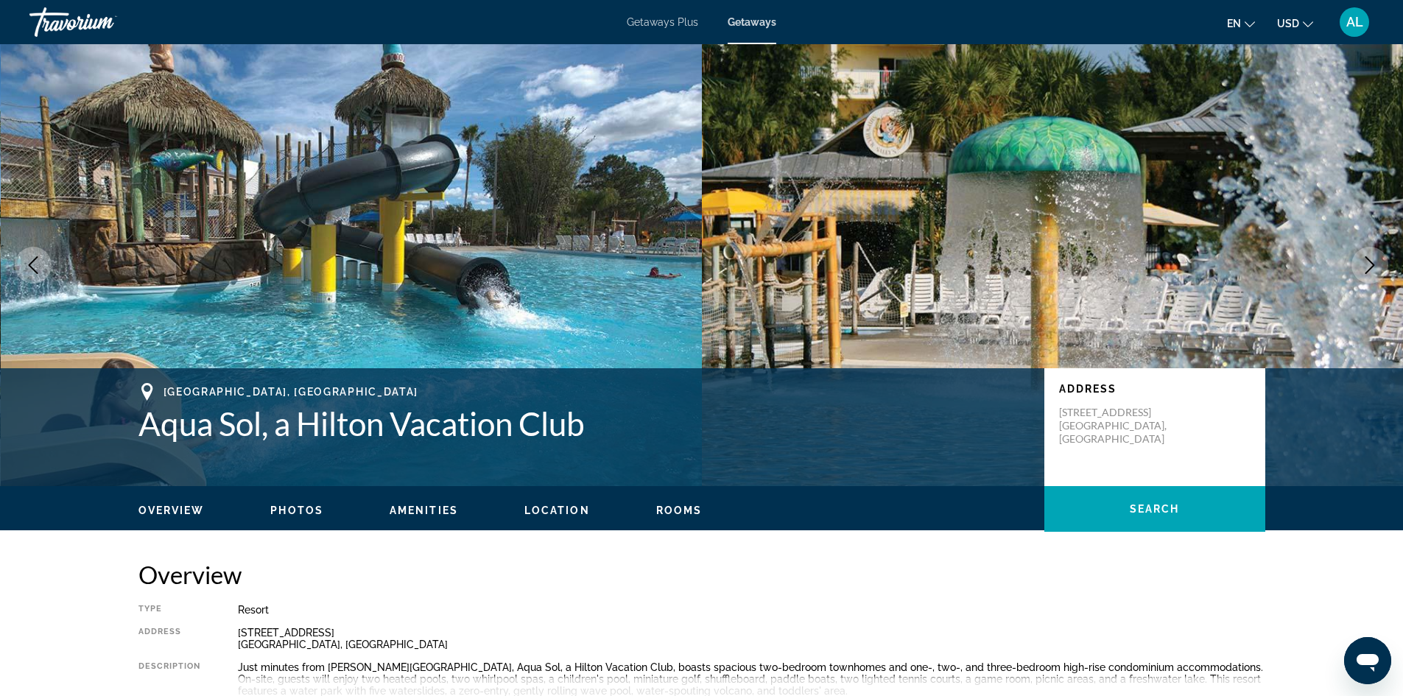
click at [297, 511] on span "Photos" at bounding box center [296, 510] width 53 height 12
click at [672, 21] on span "Getaways Plus" at bounding box center [662, 22] width 71 height 12
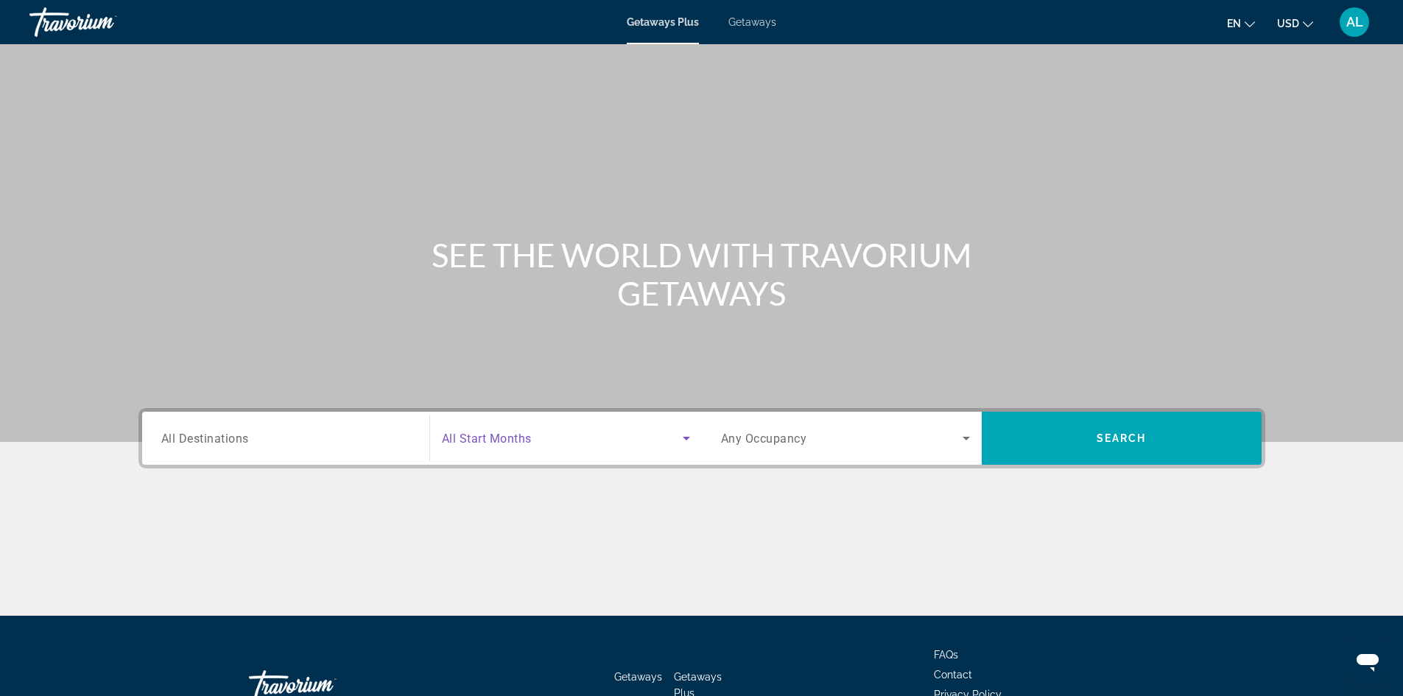
click at [683, 437] on icon "Search widget" at bounding box center [686, 439] width 7 height 4
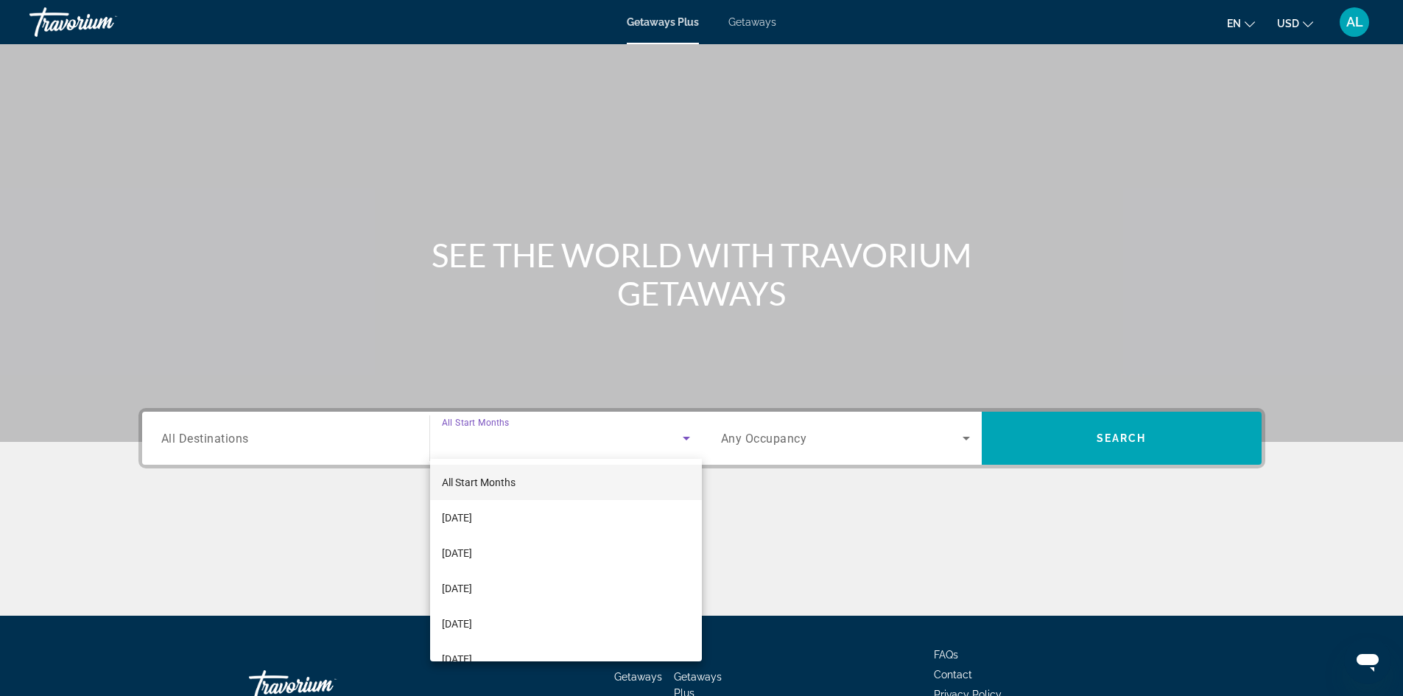
click at [314, 448] on div at bounding box center [701, 348] width 1403 height 696
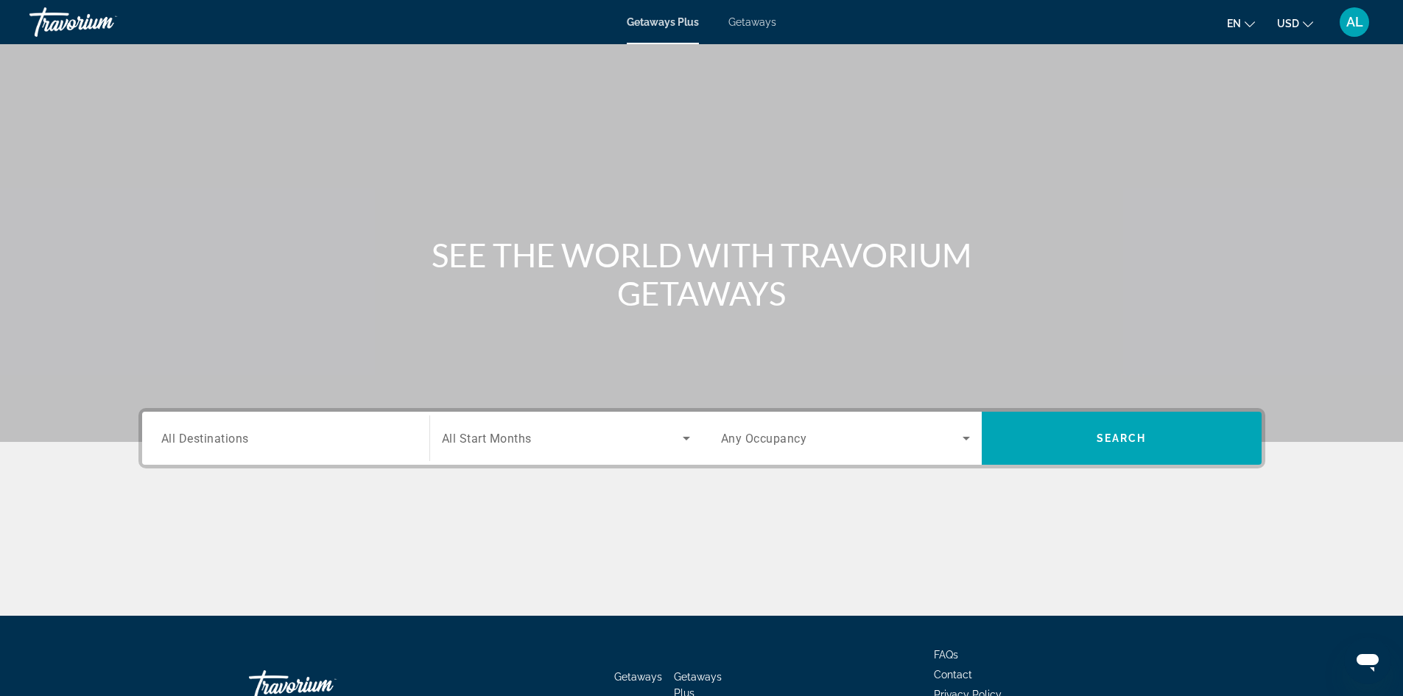
click at [261, 429] on div "Search widget" at bounding box center [285, 439] width 249 height 42
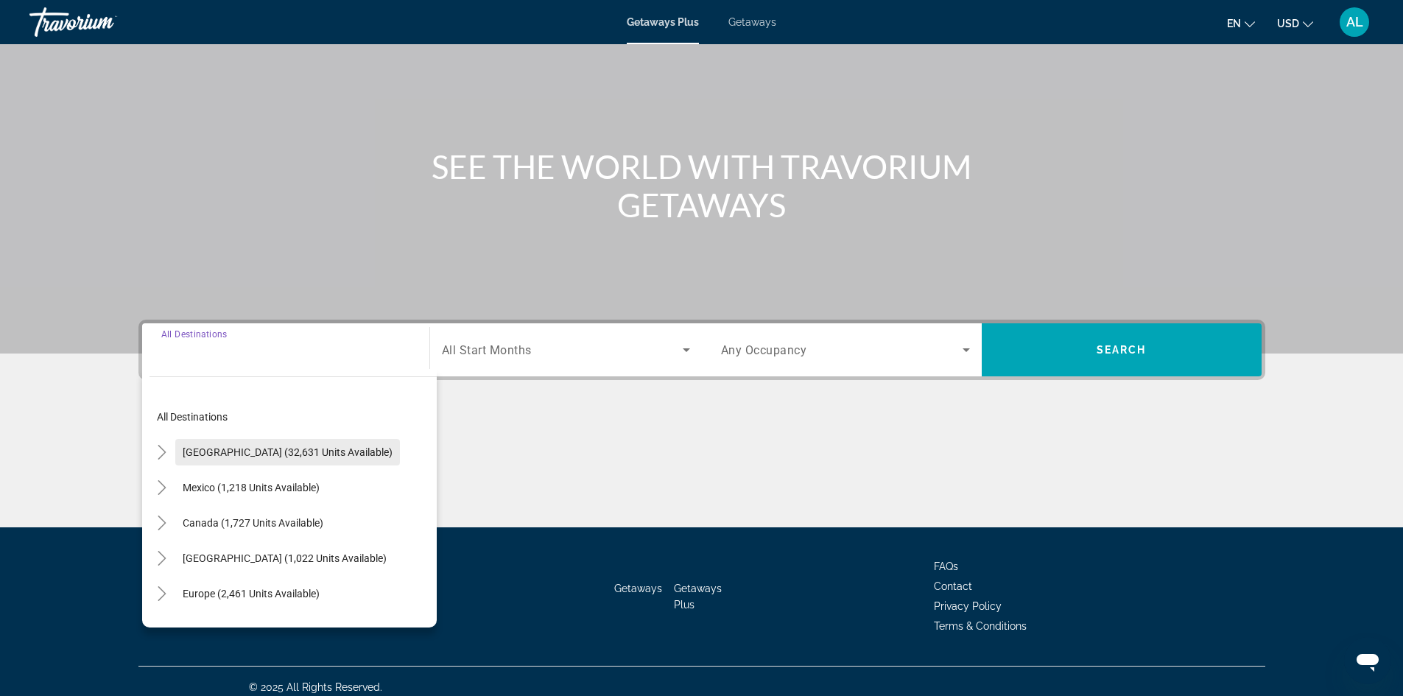
scroll to position [100, 0]
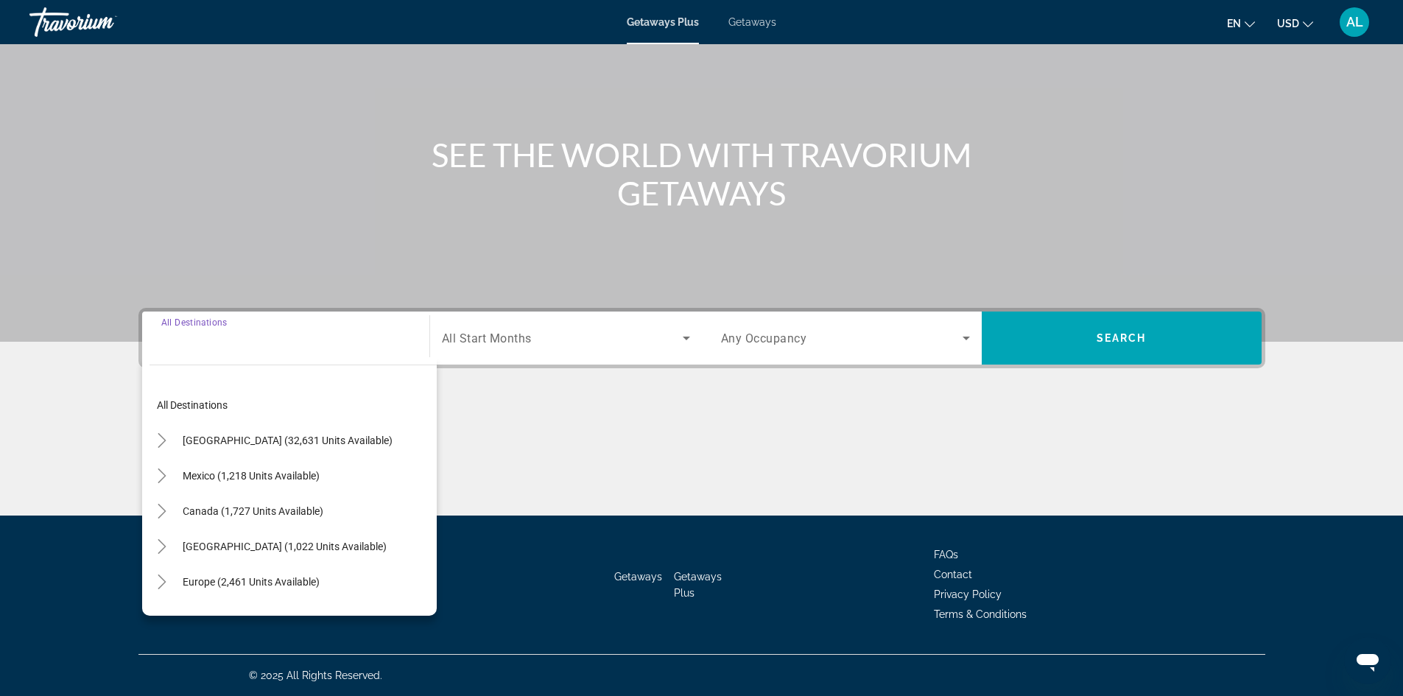
click at [225, 441] on span "United States (32,631 units available)" at bounding box center [288, 440] width 210 height 12
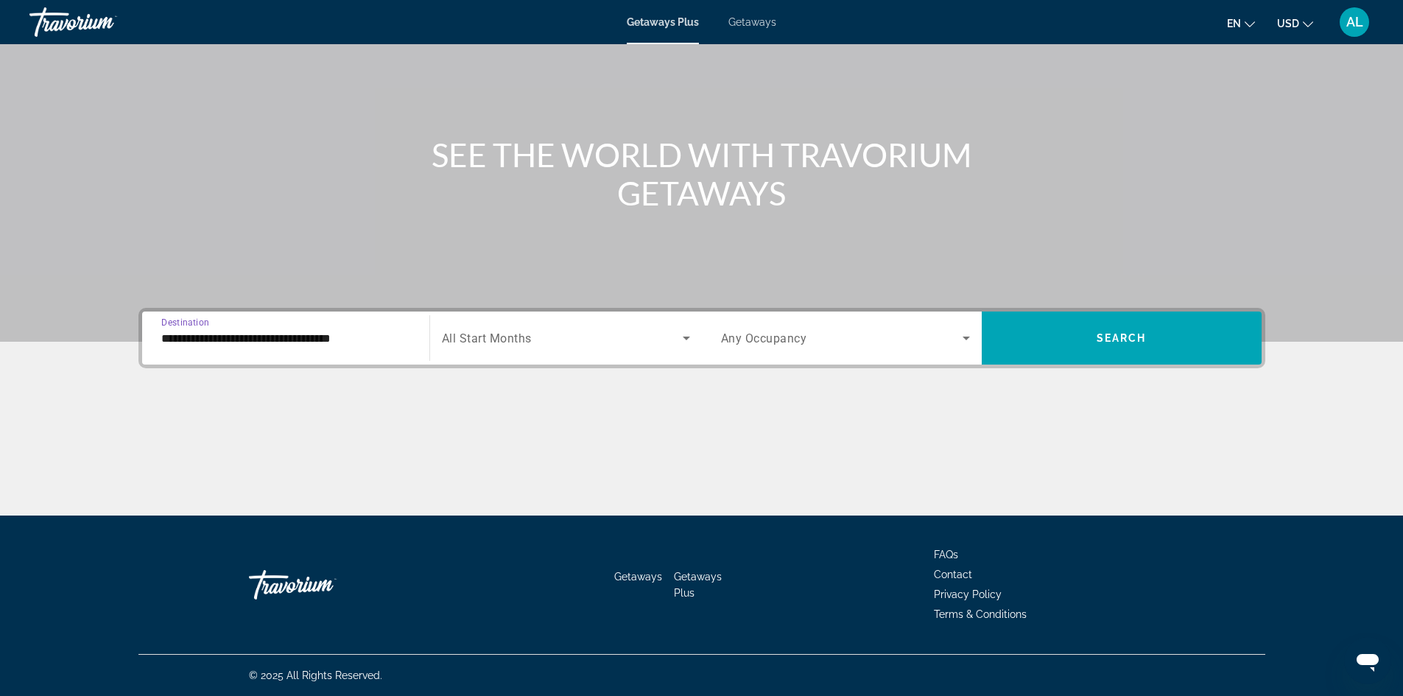
click at [205, 342] on input "**********" at bounding box center [285, 339] width 249 height 18
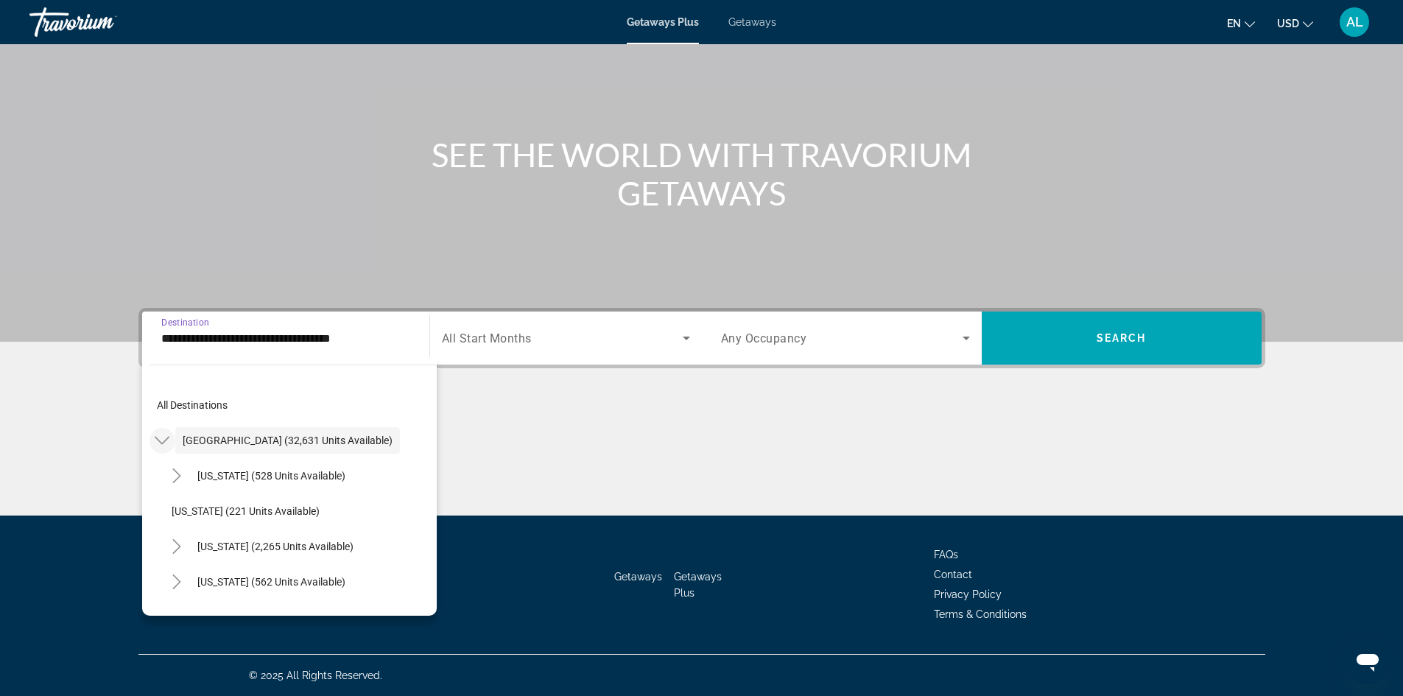
click at [161, 442] on icon "Toggle United States (32,631 units available)" at bounding box center [162, 441] width 15 height 8
click at [162, 443] on icon "Toggle United States (32,631 units available)" at bounding box center [162, 440] width 8 height 15
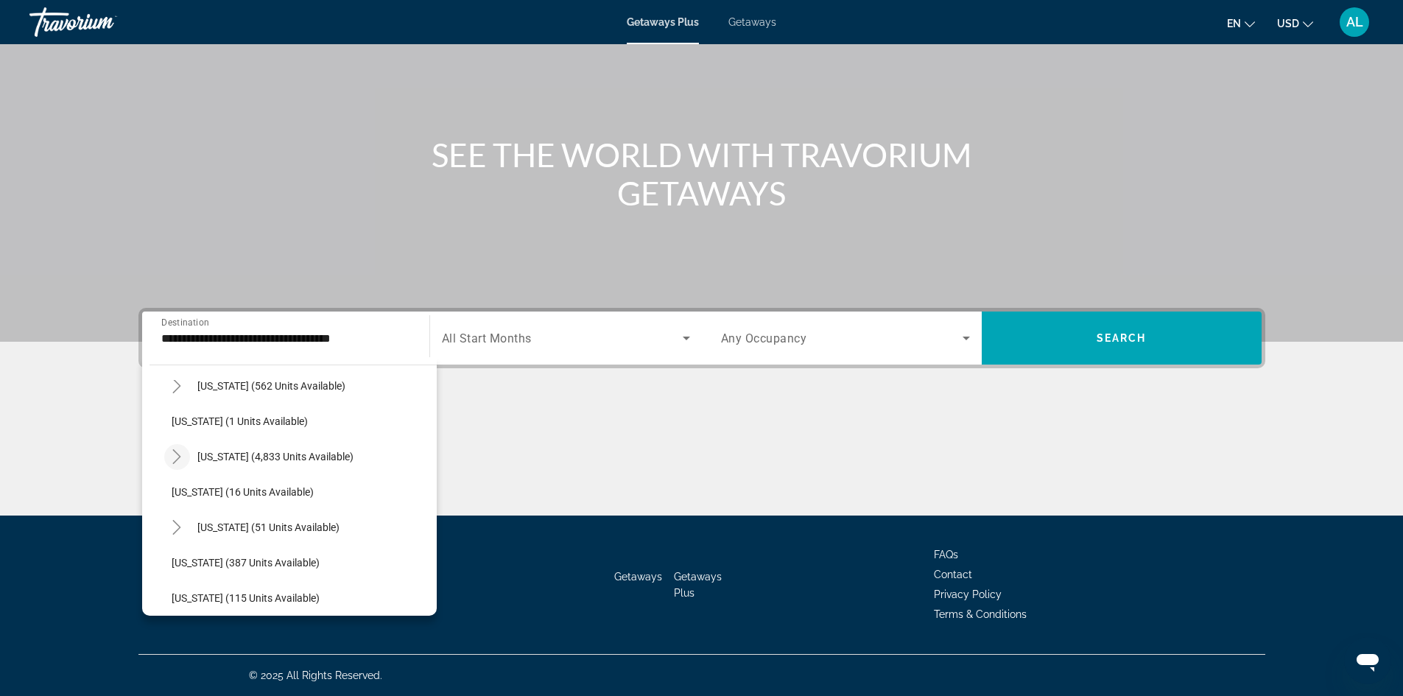
scroll to position [147, 0]
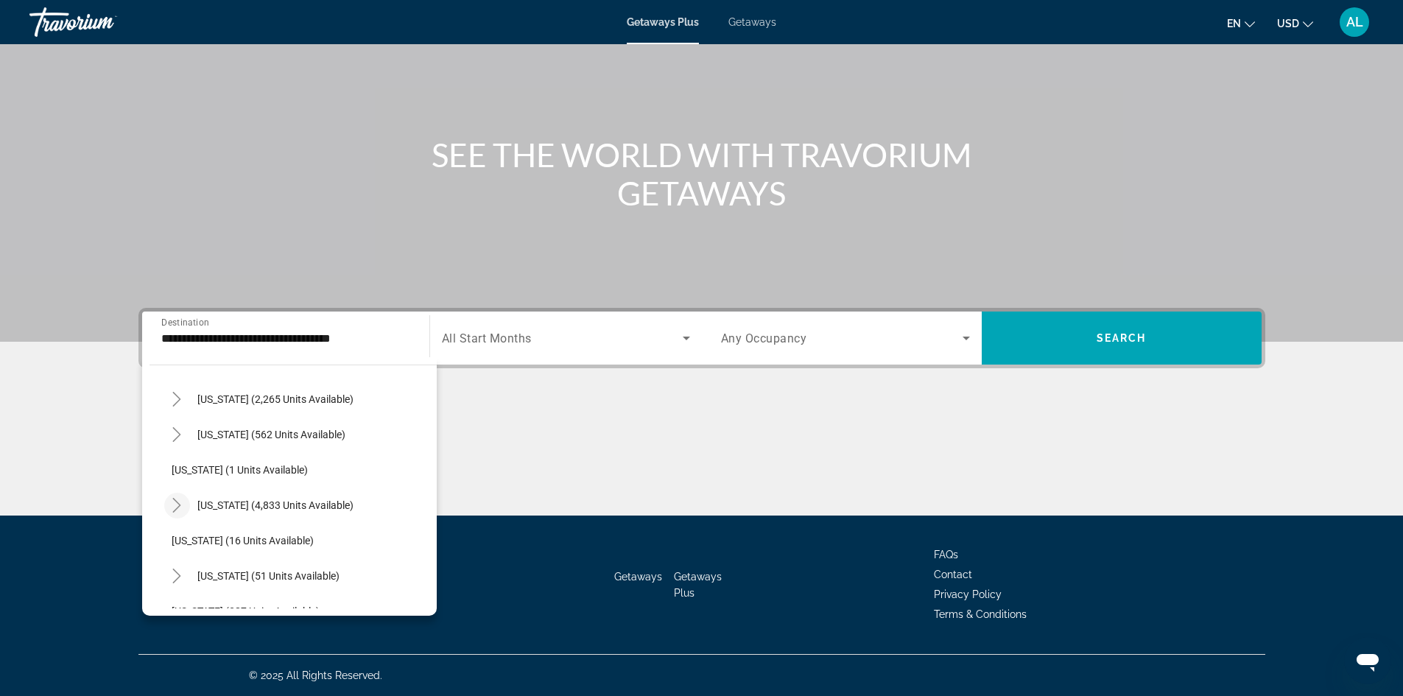
click at [178, 513] on mat-icon "Toggle Florida (4,833 units available)" at bounding box center [177, 506] width 26 height 26
click at [205, 539] on span "Orlando & Disney Area (6,557 units available)" at bounding box center [288, 541] width 204 height 12
type input "**********"
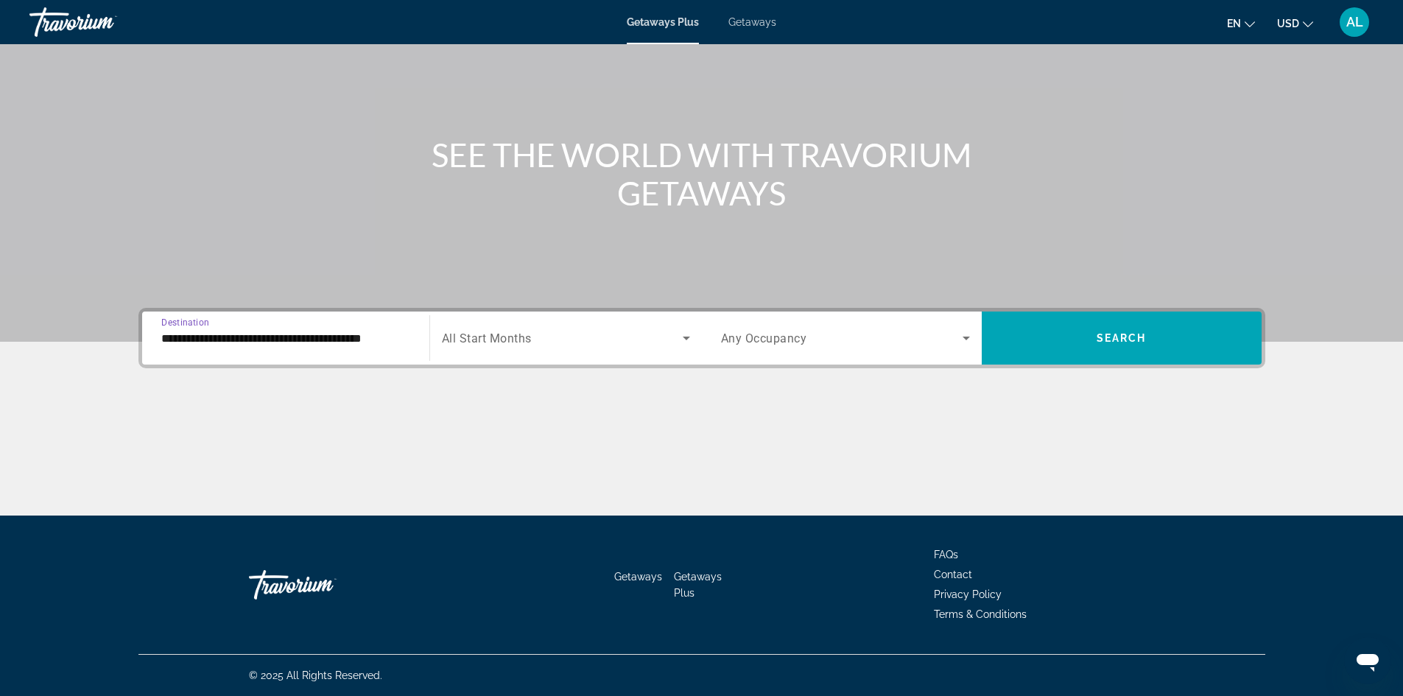
click at [691, 343] on icon "Search widget" at bounding box center [687, 338] width 18 height 18
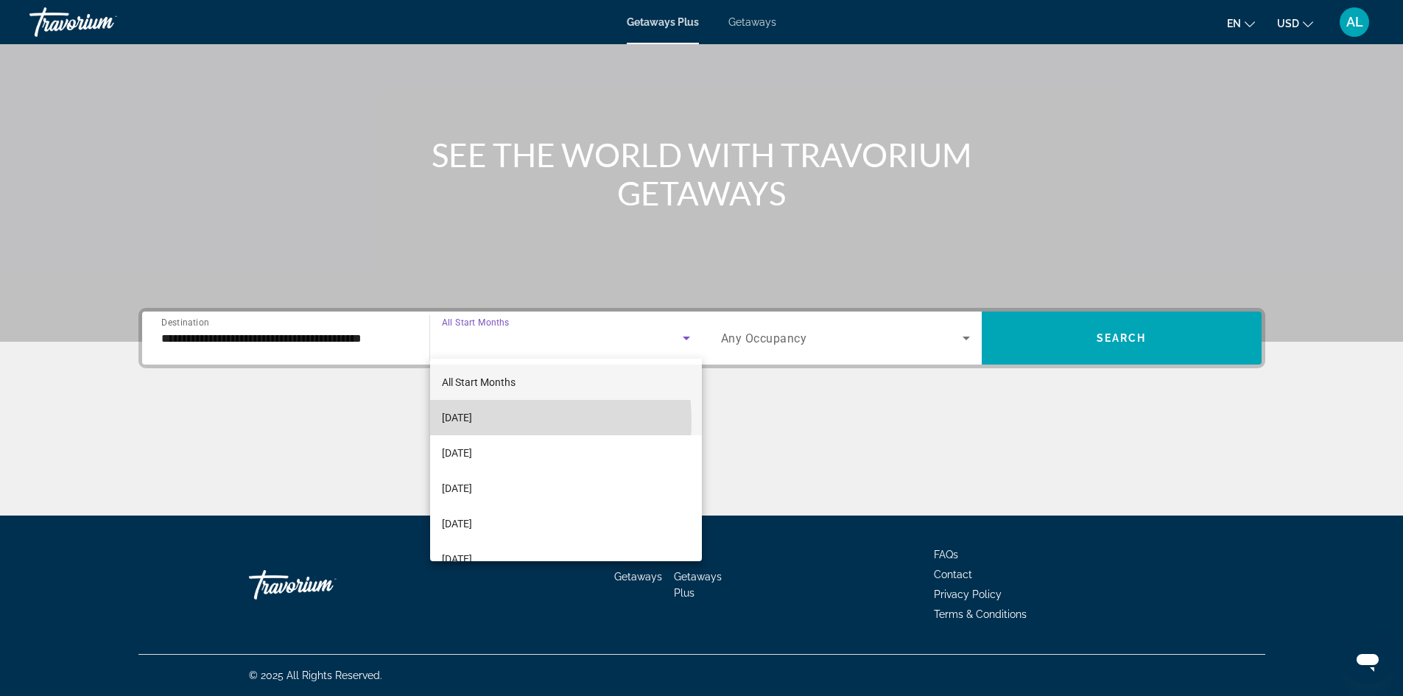
click at [472, 421] on span "[DATE]" at bounding box center [457, 418] width 30 height 18
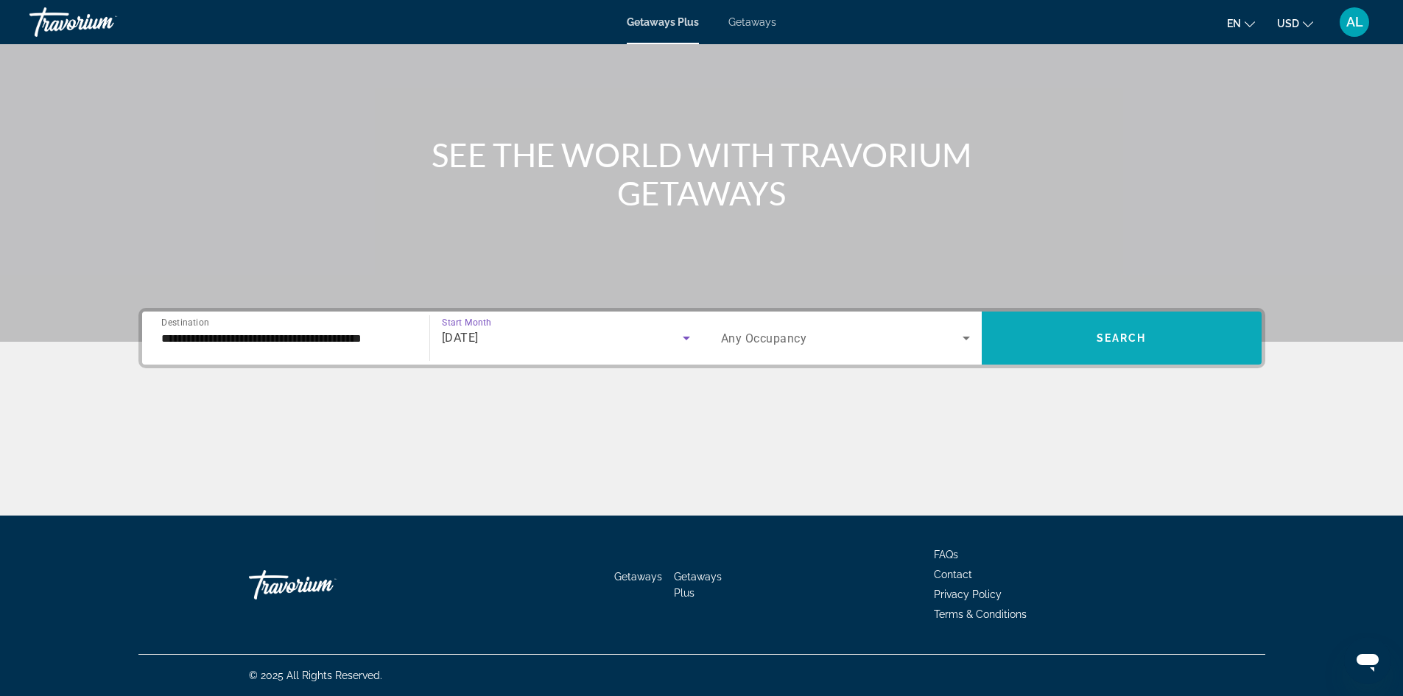
click at [1055, 357] on span "Search widget" at bounding box center [1122, 338] width 280 height 53
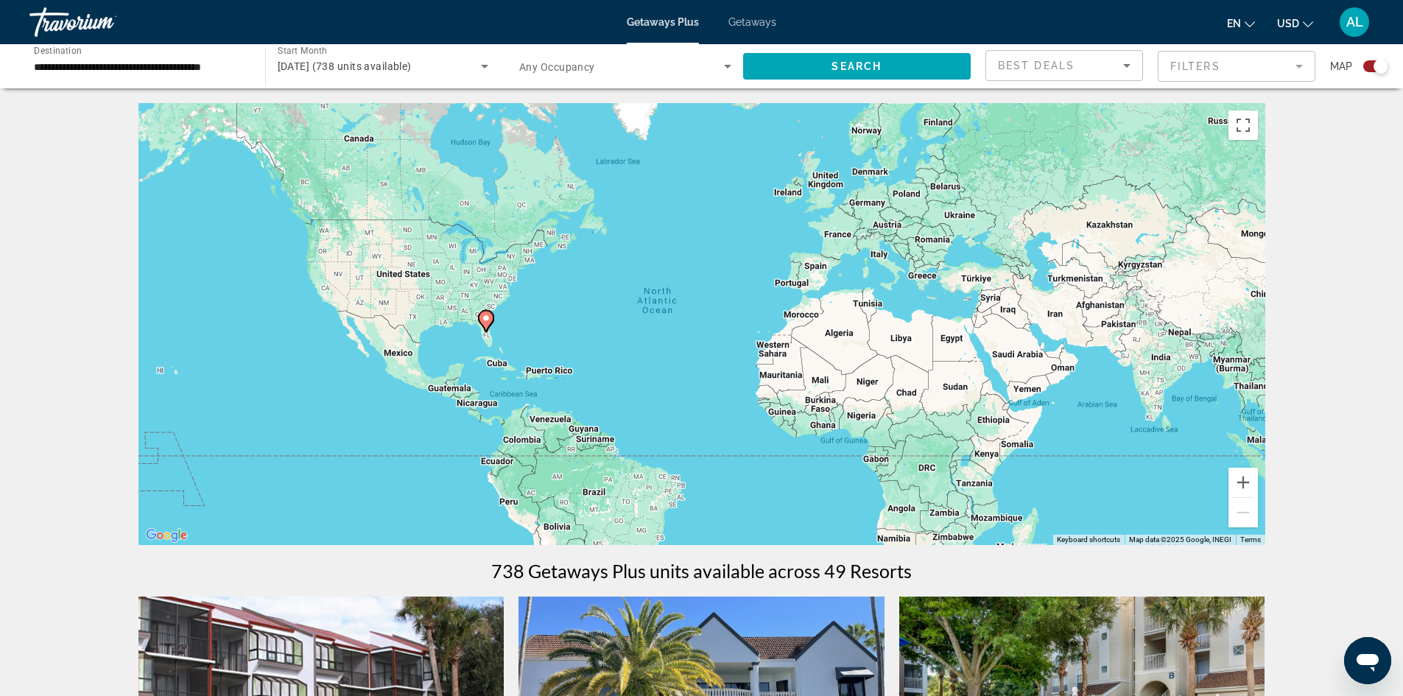
click at [1308, 73] on mat-form-field "Filters" at bounding box center [1237, 66] width 158 height 31
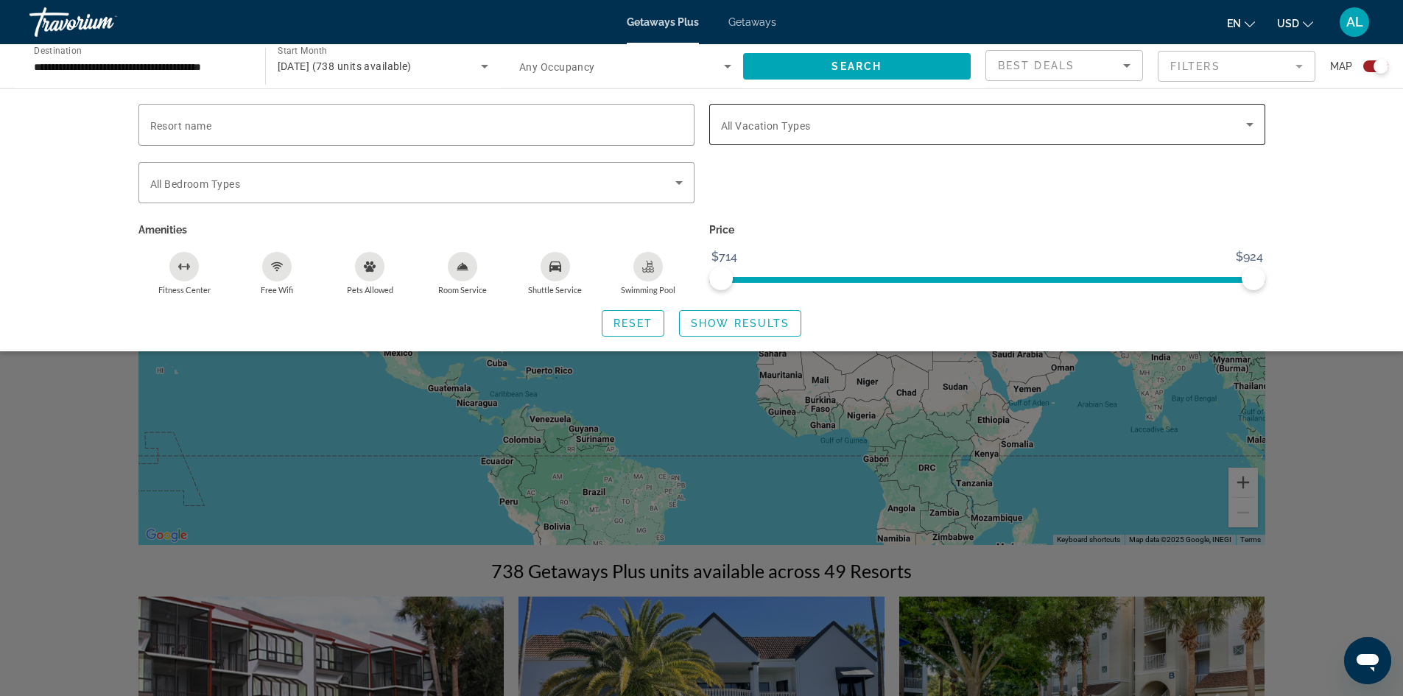
click at [774, 127] on span "All Vacation Types" at bounding box center [766, 126] width 90 height 12
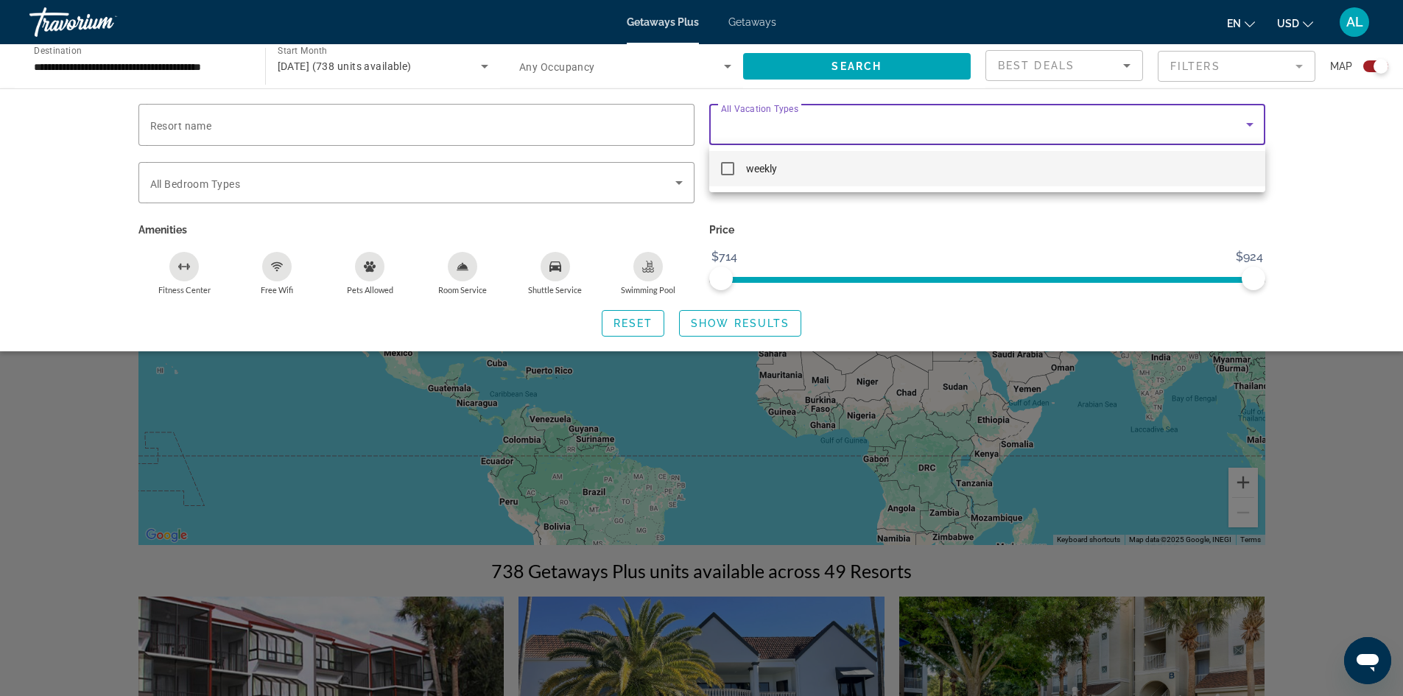
click at [723, 168] on mat-pseudo-checkbox at bounding box center [727, 168] width 13 height 13
click at [727, 332] on div at bounding box center [701, 348] width 1403 height 696
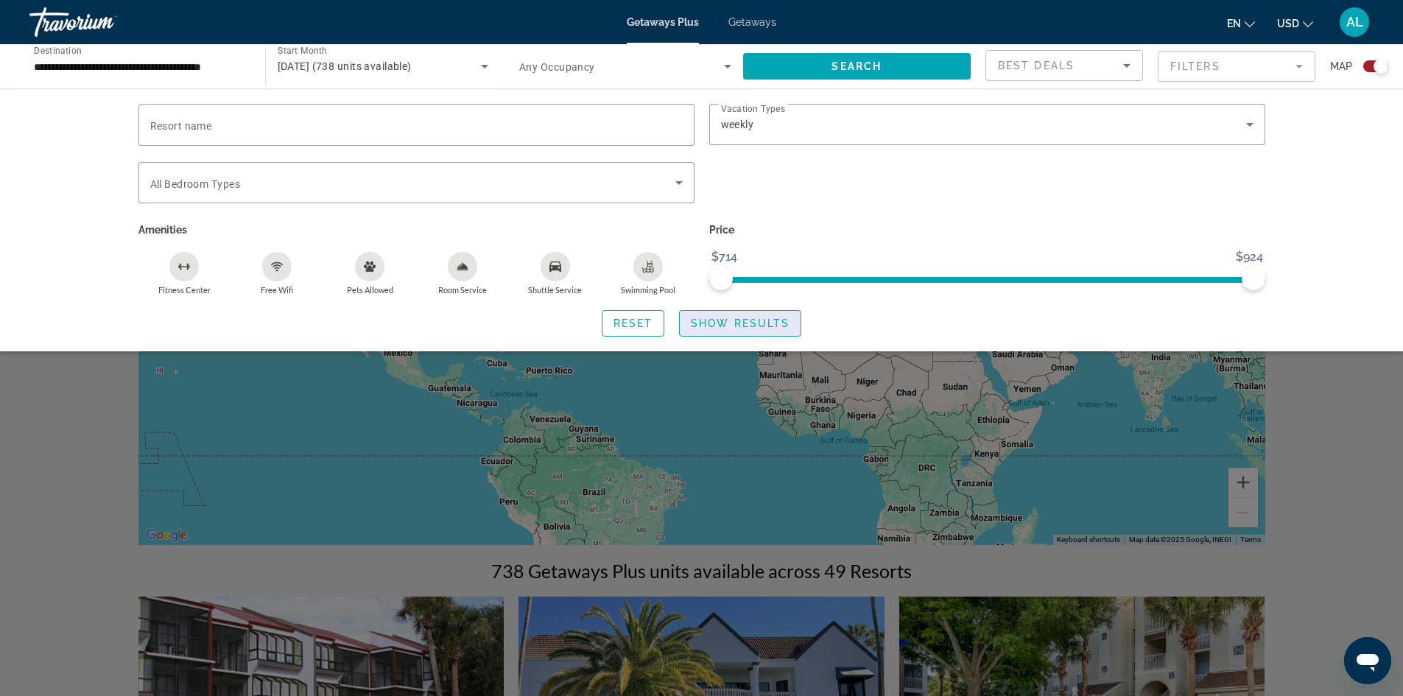
click at [765, 327] on span "Show Results" at bounding box center [740, 323] width 99 height 12
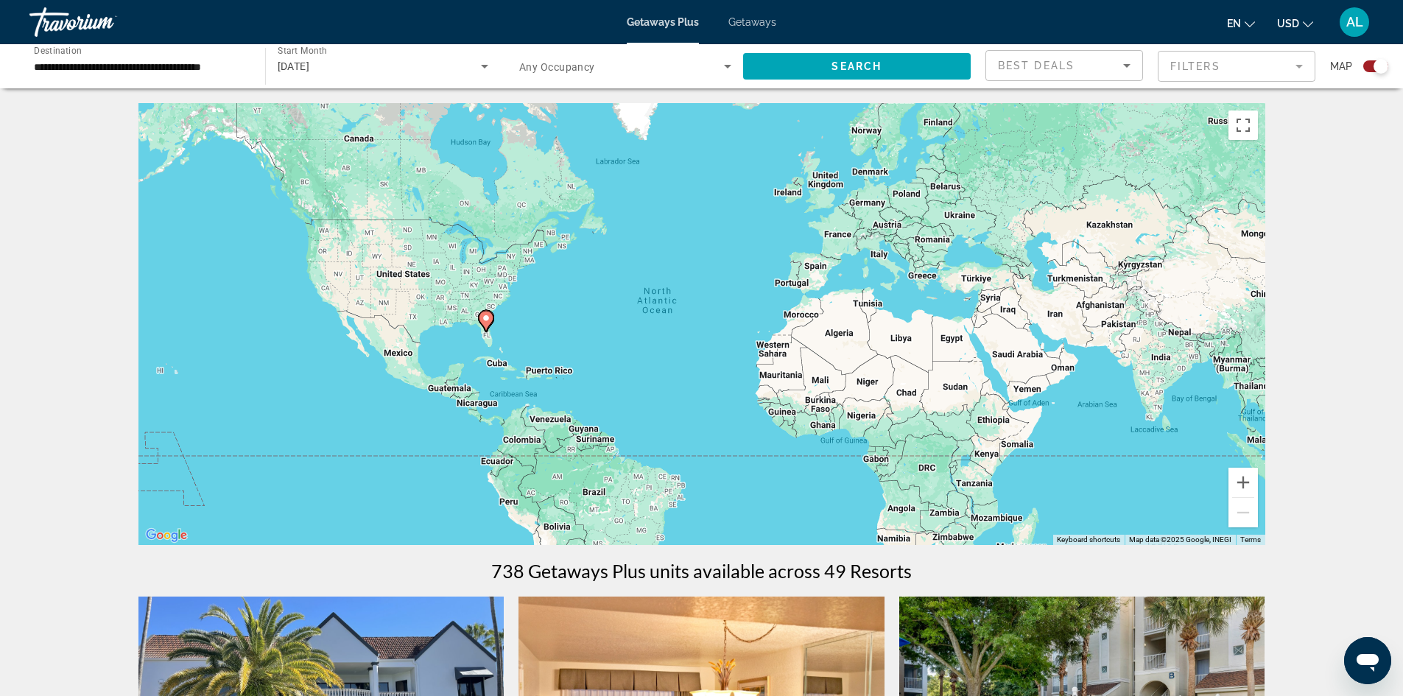
click at [1304, 66] on mat-form-field "Filters" at bounding box center [1237, 66] width 158 height 31
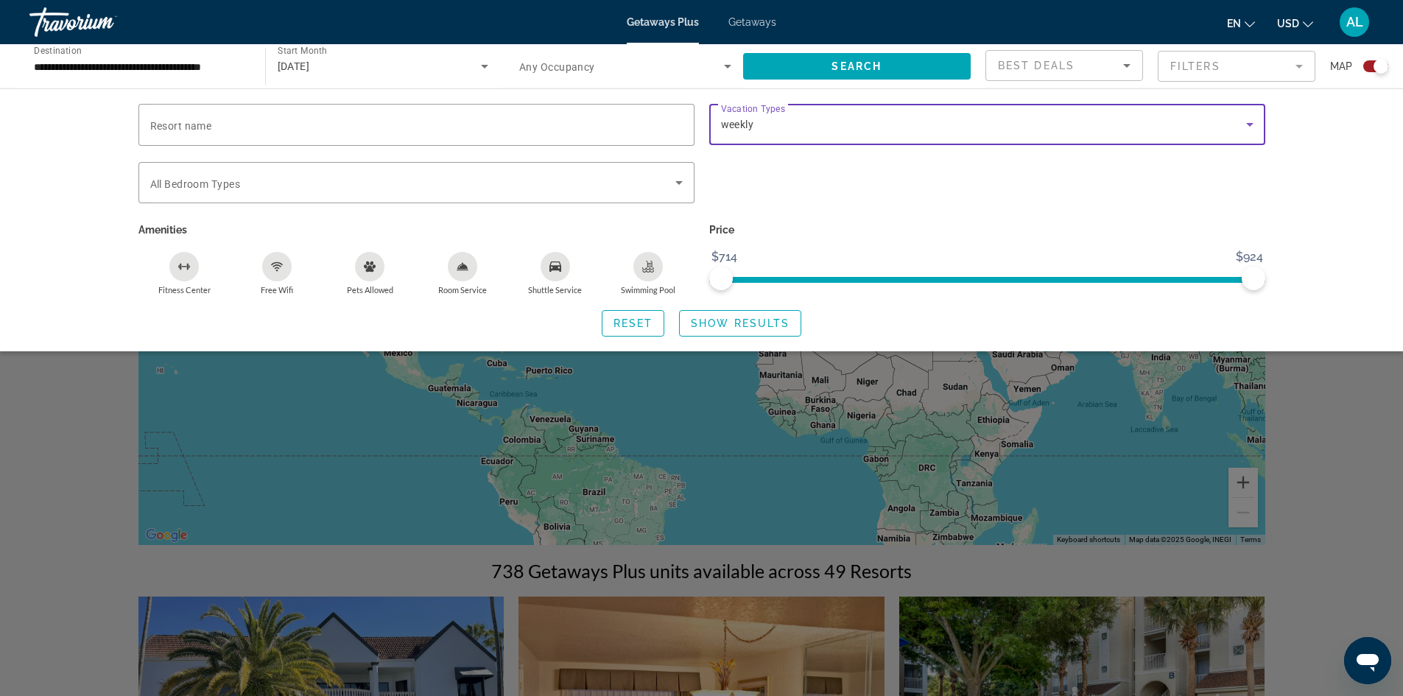
click at [1248, 120] on icon "Search widget" at bounding box center [1250, 125] width 18 height 18
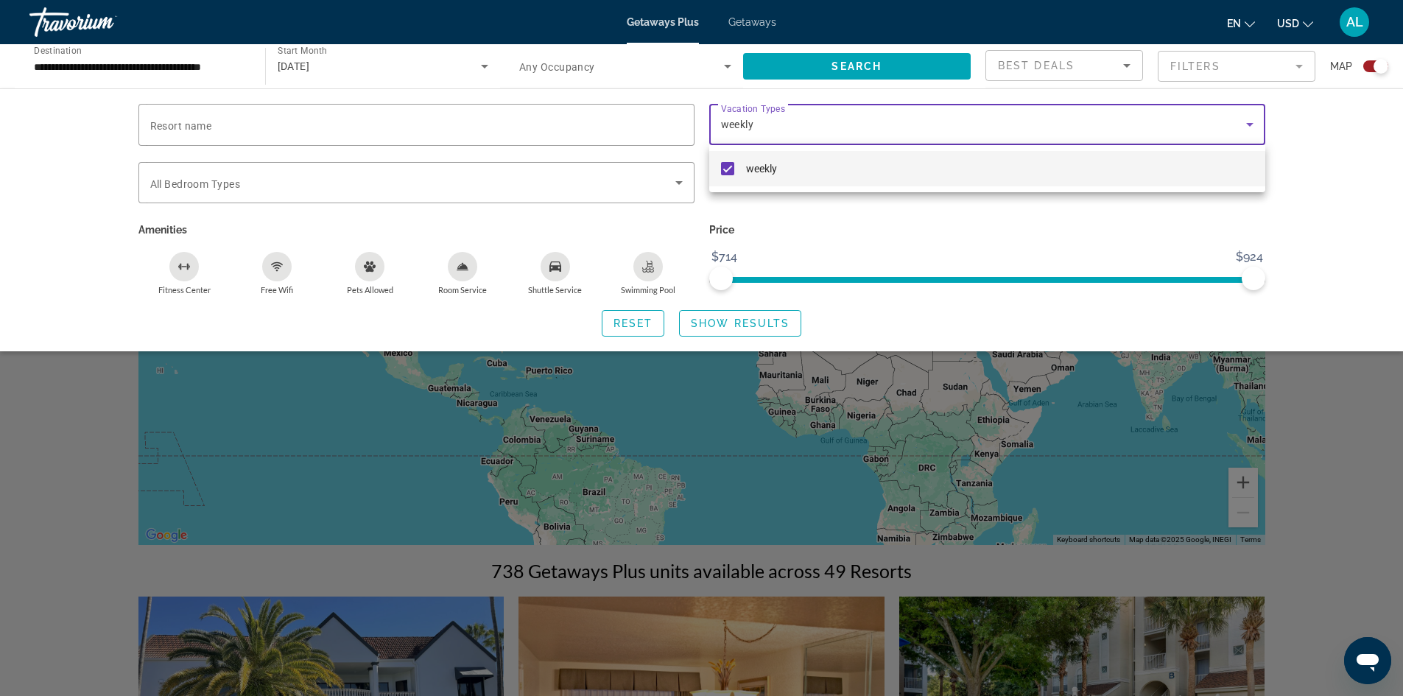
click at [1243, 132] on div at bounding box center [701, 348] width 1403 height 696
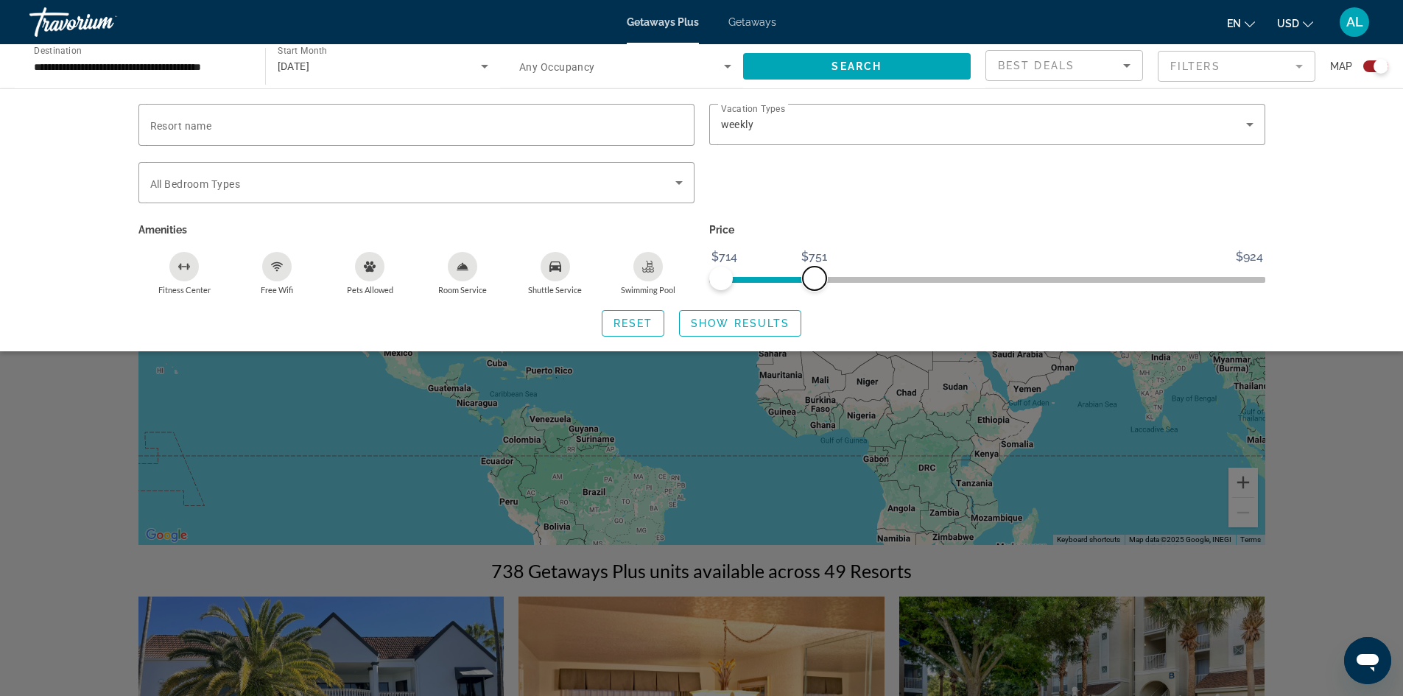
drag, startPoint x: 1253, startPoint y: 275, endPoint x: 818, endPoint y: 307, distance: 436.4
click at [814, 314] on div "Resort name Vacation Types All Vacation Types weekly Bedroom Types All Bedroom …" at bounding box center [702, 220] width 1186 height 233
drag, startPoint x: 814, startPoint y: 282, endPoint x: 755, endPoint y: 288, distance: 59.2
click at [755, 288] on span "ngx-slider-max" at bounding box center [757, 279] width 24 height 24
click at [724, 322] on span "Show Results" at bounding box center [740, 323] width 99 height 12
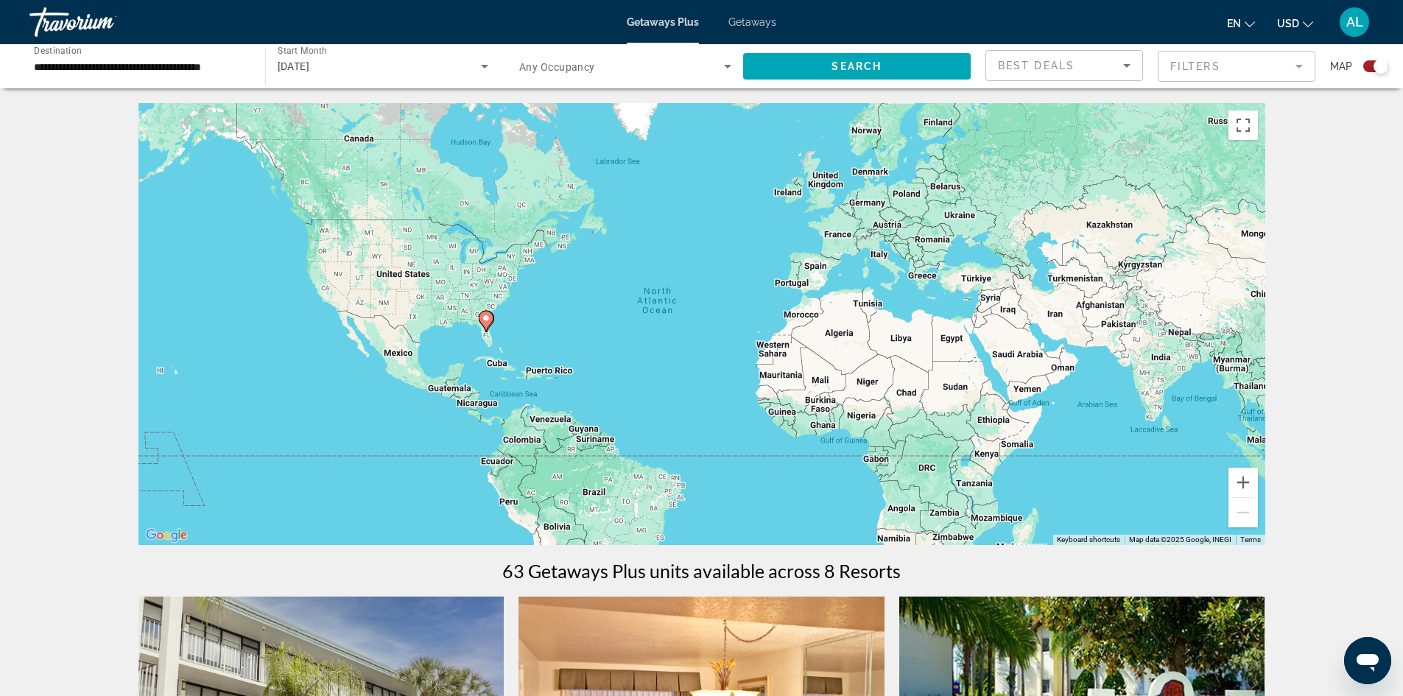
click at [722, 66] on icon "Search widget" at bounding box center [728, 66] width 18 height 18
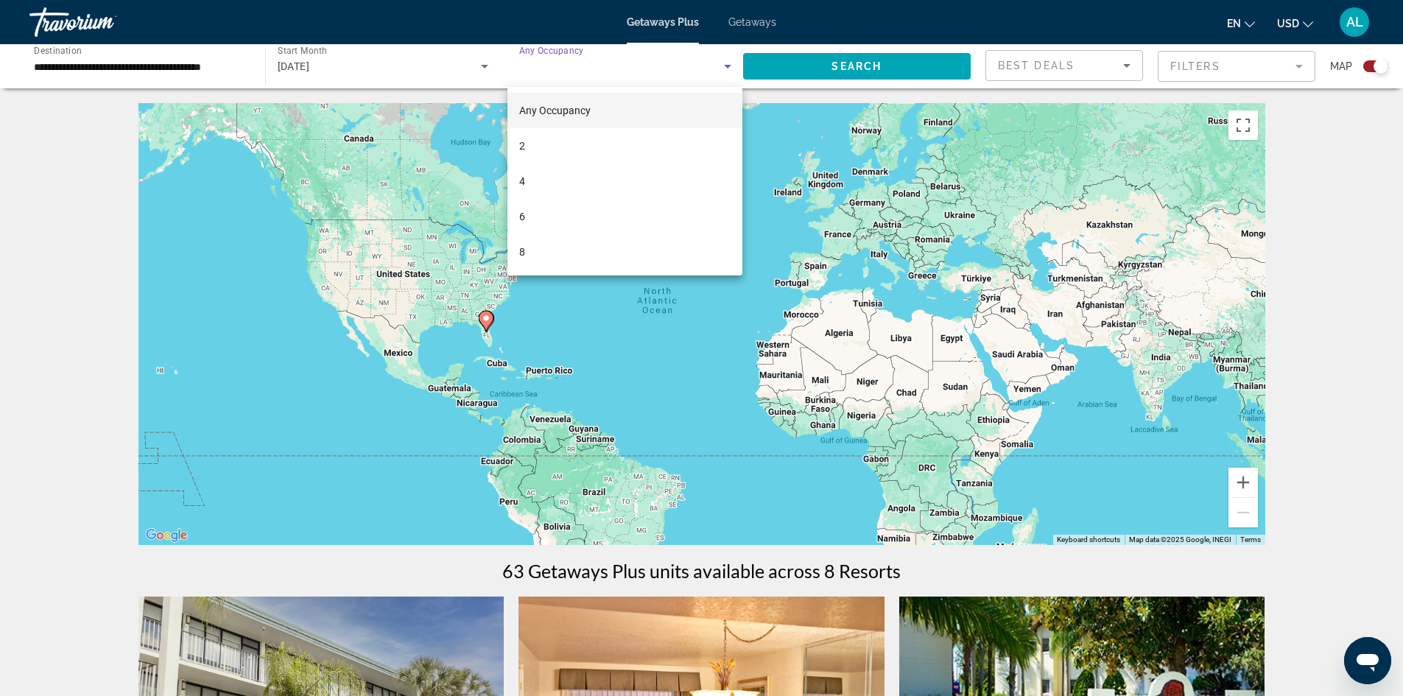
click at [725, 67] on div at bounding box center [701, 348] width 1403 height 696
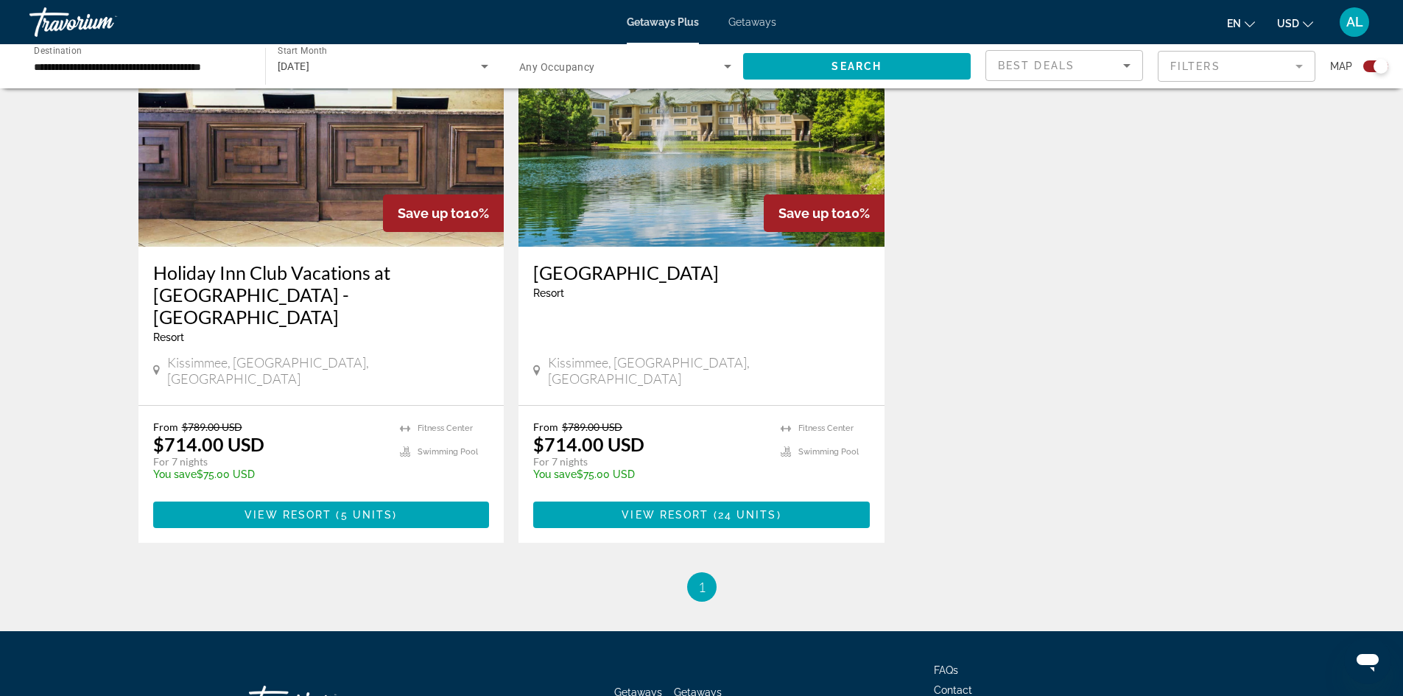
scroll to position [1664, 0]
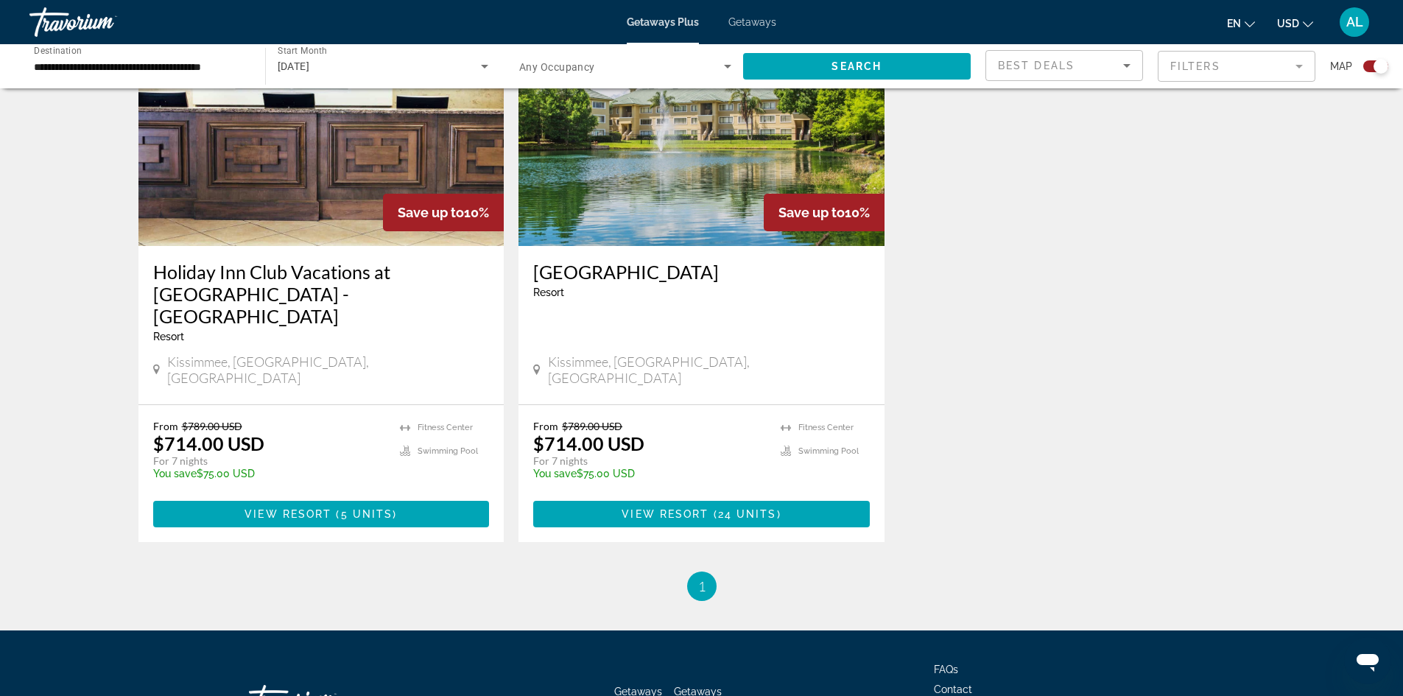
click at [687, 686] on span "Getaways Plus" at bounding box center [698, 700] width 48 height 28
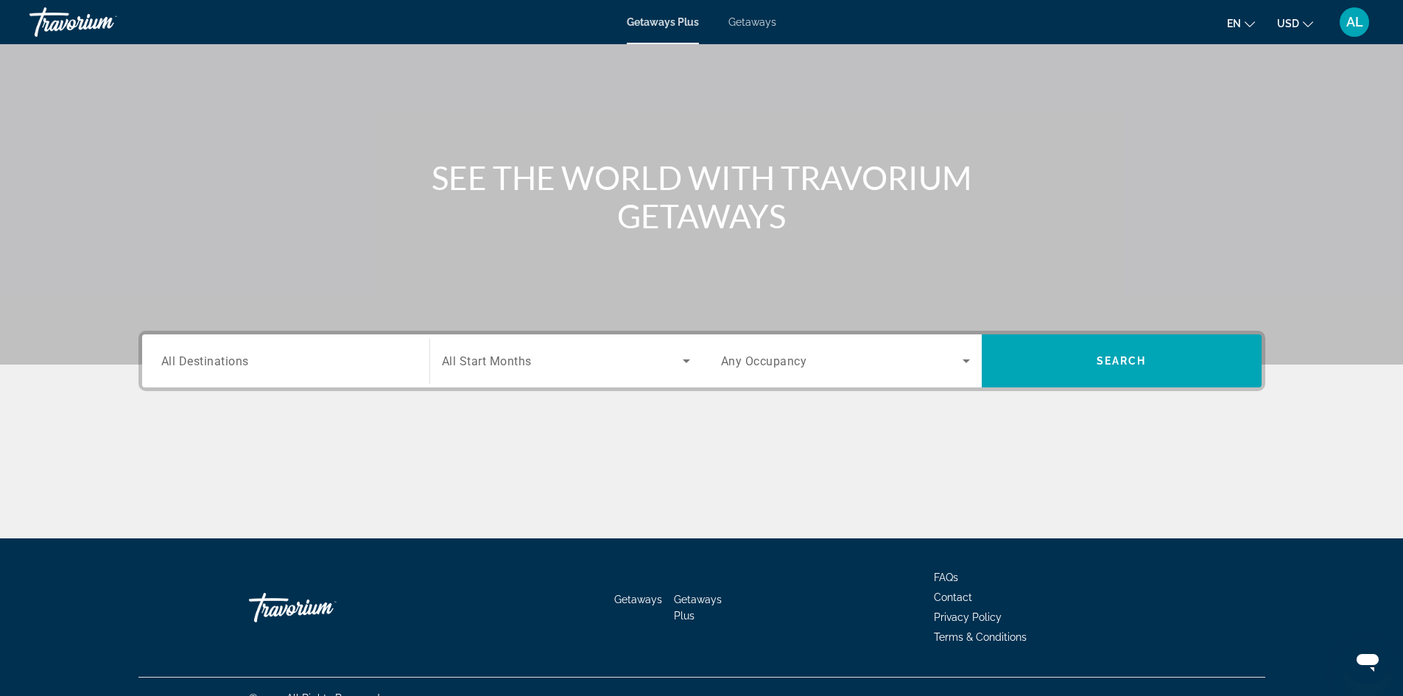
scroll to position [100, 0]
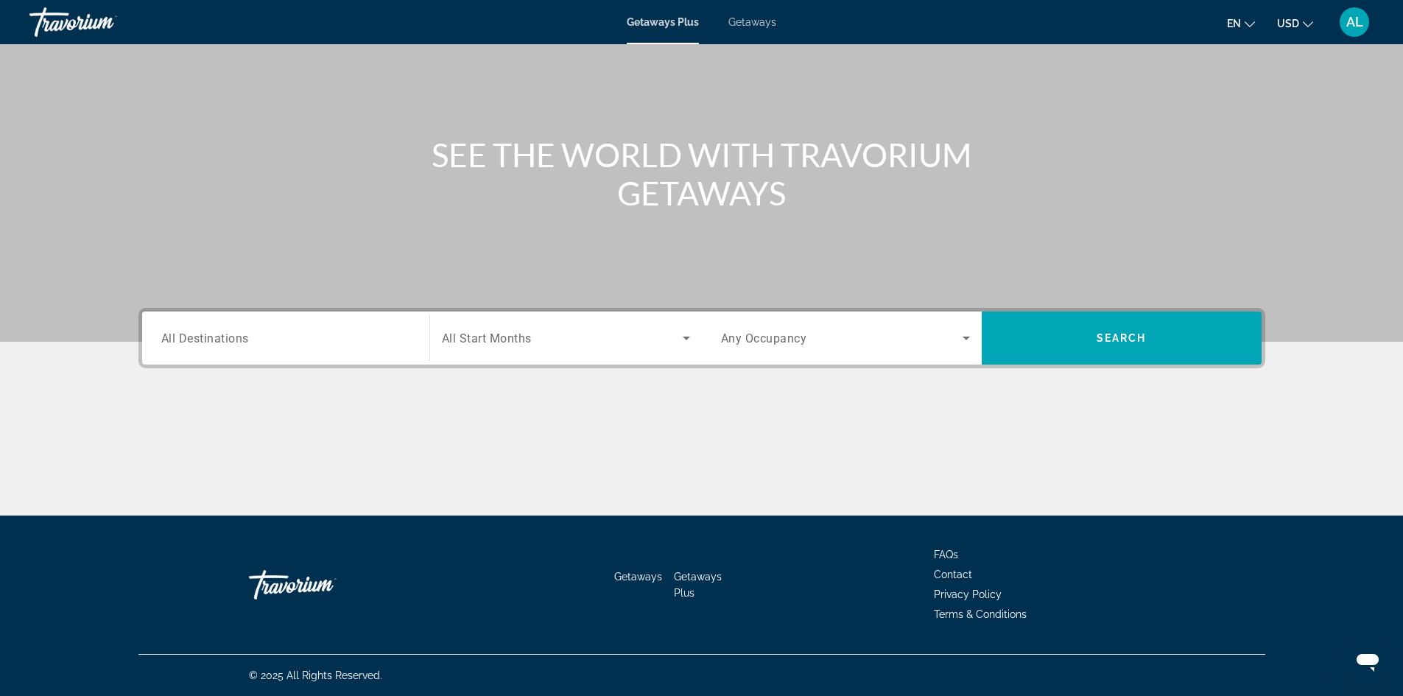
click at [323, 342] on input "Destination All Destinations" at bounding box center [285, 339] width 249 height 18
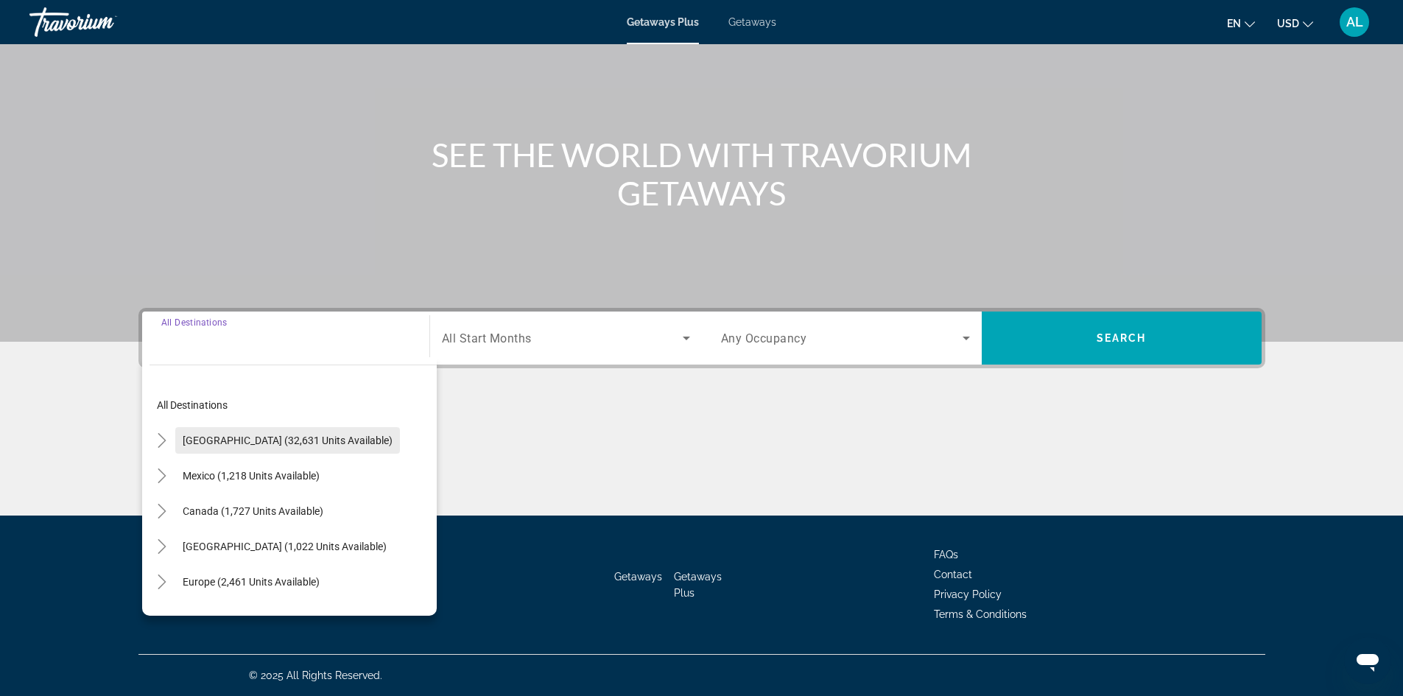
click at [193, 450] on span "Search widget" at bounding box center [287, 440] width 225 height 35
type input "**********"
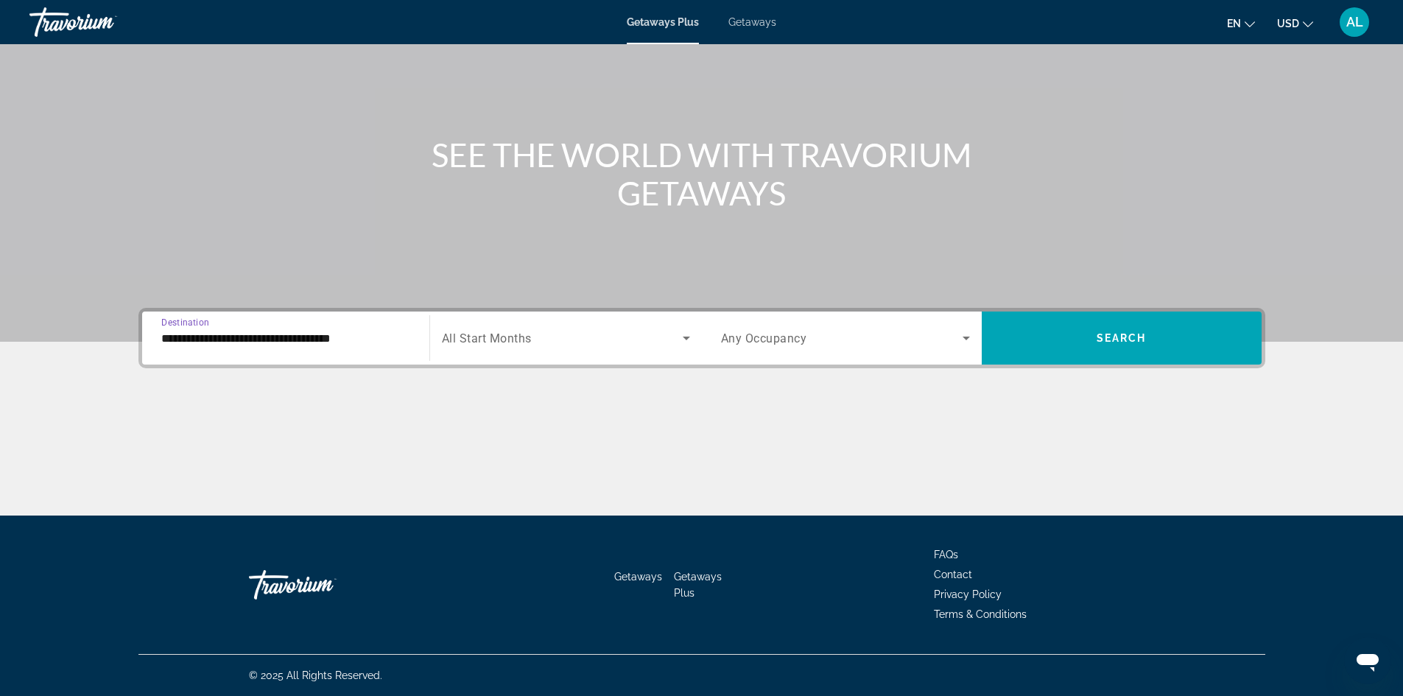
click at [183, 336] on input "**********" at bounding box center [285, 339] width 249 height 18
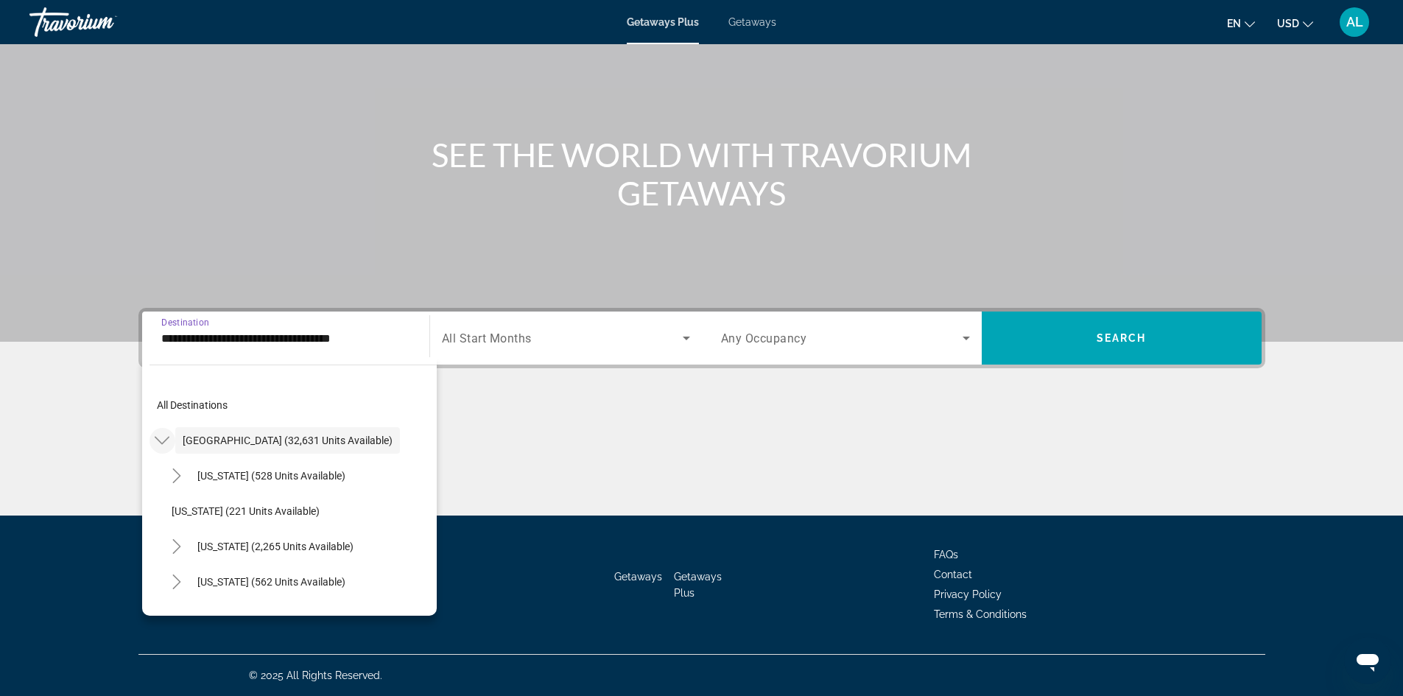
click at [167, 443] on icon "Toggle United States (32,631 units available)" at bounding box center [162, 440] width 15 height 15
click at [163, 446] on icon "Toggle United States (32,631 units available)" at bounding box center [162, 440] width 15 height 15
